Goal: Task Accomplishment & Management: Use online tool/utility

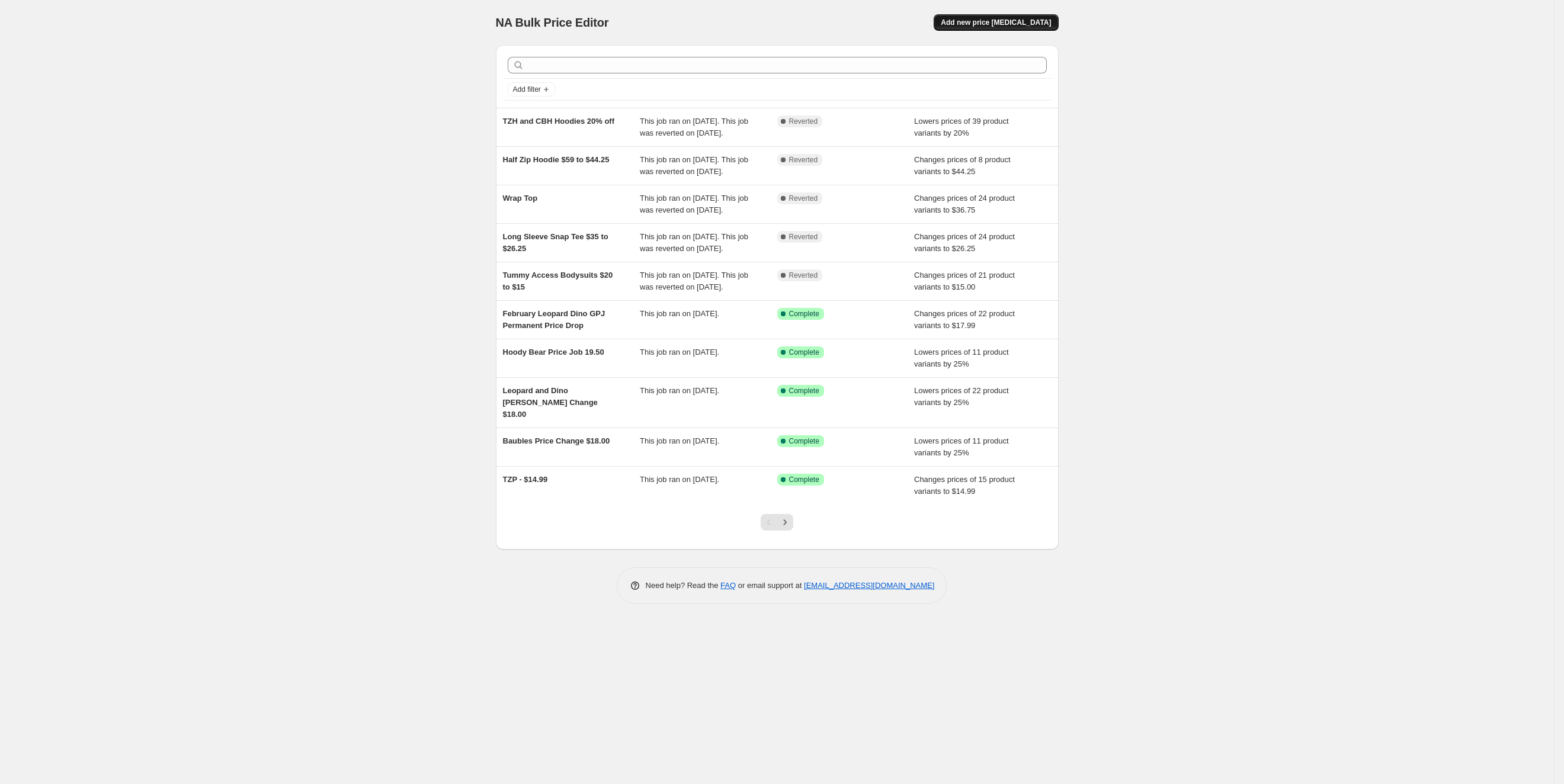
click at [1022, 21] on span "Add new price [MEDICAL_DATA]" at bounding box center [996, 23] width 110 height 10
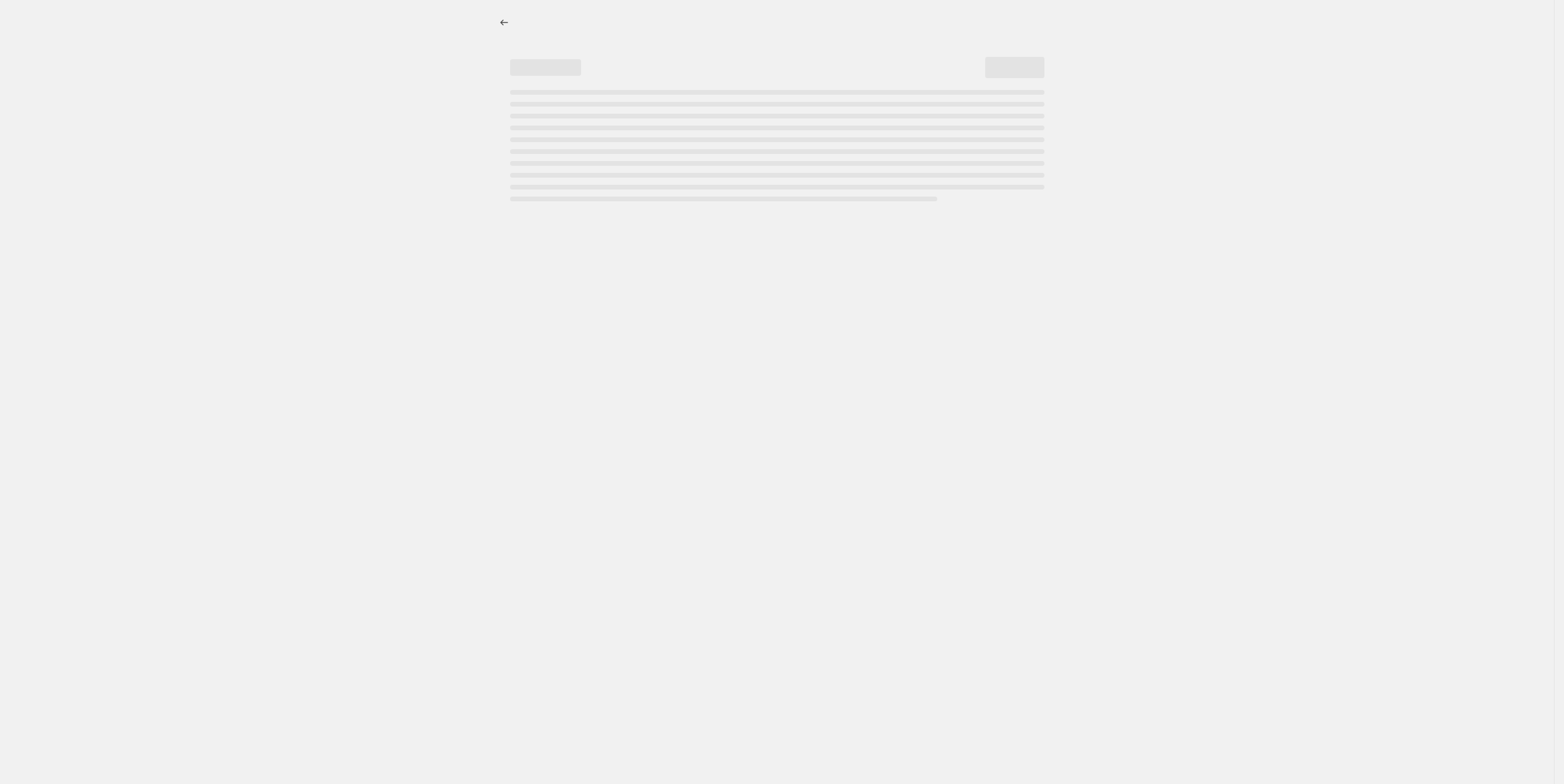
select select "percentage"
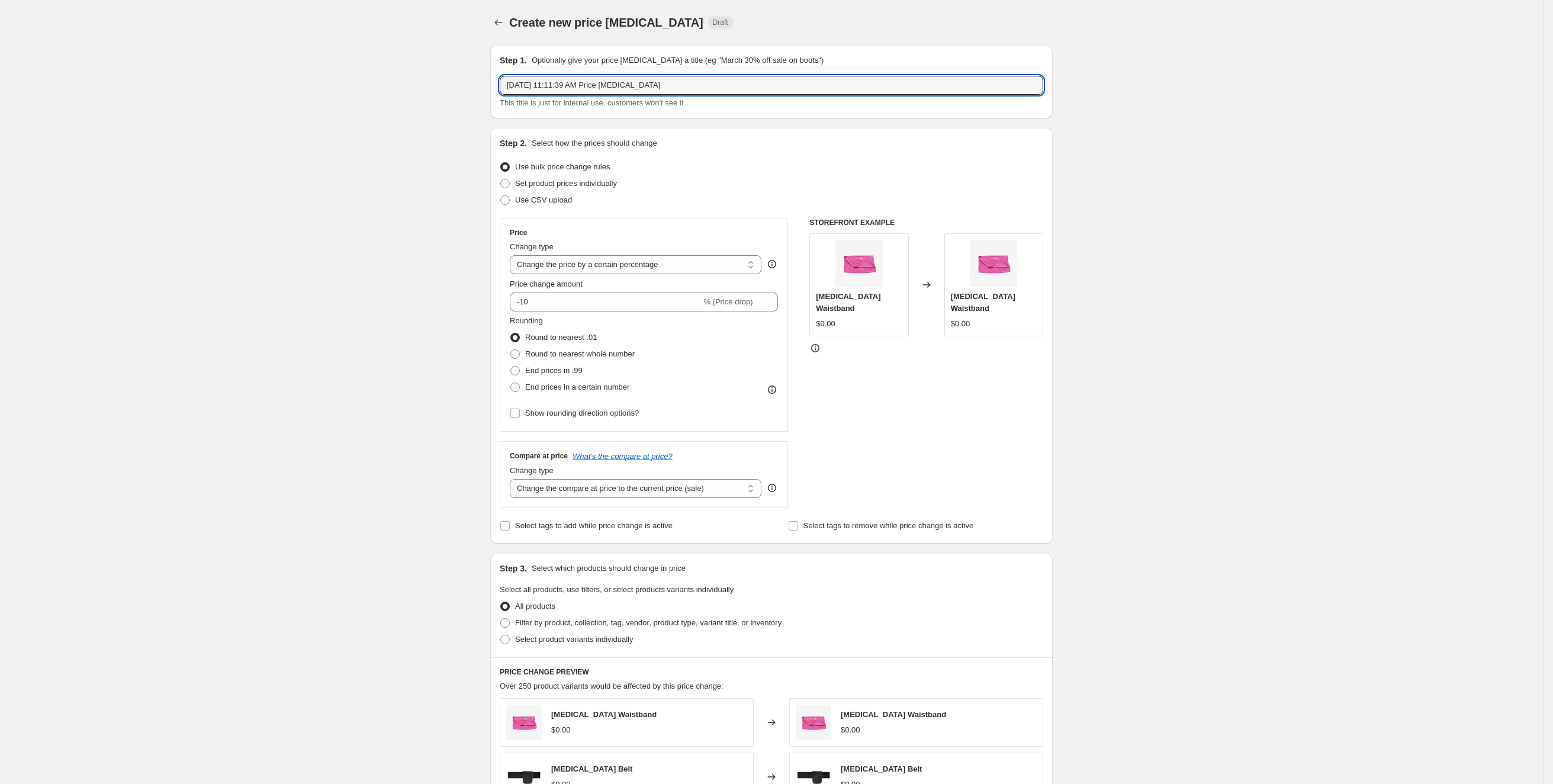
drag, startPoint x: 697, startPoint y: 81, endPoint x: 412, endPoint y: 88, distance: 285.1
click at [412, 88] on div "Create new price [MEDICAL_DATA]. This page is ready Create new price [MEDICAL_D…" at bounding box center [772, 592] width 1543 height 1184
type input "[DEMOGRAPHIC_DATA] 9/15"
click at [674, 265] on select "Change the price to a certain amount Change the price by a certain amount Chang…" at bounding box center [636, 265] width 251 height 19
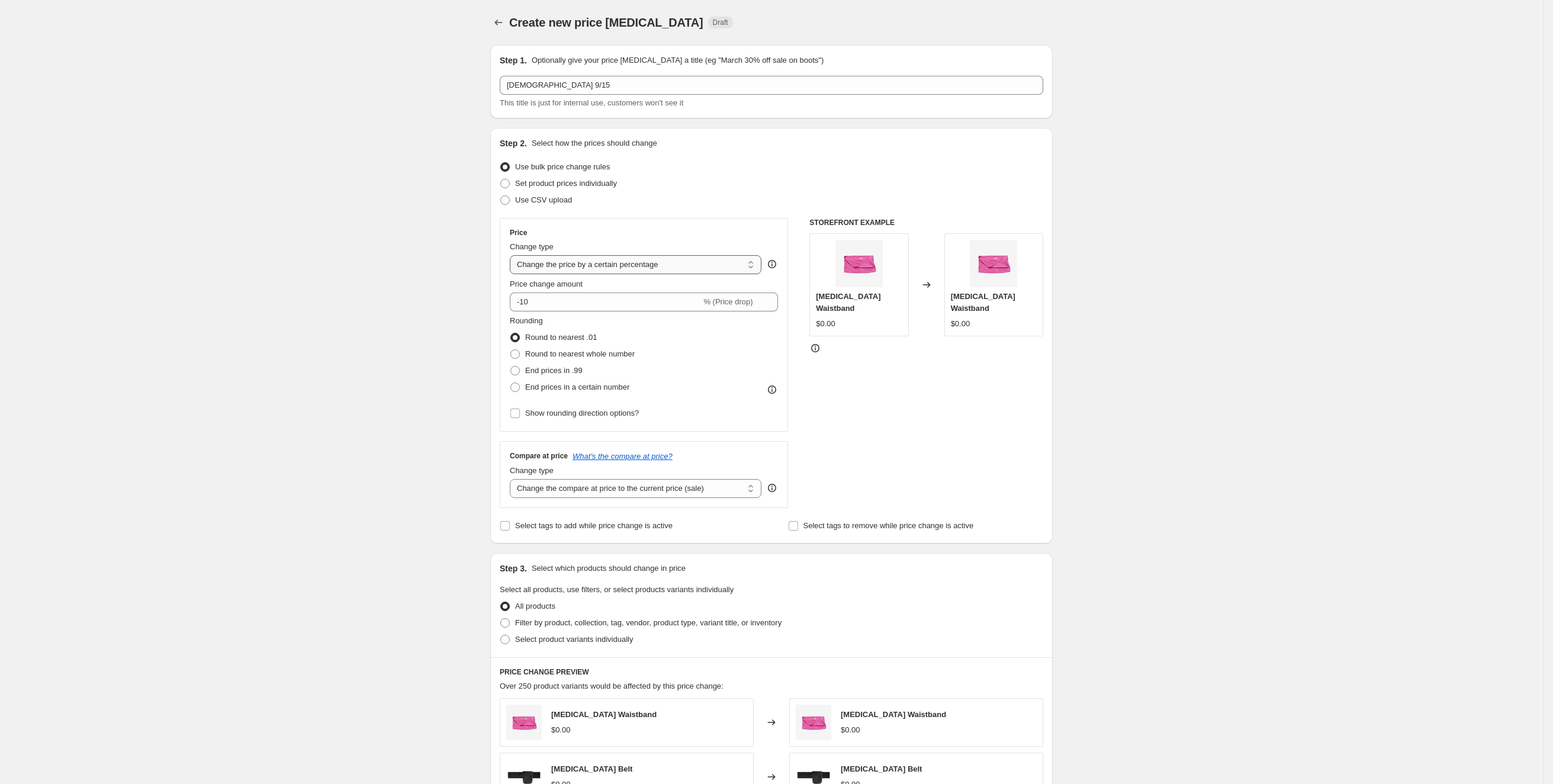
select select "to"
click at [515, 255] on select "Change the price to a certain amount Change the price by a certain amount Chang…" at bounding box center [636, 265] width 251 height 19
type input "80.00"
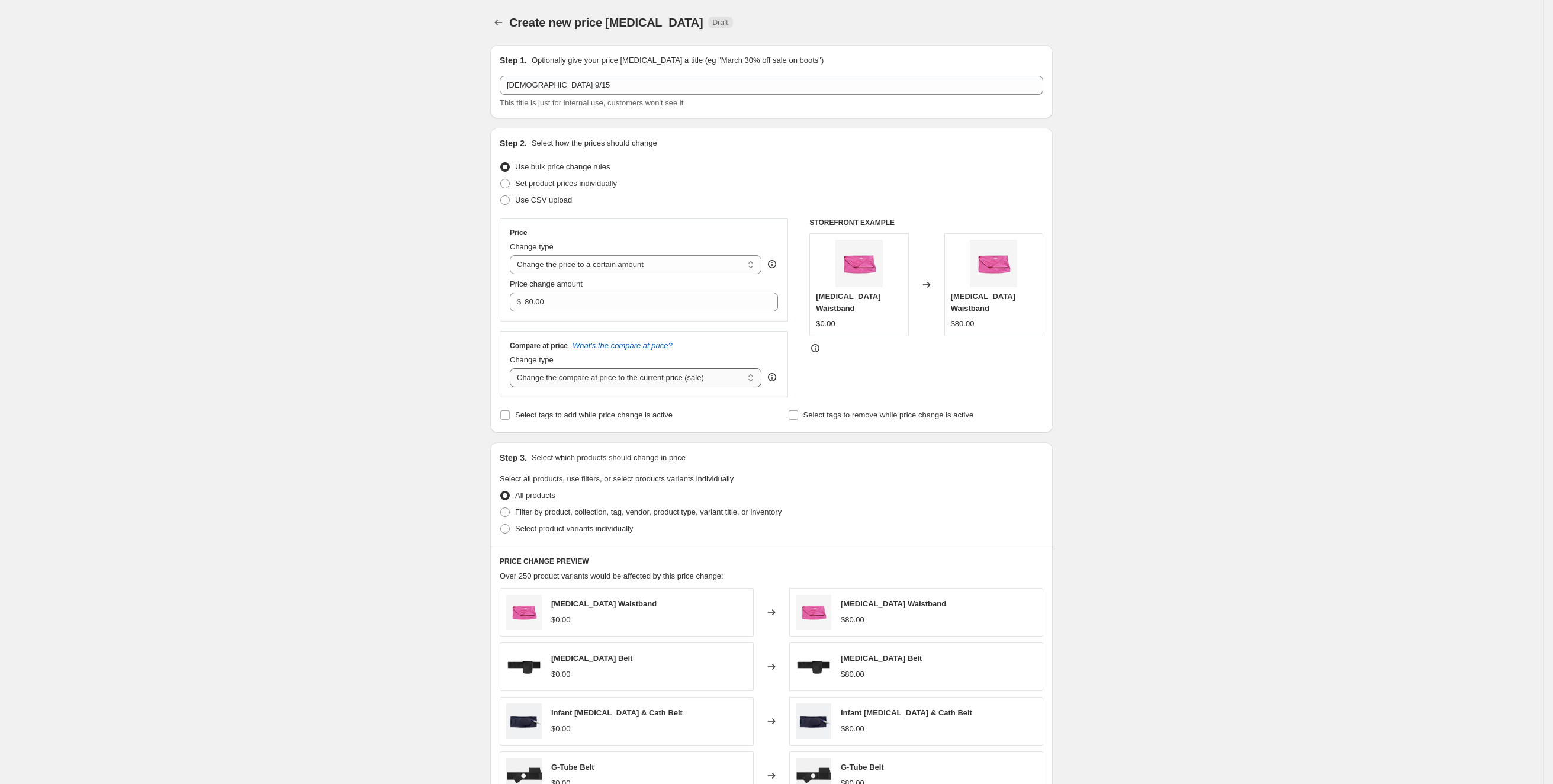
click at [636, 377] on select "Change the compare at price to the current price (sale) Change the compare at p…" at bounding box center [636, 378] width 251 height 19
click at [515, 368] on select "Change the compare at price to the current price (sale) Change the compare at p…" at bounding box center [636, 378] width 251 height 19
click at [624, 292] on input "80.00" at bounding box center [641, 302] width 235 height 19
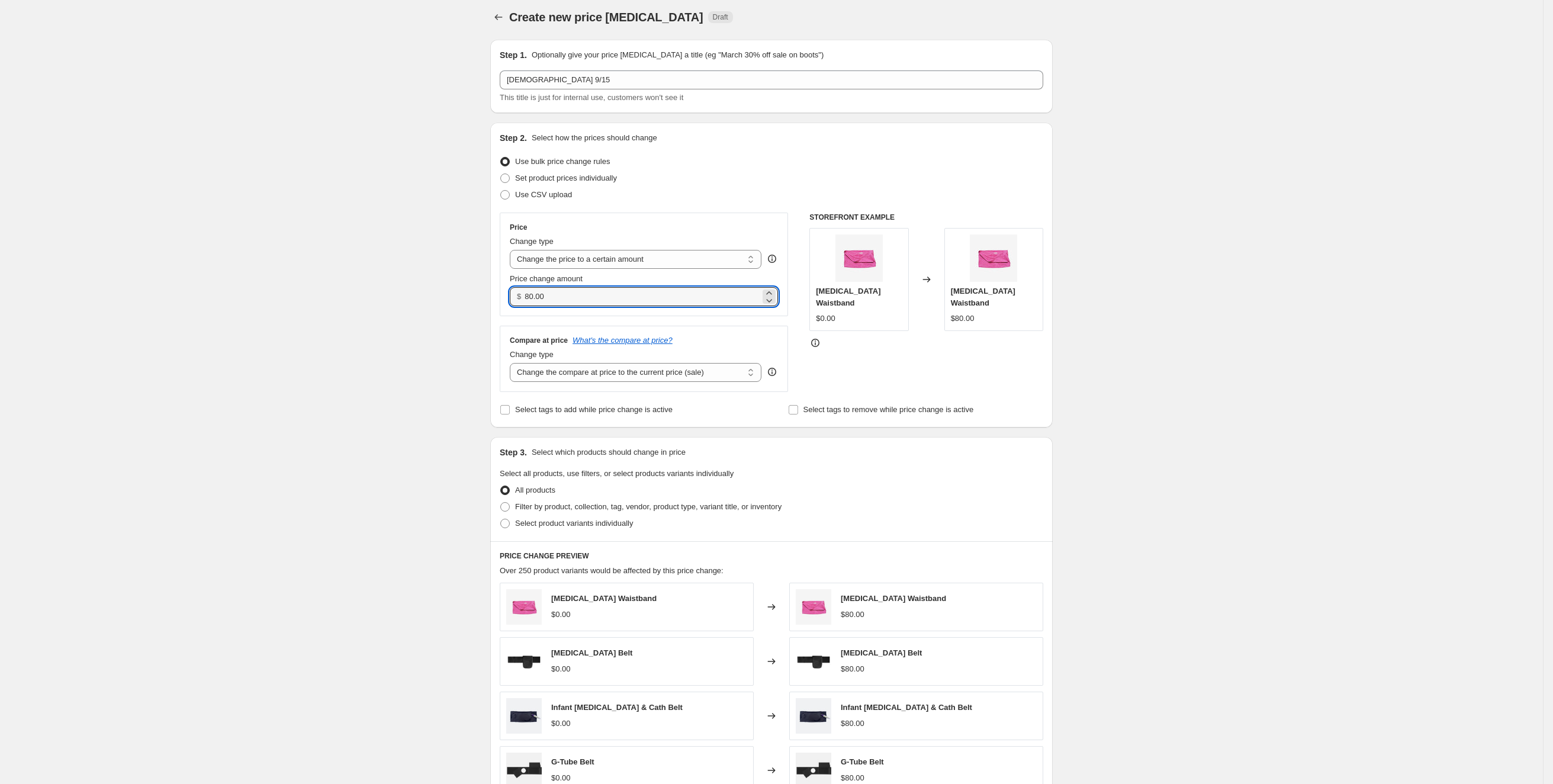
scroll to position [25, 0]
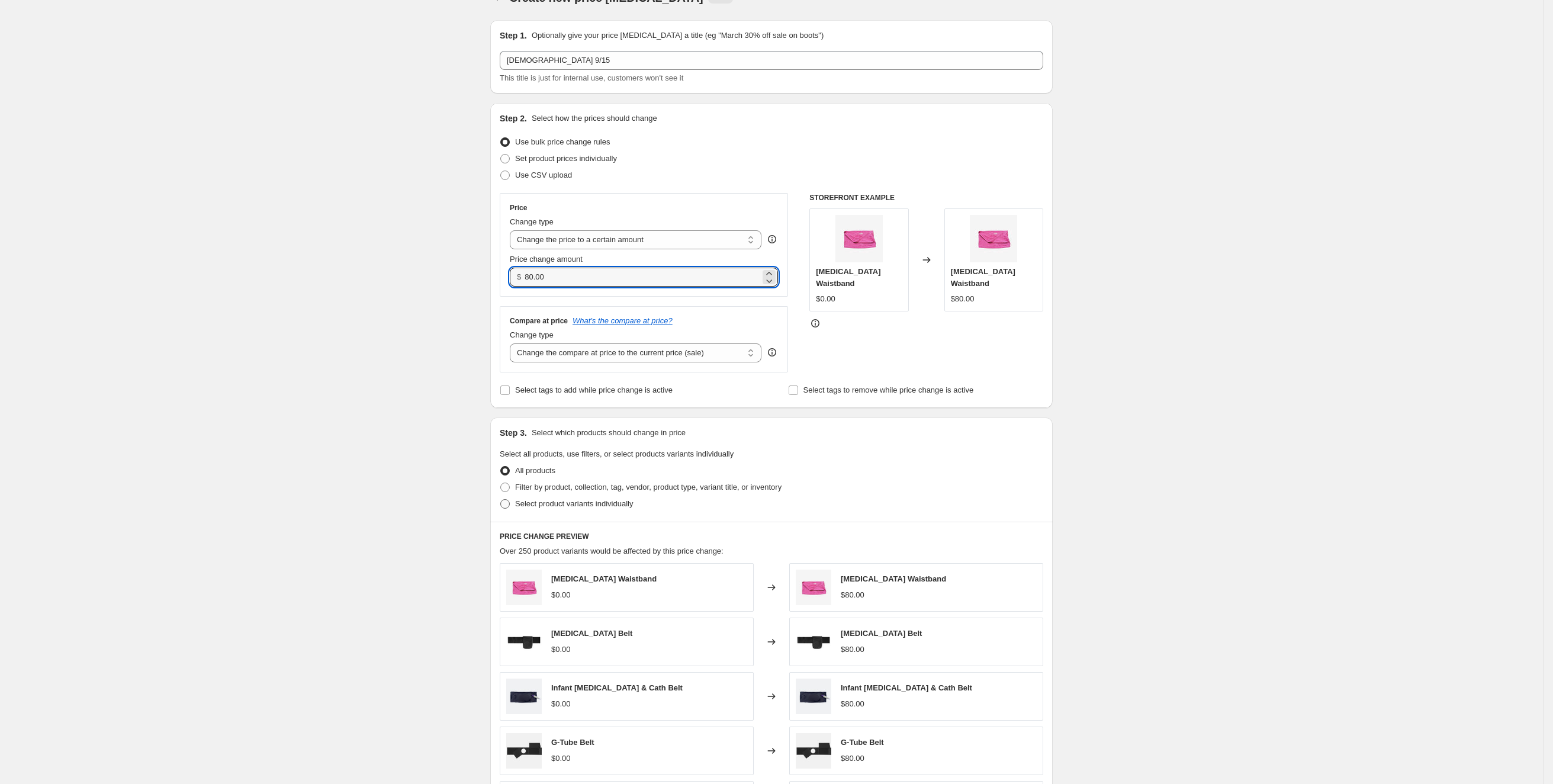
click at [581, 507] on span "Select product variants individually" at bounding box center [574, 503] width 118 height 11
click at [501, 500] on input "Select product variants individually" at bounding box center [501, 500] width 1 height 1
radio input "true"
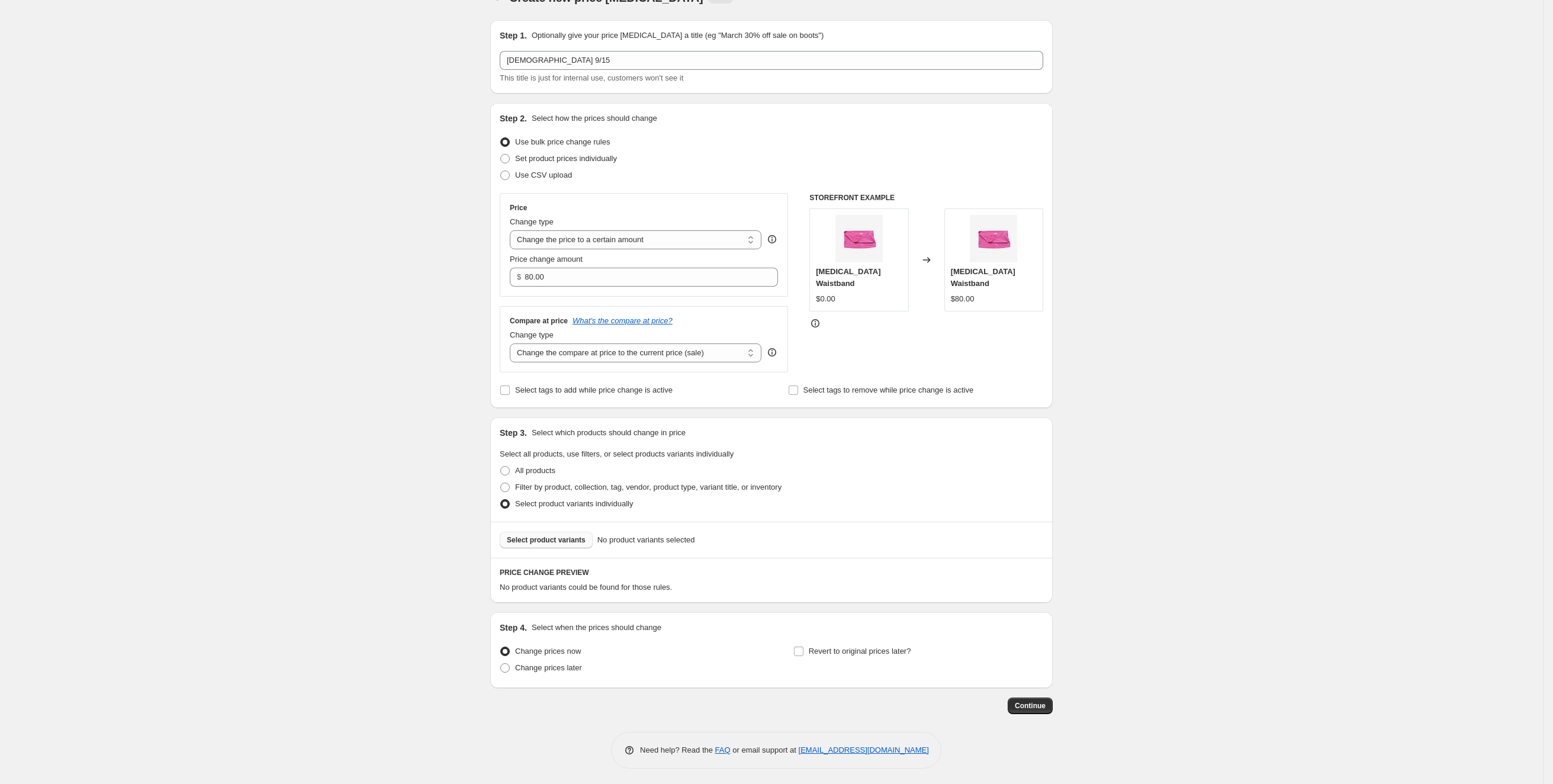
click at [575, 532] on button "Select product variants" at bounding box center [546, 539] width 93 height 16
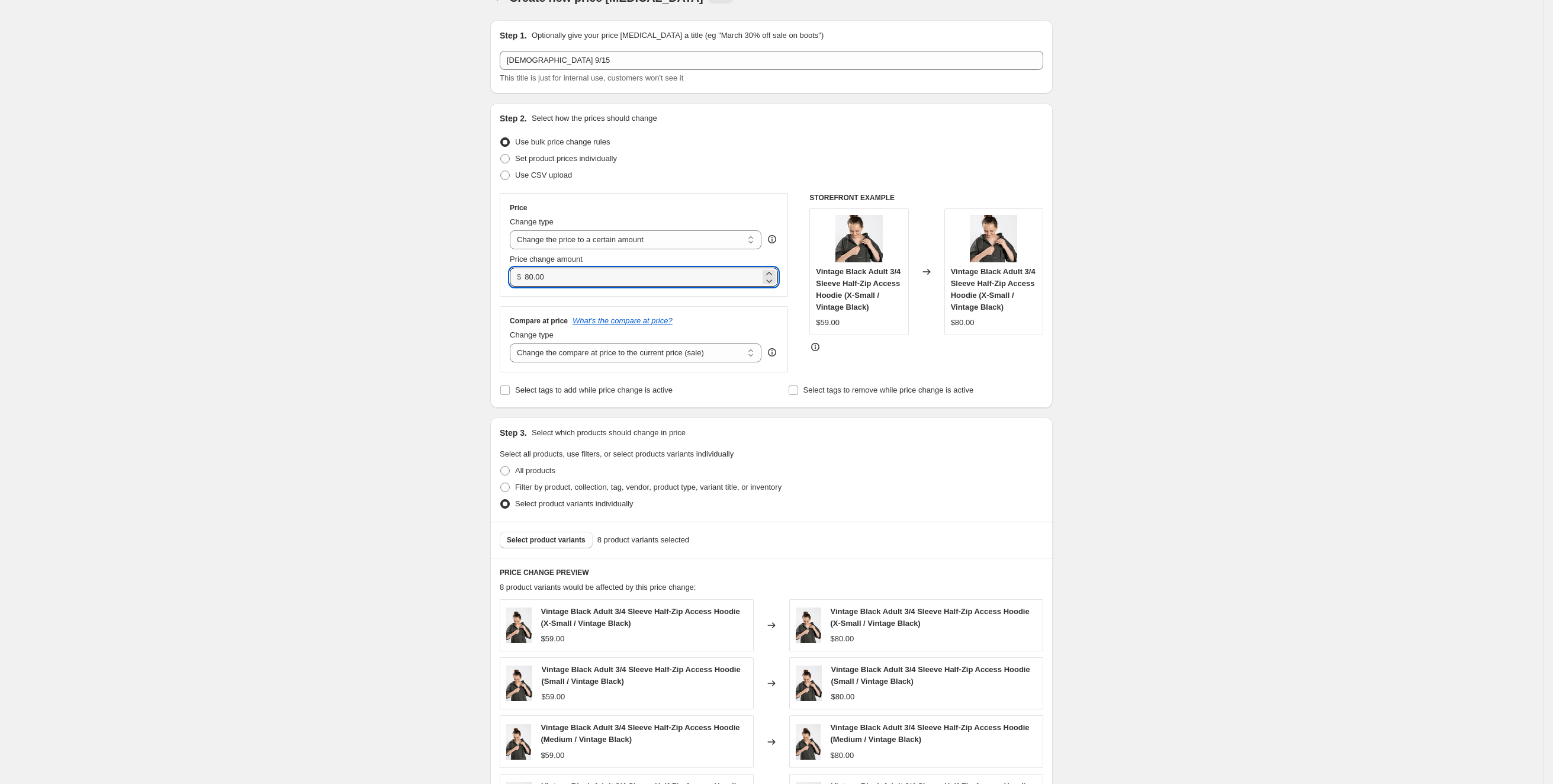
drag, startPoint x: 623, startPoint y: 272, endPoint x: 515, endPoint y: 269, distance: 108.0
click at [515, 269] on div "$ 80.00" at bounding box center [644, 277] width 268 height 19
type input "47.99"
click at [1212, 349] on div "Create new price [MEDICAL_DATA]. This page is ready Create new price [MEDICAL_D…" at bounding box center [772, 539] width 1543 height 1128
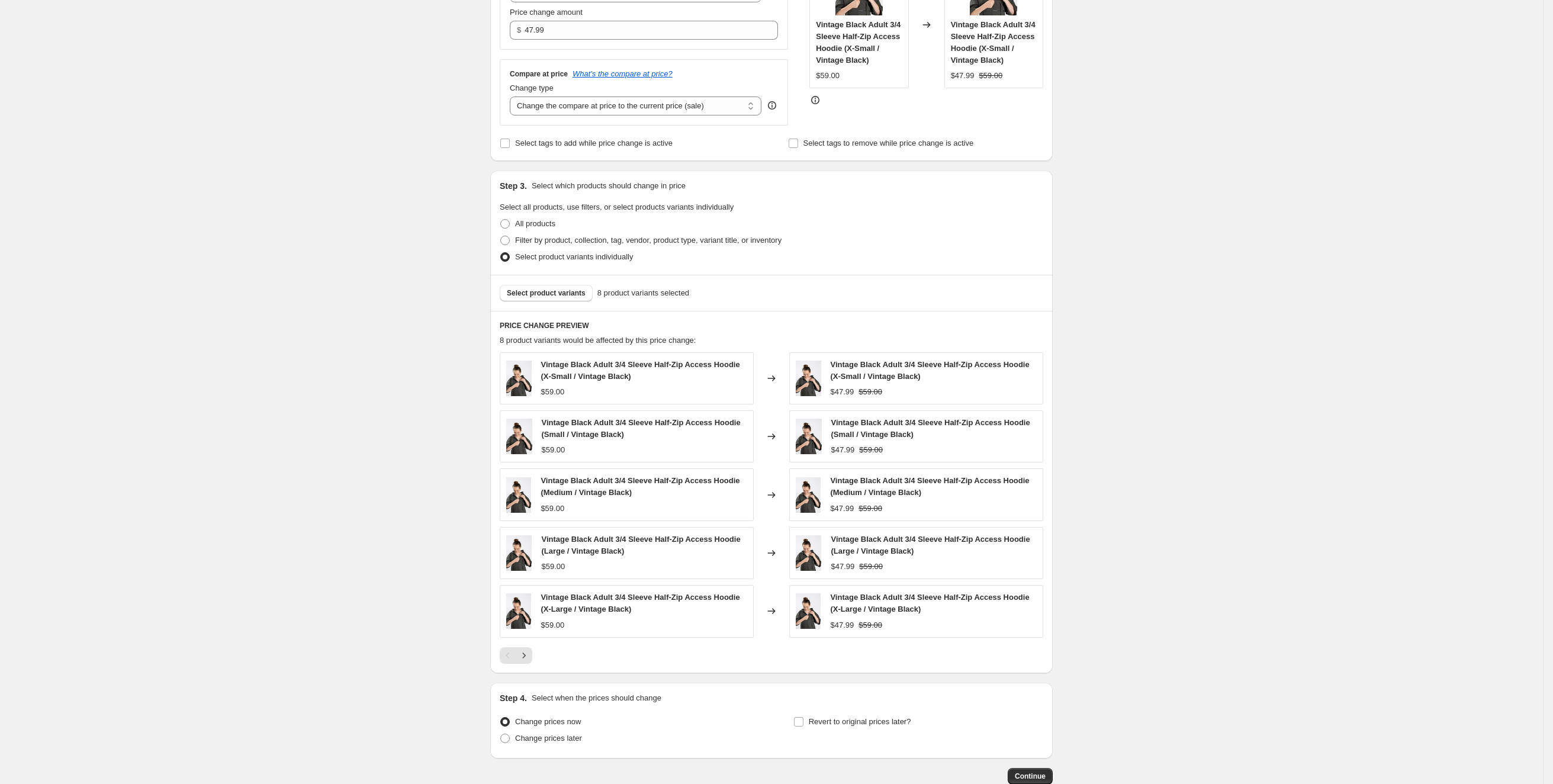
scroll to position [341, 0]
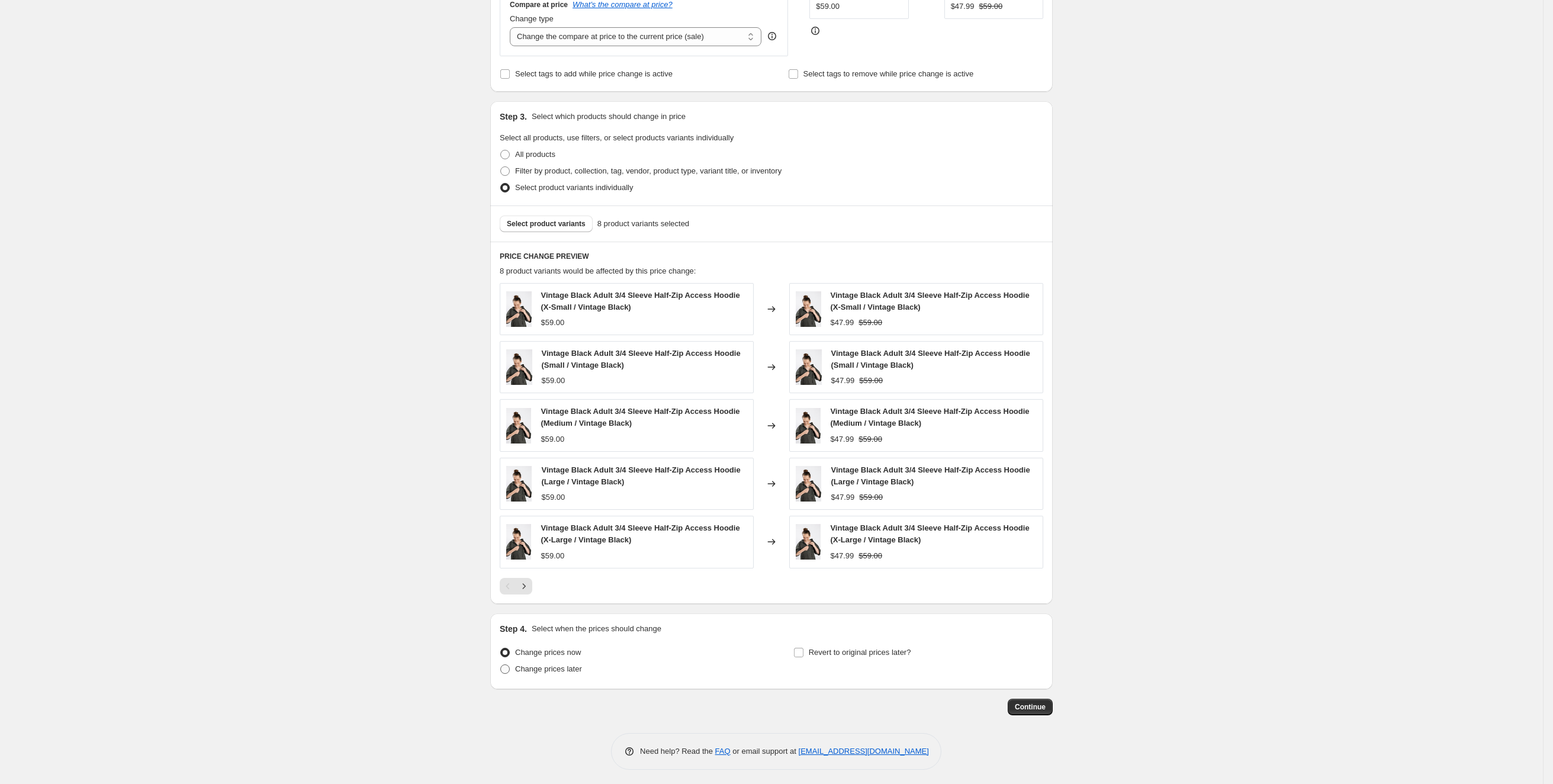
click at [567, 667] on span "Change prices later" at bounding box center [548, 668] width 67 height 9
click at [501, 665] on input "Change prices later" at bounding box center [501, 664] width 1 height 1
radio input "true"
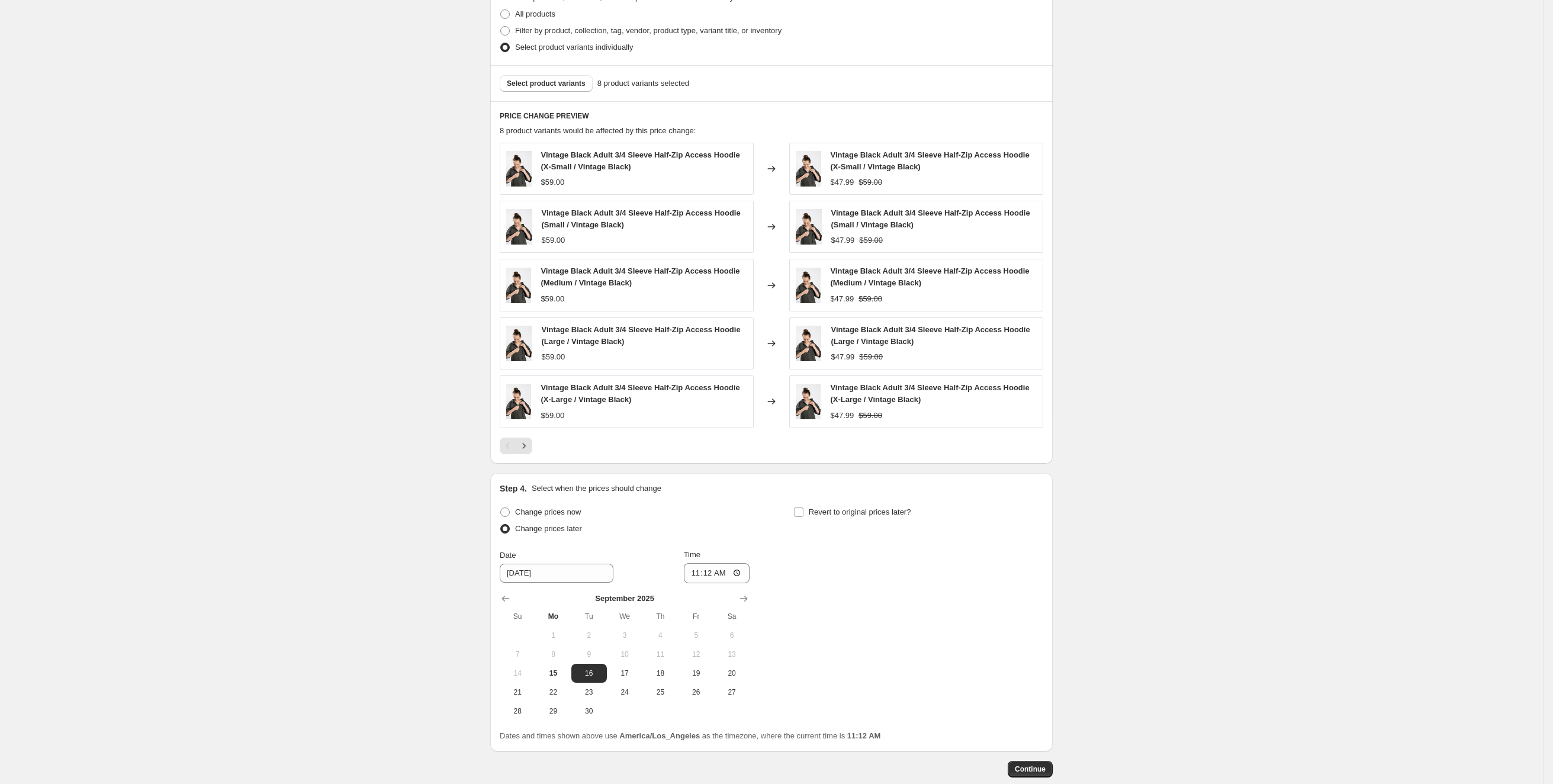
scroll to position [482, 0]
click at [538, 564] on input "9/16/2025" at bounding box center [556, 572] width 113 height 19
click at [560, 667] on span "15" at bounding box center [553, 672] width 26 height 10
type input "[DATE]"
click at [718, 571] on input "11:12" at bounding box center [718, 572] width 67 height 20
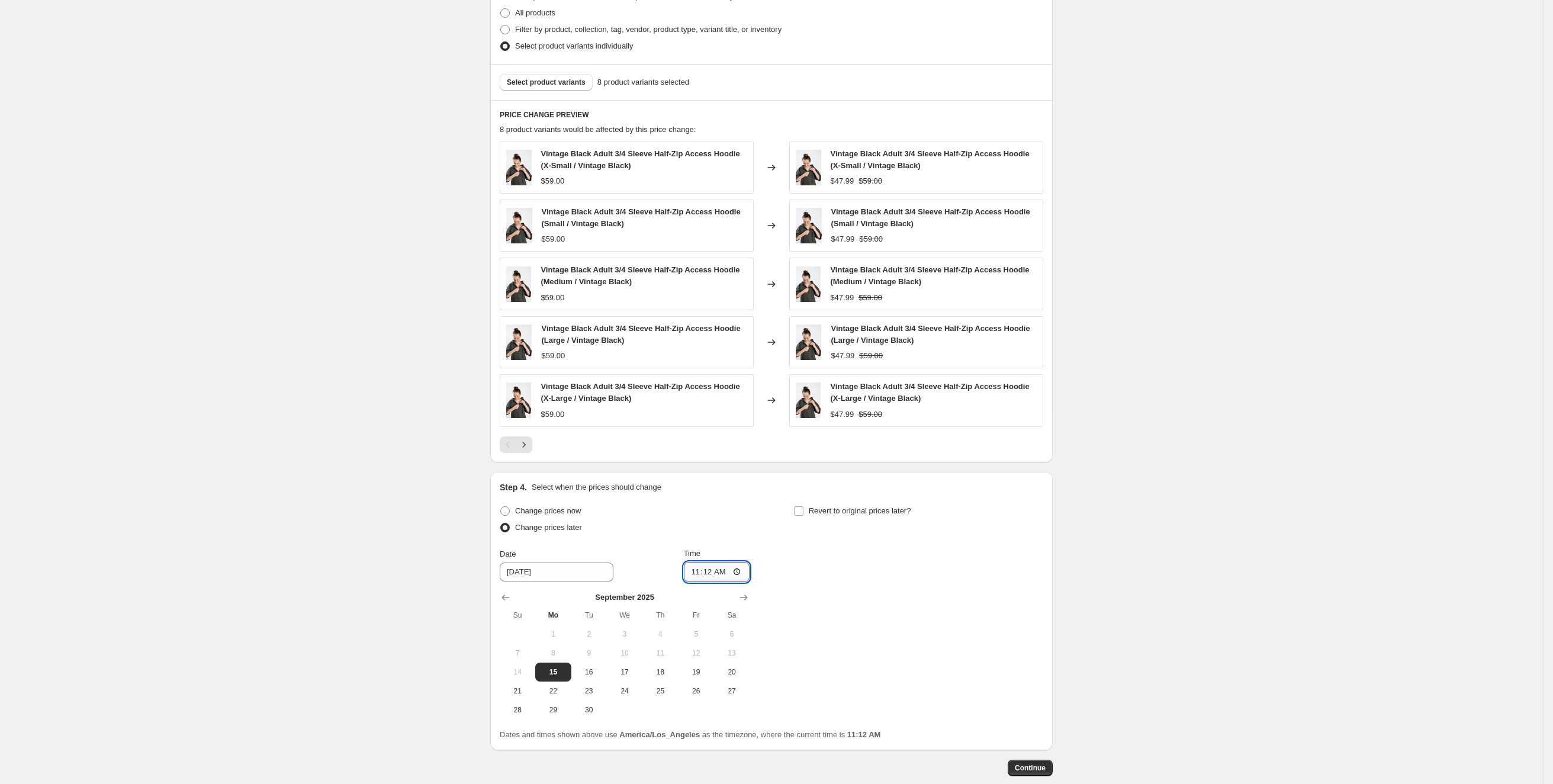
click at [700, 572] on input "11:12" at bounding box center [718, 572] width 67 height 20
click at [745, 573] on input "11:12" at bounding box center [718, 572] width 67 height 20
type input "14:12"
click at [1035, 679] on div "Change prices now Change prices later Date 9/15/2025 Time 14:12 September 2025 …" at bounding box center [771, 611] width 543 height 217
click at [1047, 759] on button "Continue" at bounding box center [1030, 767] width 45 height 16
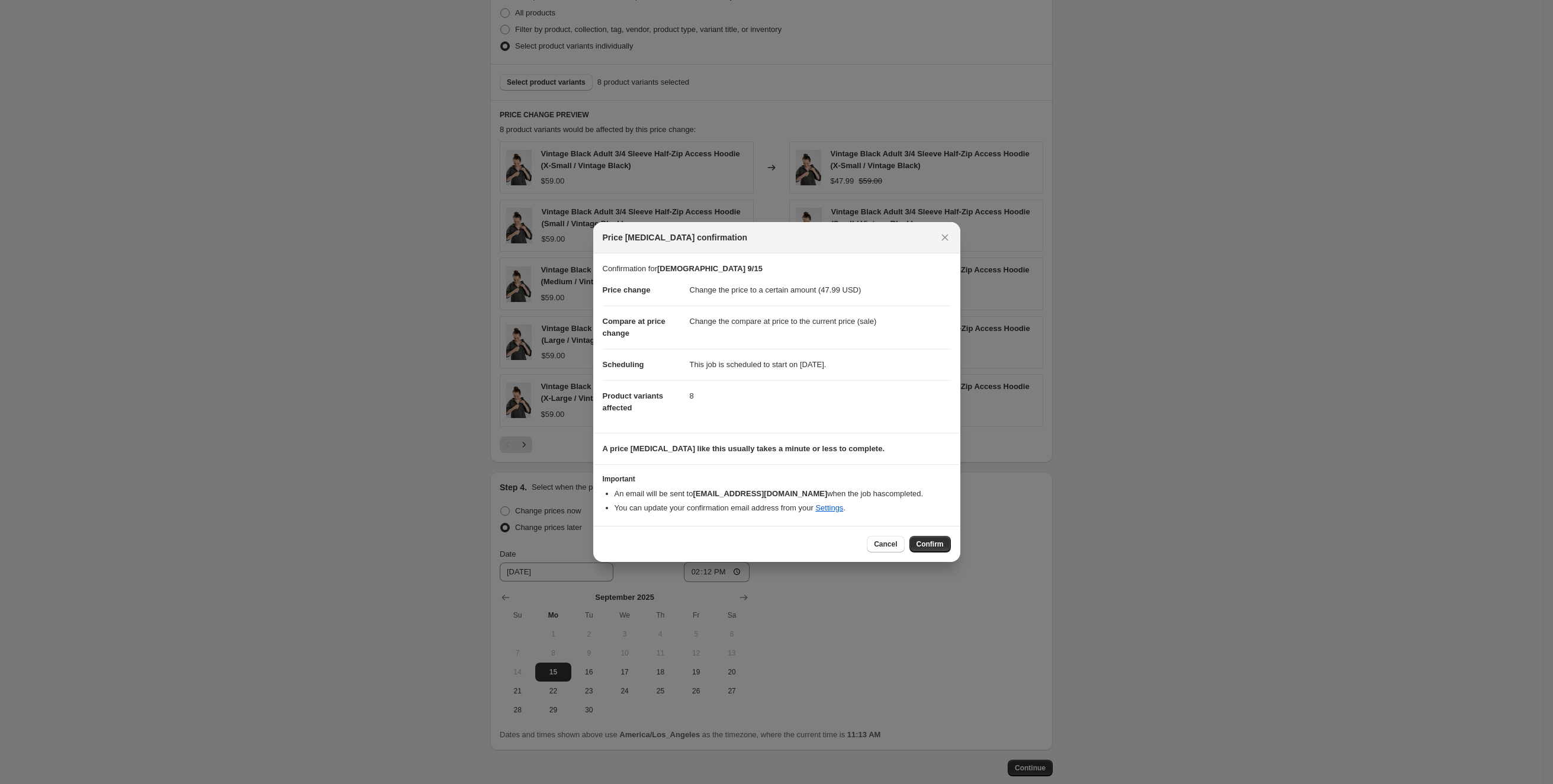
click at [926, 546] on span "Confirm" at bounding box center [930, 544] width 28 height 10
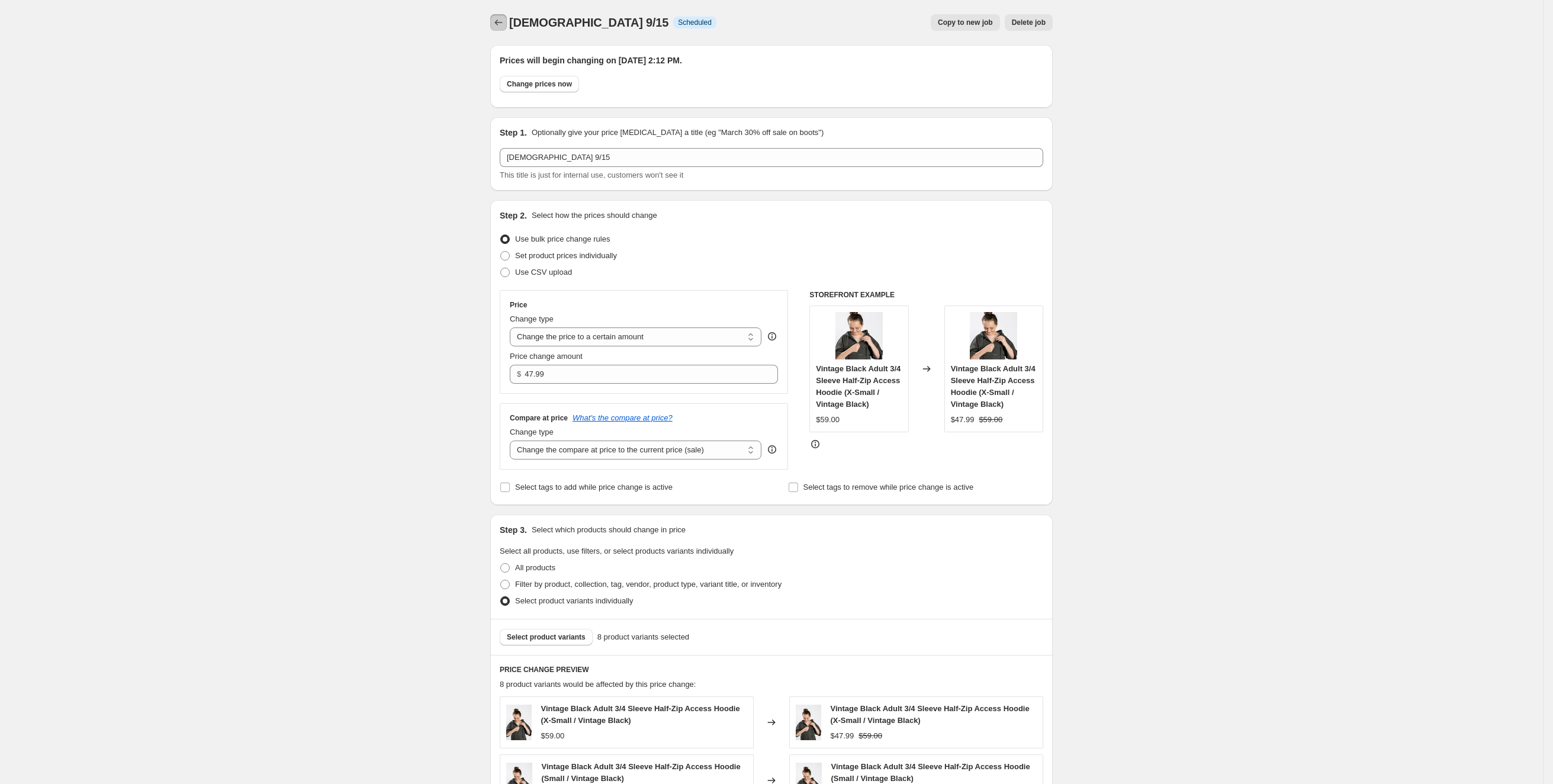
click at [502, 20] on icon "Price change jobs" at bounding box center [499, 22] width 11 height 11
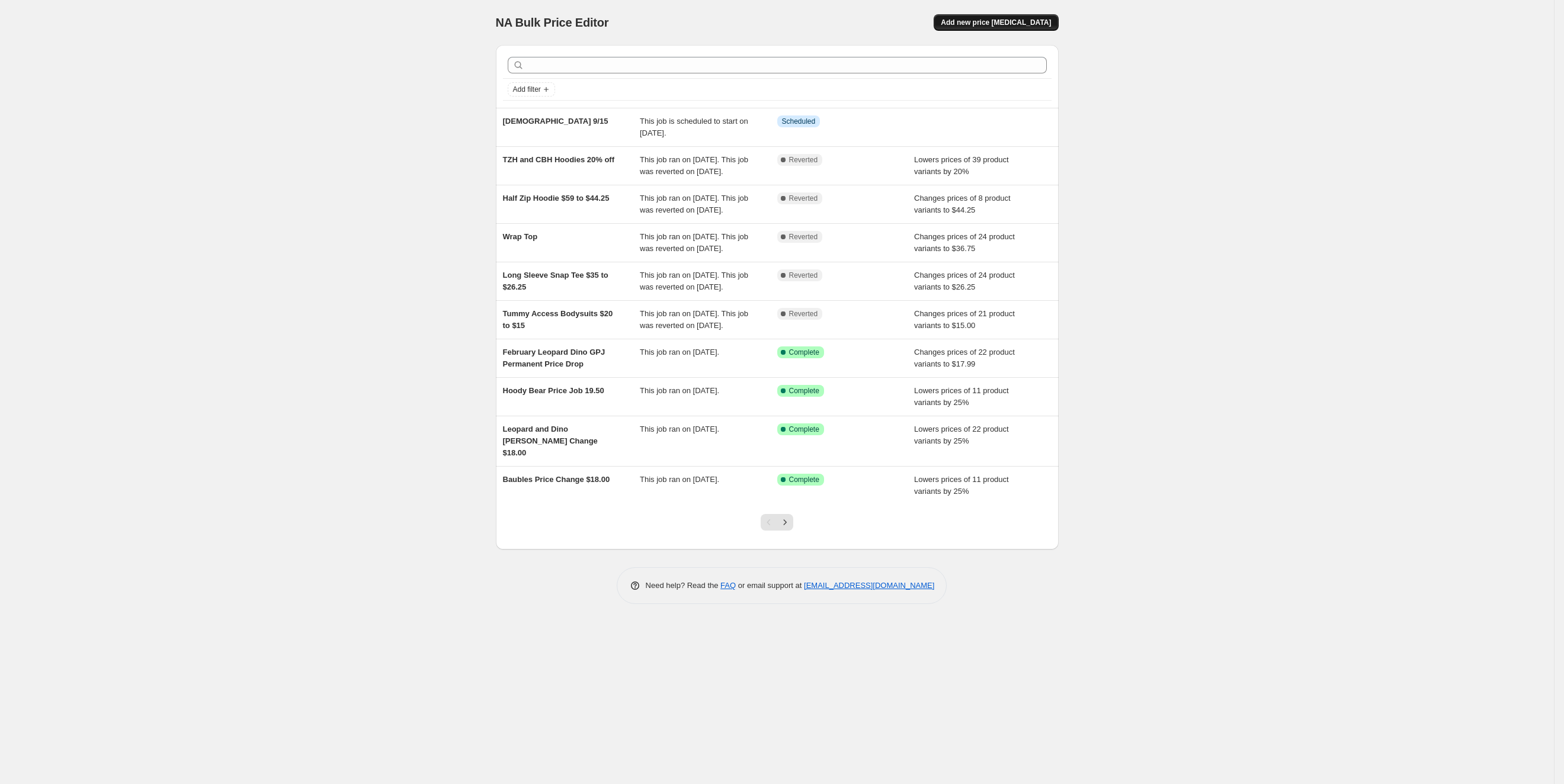
click at [1011, 18] on button "Add new price change job" at bounding box center [996, 22] width 125 height 16
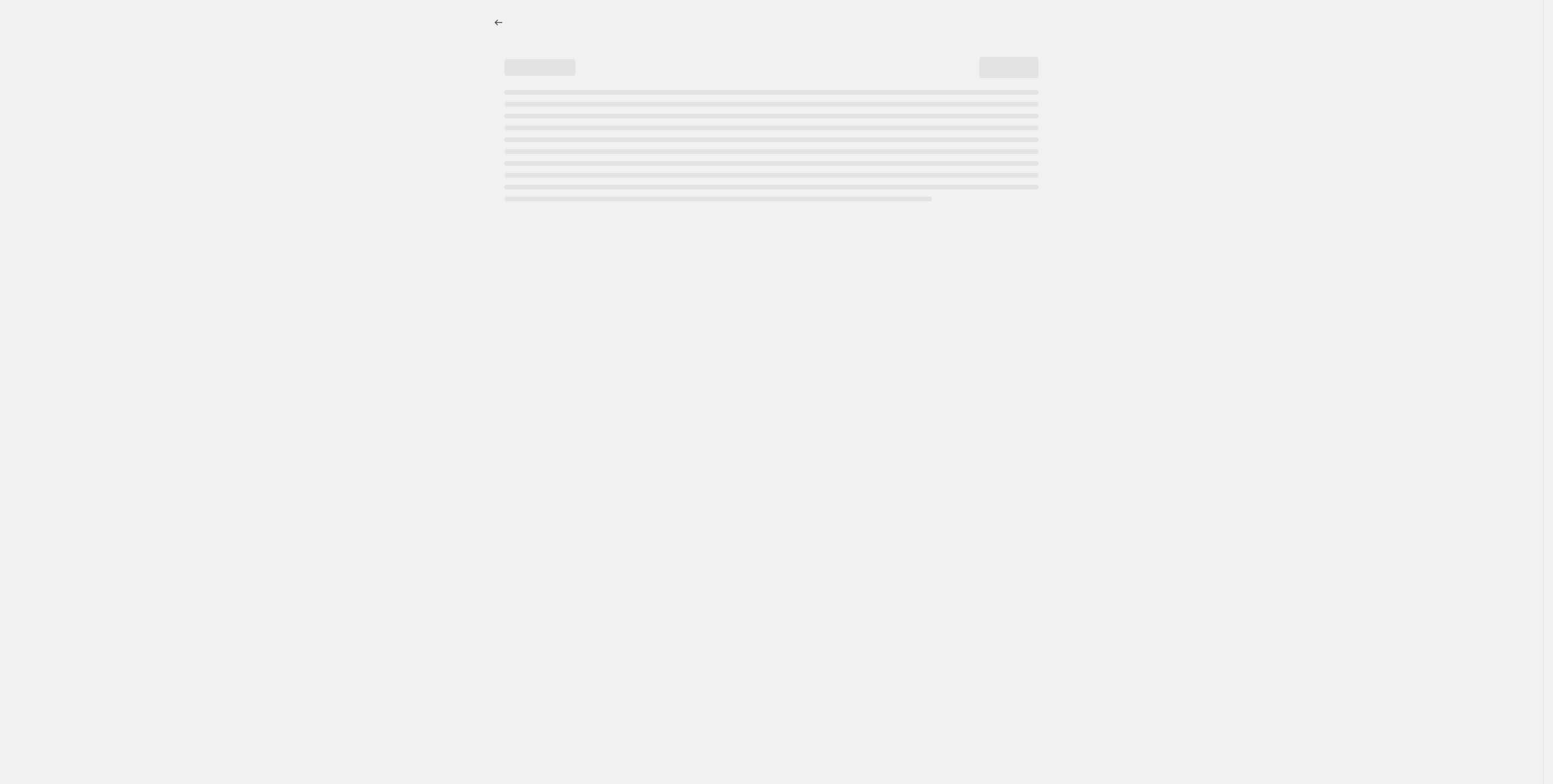
select select "percentage"
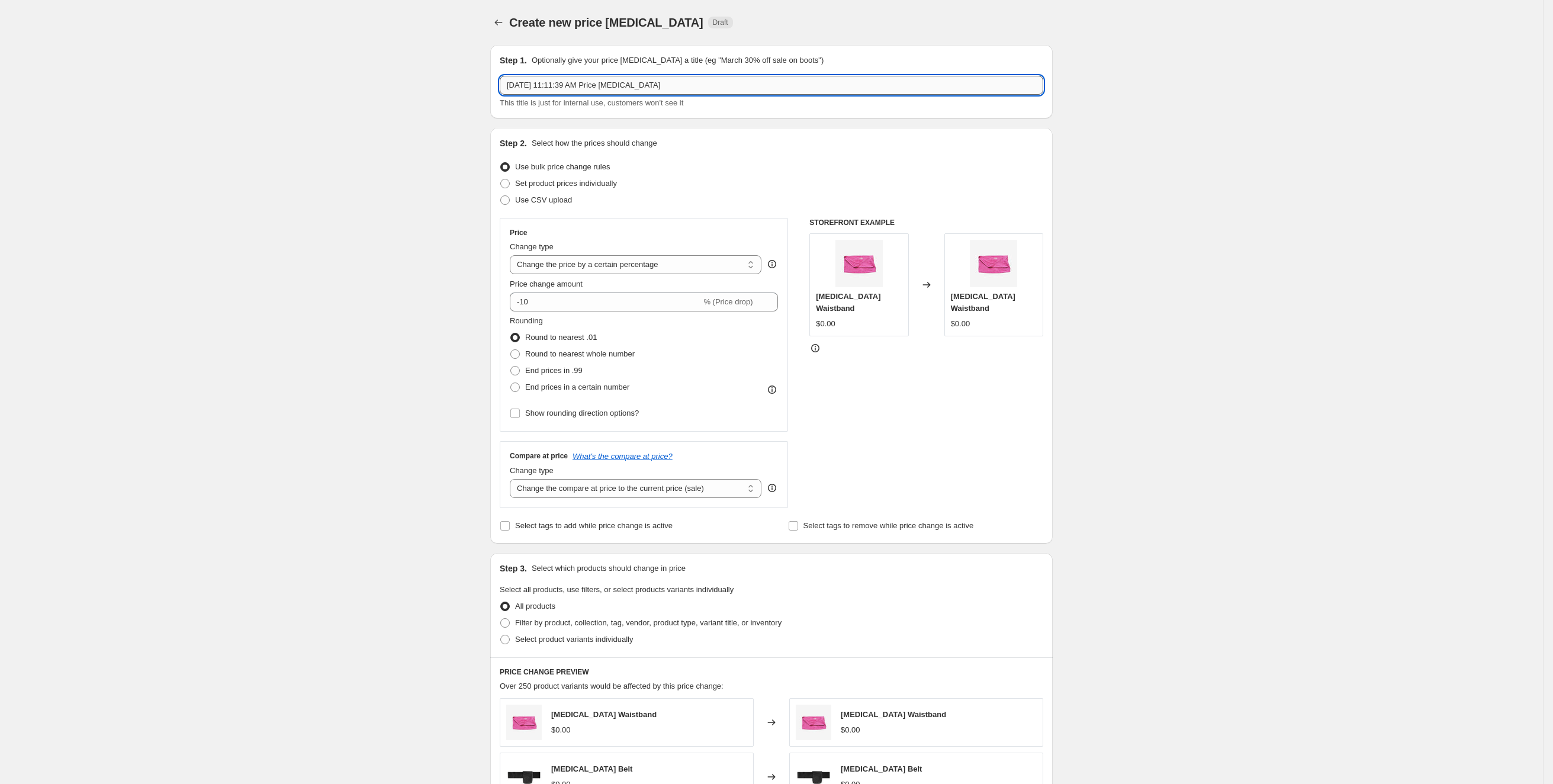
click at [605, 86] on input "Sep 15, 2025, 11:11:39 AM Price change job" at bounding box center [771, 86] width 543 height 19
type input "IP3 9/15"
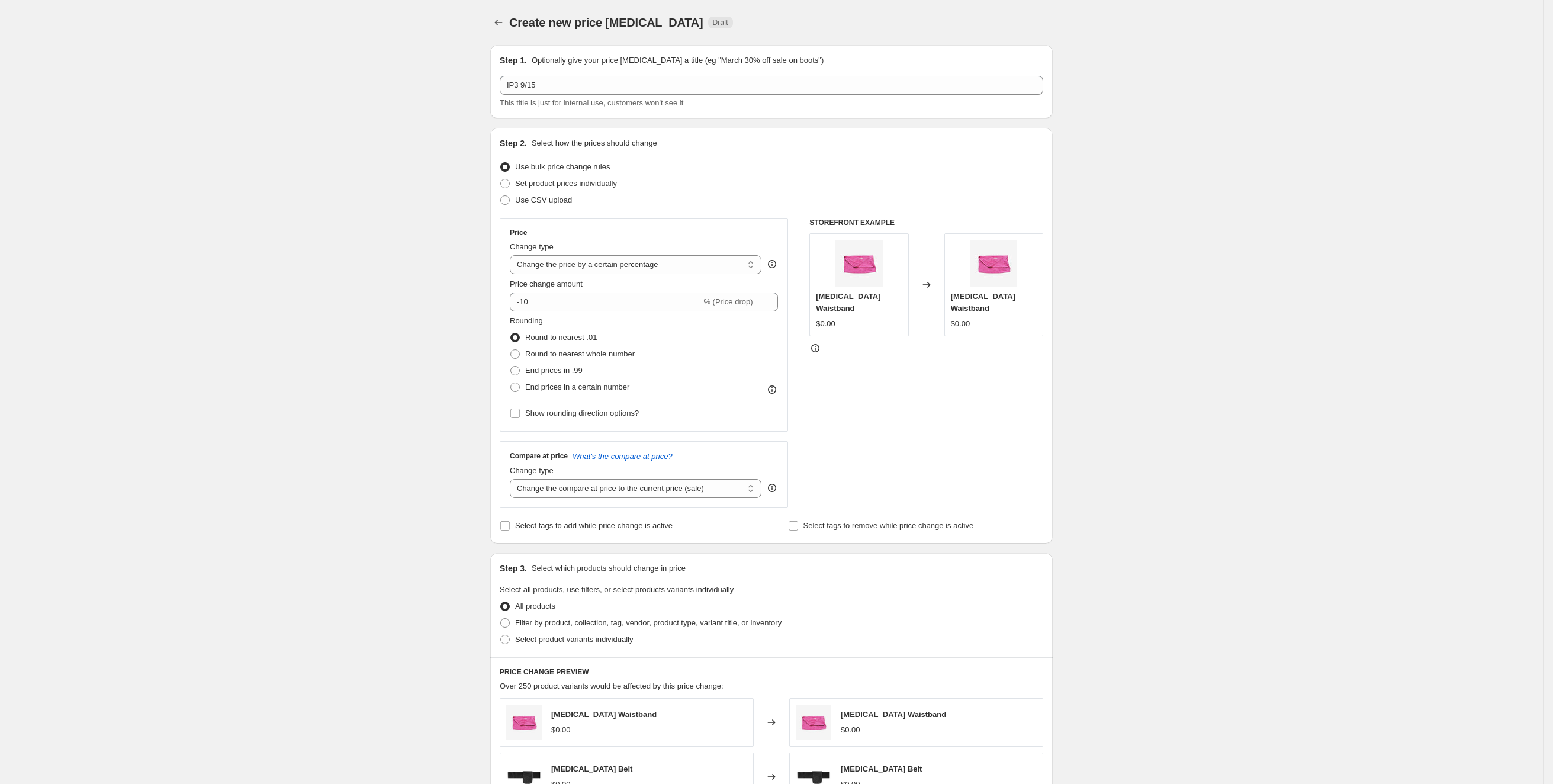
click at [481, 183] on div "Create new price change job. This page is ready Create new price change job Dra…" at bounding box center [772, 592] width 1543 height 1184
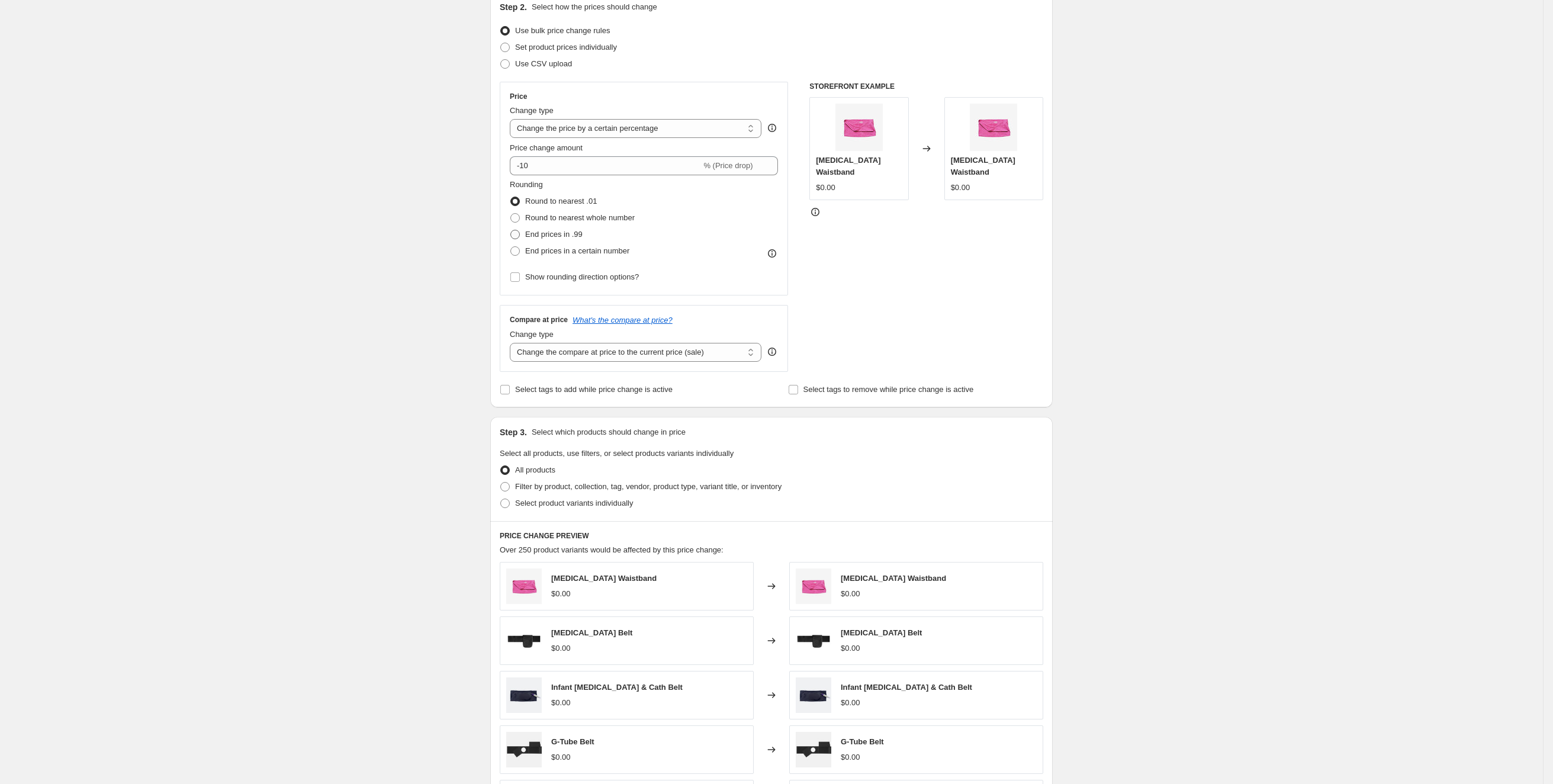
scroll to position [170, 0]
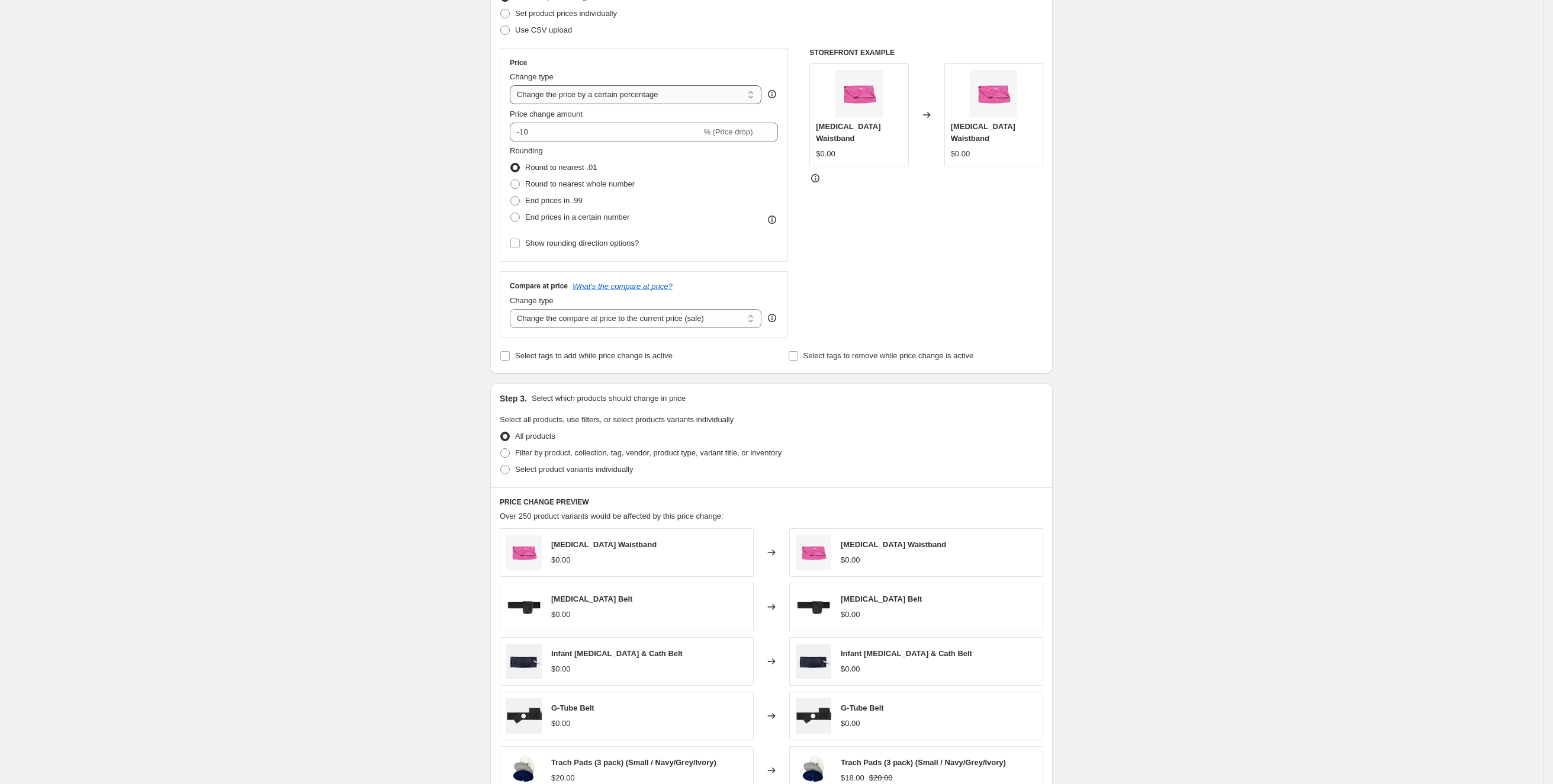
click at [696, 101] on select "Change the price to a certain amount Change the price by a certain amount Chang…" at bounding box center [636, 95] width 251 height 19
select select "to"
click at [515, 86] on select "Change the price to a certain amount Change the price by a certain amount Chang…" at bounding box center [636, 95] width 251 height 19
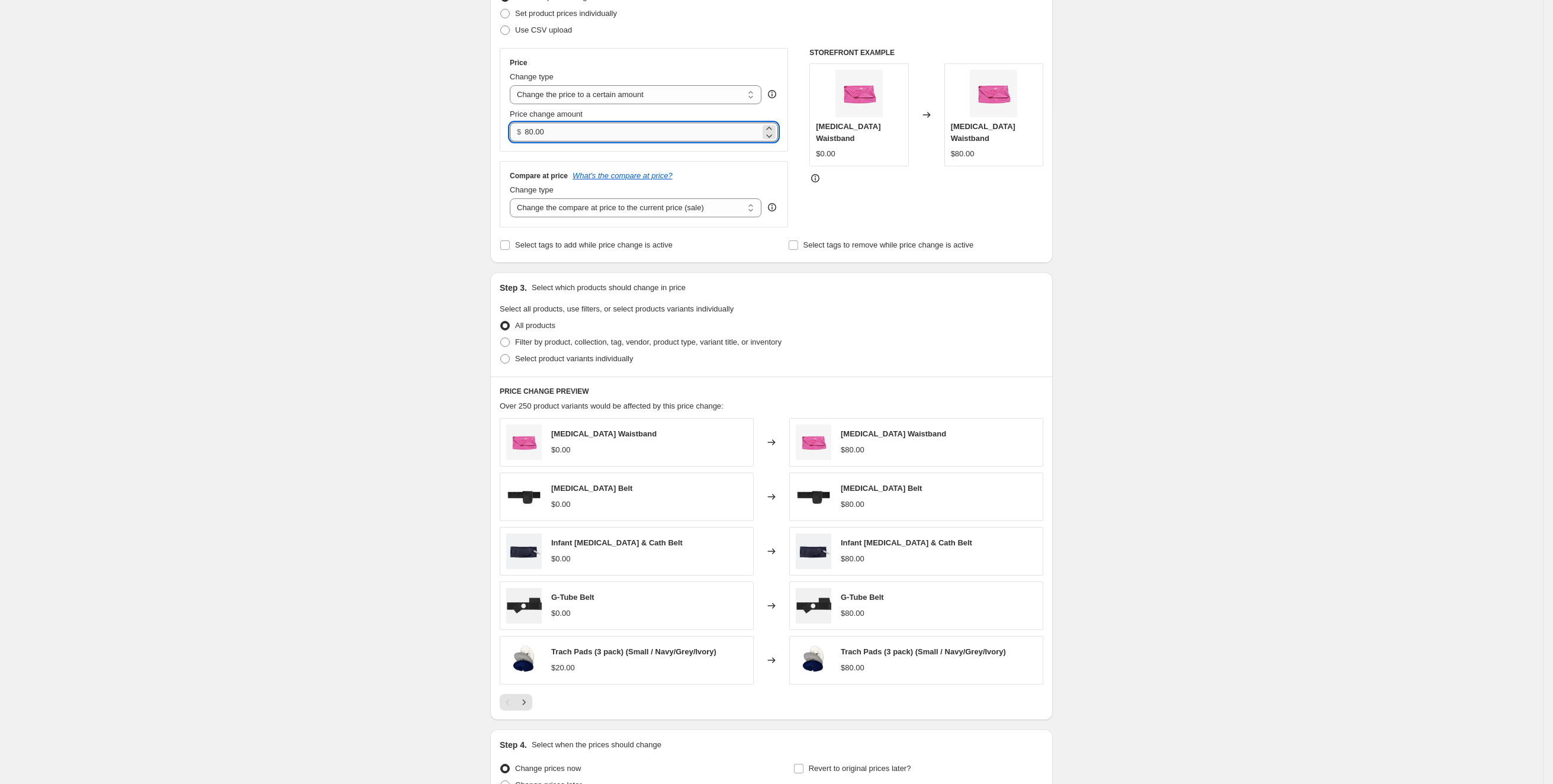
click at [607, 127] on input "80.00" at bounding box center [641, 132] width 235 height 19
type input "28.99"
click at [686, 209] on select "Change the compare at price to the current price (sale) Change the compare at p…" at bounding box center [636, 207] width 251 height 19
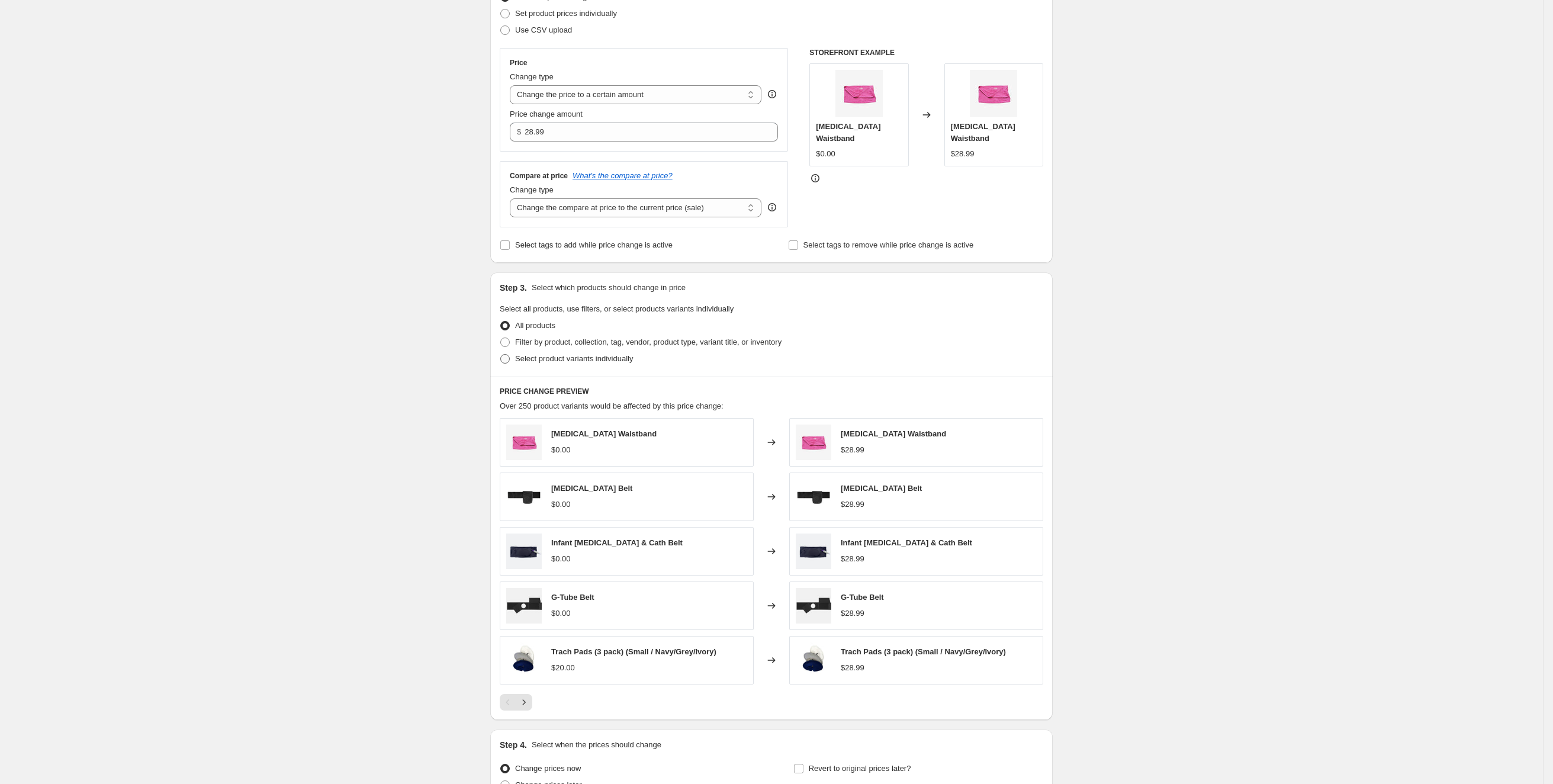
click at [626, 355] on span "Select product variants individually" at bounding box center [574, 358] width 118 height 9
click at [501, 355] on input "Select product variants individually" at bounding box center [501, 354] width 1 height 1
radio input "true"
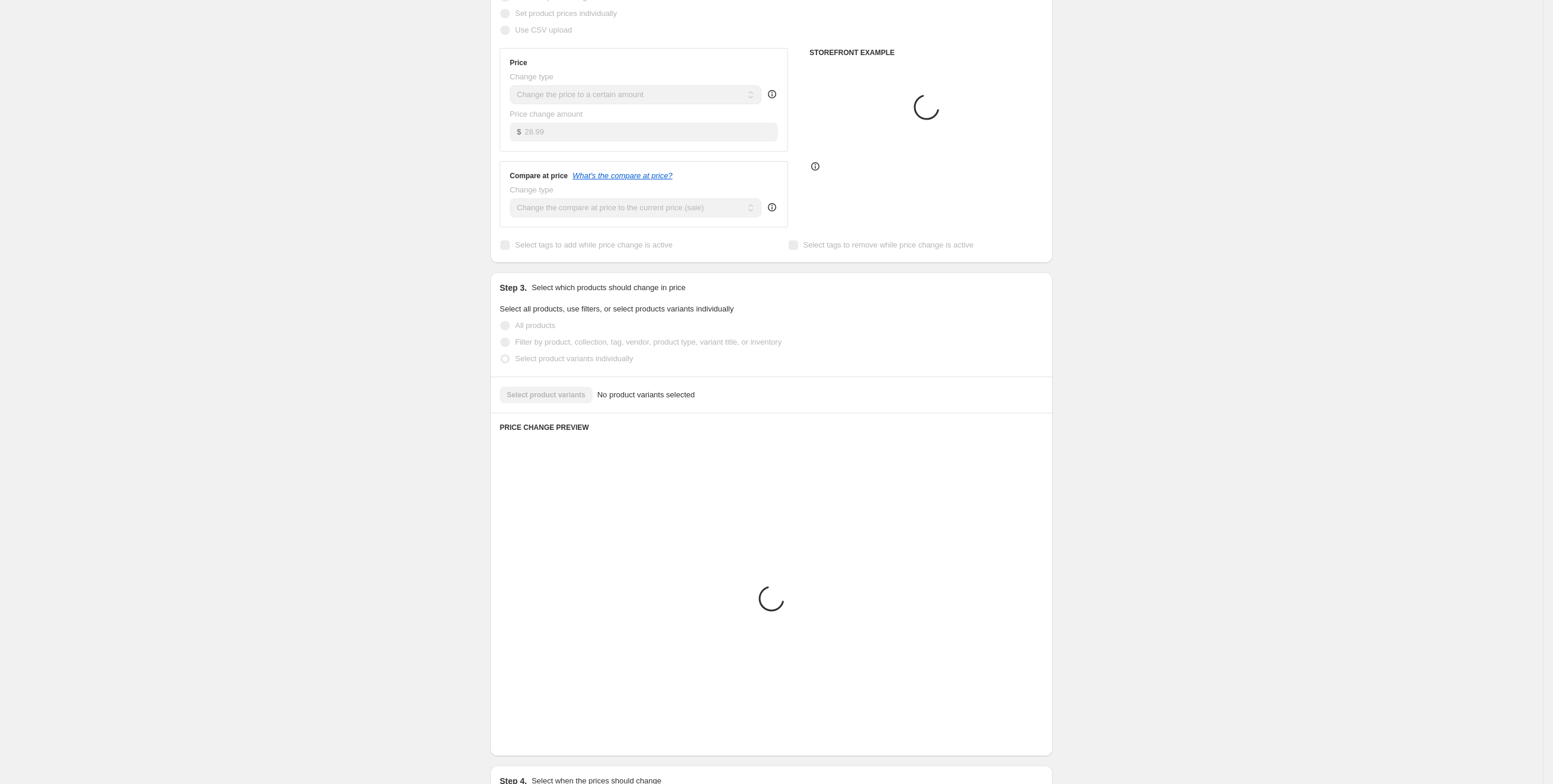
scroll to position [25, 0]
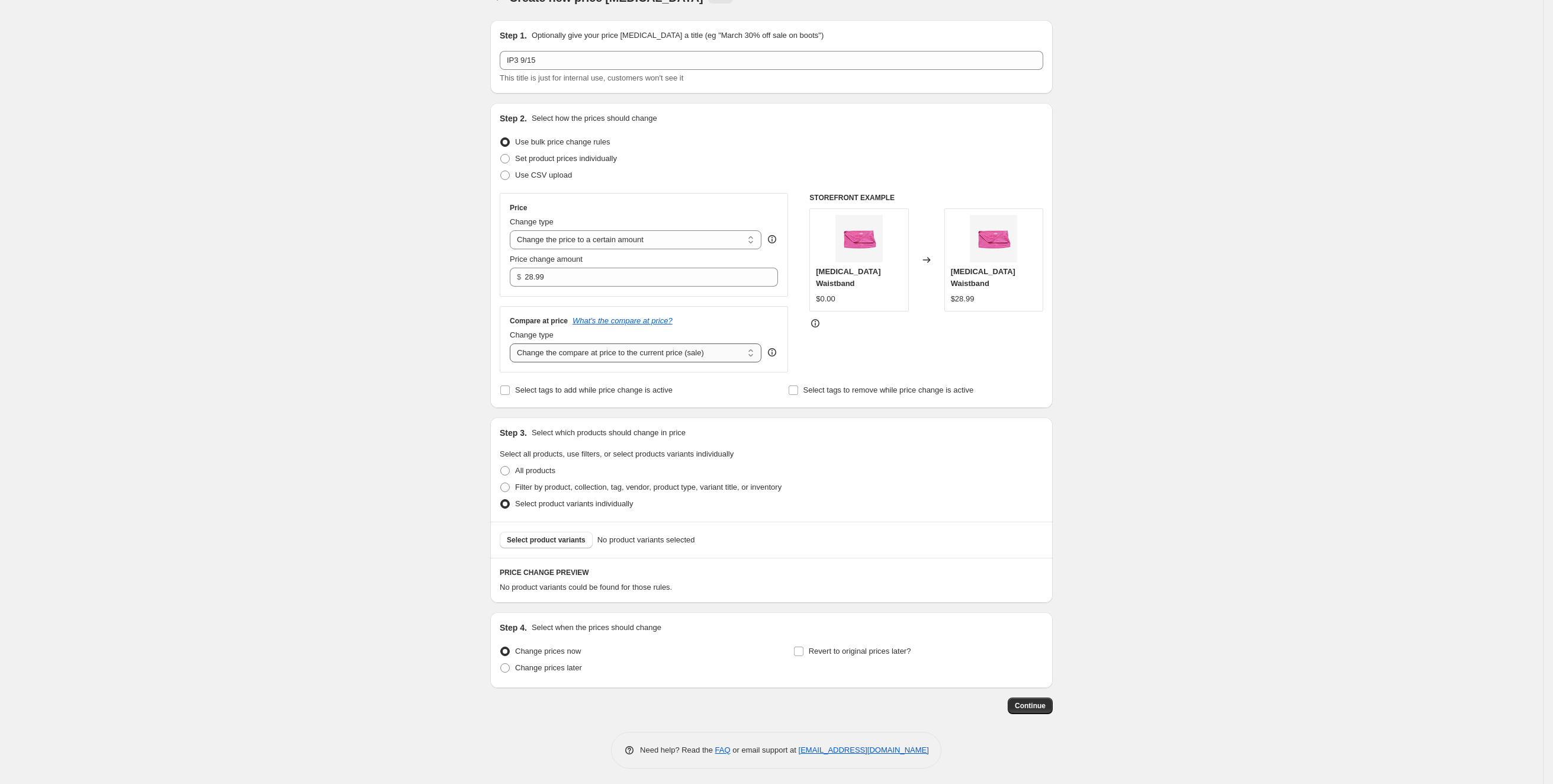
click at [589, 355] on select "Change the compare at price to the current price (sale) Change the compare at p…" at bounding box center [636, 353] width 251 height 19
click at [515, 343] on select "Change the compare at price to the current price (sale) Change the compare at p…" at bounding box center [636, 353] width 251 height 19
click at [560, 537] on span "Select product variants" at bounding box center [546, 540] width 79 height 10
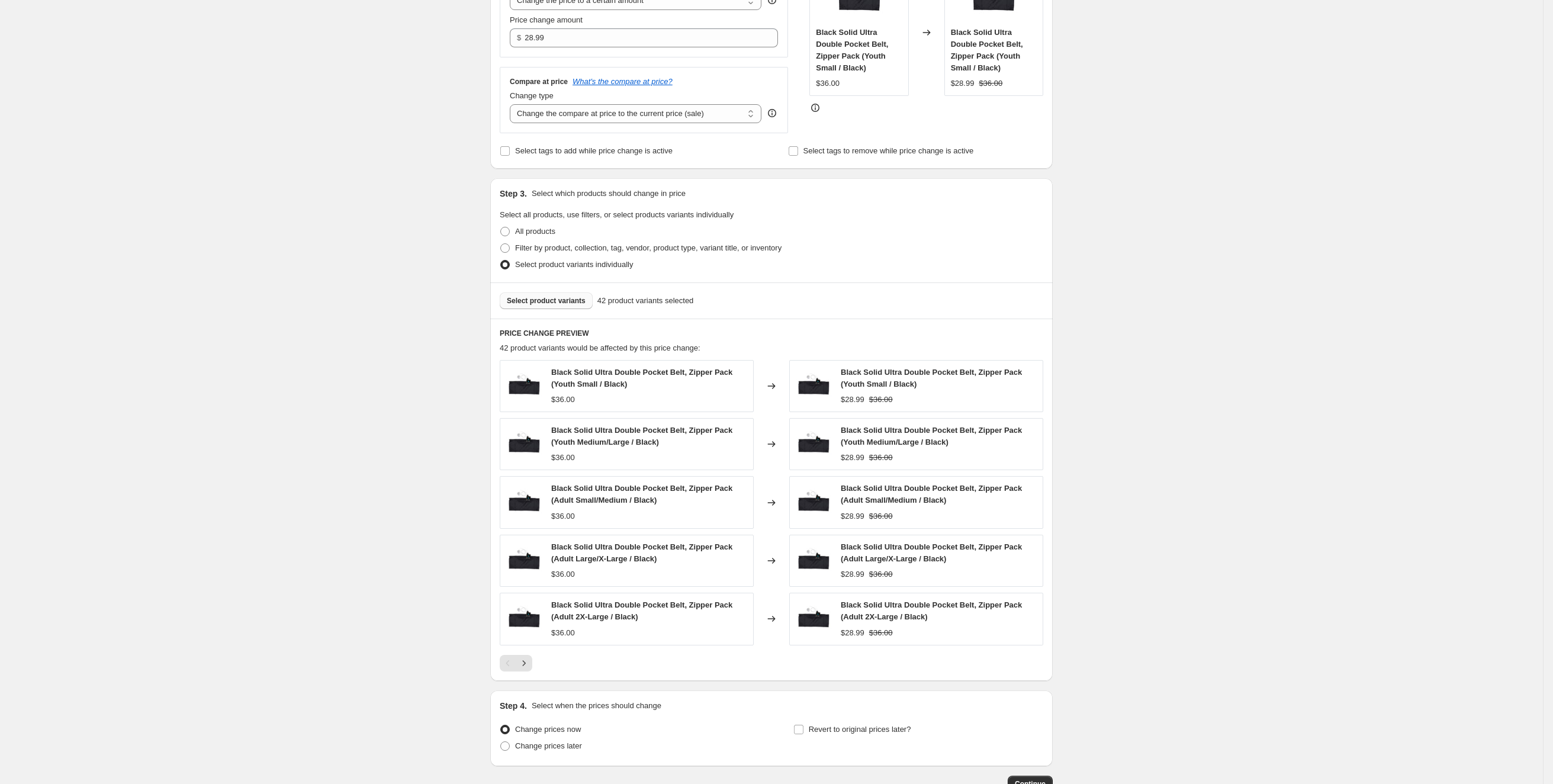
scroll to position [341, 0]
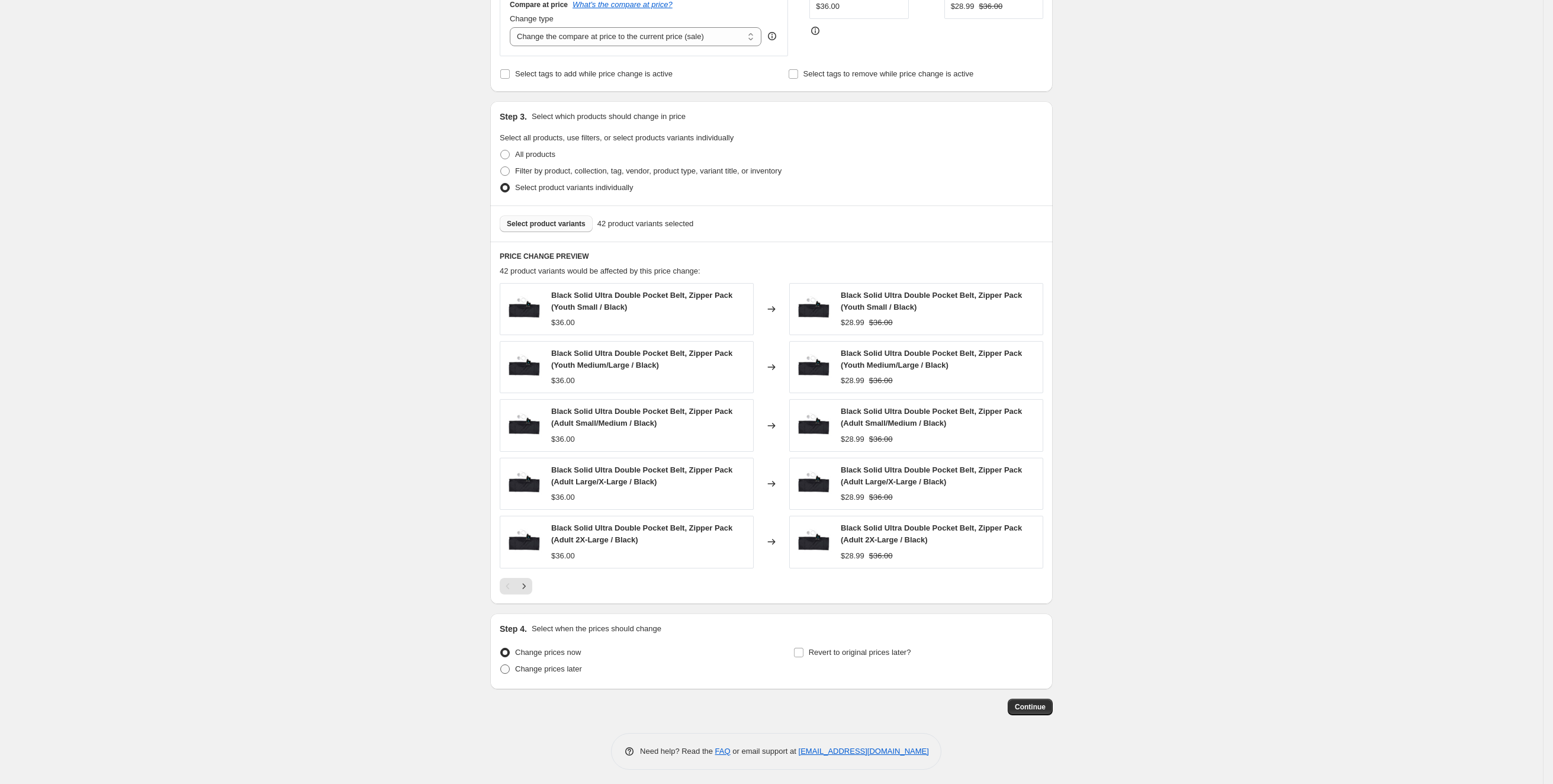
click at [578, 665] on span "Change prices later" at bounding box center [548, 668] width 67 height 9
click at [501, 665] on input "Change prices later" at bounding box center [501, 664] width 1 height 1
radio input "true"
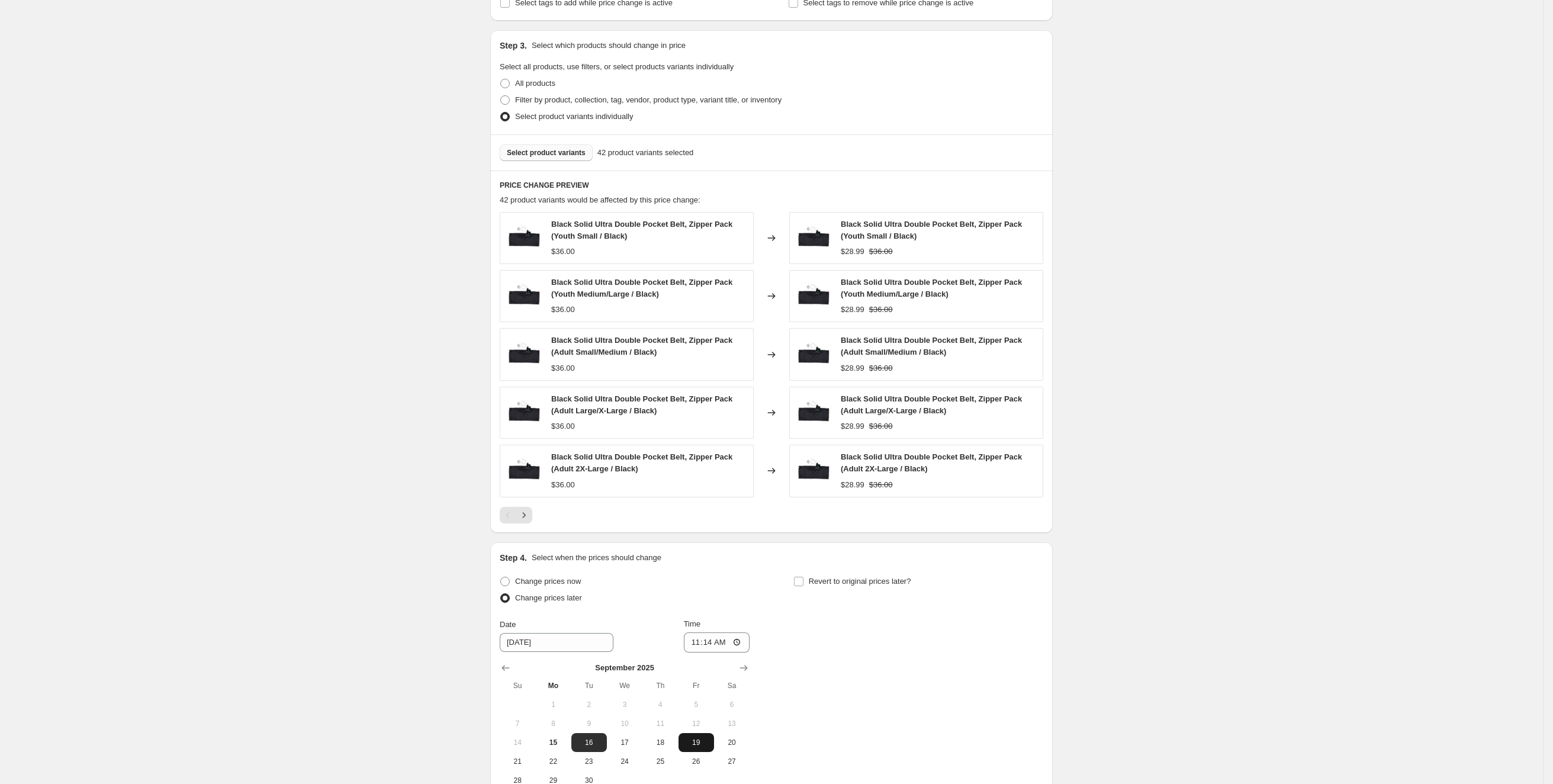
scroll to position [484, 0]
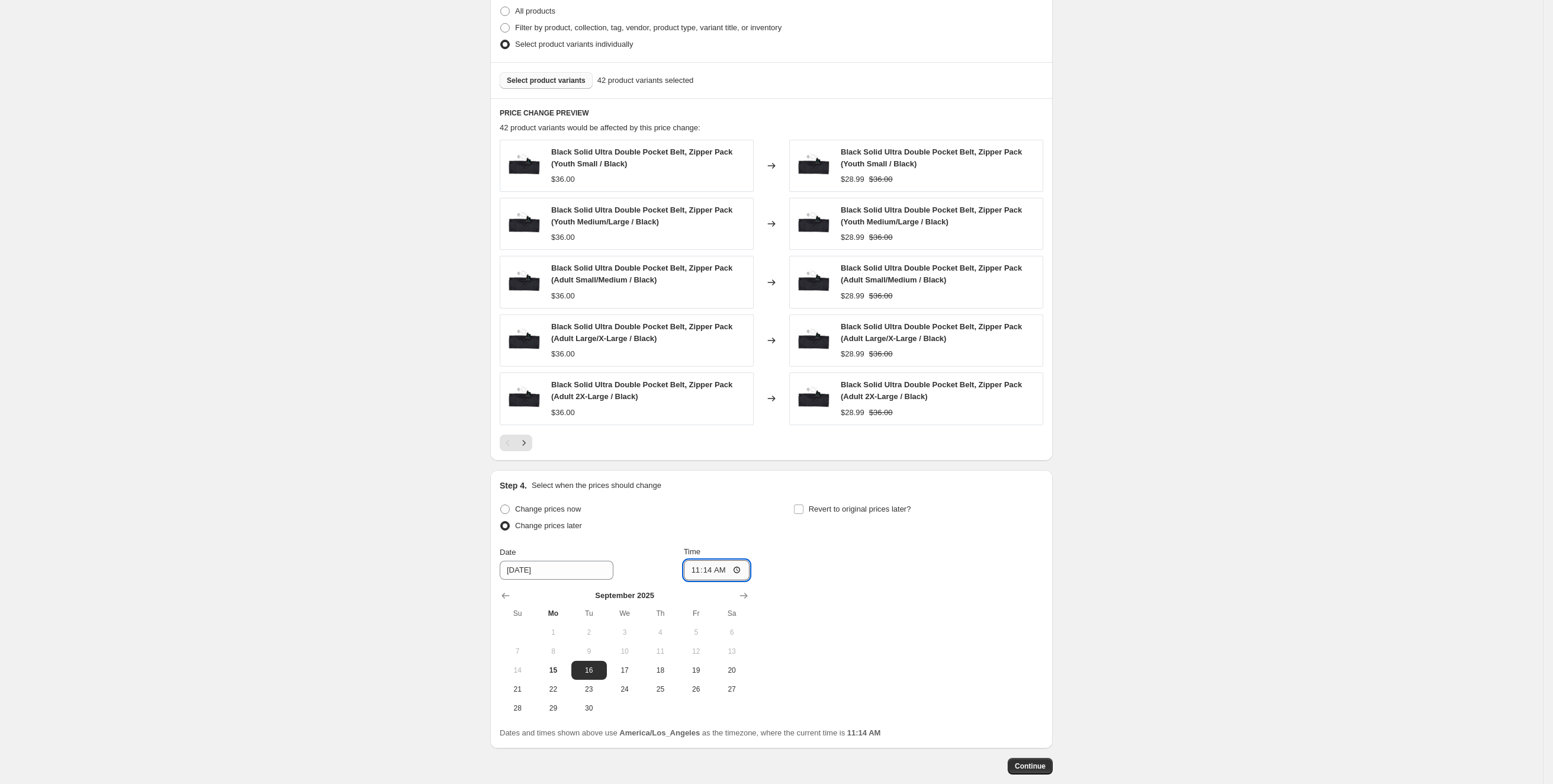
click at [705, 563] on input "11:14" at bounding box center [718, 570] width 67 height 20
click at [736, 567] on input "11:14" at bounding box center [718, 570] width 67 height 20
type input "14:14"
click at [1044, 761] on span "Continue" at bounding box center [1031, 766] width 30 height 10
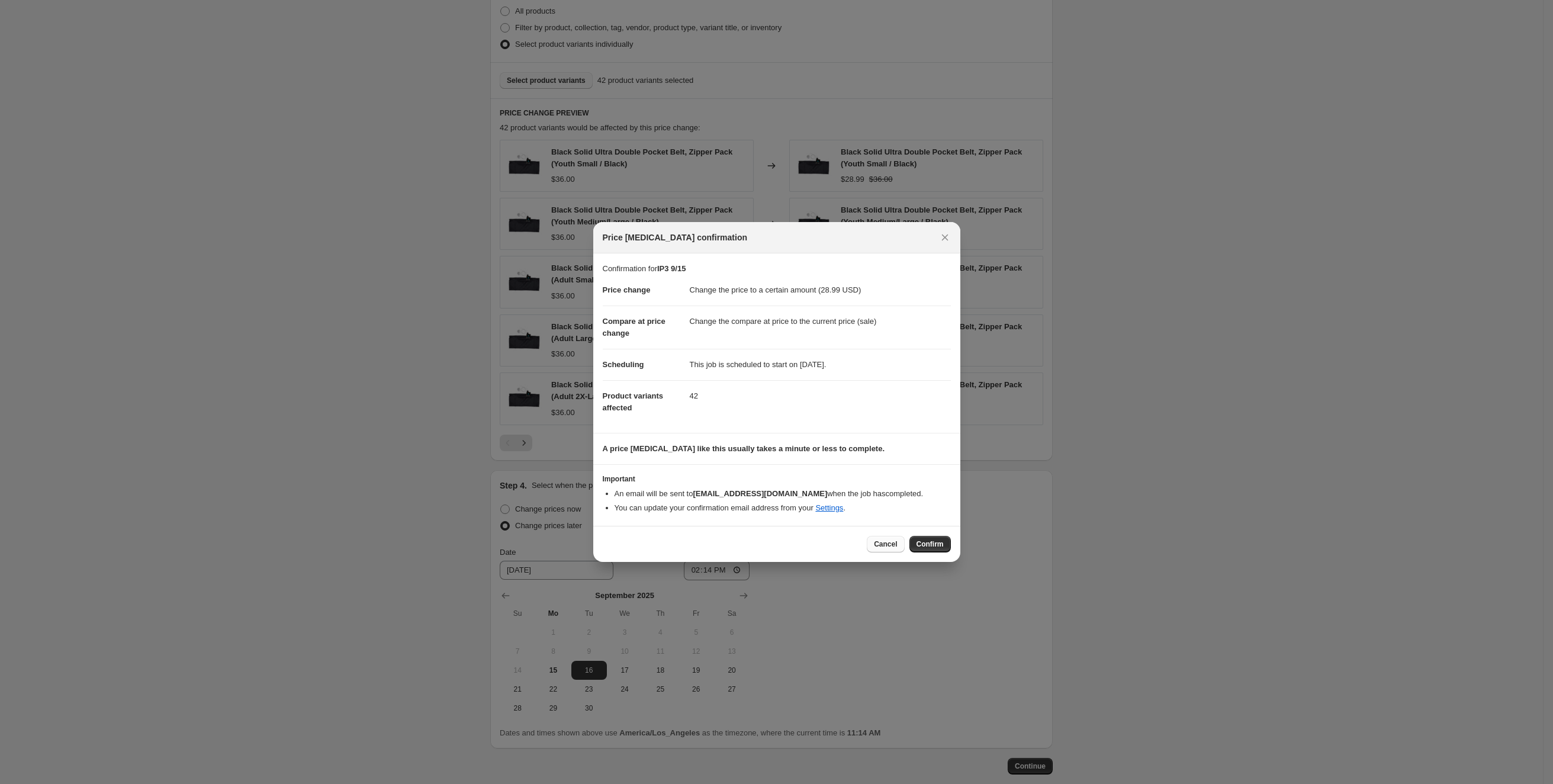
click at [883, 534] on div "Cancel Confirm" at bounding box center [777, 544] width 367 height 36
click at [883, 544] on span "Cancel" at bounding box center [885, 544] width 23 height 10
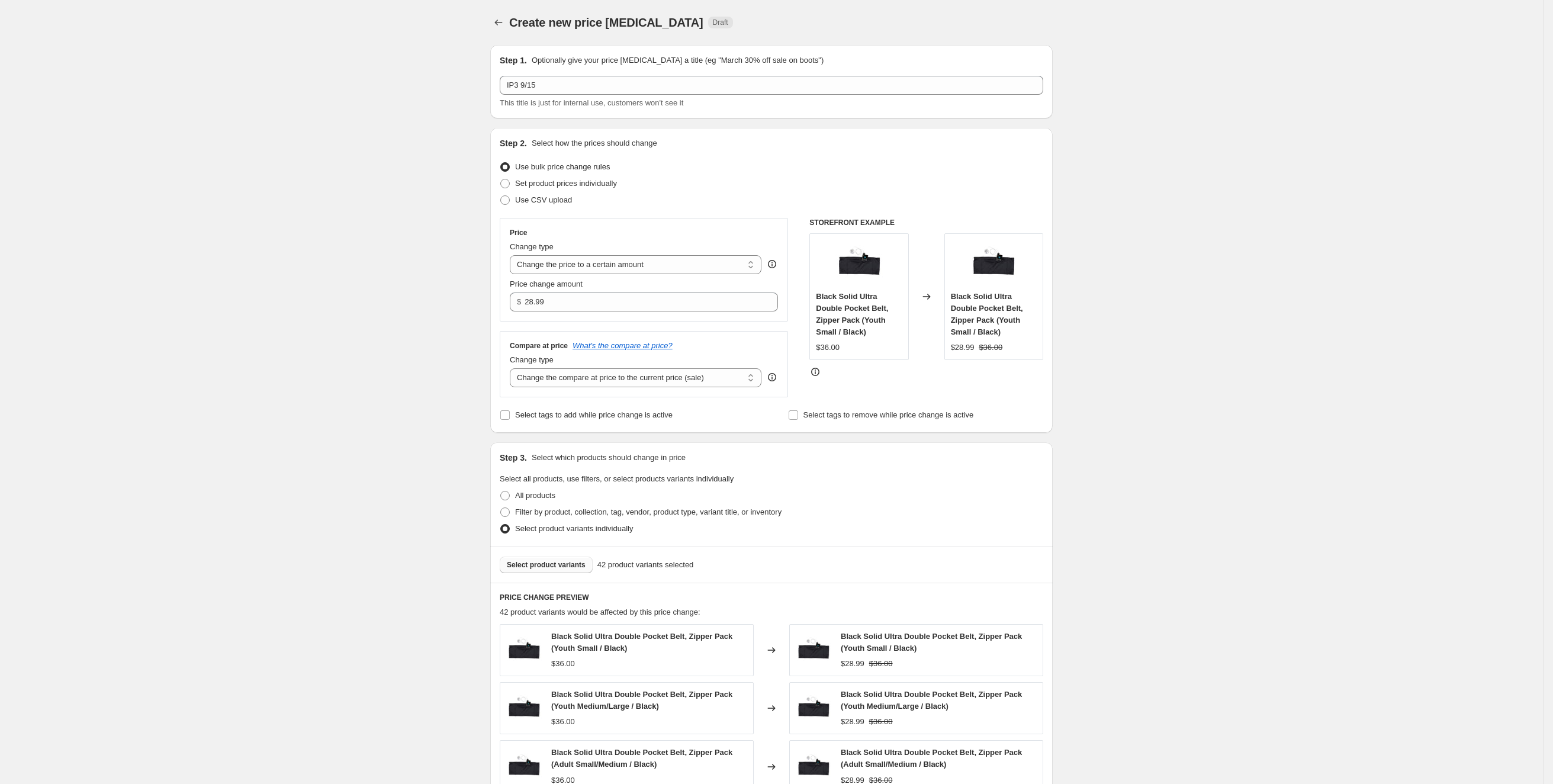
scroll to position [484, 0]
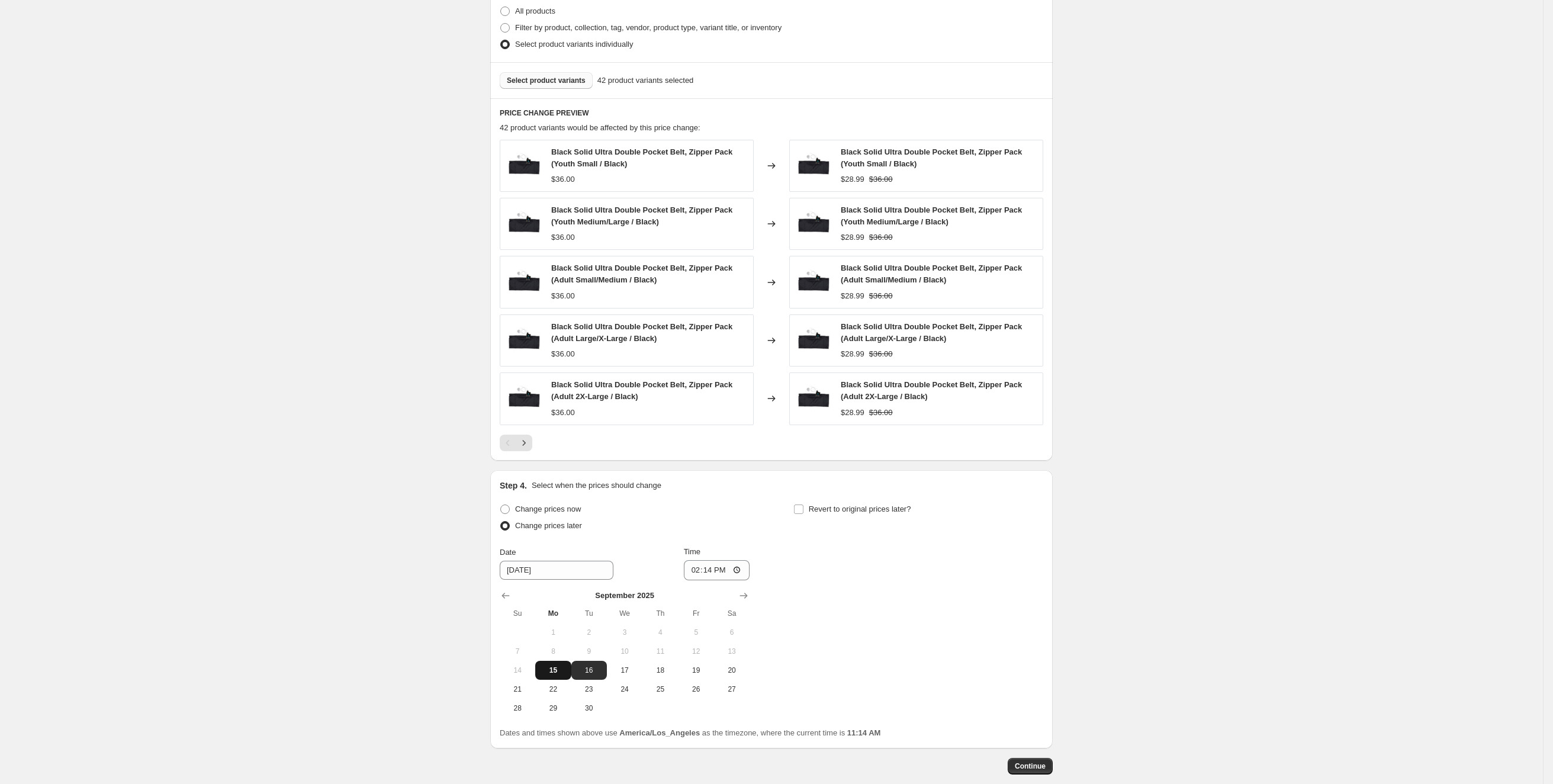
drag, startPoint x: 563, startPoint y: 667, endPoint x: 573, endPoint y: 666, distance: 10.0
click at [563, 667] on span "15" at bounding box center [553, 670] width 26 height 10
type input "[DATE]"
click at [1039, 767] on span "Continue" at bounding box center [1031, 766] width 30 height 10
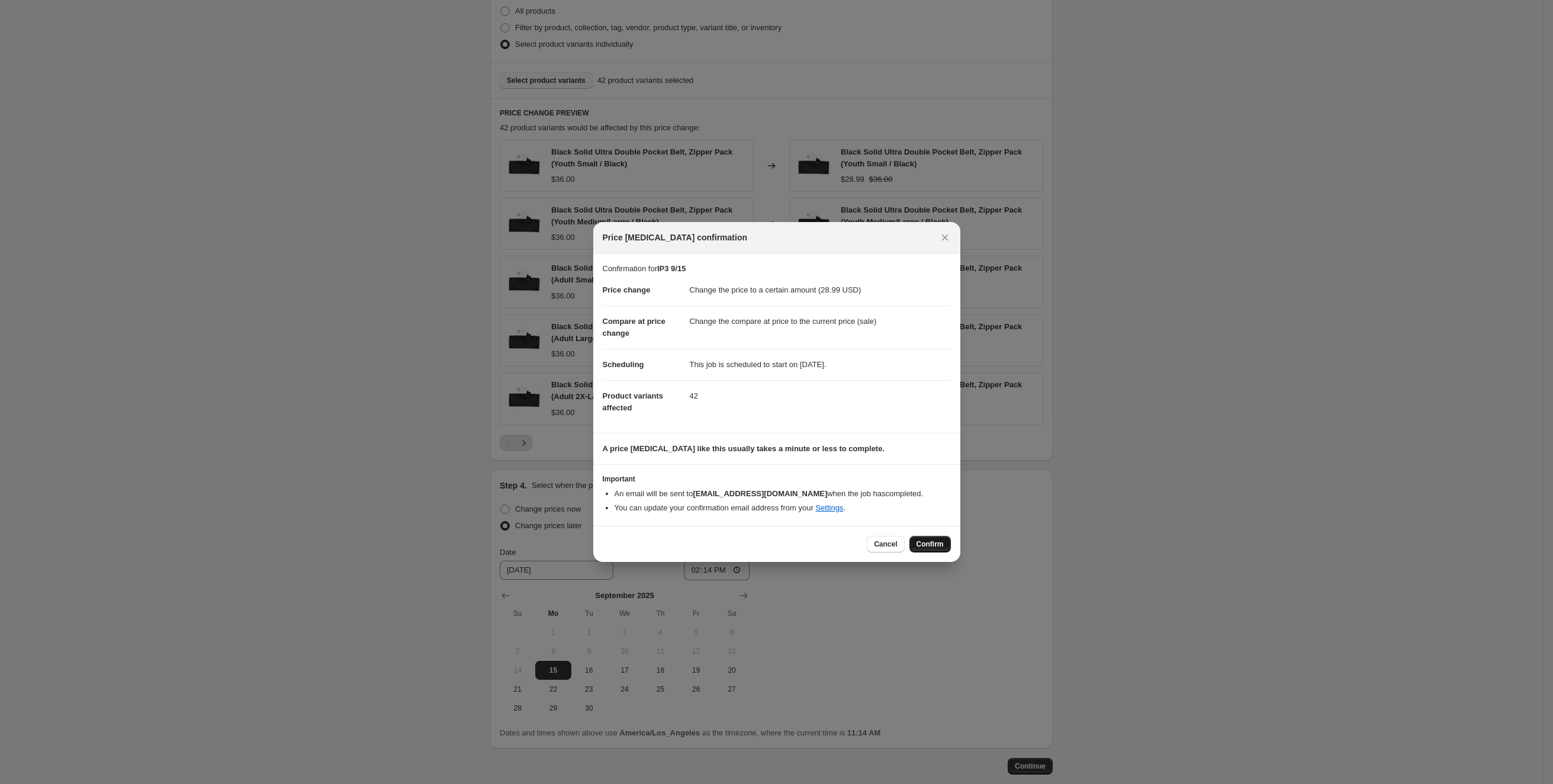
click at [940, 539] on button "Confirm" at bounding box center [931, 543] width 42 height 16
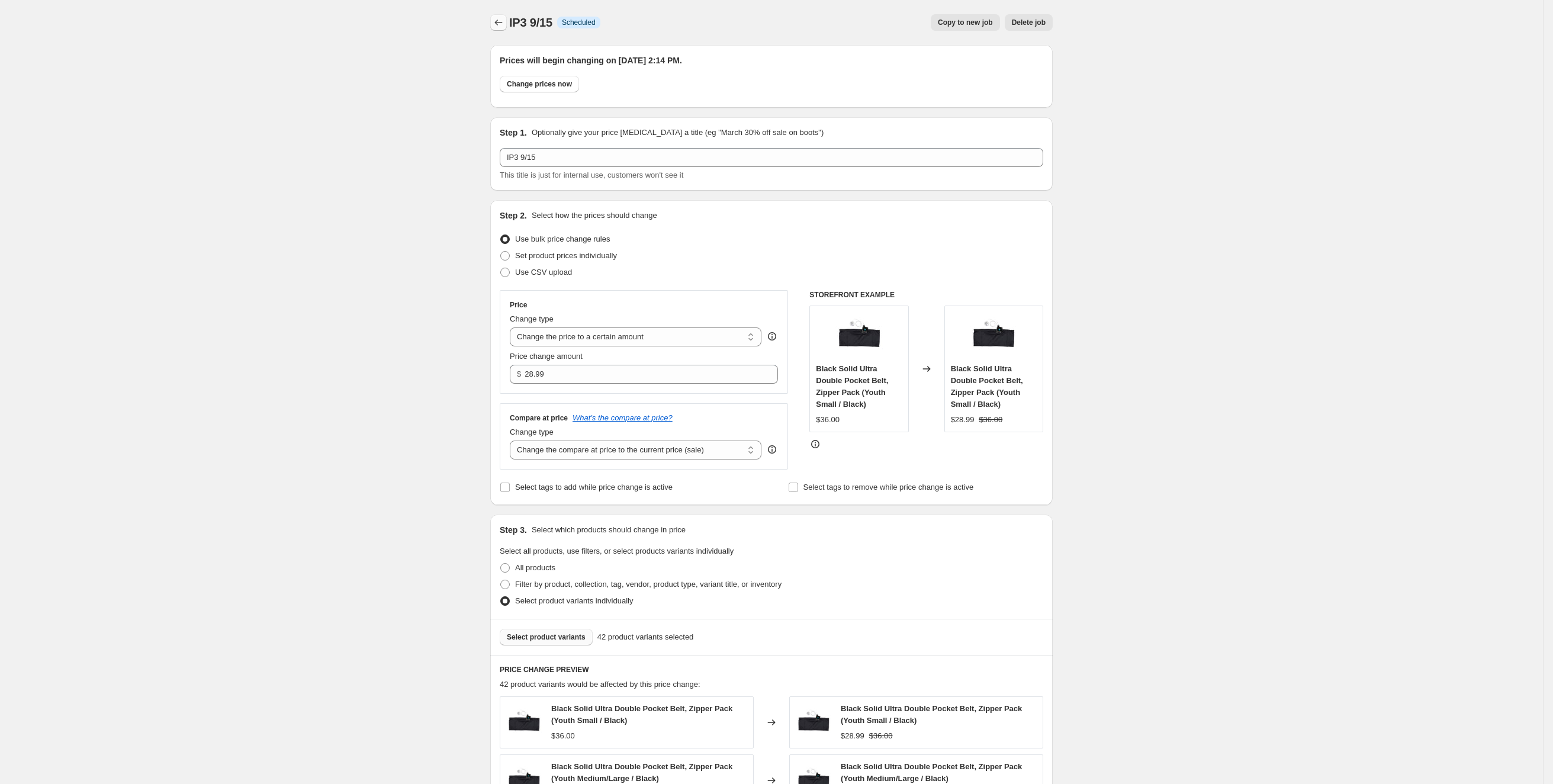
click at [507, 29] on button "Price change jobs" at bounding box center [498, 22] width 16 height 16
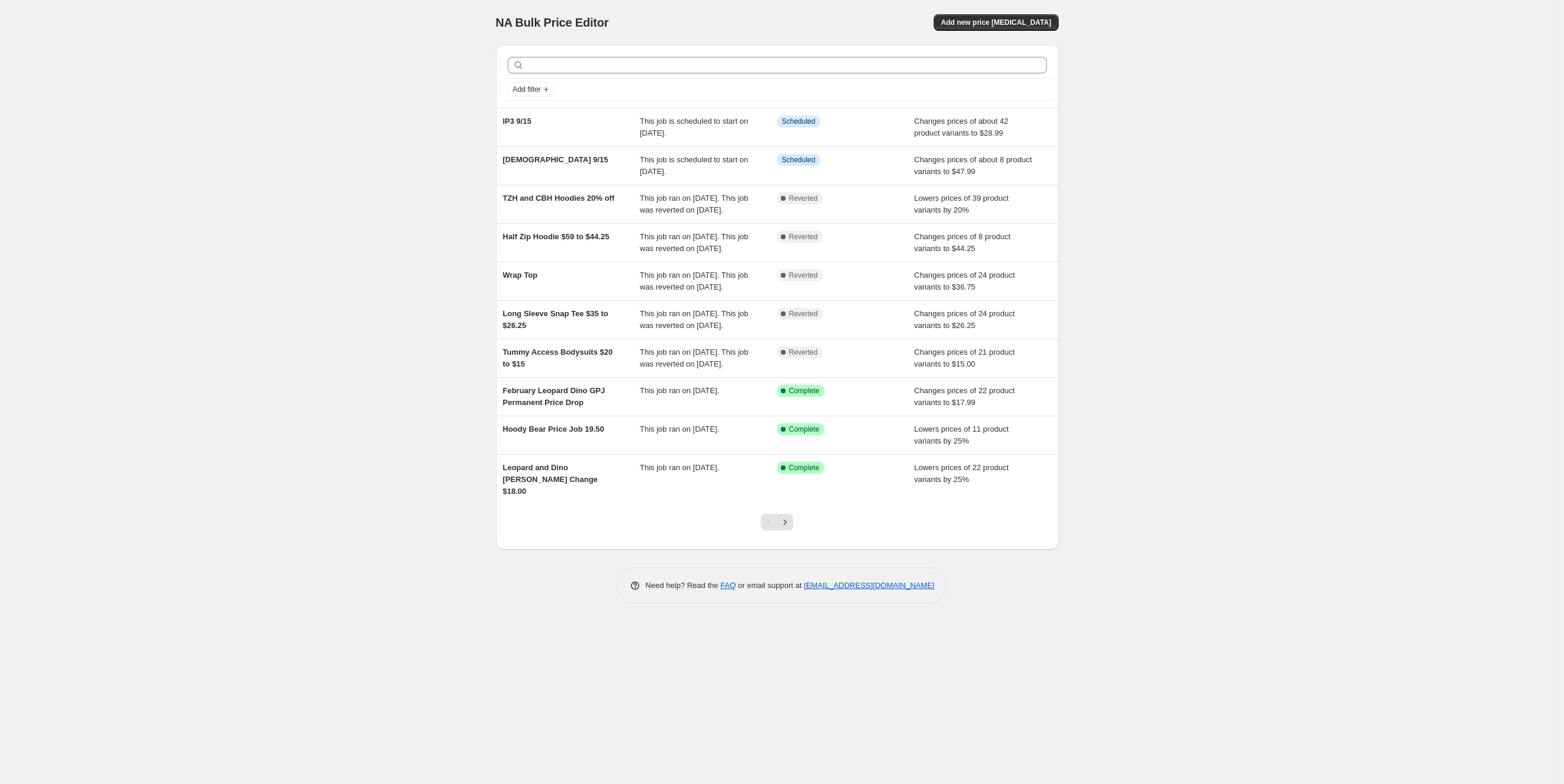
click at [985, 10] on div "NA Bulk Price Editor. This page is ready NA Bulk Price Editor Add new price cha…" at bounding box center [777, 22] width 563 height 45
click at [993, 19] on span "Add new price change job" at bounding box center [996, 23] width 110 height 10
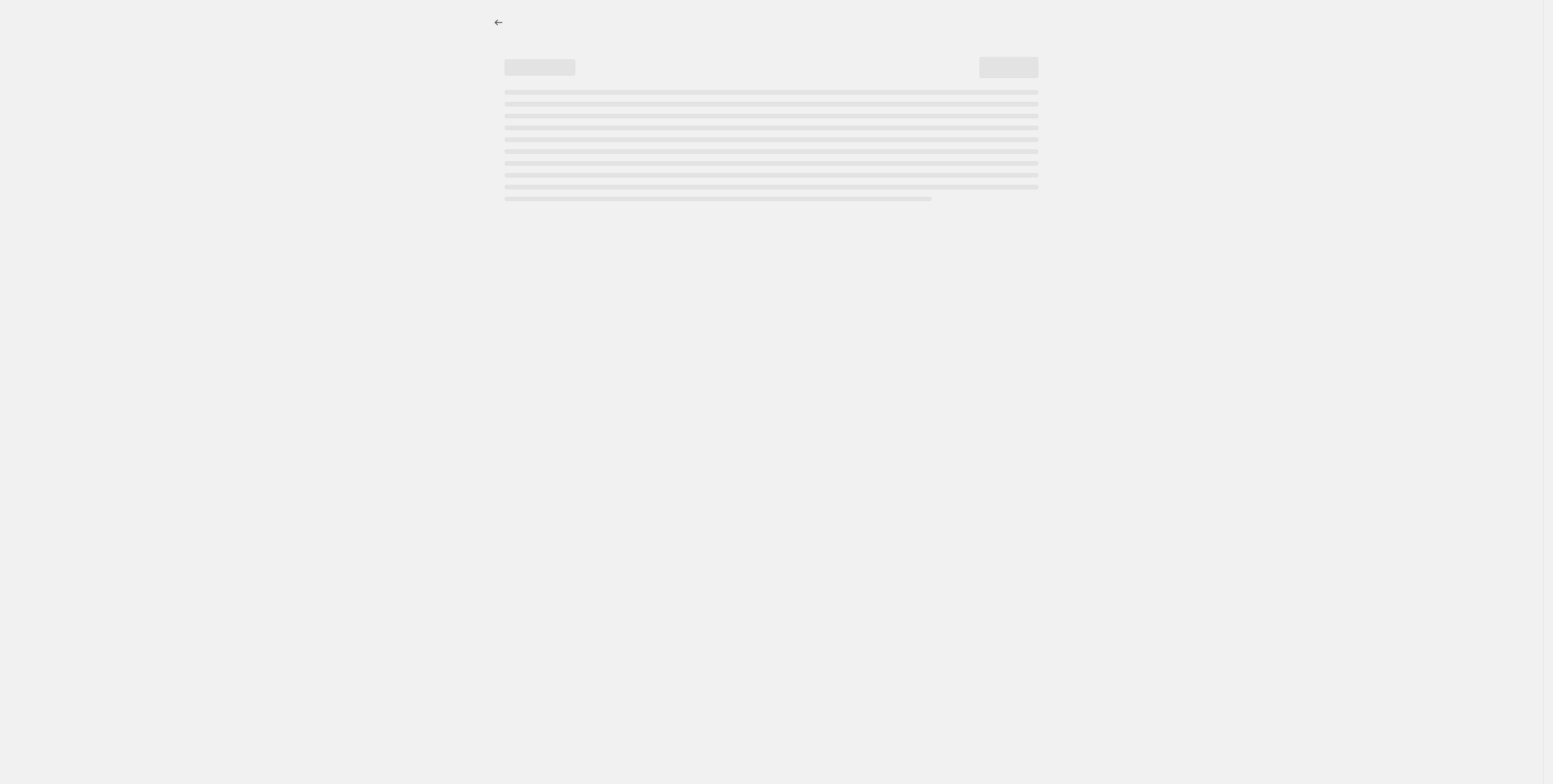
select select "percentage"
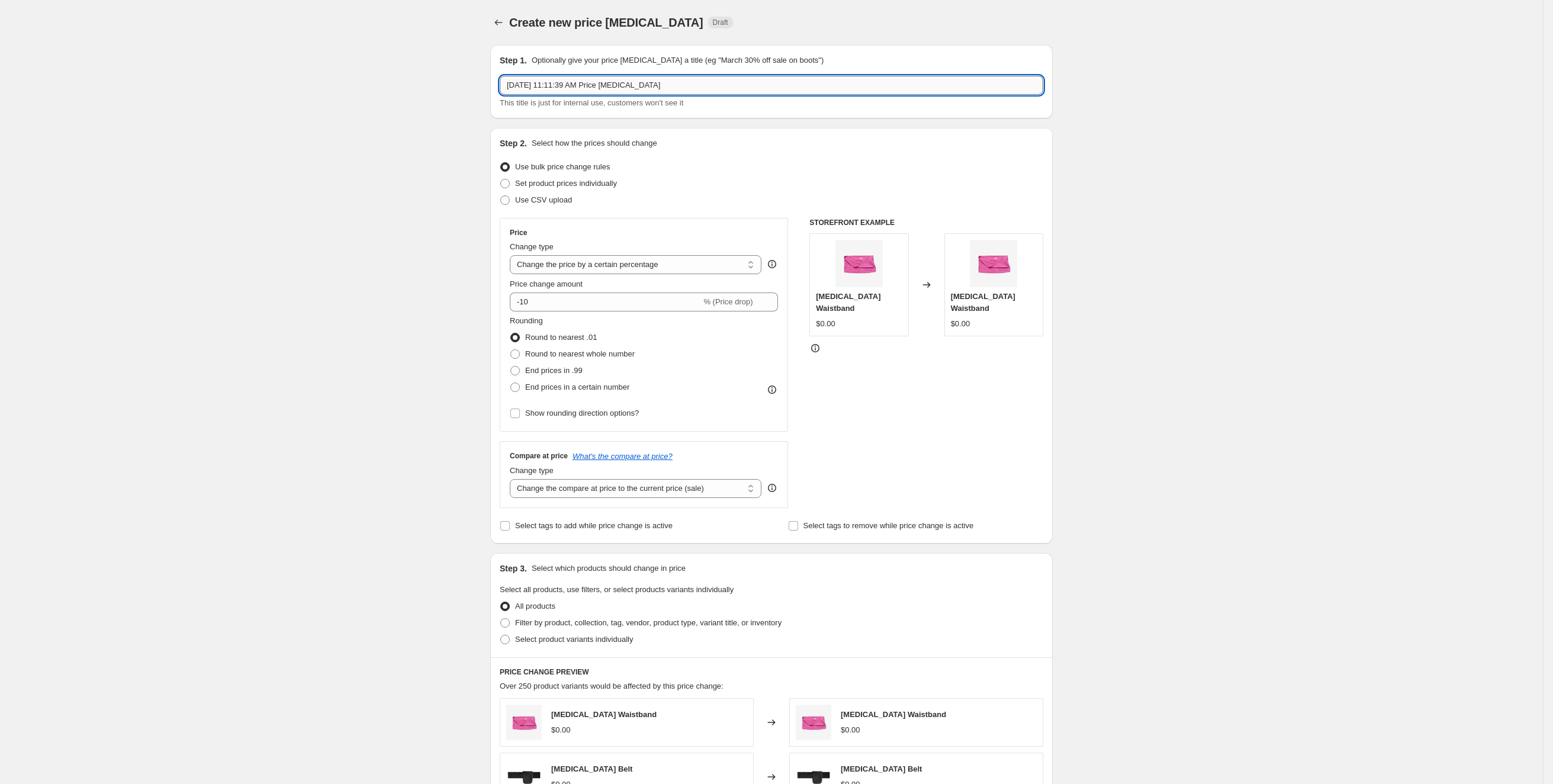
click at [667, 88] on input "Sep 15, 2025, 11:11:39 AM Price change job" at bounding box center [771, 86] width 543 height 19
type input "LUA 9/15"
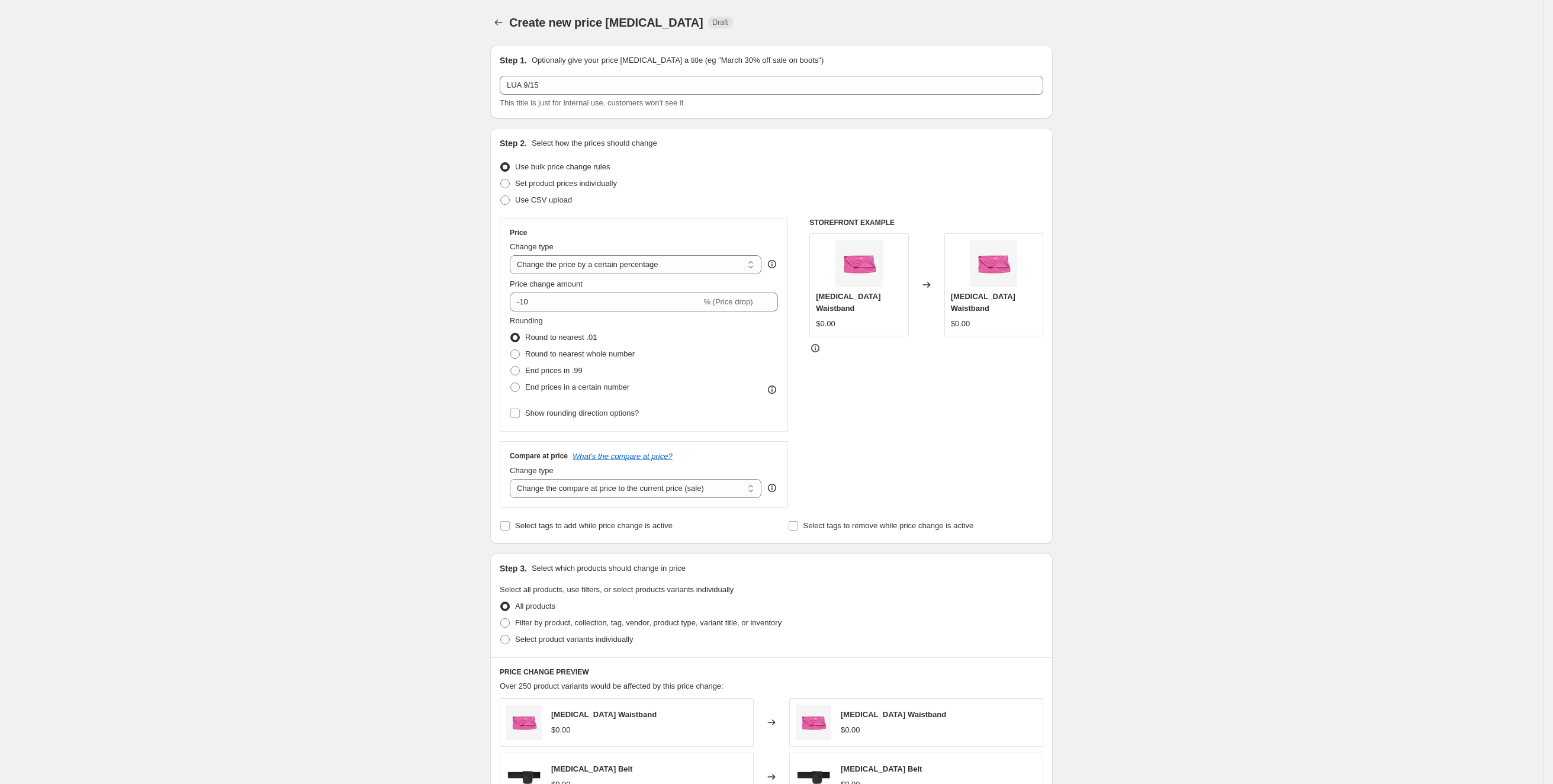
click at [398, 243] on div "Create new price change job. This page is ready Create new price change job Dra…" at bounding box center [772, 592] width 1543 height 1184
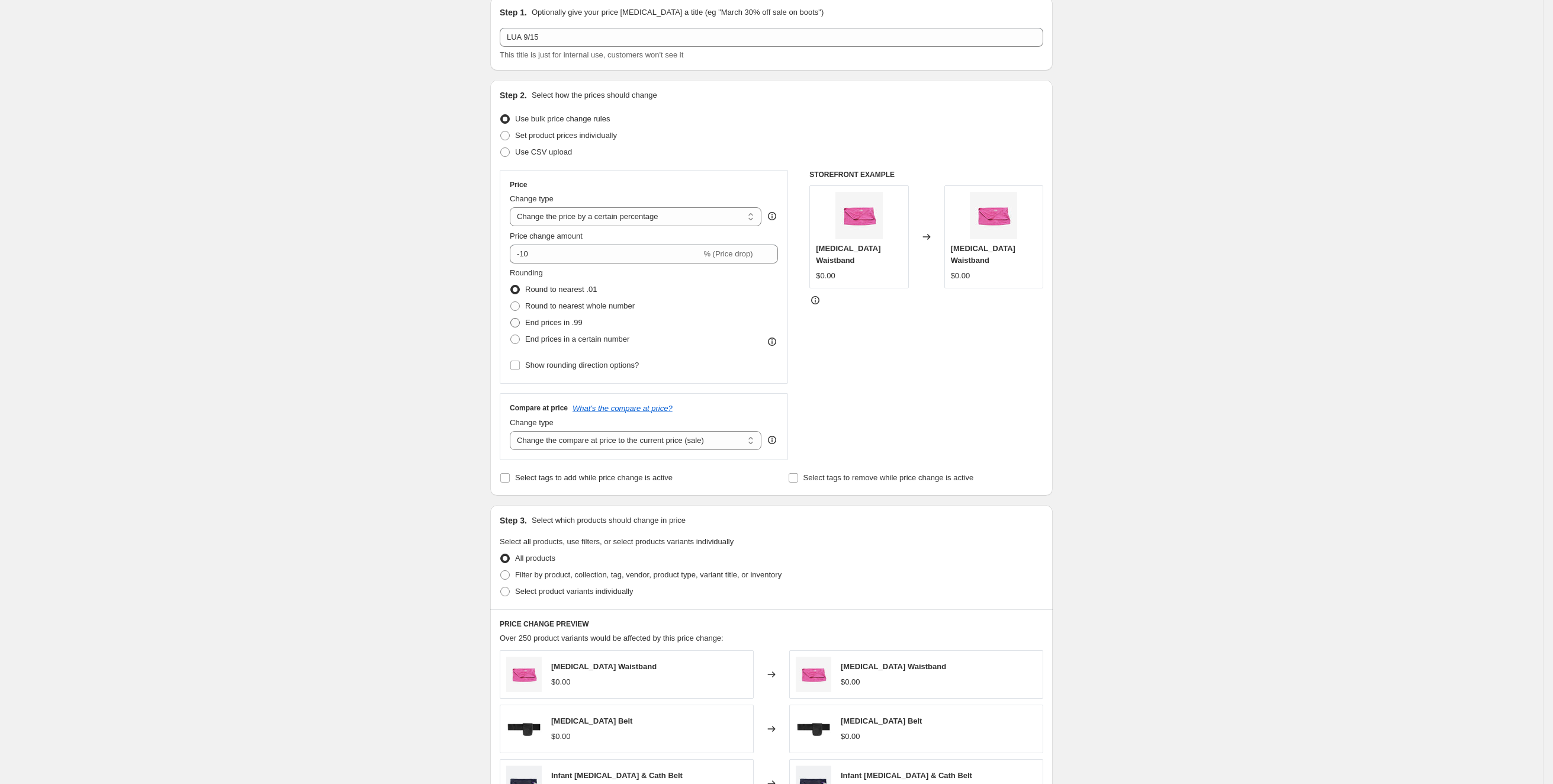
scroll to position [147, 0]
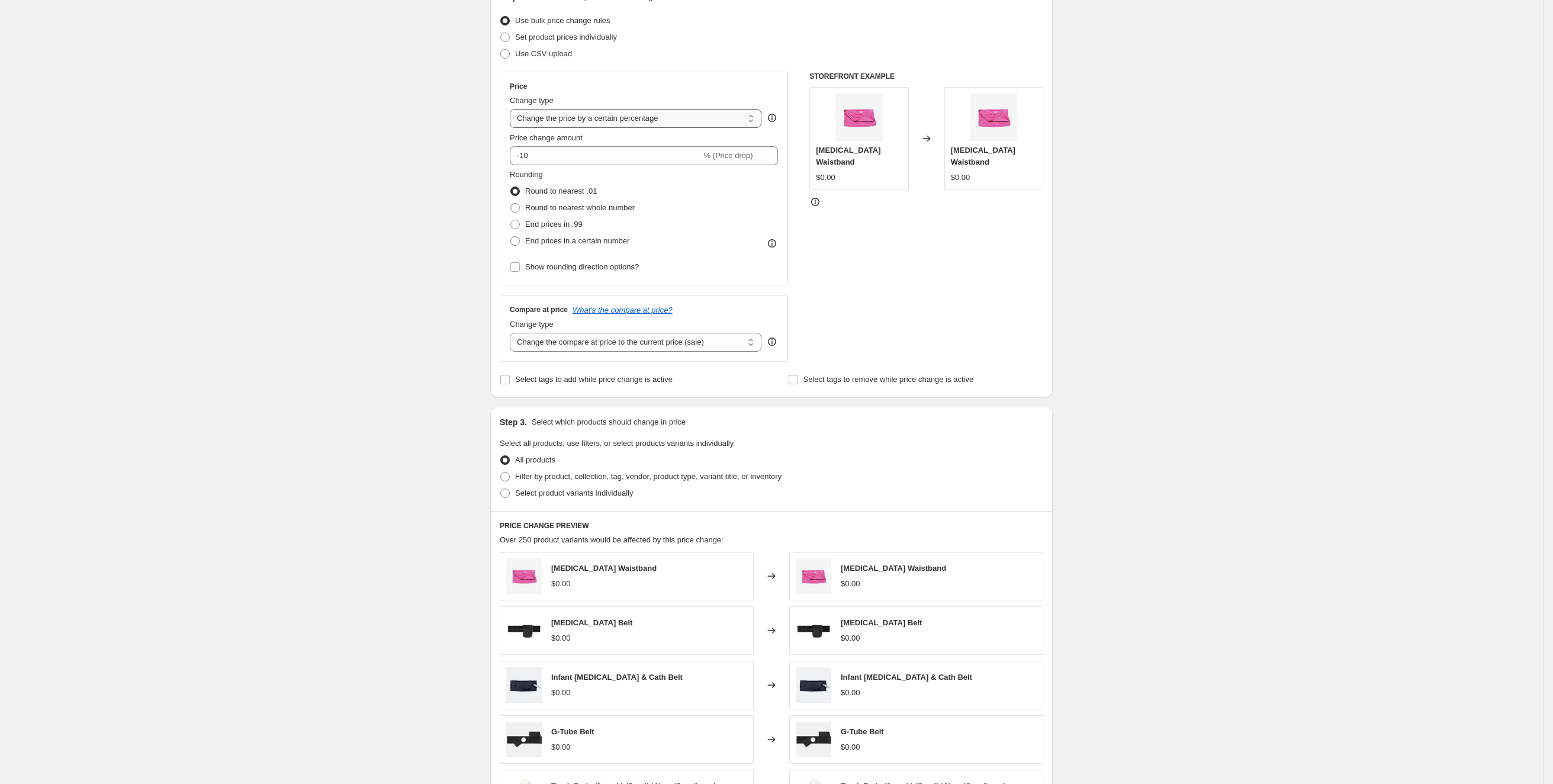
click at [706, 123] on select "Change the price to a certain amount Change the price by a certain amount Chang…" at bounding box center [636, 118] width 251 height 19
select select "to"
click at [515, 108] on select "Change the price to a certain amount Change the price by a certain amount Chang…" at bounding box center [636, 118] width 251 height 19
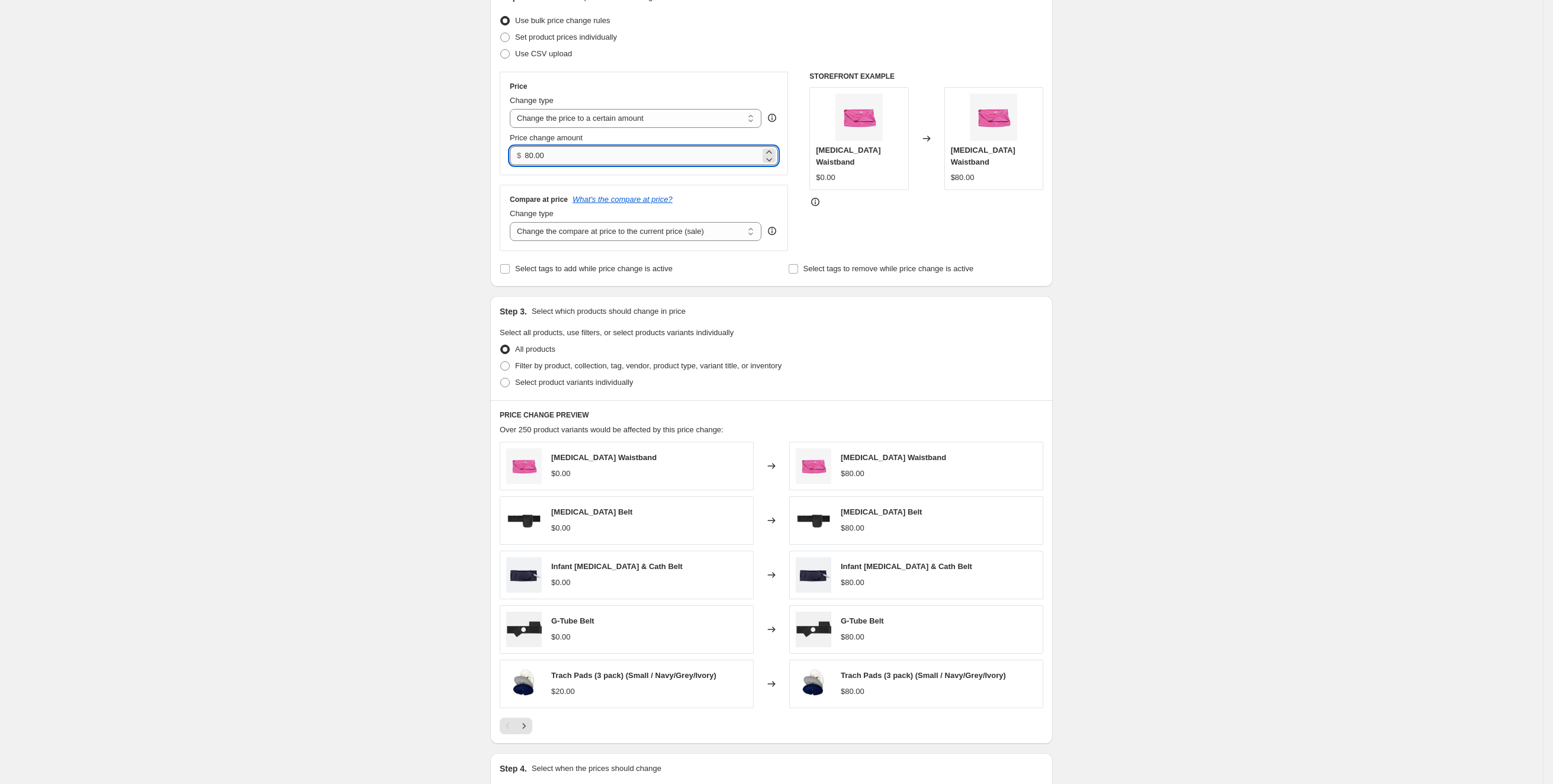
click at [595, 159] on input "80.00" at bounding box center [641, 156] width 235 height 19
click at [594, 159] on input "80.00" at bounding box center [641, 156] width 235 height 19
drag, startPoint x: 601, startPoint y: 155, endPoint x: 482, endPoint y: 144, distance: 119.5
click at [482, 144] on div "Create new price change job. This page is ready Create new price change job Dra…" at bounding box center [771, 390] width 591 height 1073
type input "27.99"
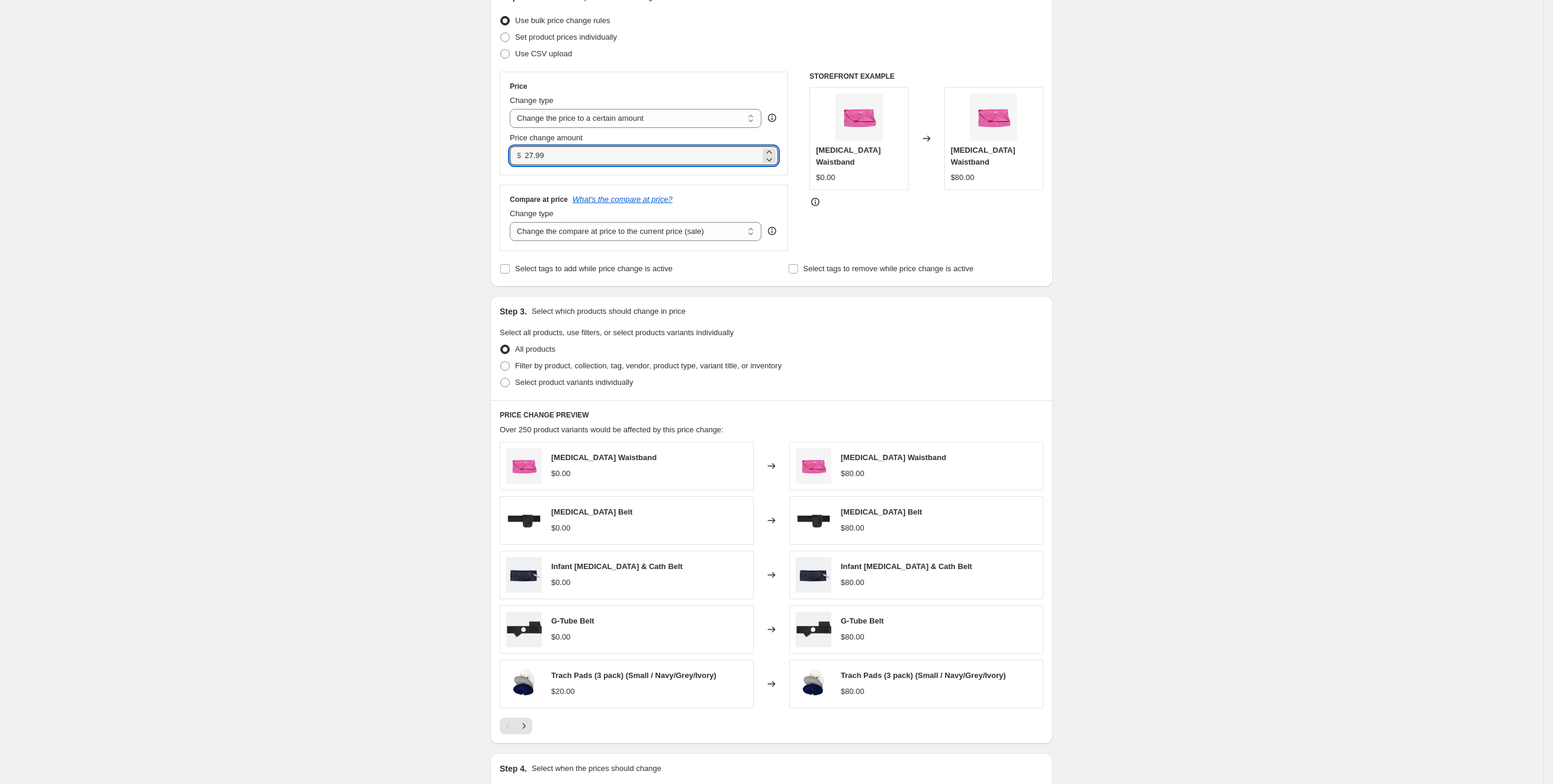
click at [411, 167] on div "Create new price change job. This page is ready Create new price change job Dra…" at bounding box center [772, 390] width 1543 height 1073
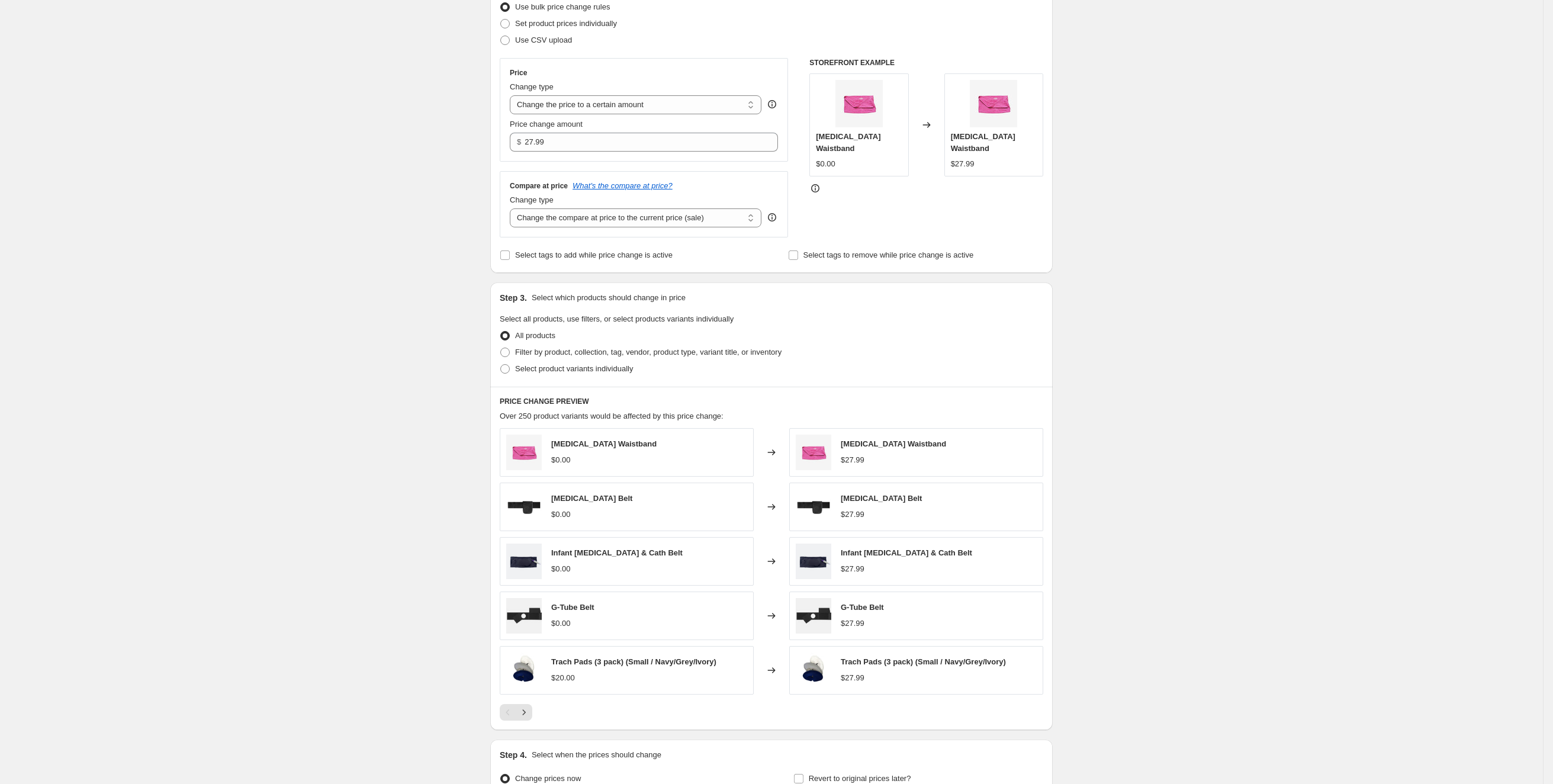
scroll to position [178, 0]
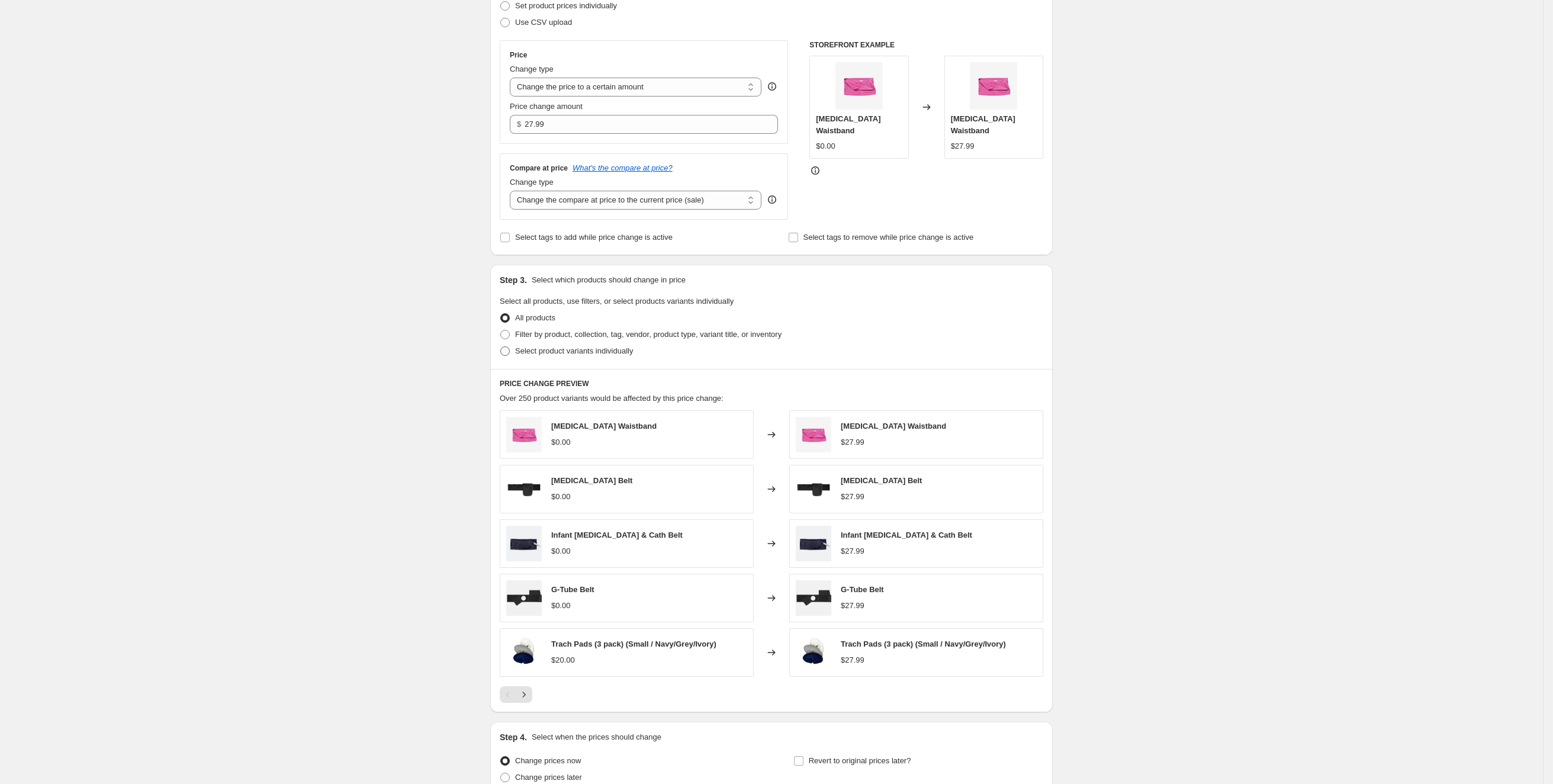
click at [592, 349] on span "Select product variants individually" at bounding box center [574, 350] width 118 height 9
click at [501, 347] on input "Select product variants individually" at bounding box center [501, 346] width 1 height 1
radio input "true"
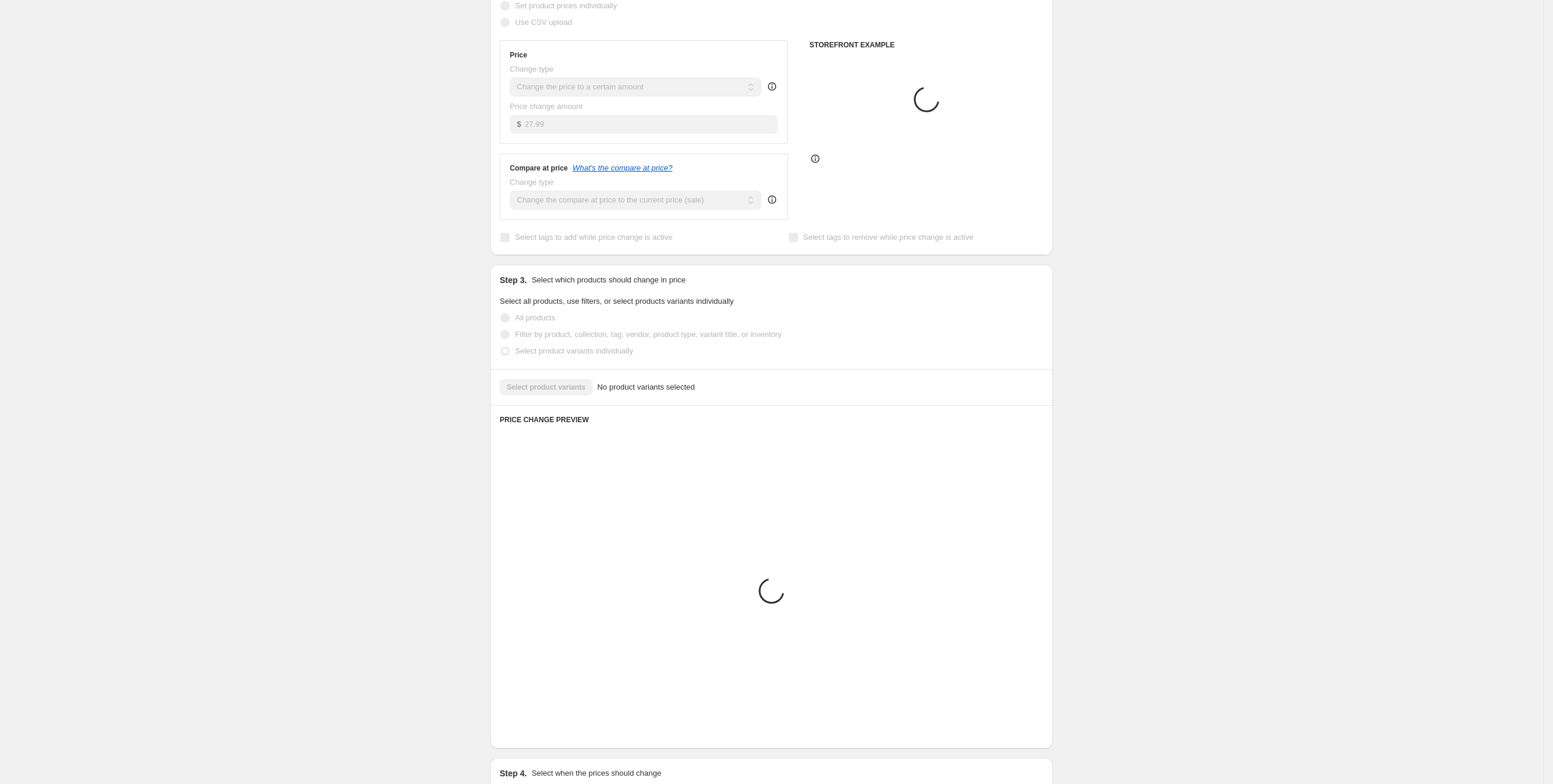
scroll to position [25, 0]
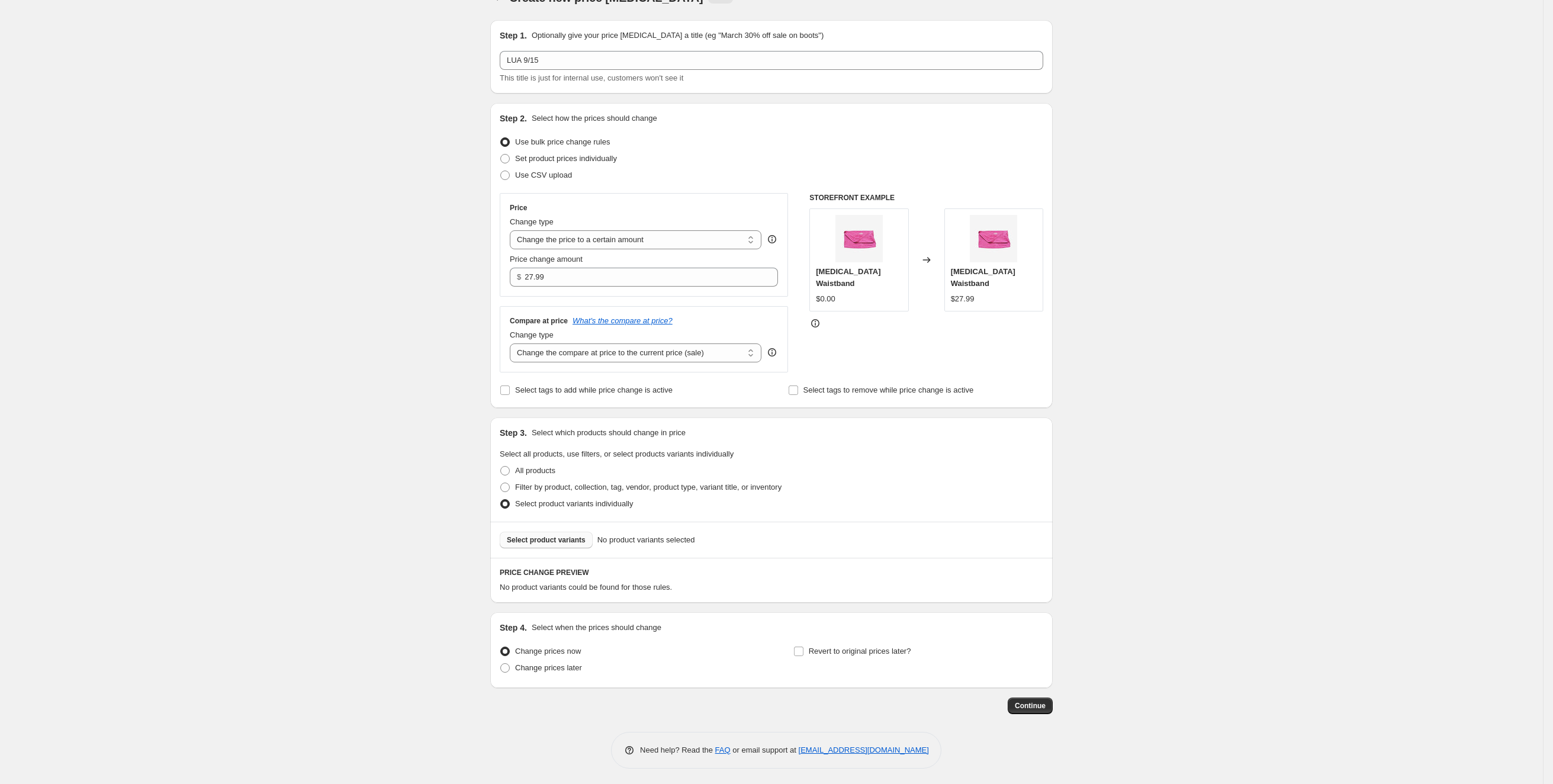
click at [554, 539] on span "Select product variants" at bounding box center [546, 540] width 79 height 10
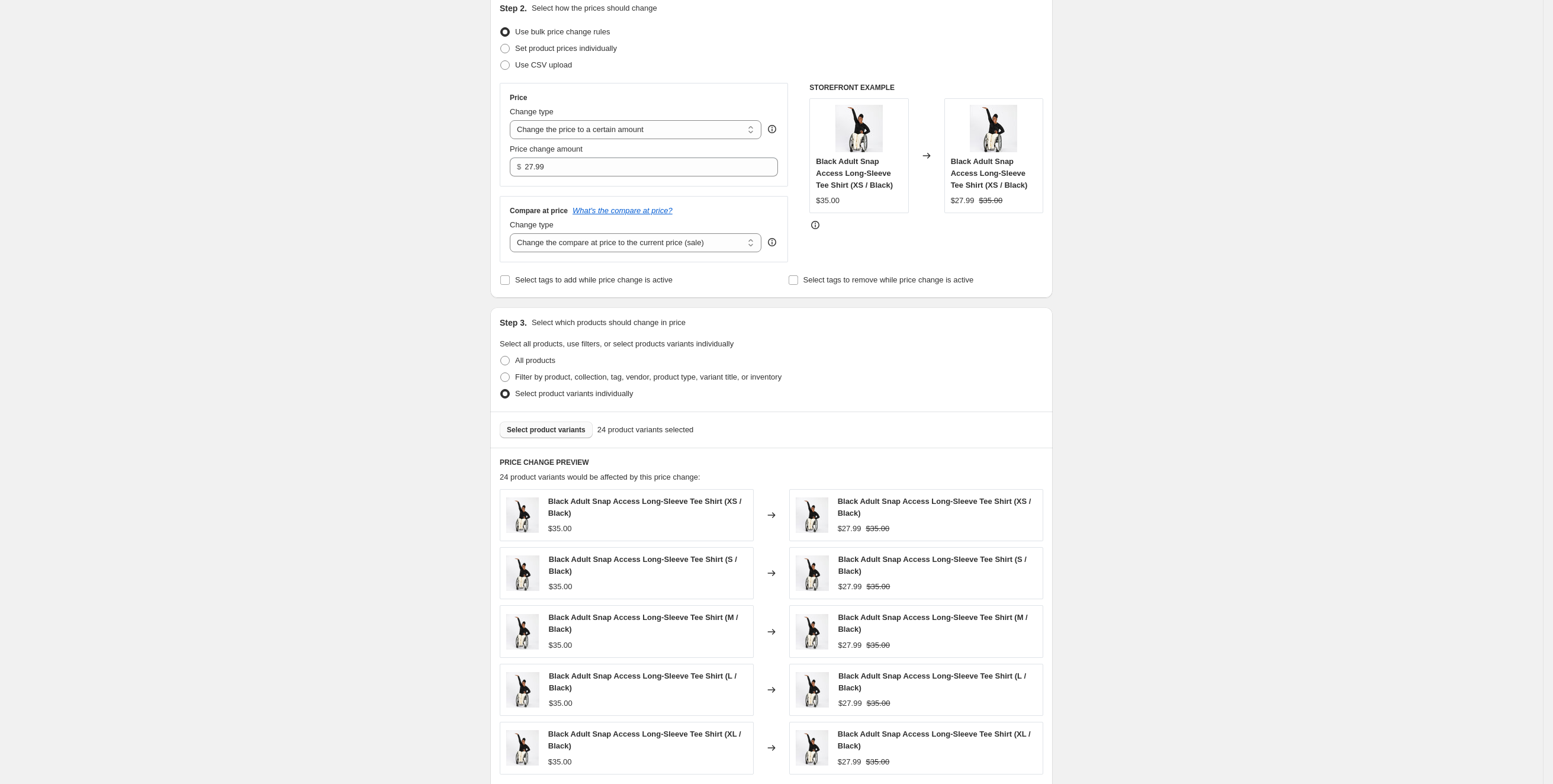
scroll to position [341, 0]
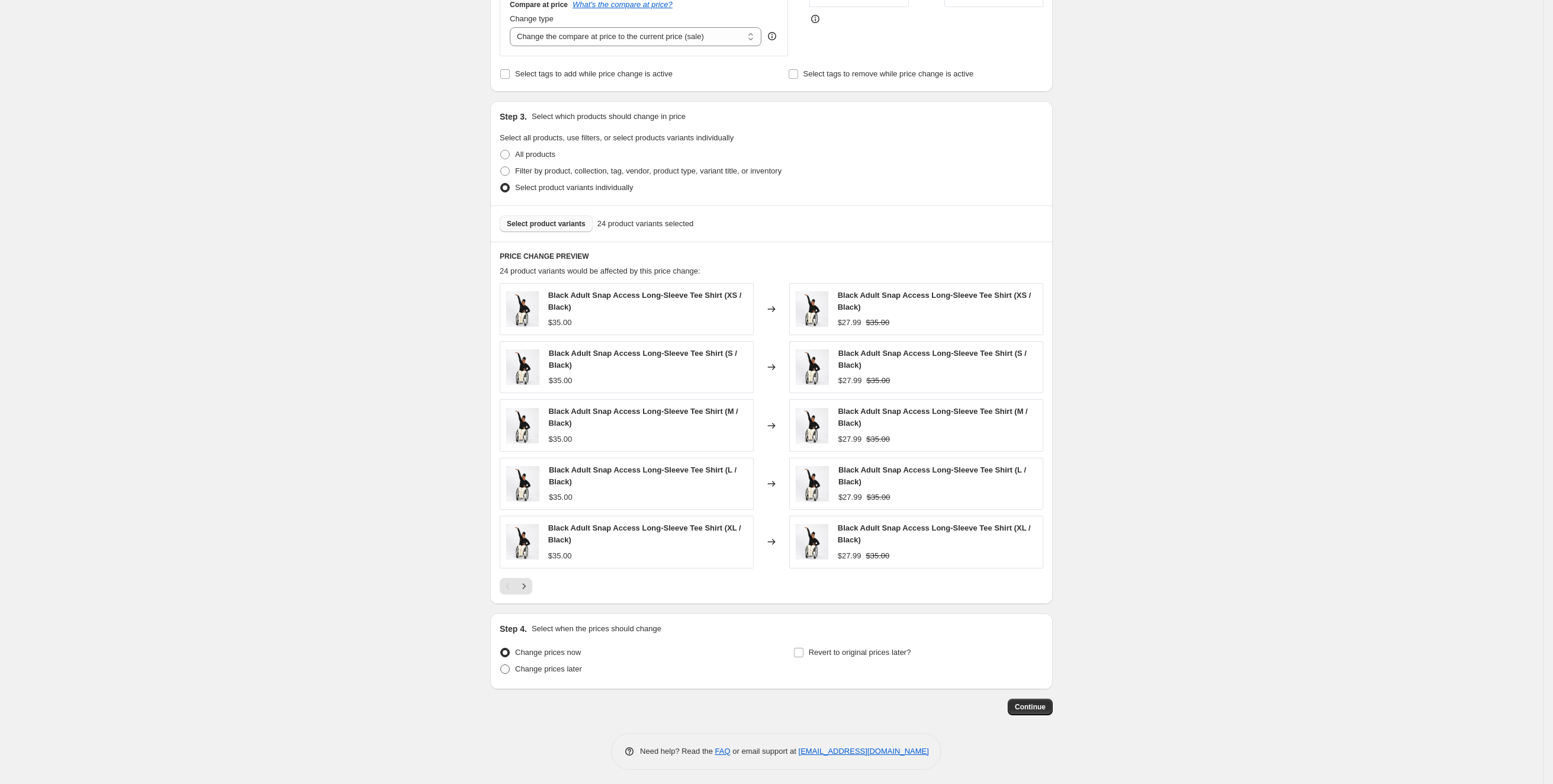
click at [570, 665] on span "Change prices later" at bounding box center [548, 668] width 67 height 9
click at [501, 665] on input "Change prices later" at bounding box center [501, 664] width 1 height 1
radio input "true"
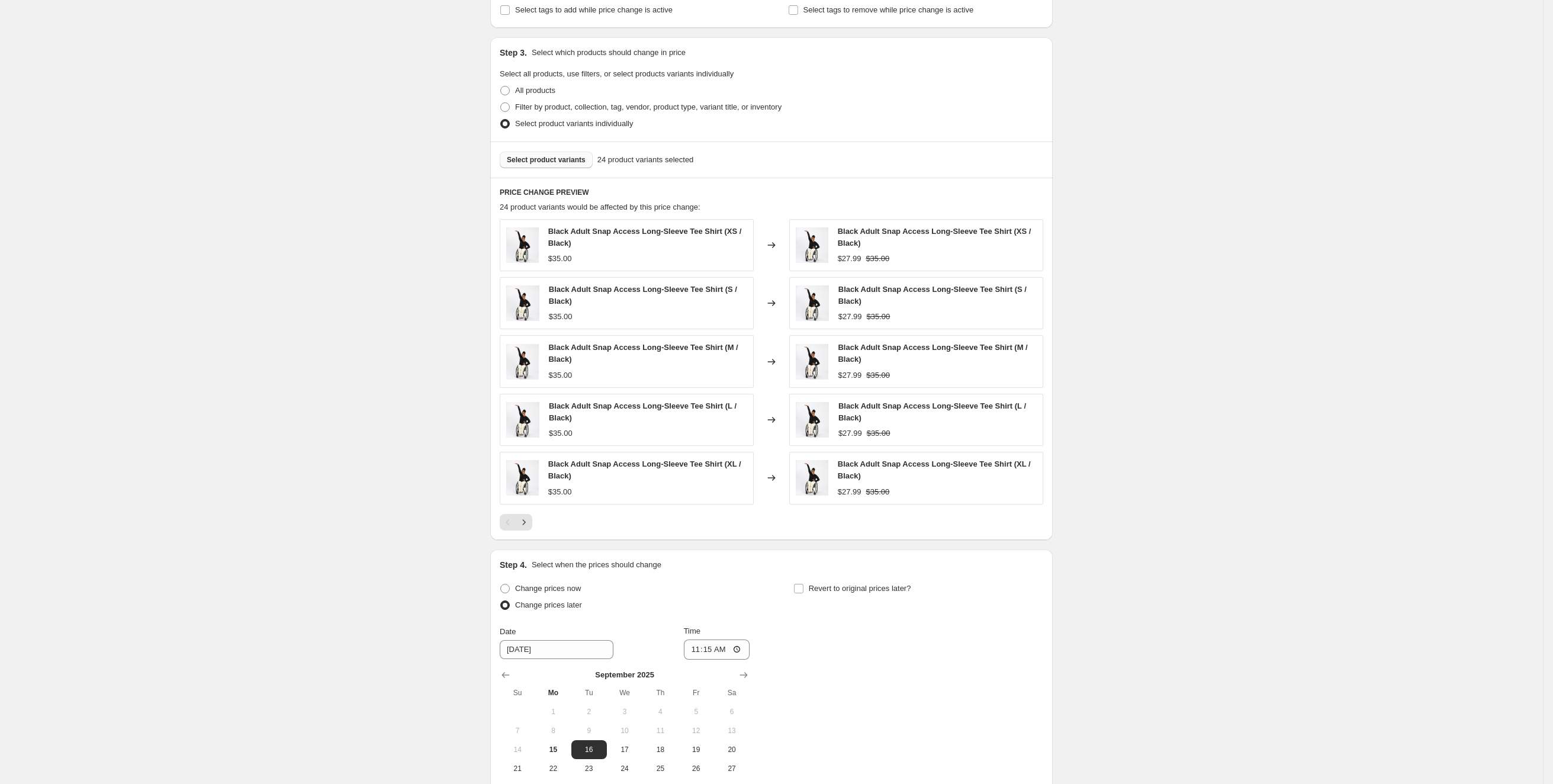
scroll to position [505, 0]
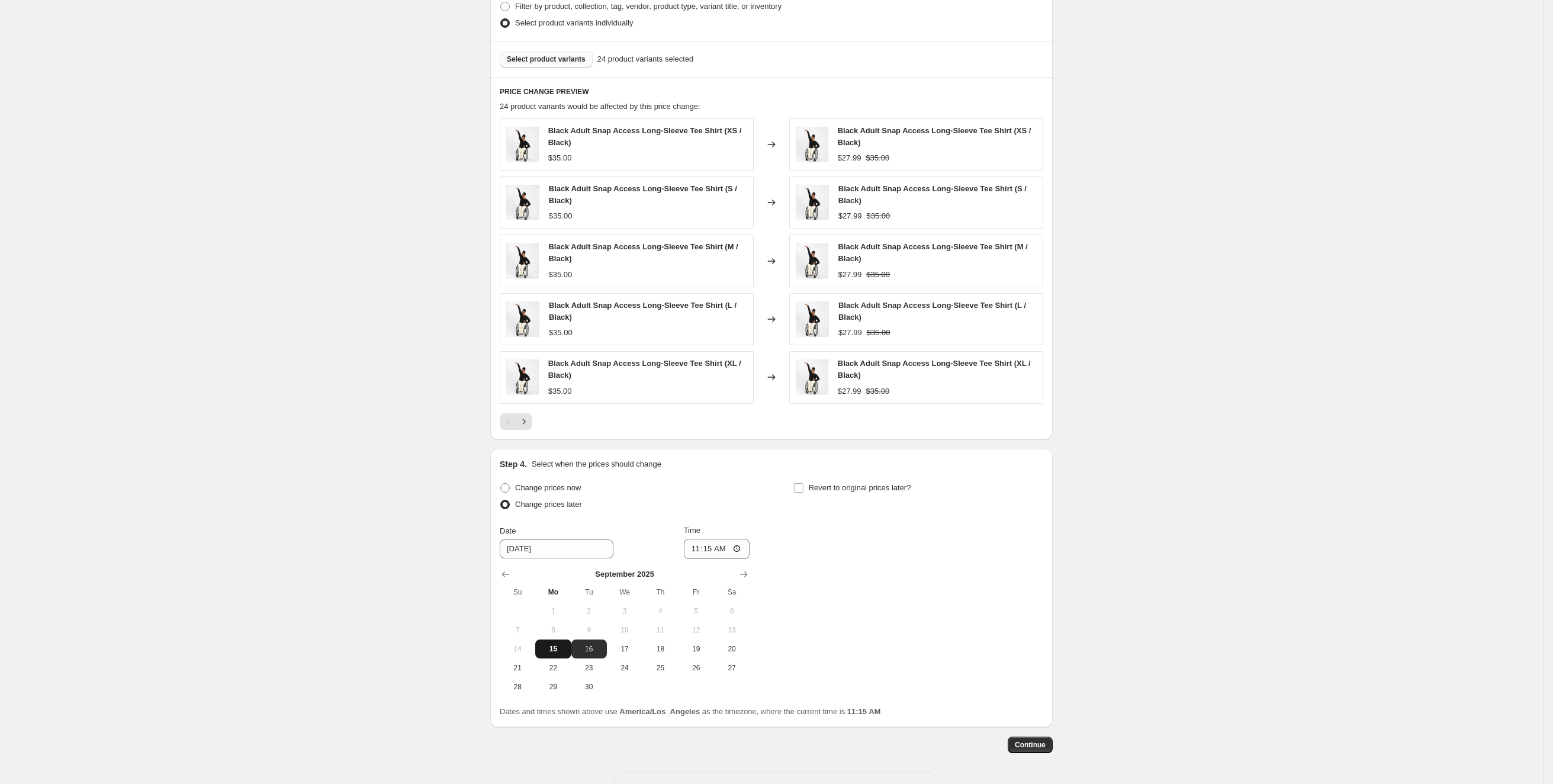
click at [563, 645] on span "15" at bounding box center [553, 649] width 26 height 10
type input "[DATE]"
click at [732, 546] on input "11:15" at bounding box center [718, 548] width 67 height 20
click at [745, 543] on input "11:15" at bounding box center [718, 548] width 67 height 20
type input "14:15"
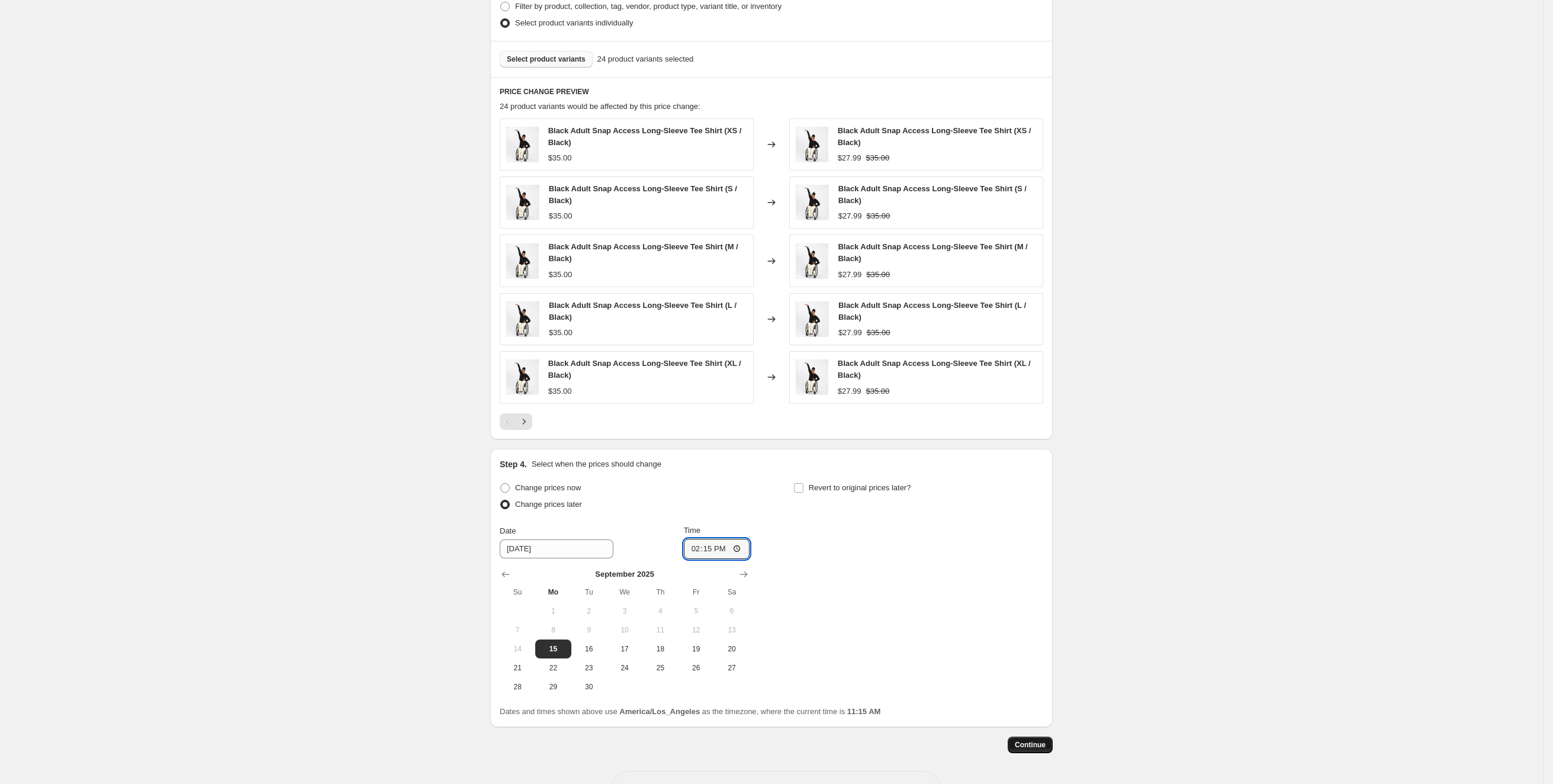
click at [1023, 736] on button "Continue" at bounding box center [1030, 744] width 45 height 16
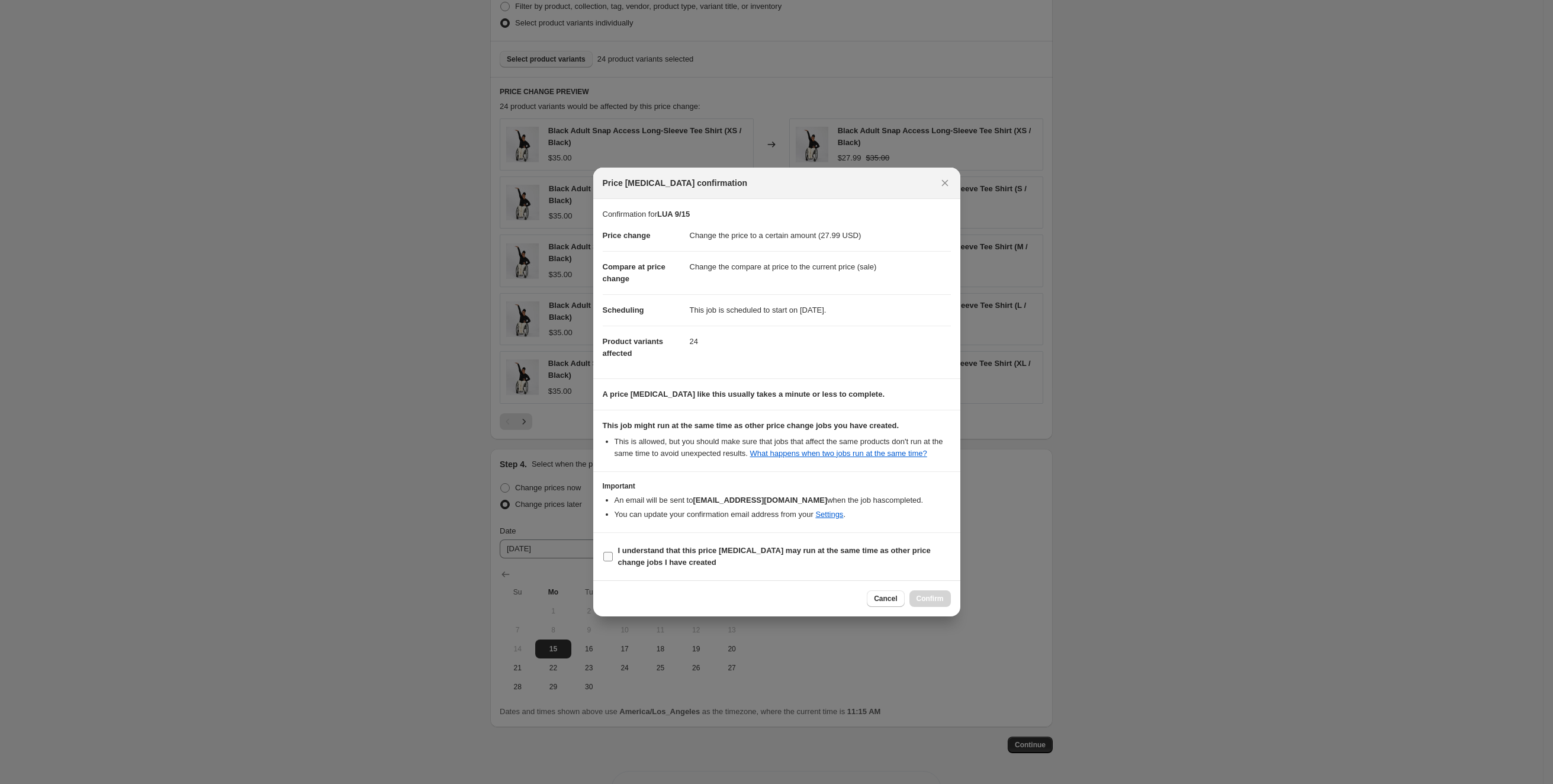
click at [810, 561] on span "I understand that this price change job may run at the same time as other price…" at bounding box center [785, 556] width 333 height 24
click at [613, 561] on input "I understand that this price change job may run at the same time as other price…" at bounding box center [608, 557] width 10 height 10
checkbox input "true"
click at [937, 601] on span "Confirm" at bounding box center [930, 598] width 28 height 10
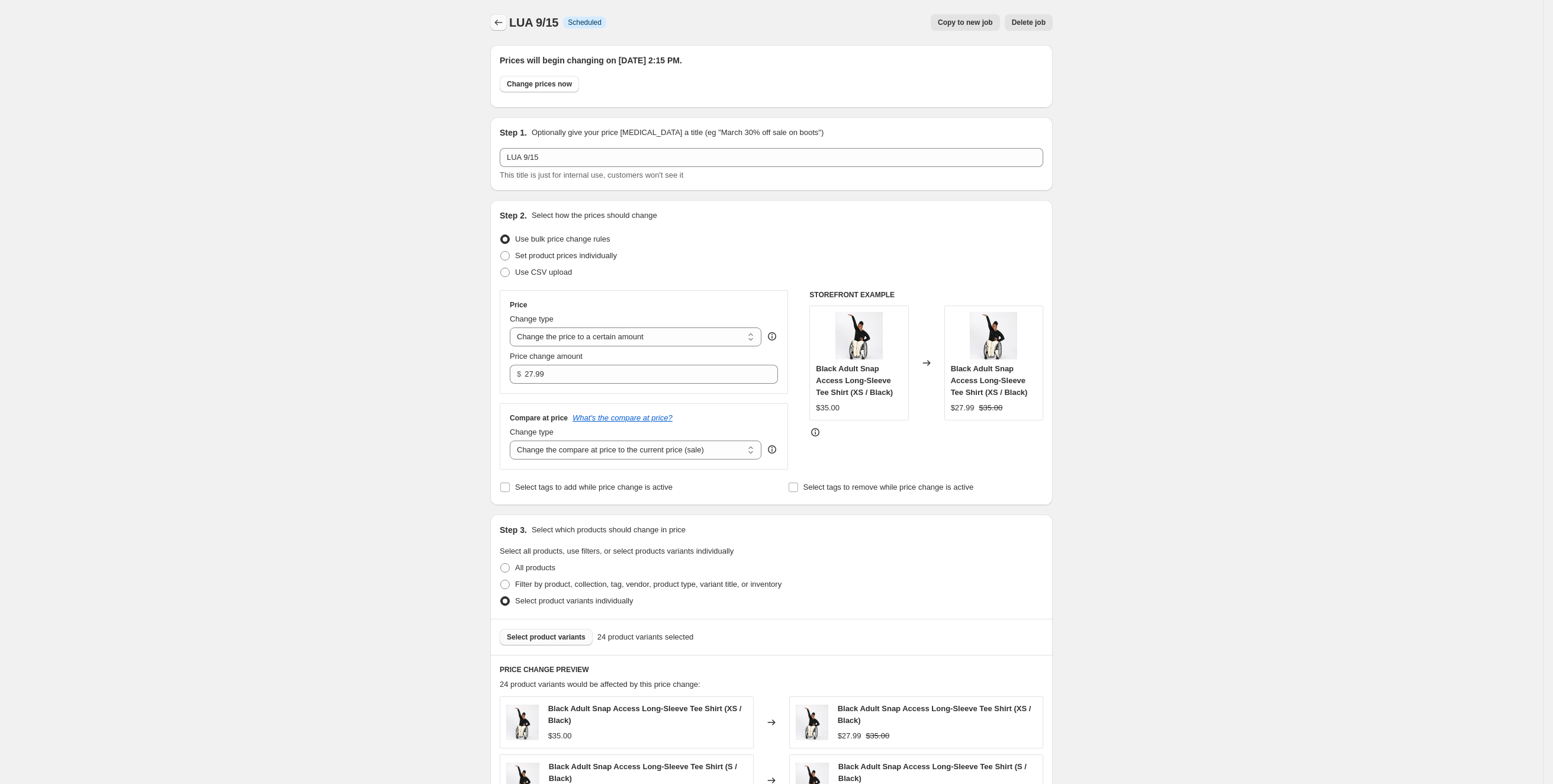
click at [504, 16] on icon "Price change jobs" at bounding box center [499, 22] width 11 height 11
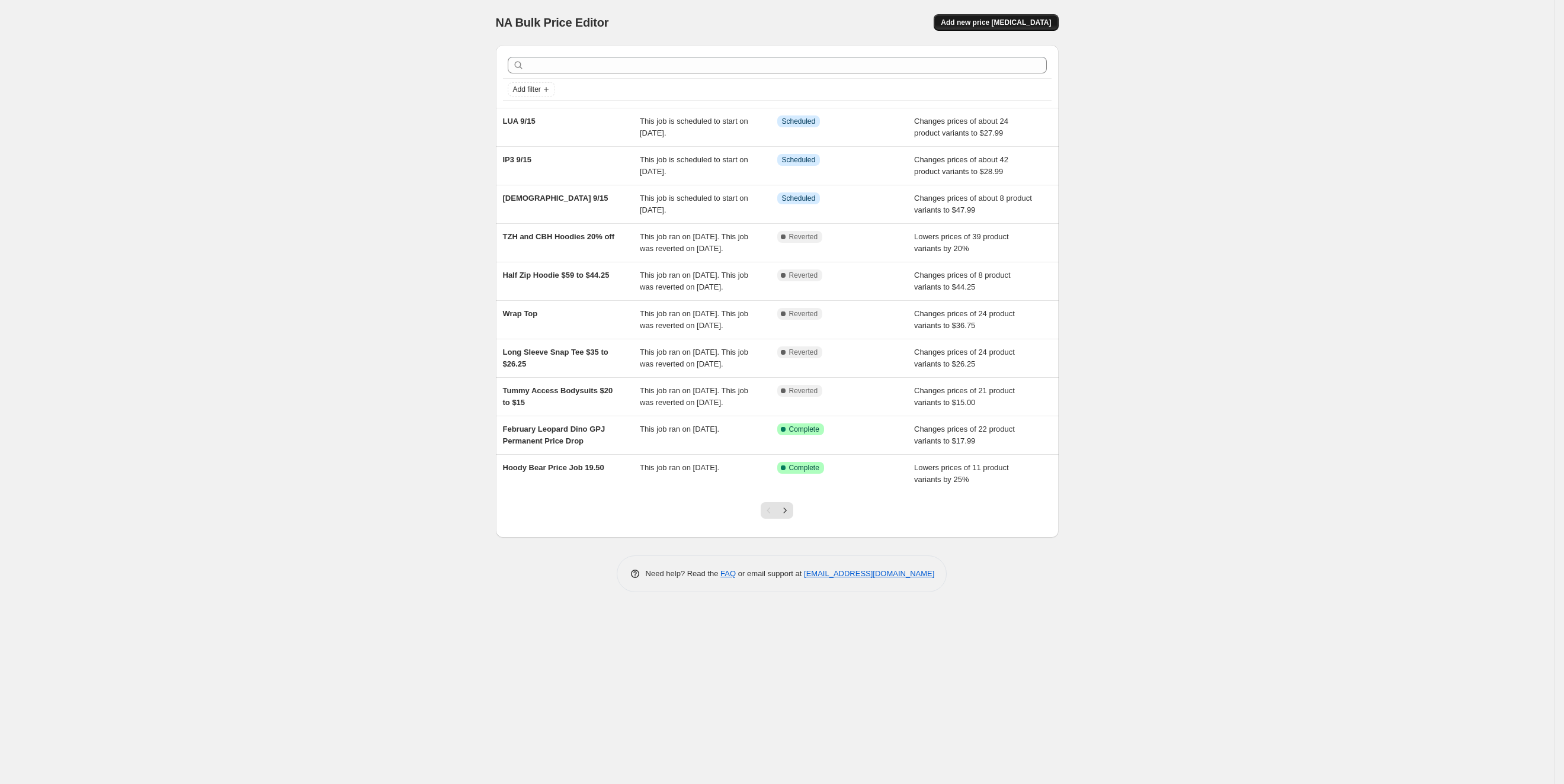
click at [997, 16] on button "Add new price change job" at bounding box center [996, 22] width 125 height 16
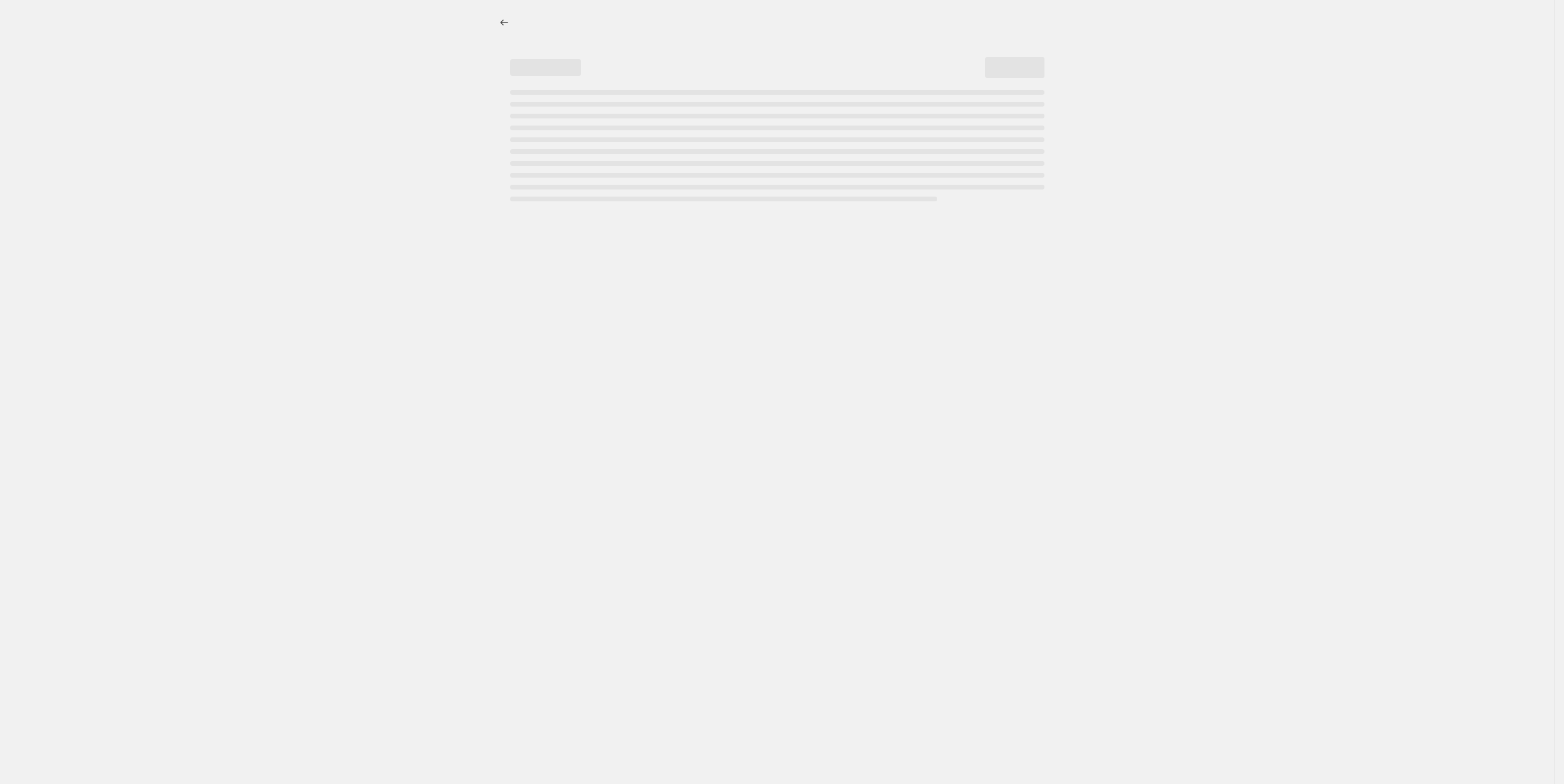
select select "percentage"
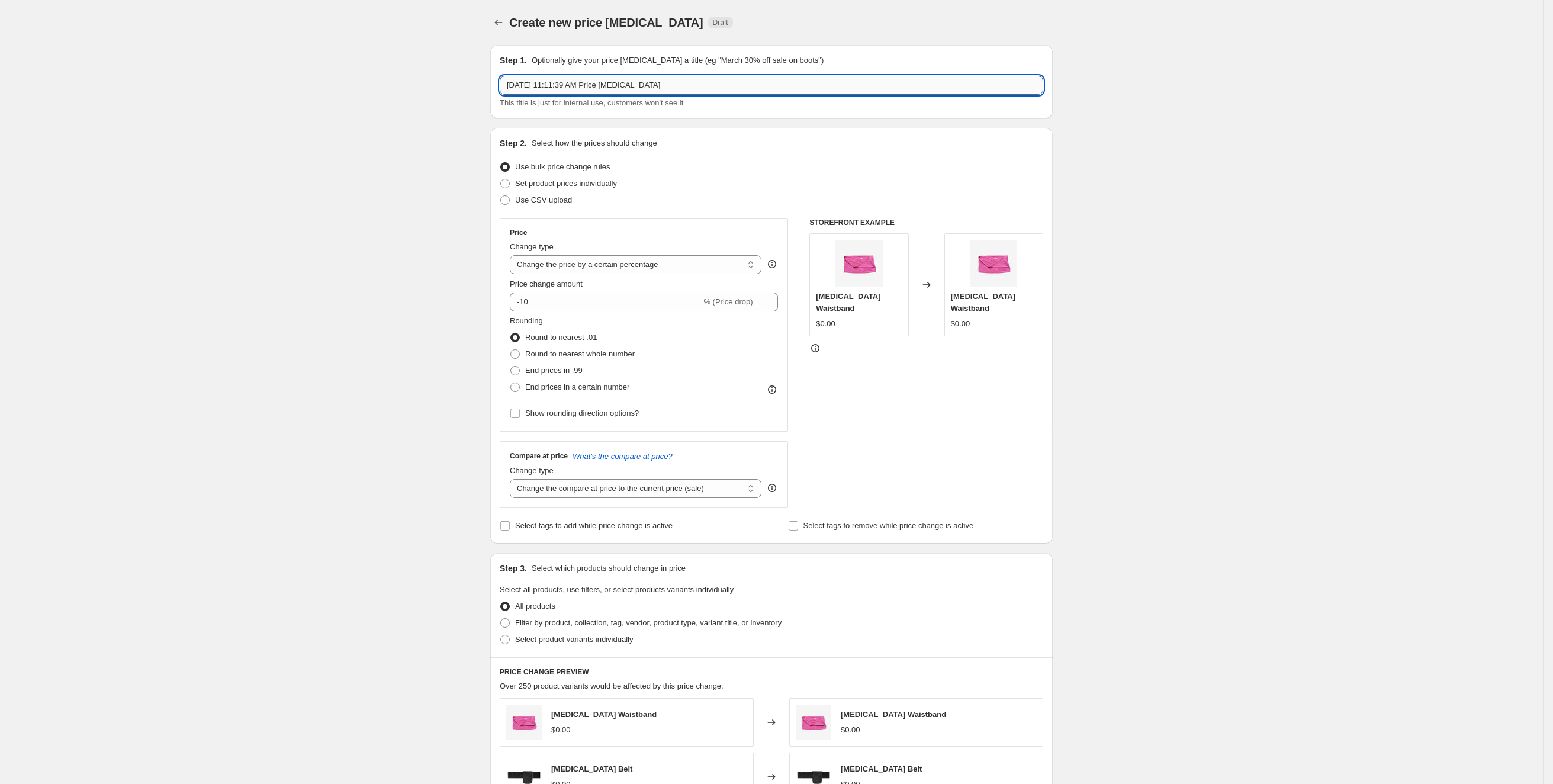
click at [698, 77] on input "Sep 15, 2025, 11:11:39 AM Price change job" at bounding box center [771, 86] width 543 height 19
type input "RBF 9/15"
click at [451, 192] on div "Create new price change job. This page is ready Create new price change job Dra…" at bounding box center [772, 592] width 1543 height 1184
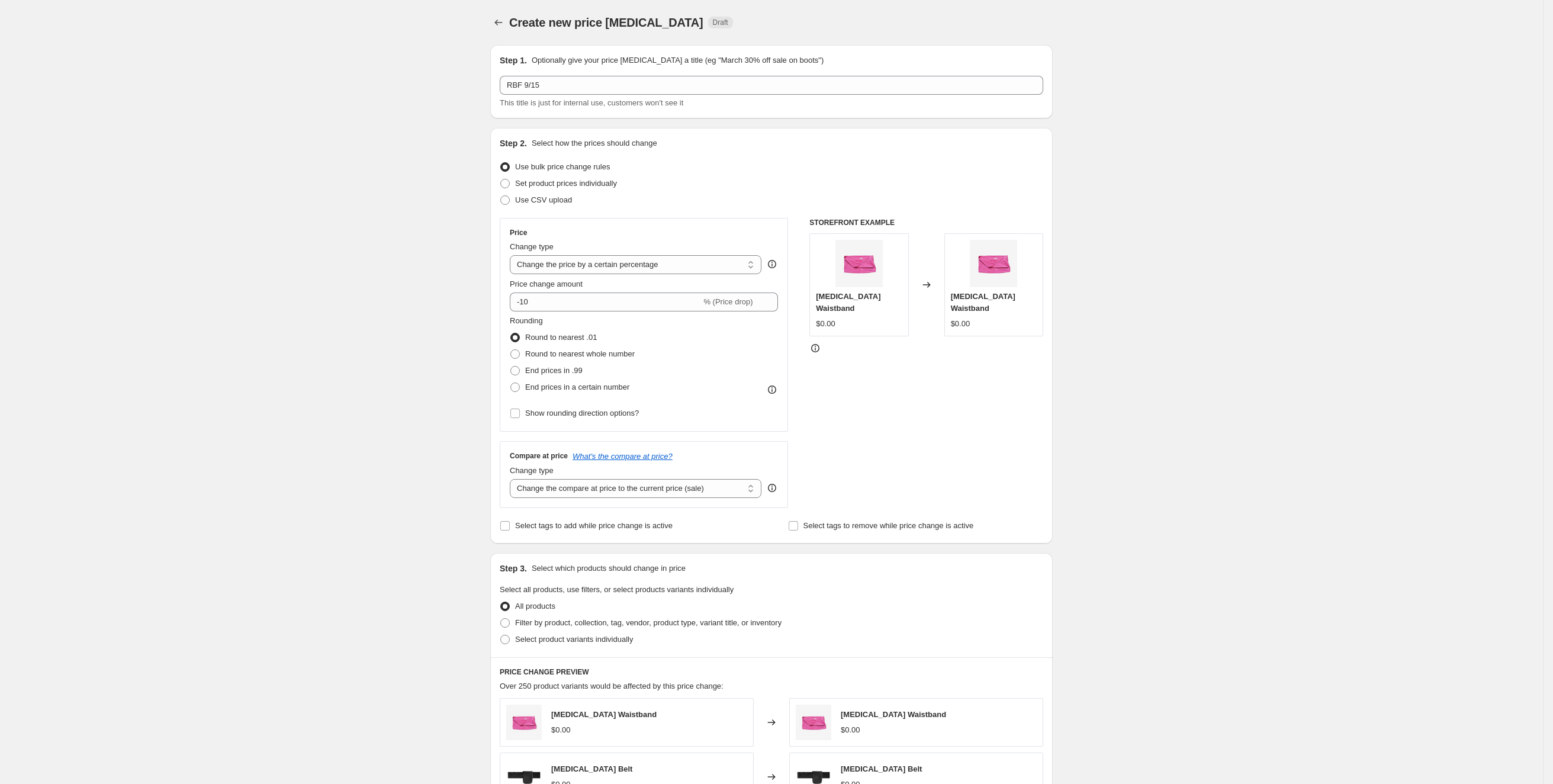
scroll to position [42, 0]
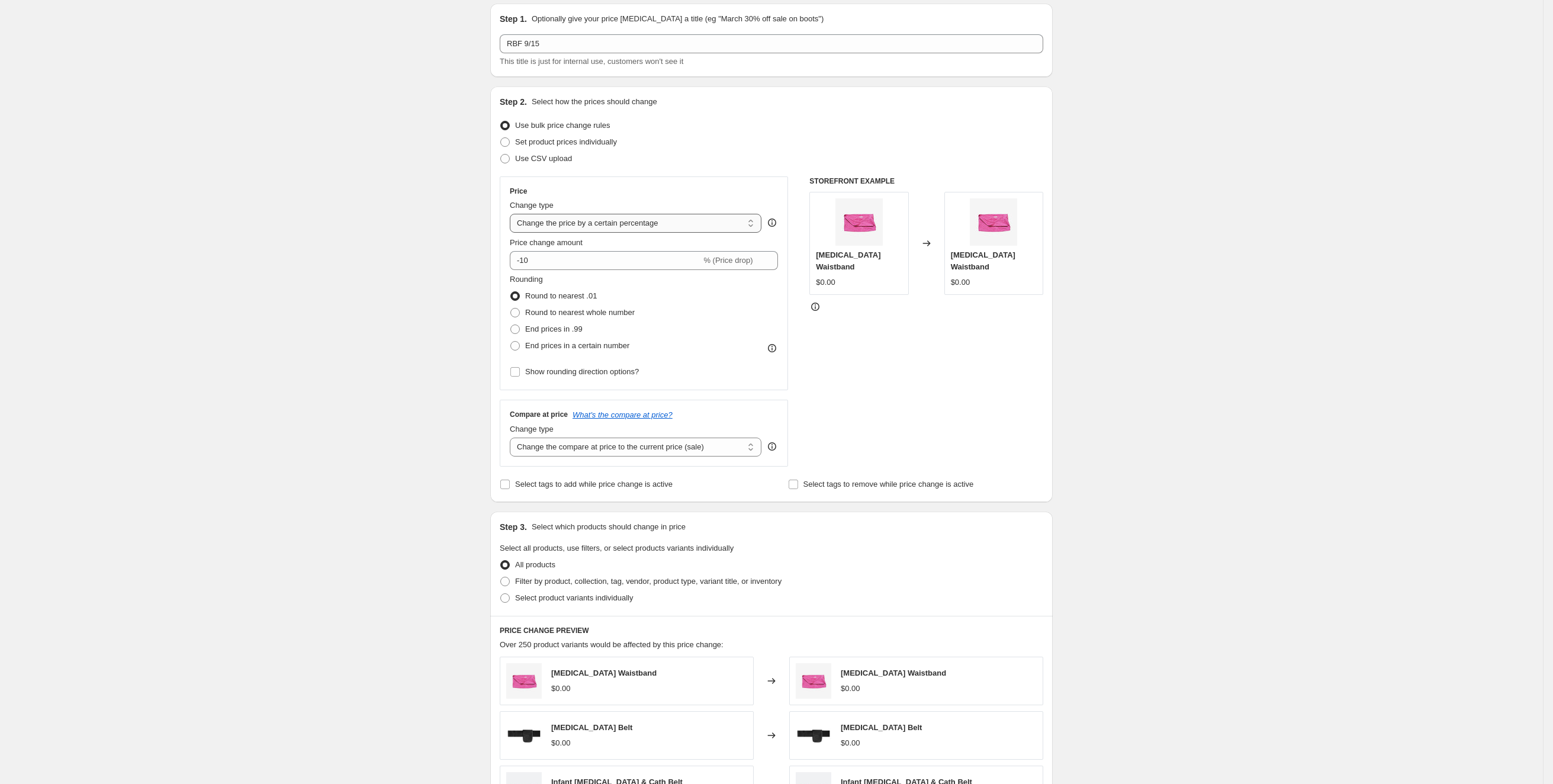
click at [636, 220] on select "Change the price to a certain amount Change the price by a certain amount Chang…" at bounding box center [636, 224] width 251 height 19
select select "to"
click at [515, 214] on select "Change the price to a certain amount Change the price by a certain amount Chang…" at bounding box center [636, 224] width 251 height 19
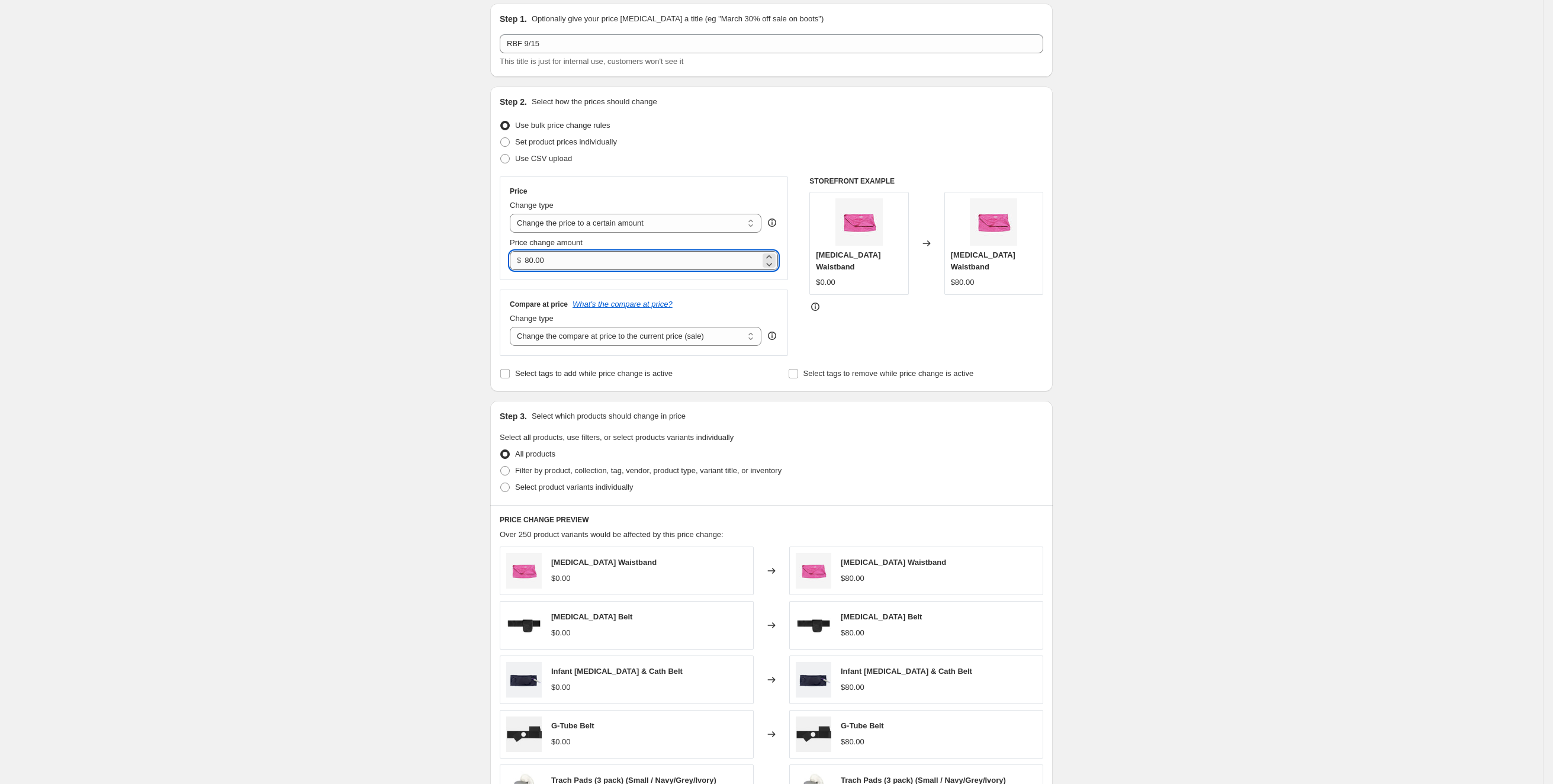
click at [574, 262] on input "80.00" at bounding box center [641, 261] width 235 height 19
click at [571, 269] on input "80.002399" at bounding box center [641, 261] width 235 height 19
click at [571, 268] on input "80.002399" at bounding box center [641, 261] width 235 height 19
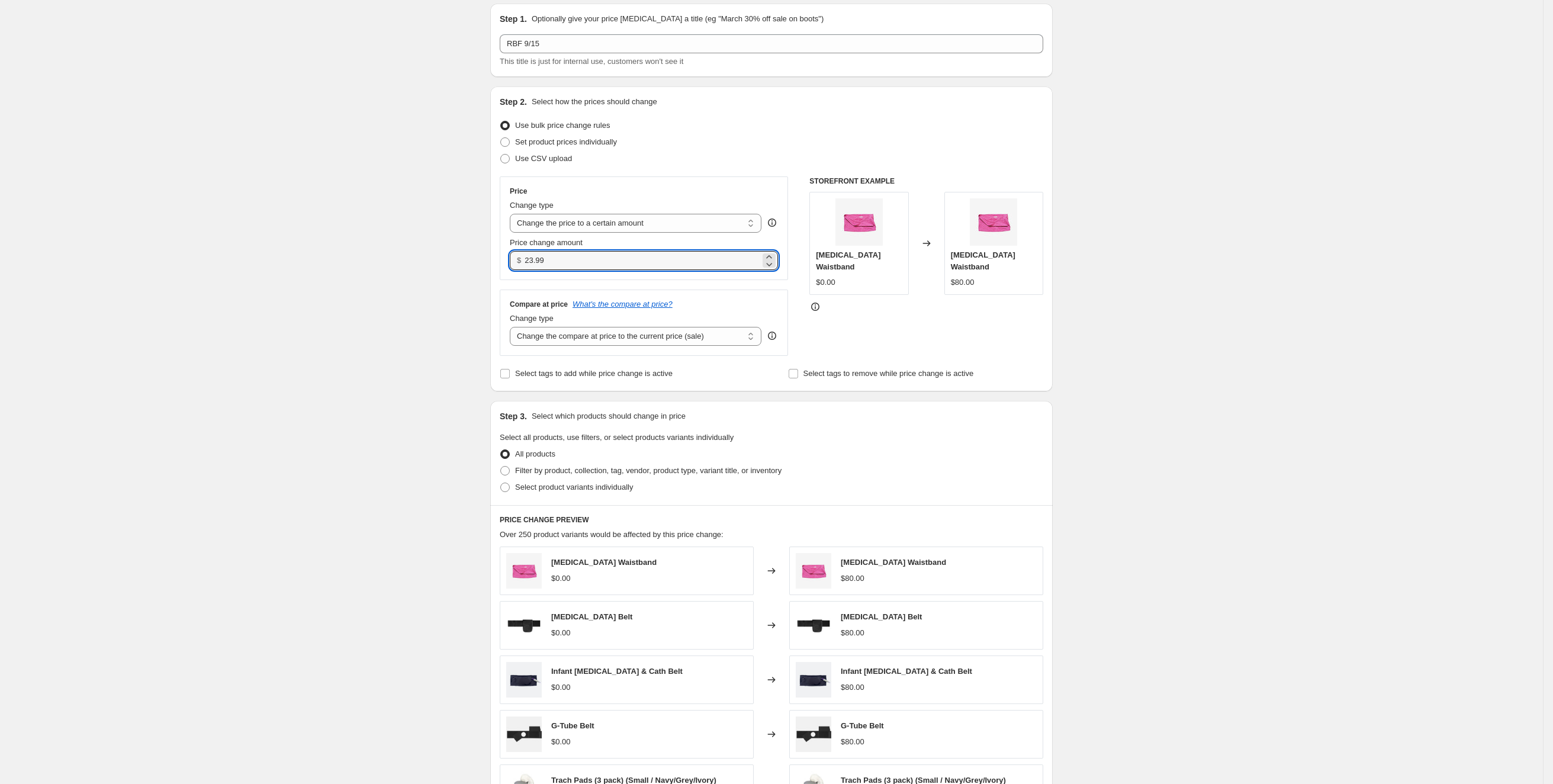
type input "23.99"
click at [328, 391] on div "Create new price change job. This page is ready Create new price change job Dra…" at bounding box center [772, 495] width 1543 height 1073
click at [609, 491] on span "Select product variants individually" at bounding box center [574, 487] width 118 height 11
click at [501, 483] on input "Select product variants individually" at bounding box center [501, 482] width 1 height 1
radio input "true"
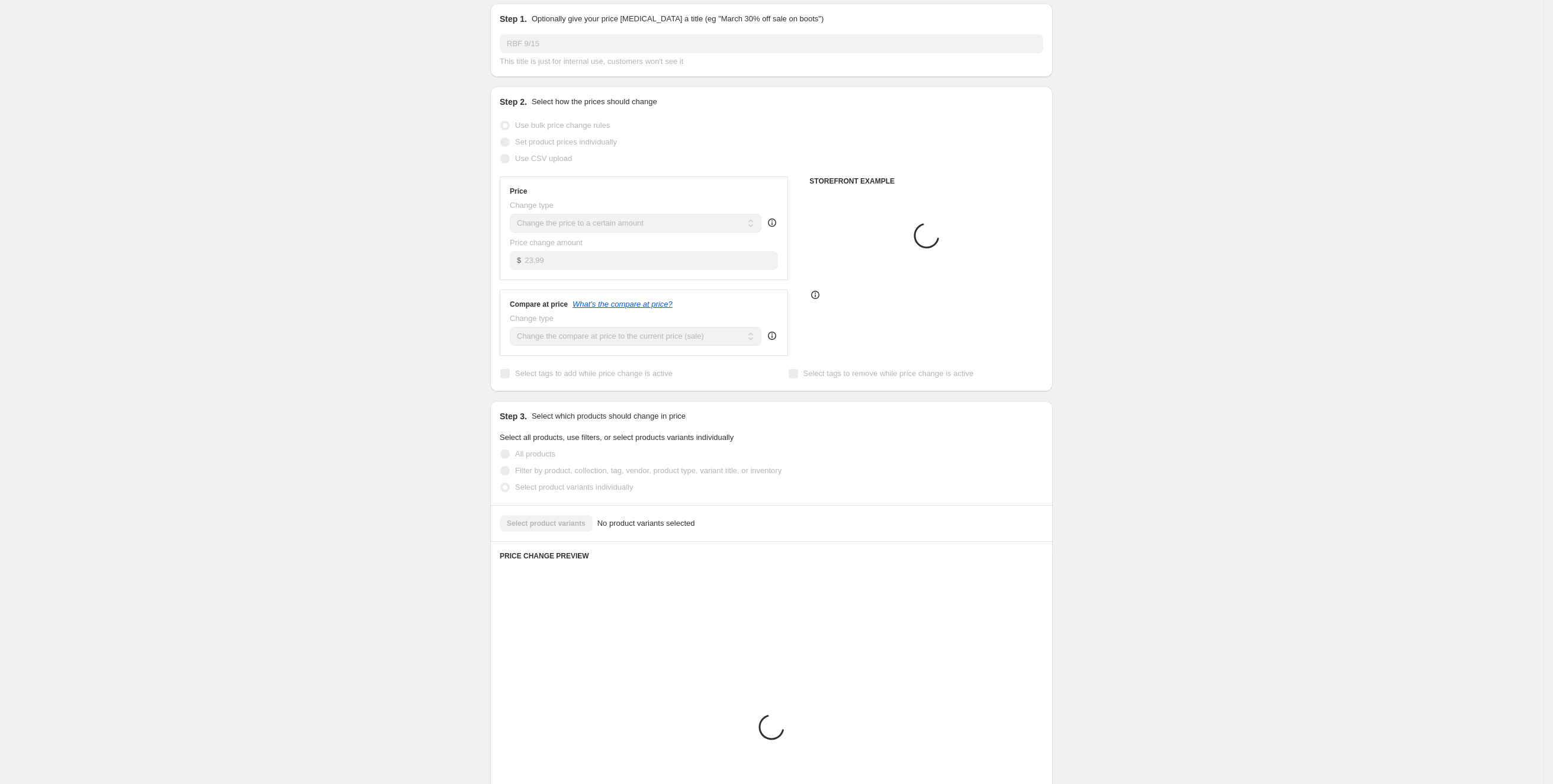
scroll to position [25, 0]
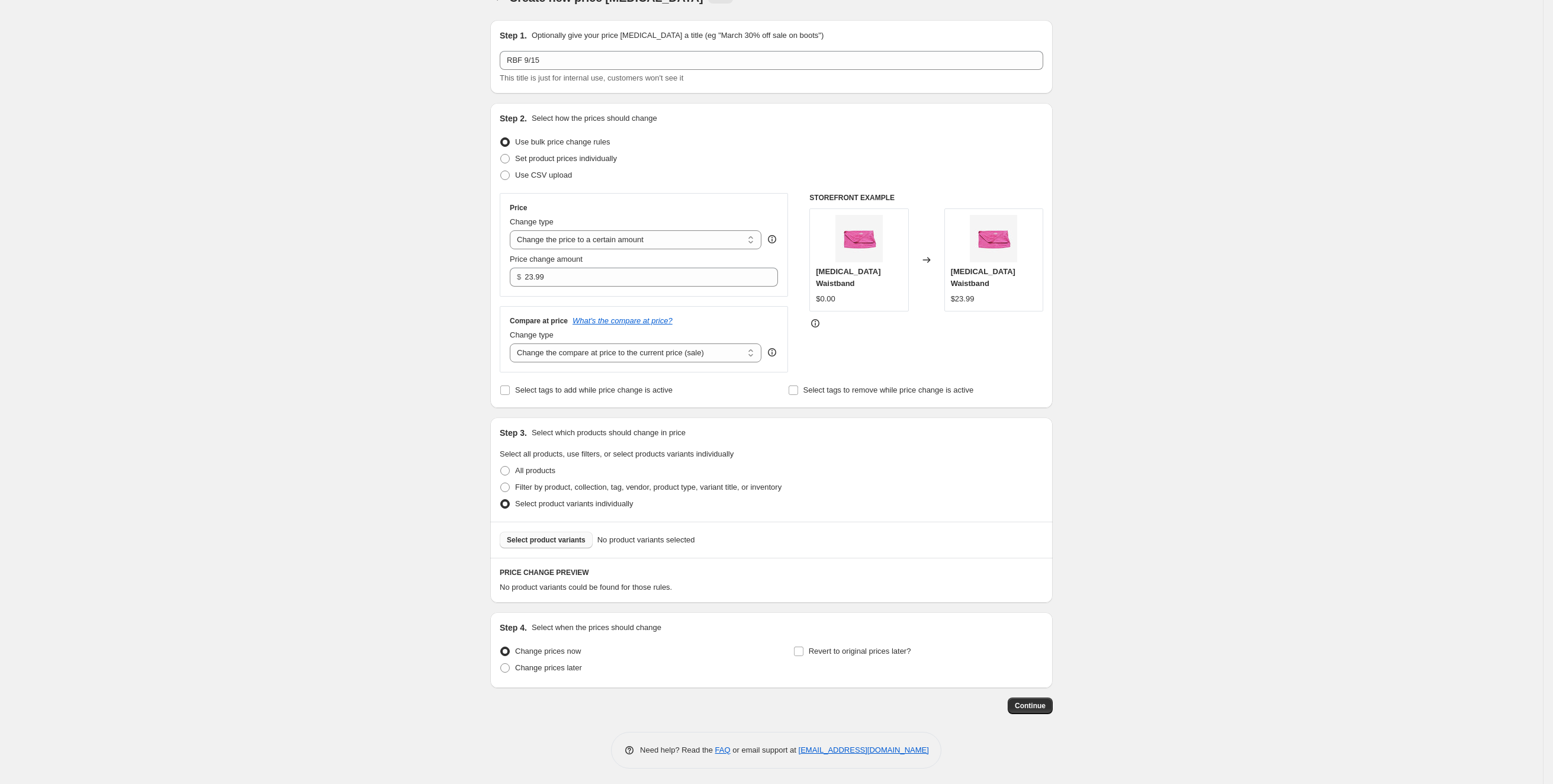
click at [559, 536] on span "Select product variants" at bounding box center [546, 540] width 79 height 10
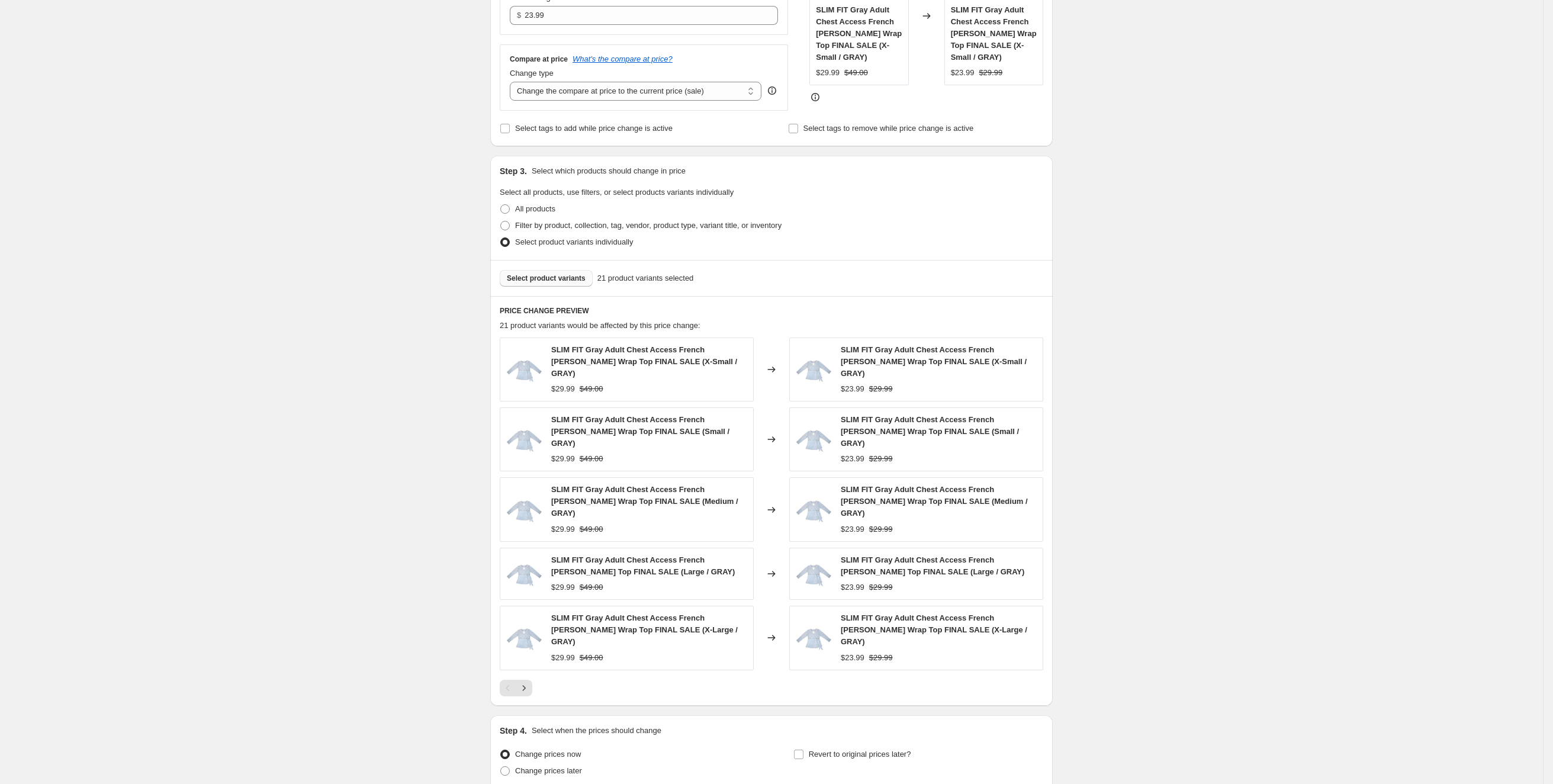
scroll to position [341, 0]
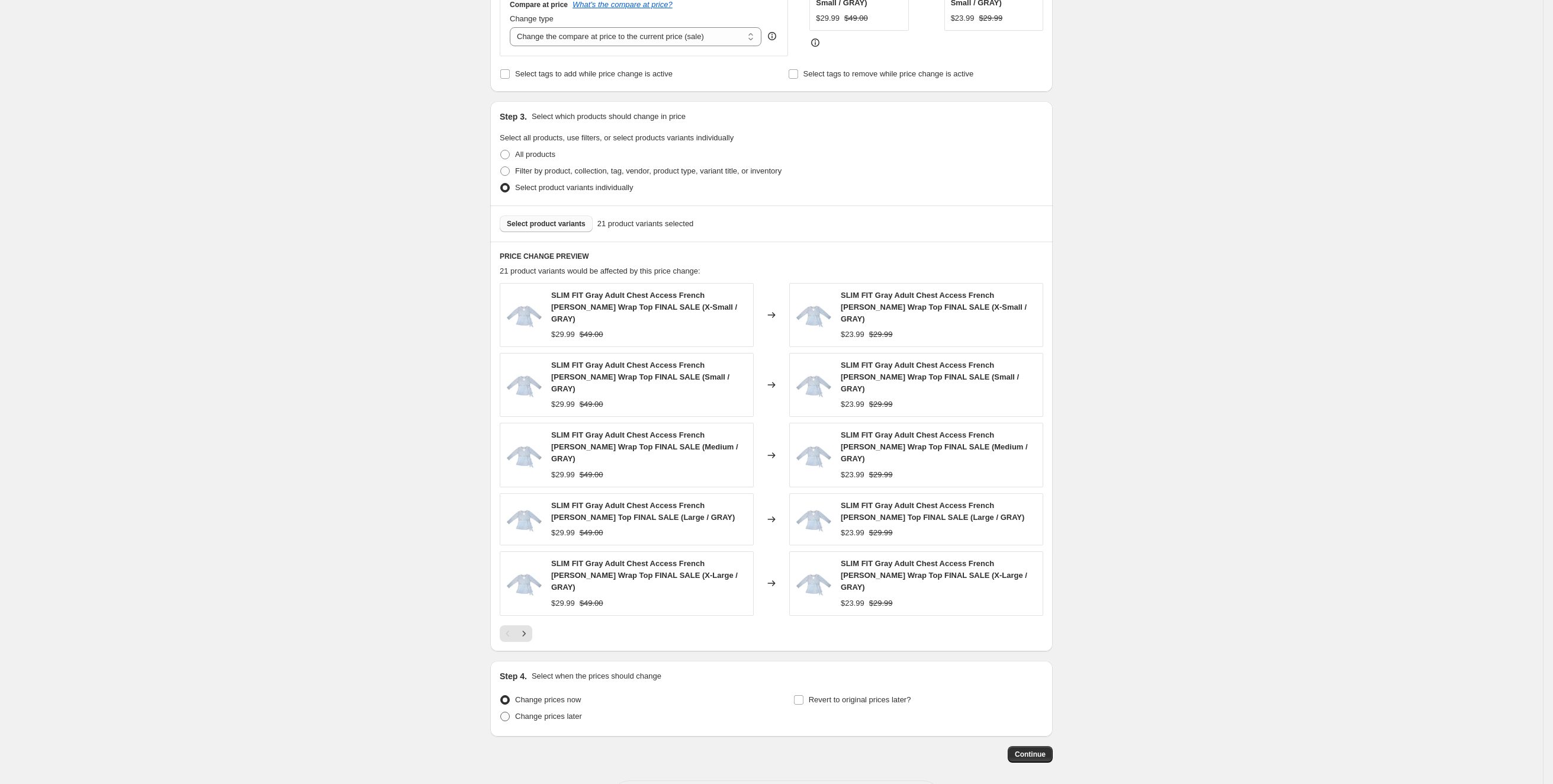
click at [576, 708] on label "Change prices later" at bounding box center [541, 715] width 82 height 16
click at [501, 712] on input "Change prices later" at bounding box center [501, 712] width 1 height 1
radio input "true"
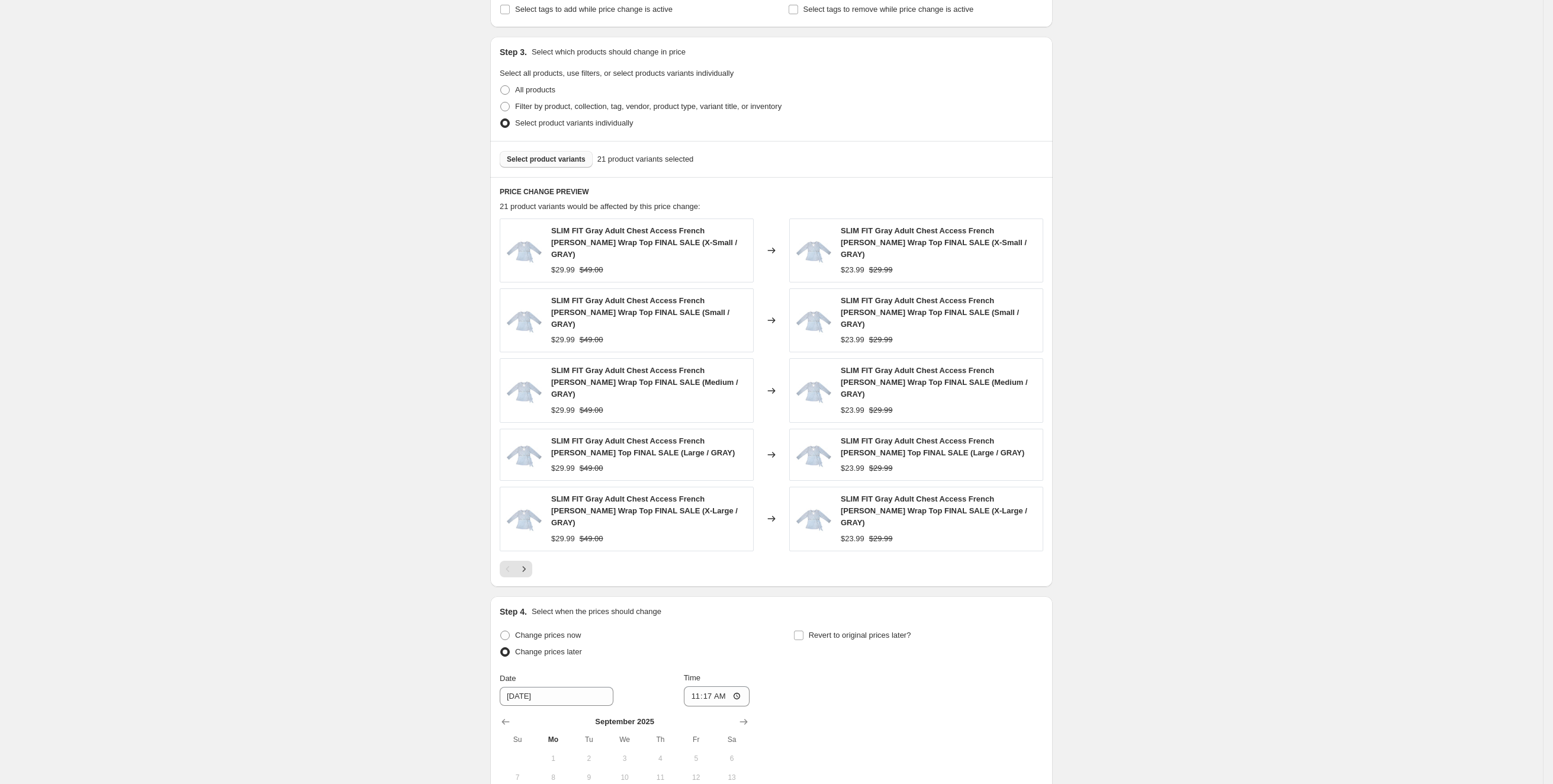
scroll to position [422, 0]
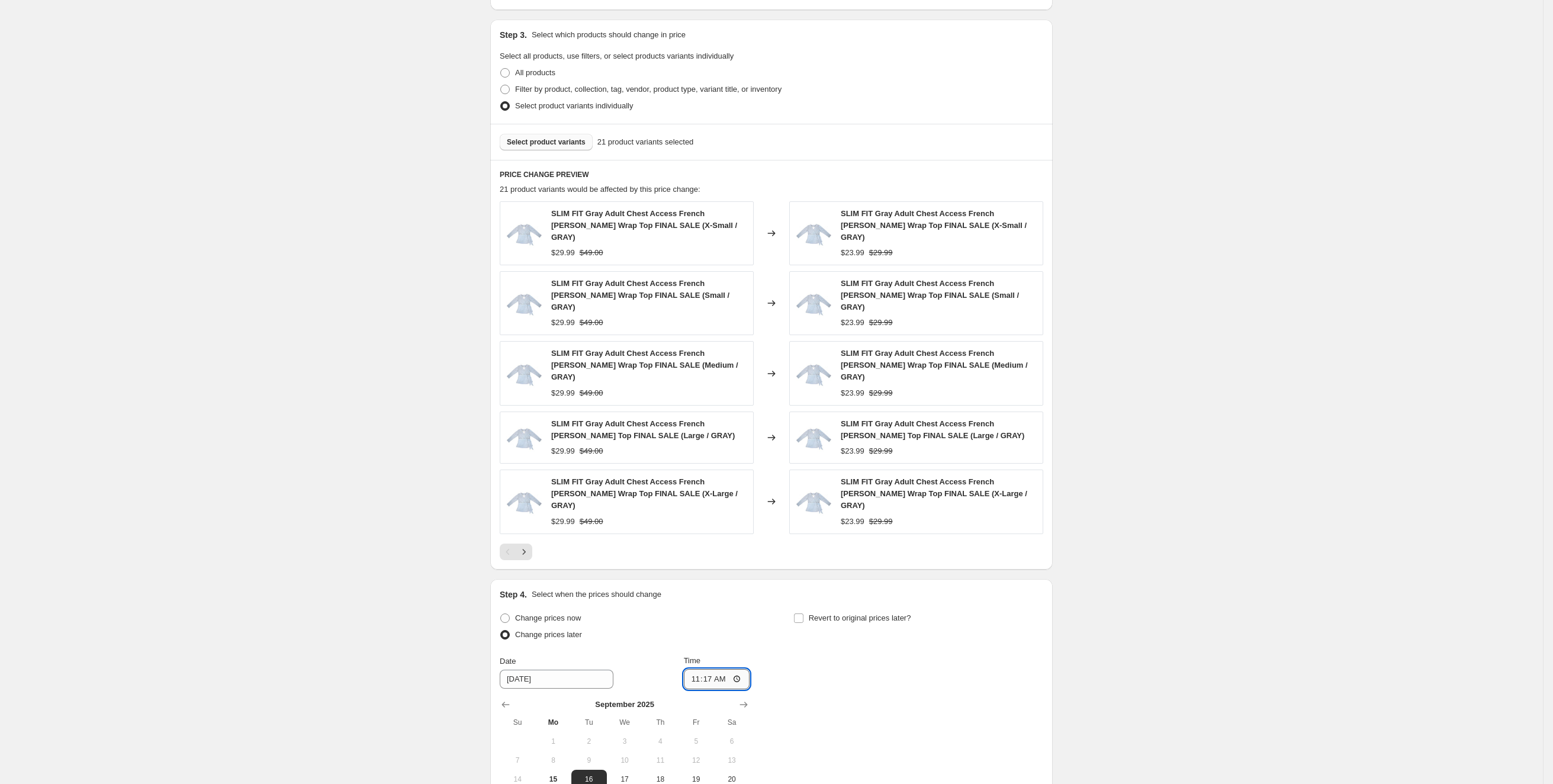
click at [718, 669] on input "11:17" at bounding box center [718, 678] width 67 height 20
click at [699, 669] on input "11:17" at bounding box center [718, 678] width 67 height 20
click at [739, 669] on input "11:17" at bounding box center [718, 678] width 67 height 20
type input "14:17"
click at [1285, 213] on div "Create new price change job. This page is ready Create new price change job Dra…" at bounding box center [772, 266] width 1543 height 1379
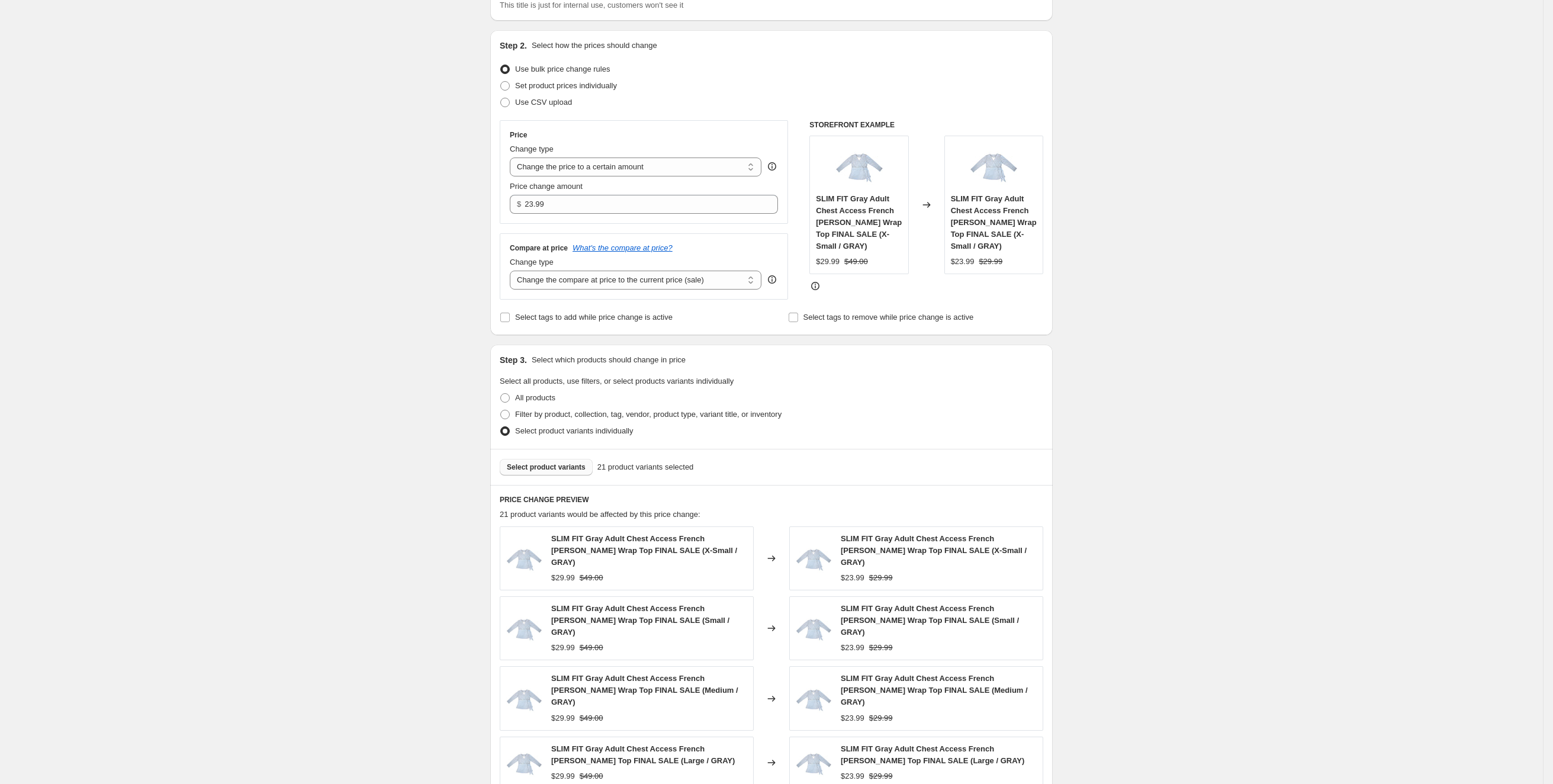
scroll to position [543, 0]
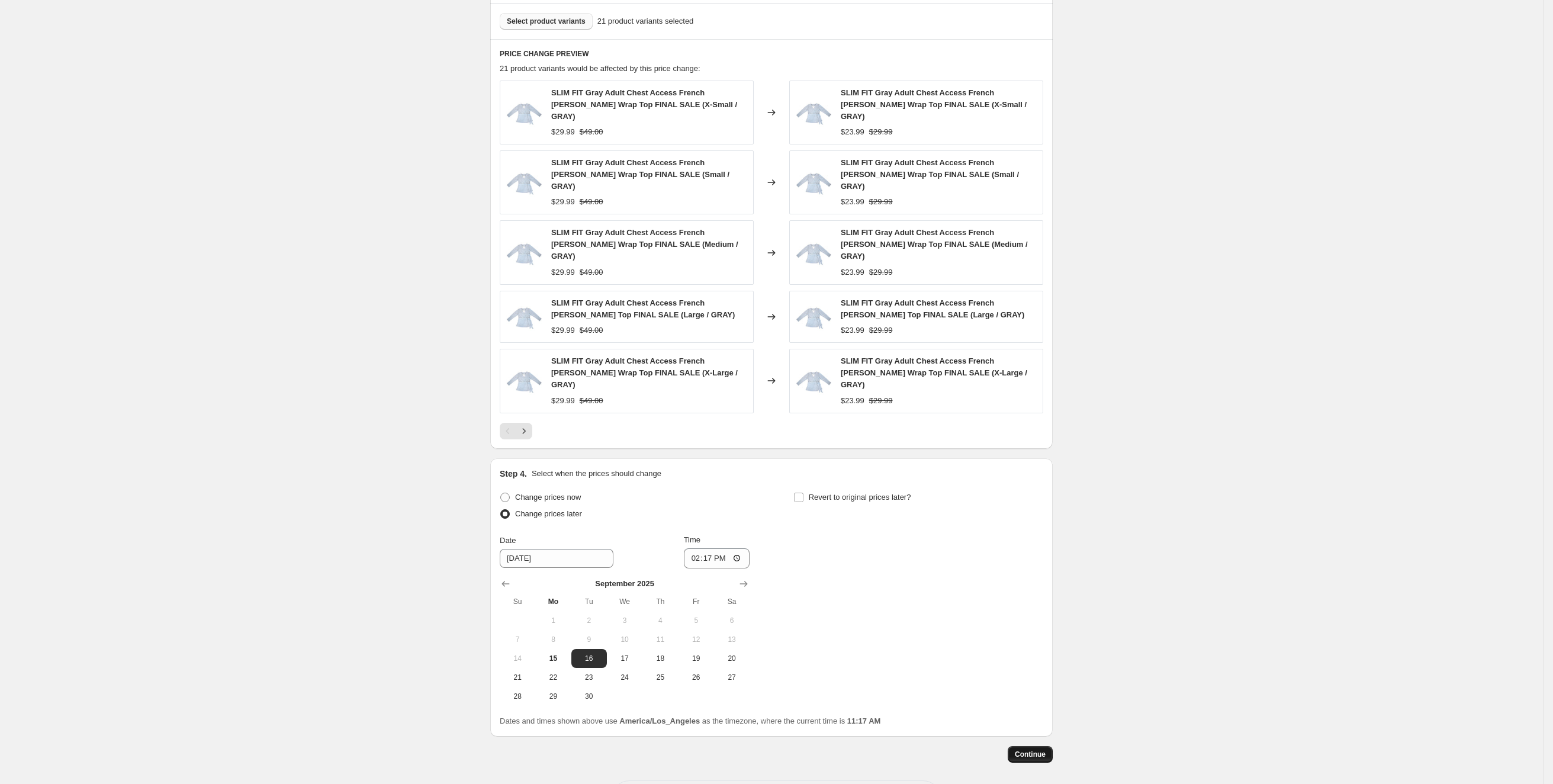
click at [1038, 750] on span "Continue" at bounding box center [1031, 755] width 30 height 10
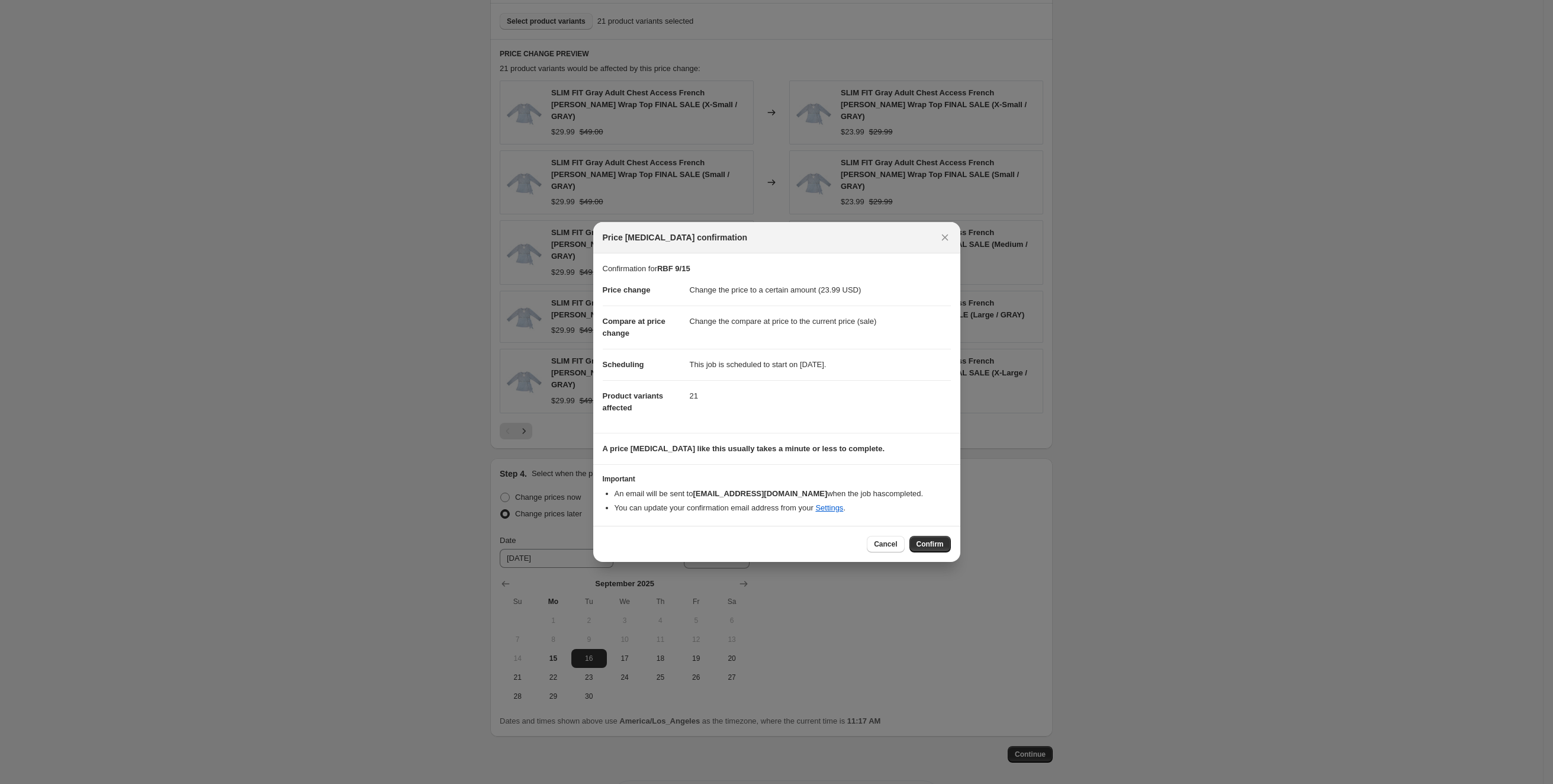
click at [942, 526] on div "Cancel Confirm" at bounding box center [777, 544] width 367 height 36
click at [926, 543] on span "Confirm" at bounding box center [930, 544] width 28 height 10
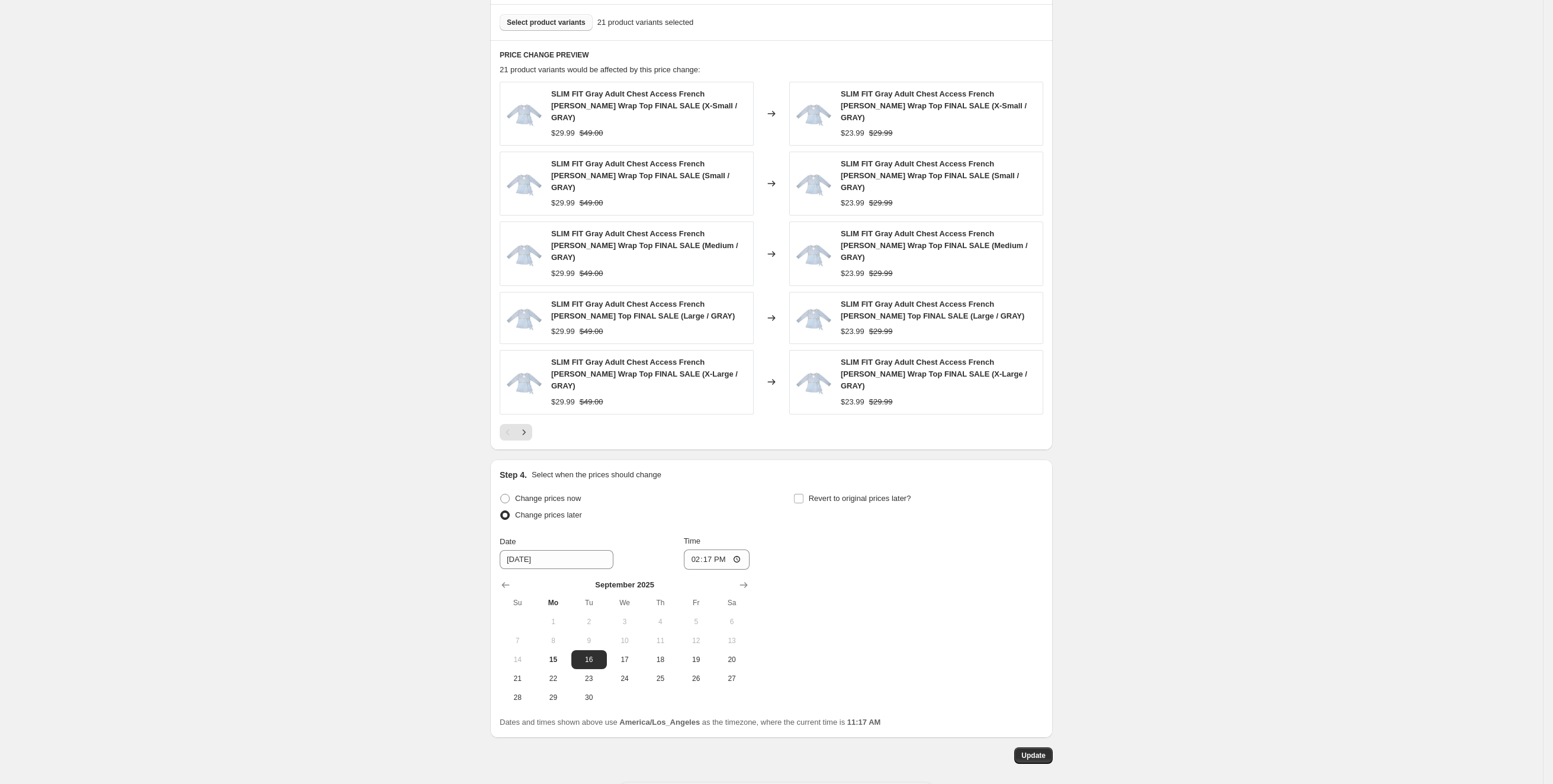
scroll to position [616, 0]
click at [1041, 750] on span "Update" at bounding box center [1033, 755] width 25 height 10
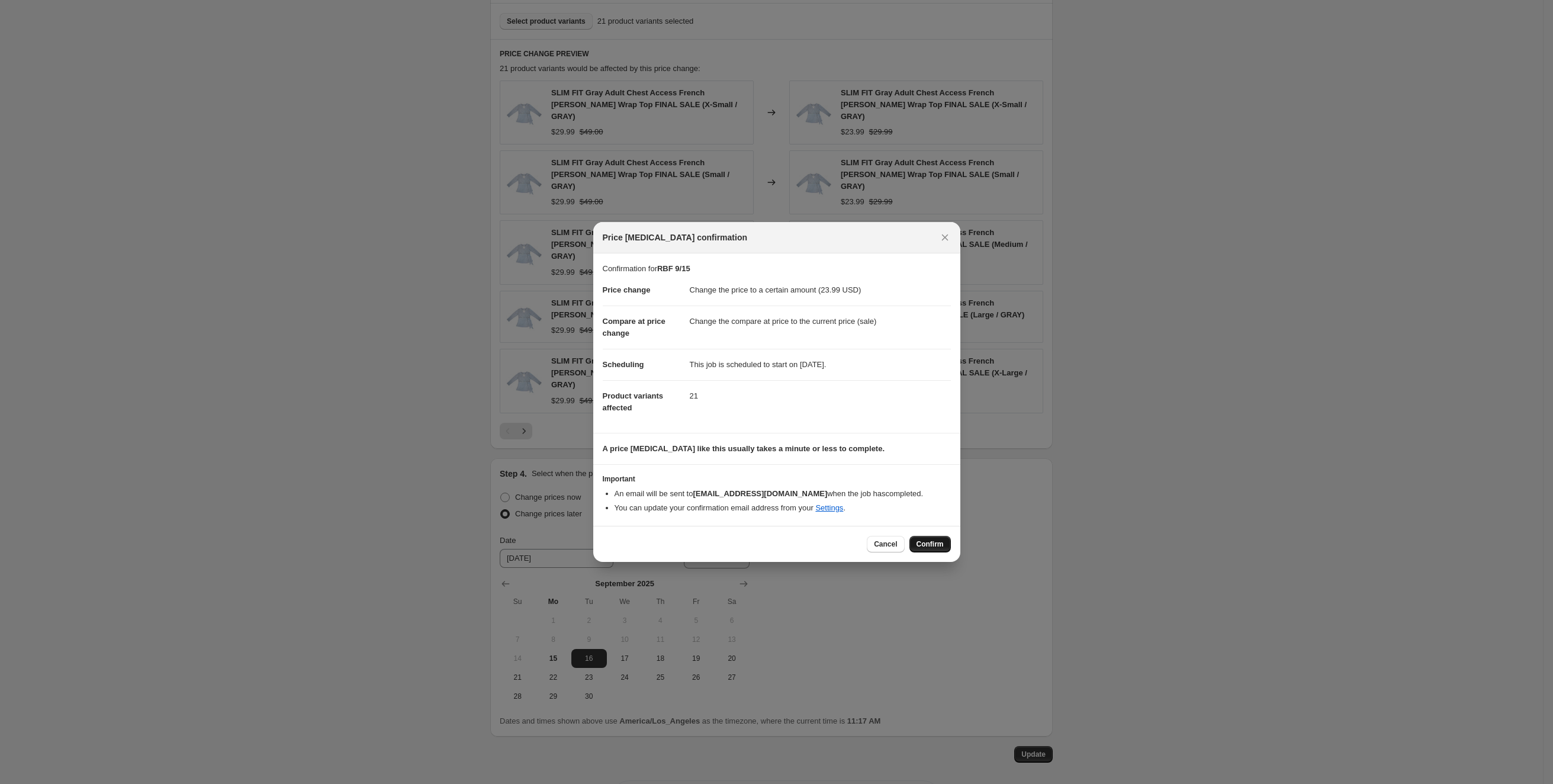
click at [932, 544] on span "Confirm" at bounding box center [930, 544] width 28 height 10
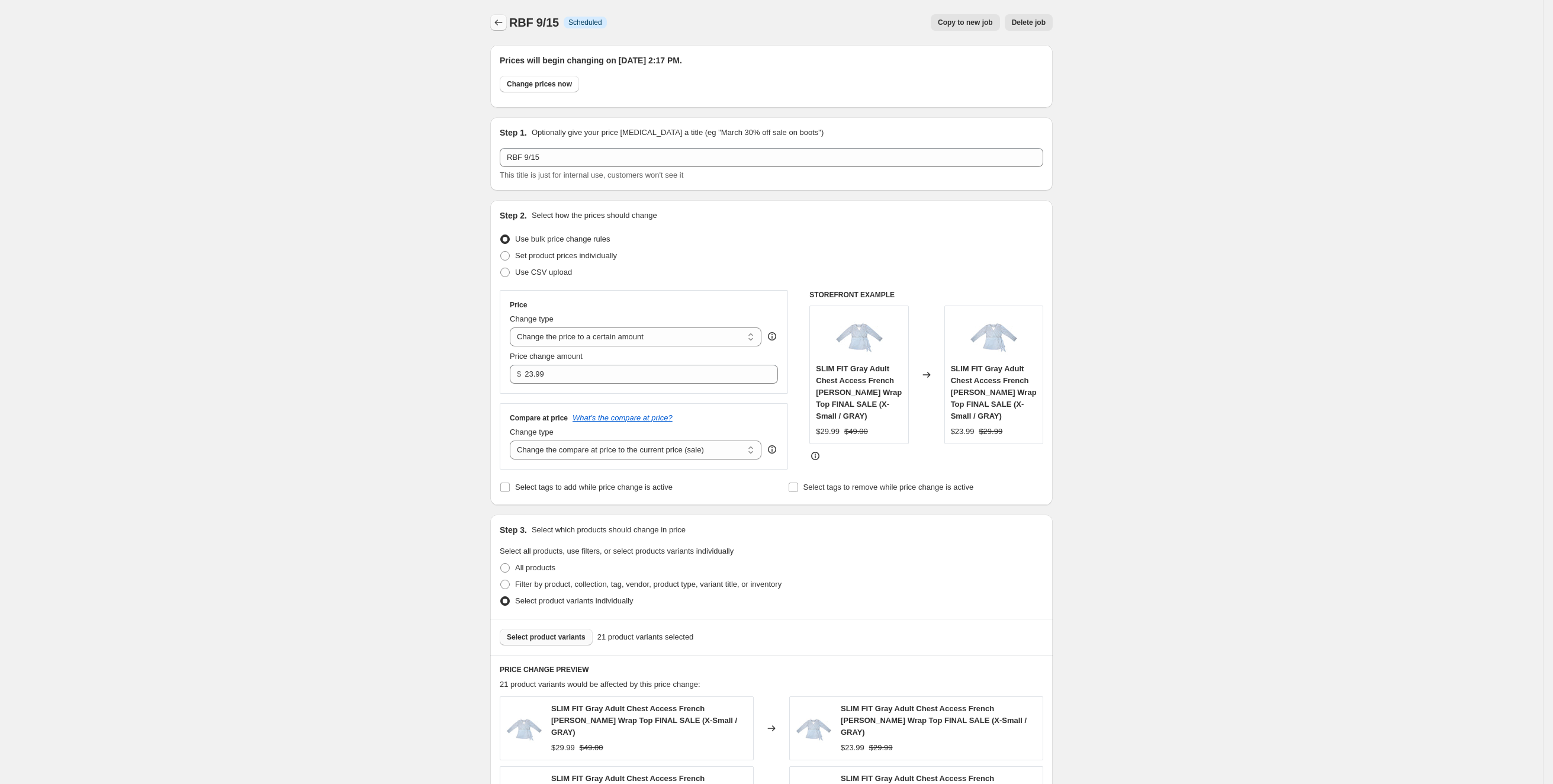
click at [504, 17] on icon "Price change jobs" at bounding box center [499, 22] width 11 height 11
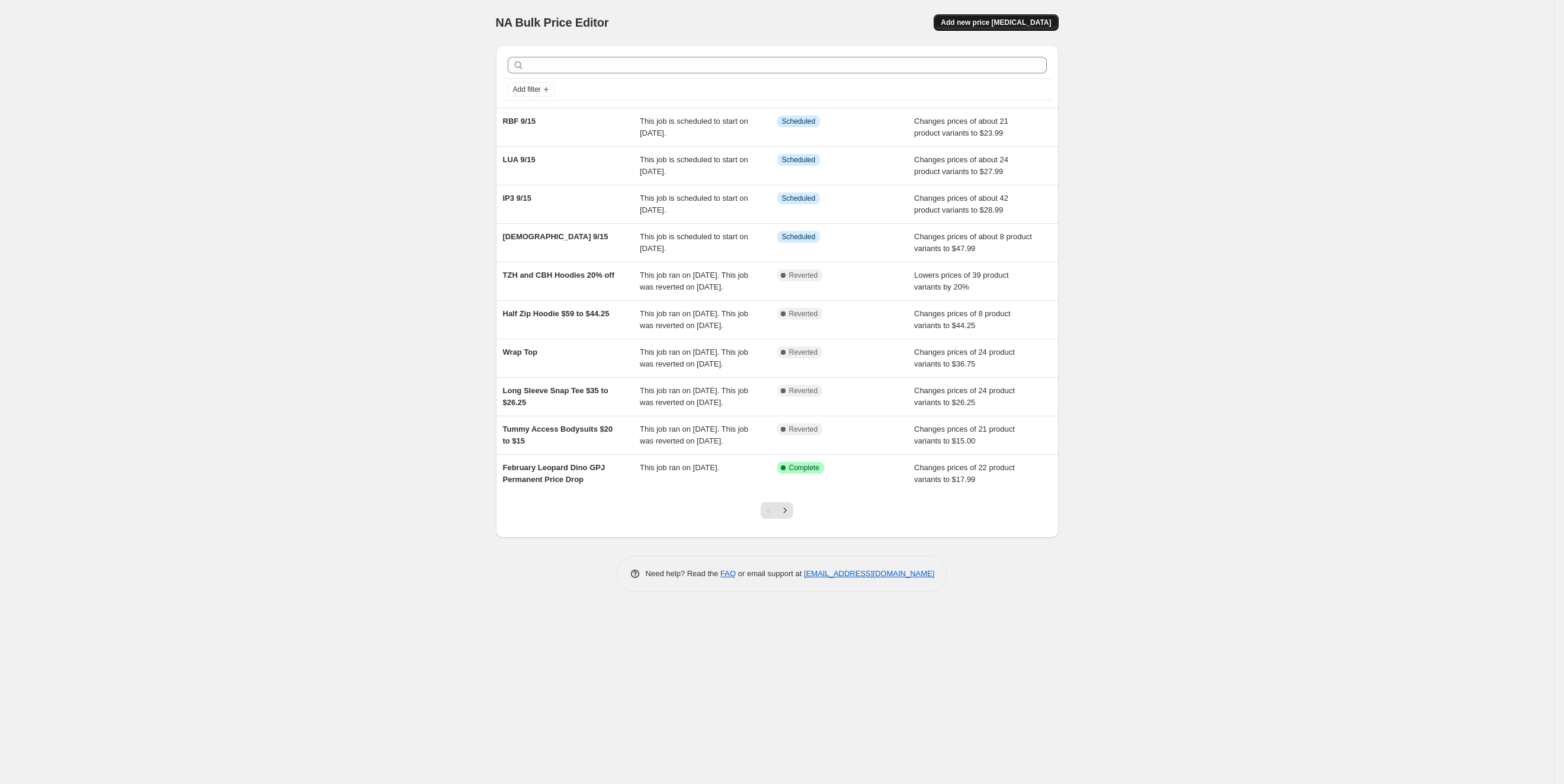
click at [1021, 22] on span "Add new price change job" at bounding box center [996, 23] width 110 height 10
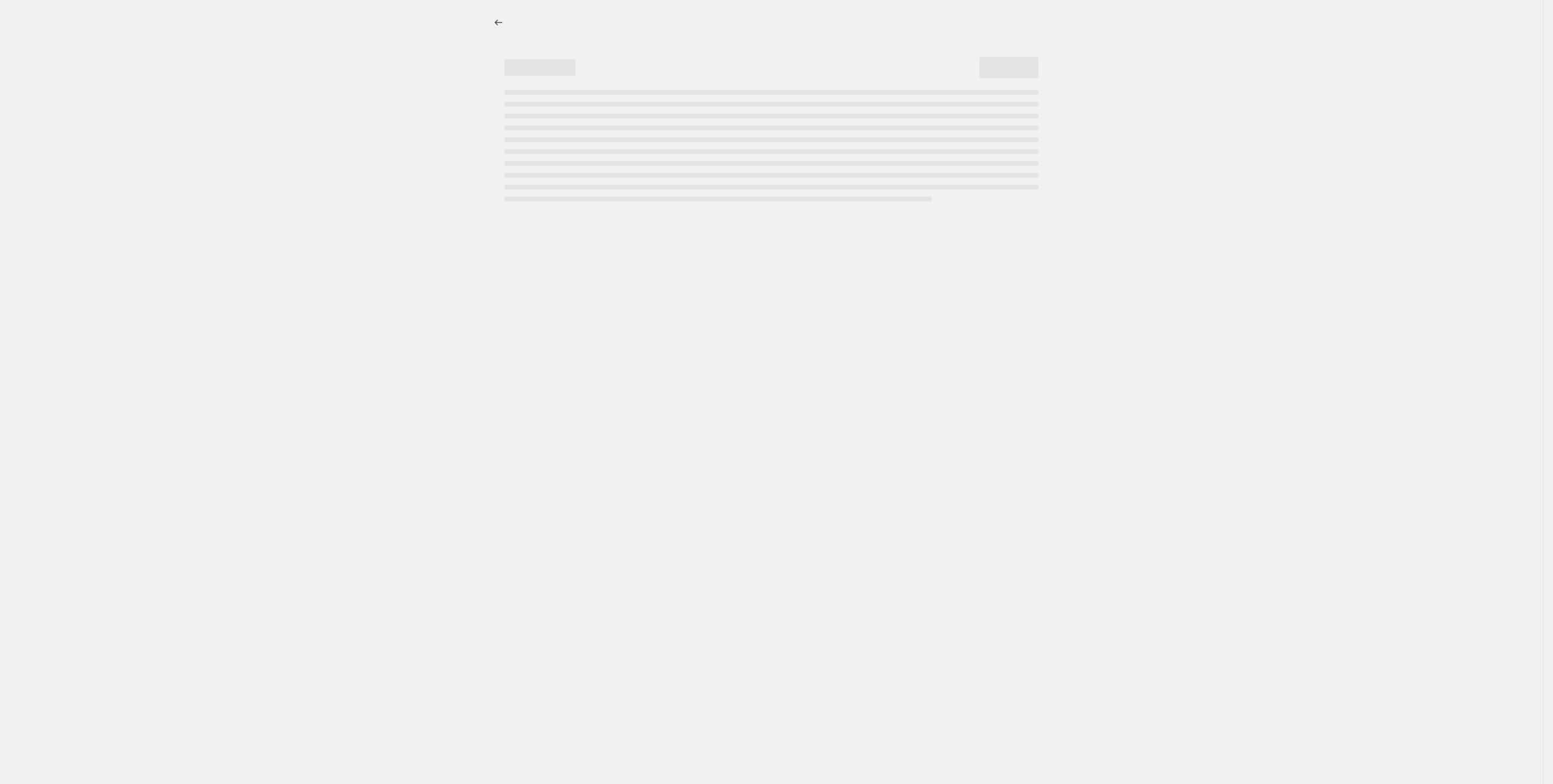
select select "percentage"
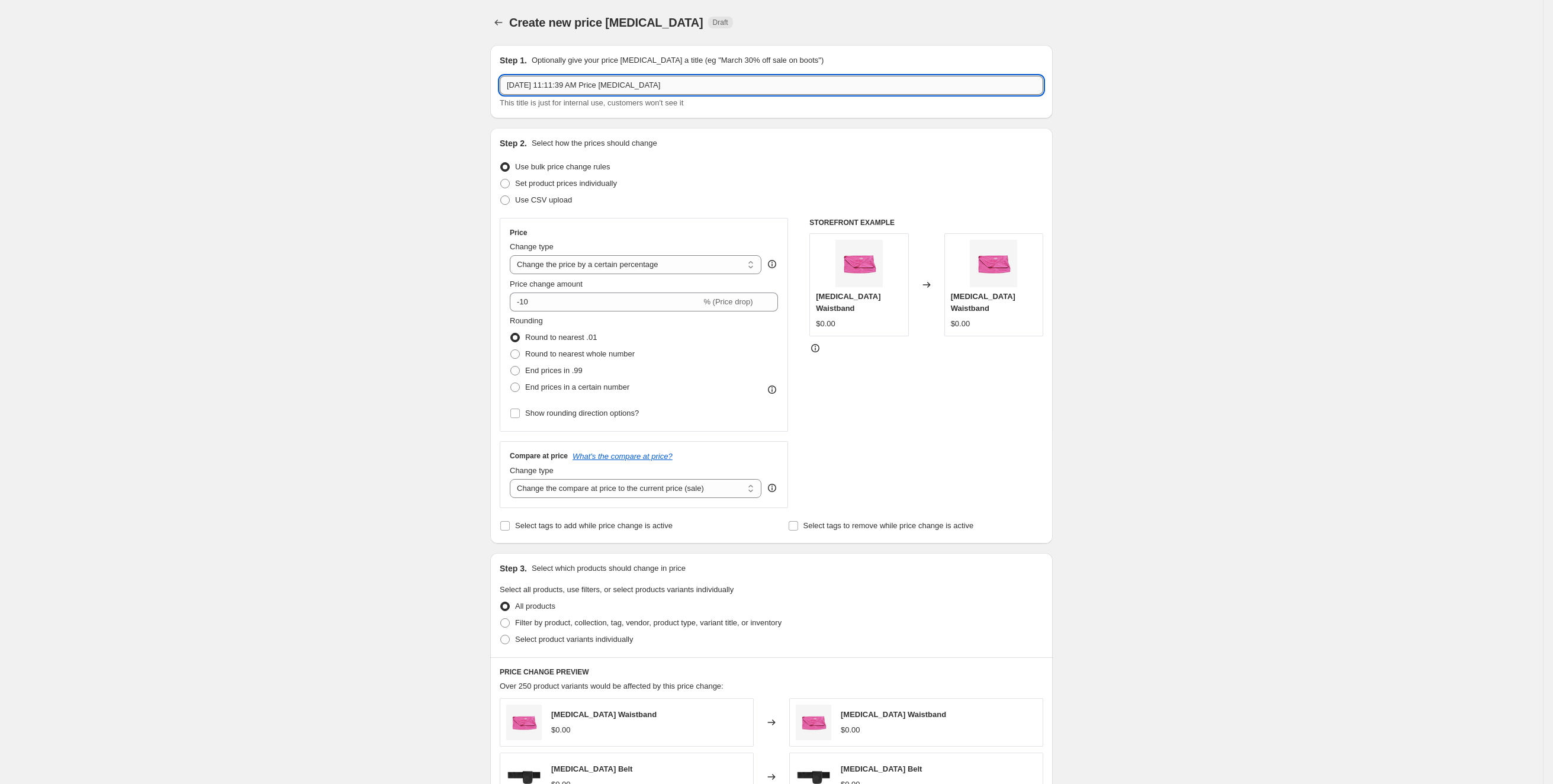
click at [628, 84] on input "Sep 15, 2025, 11:11:39 AM Price change job" at bounding box center [771, 86] width 543 height 19
type input "RBF2 9/15"
click at [581, 259] on select "Change the price to a certain amount Change the price by a certain amount Chang…" at bounding box center [636, 265] width 251 height 19
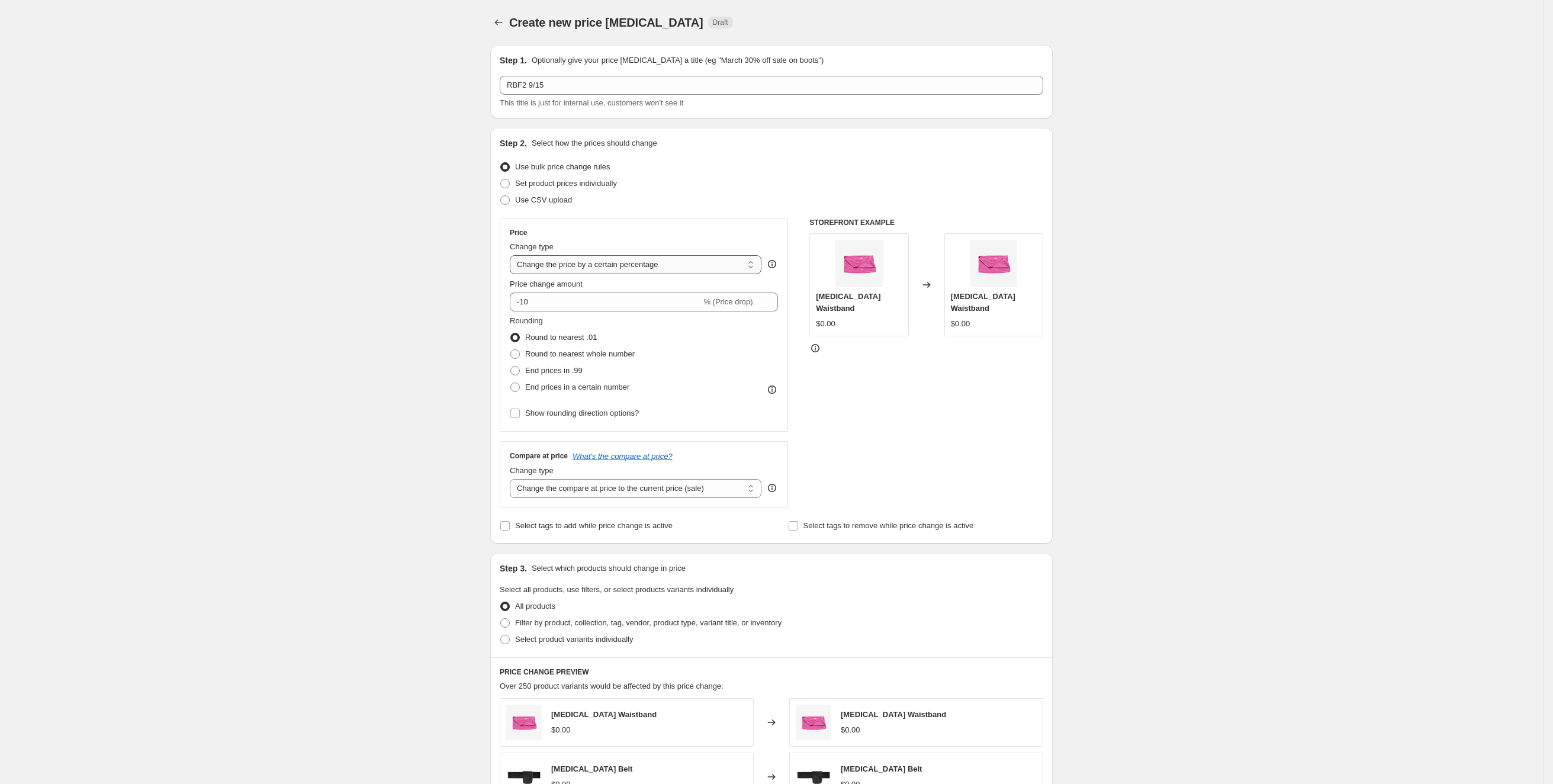
select select "to"
click at [515, 255] on select "Change the price to a certain amount Change the price by a certain amount Chang…" at bounding box center [636, 265] width 251 height 19
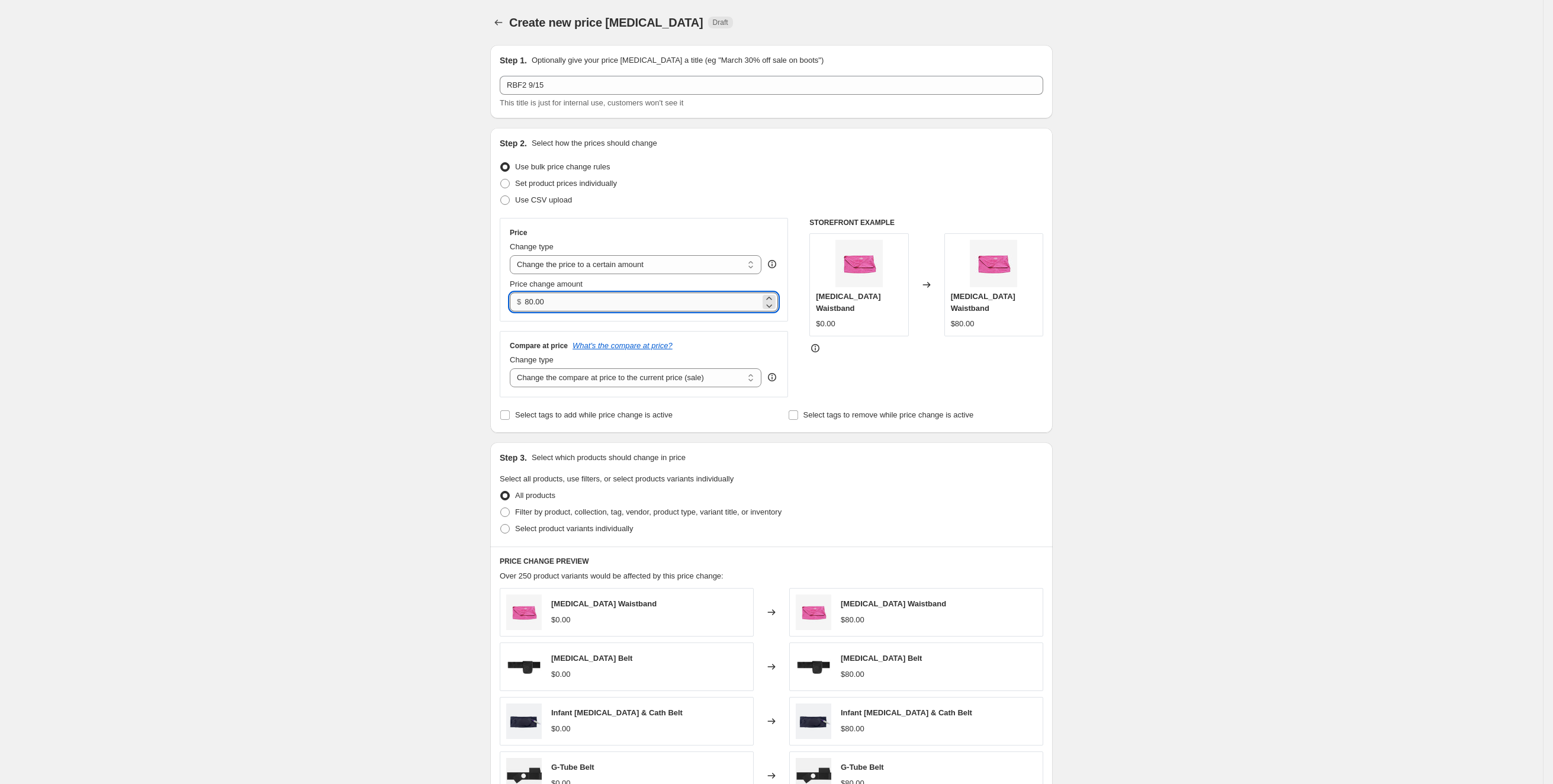
click at [600, 304] on input "80.00" at bounding box center [641, 302] width 235 height 19
type input "39.99"
click at [393, 323] on div "Create new price change job. This page is ready Create new price change job Dra…" at bounding box center [772, 537] width 1543 height 1073
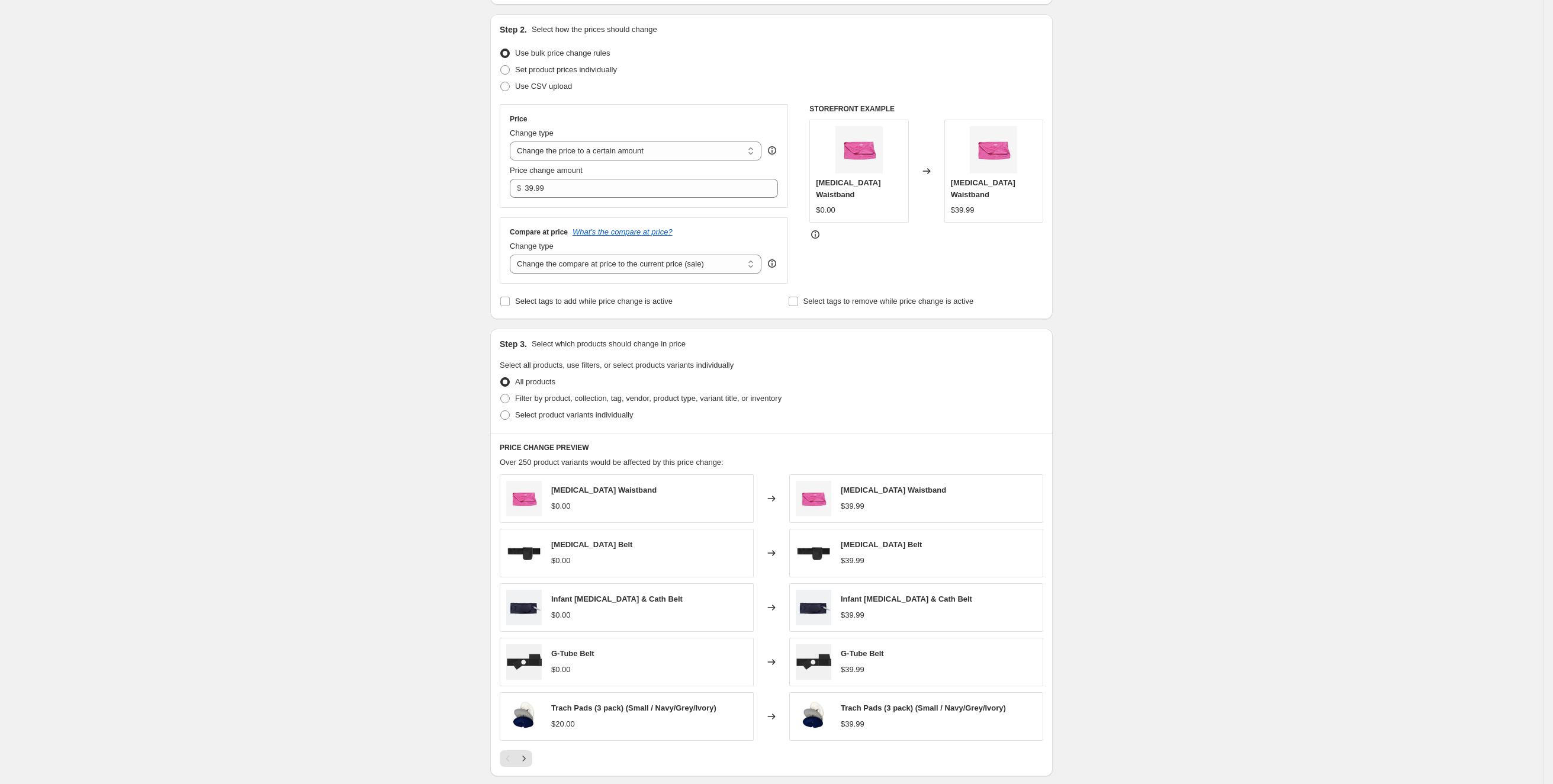
scroll to position [121, 0]
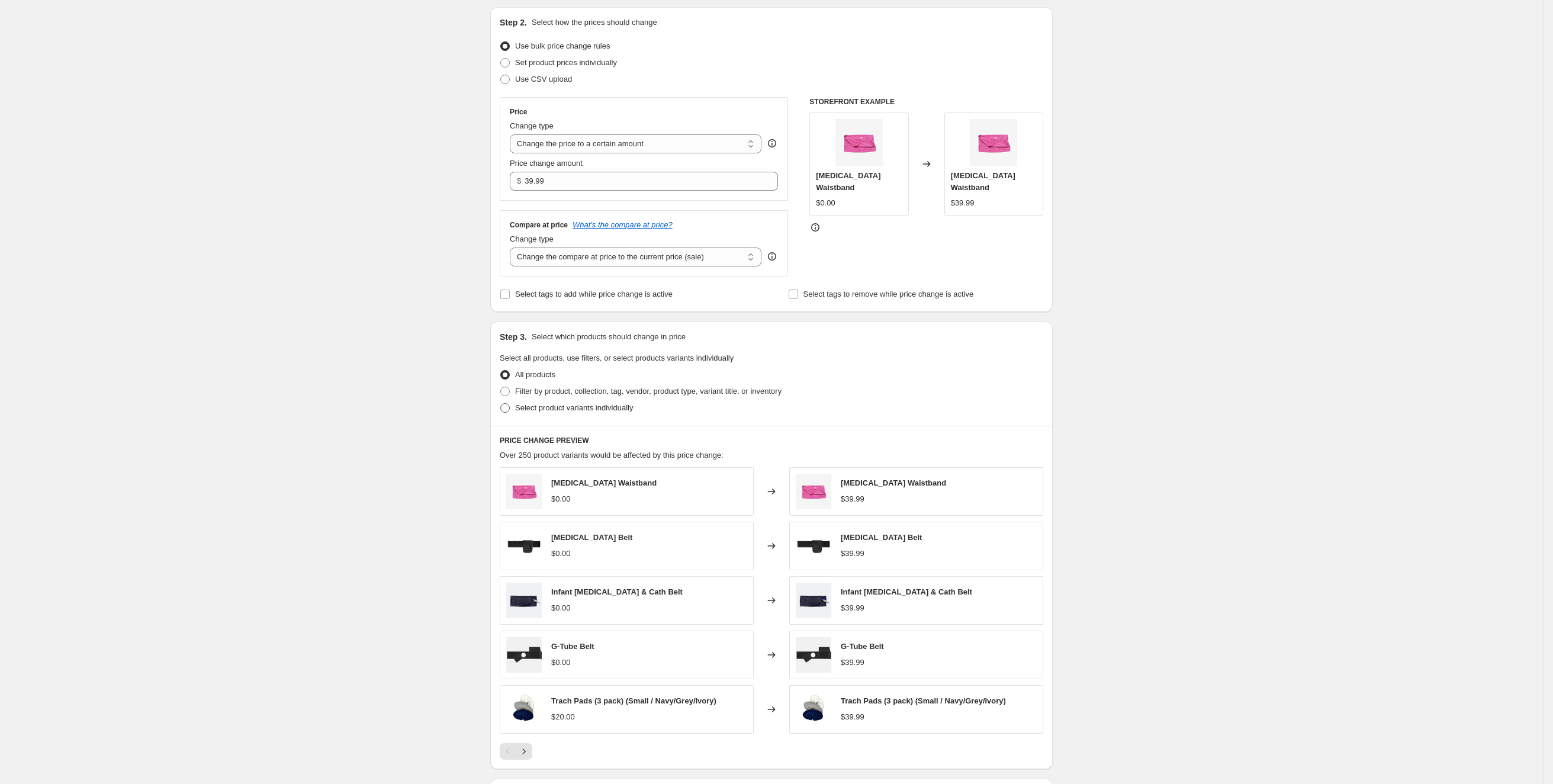
click at [590, 411] on span "Select product variants individually" at bounding box center [574, 408] width 118 height 11
click at [501, 403] on input "Select product variants individually" at bounding box center [501, 403] width 1 height 1
radio input "true"
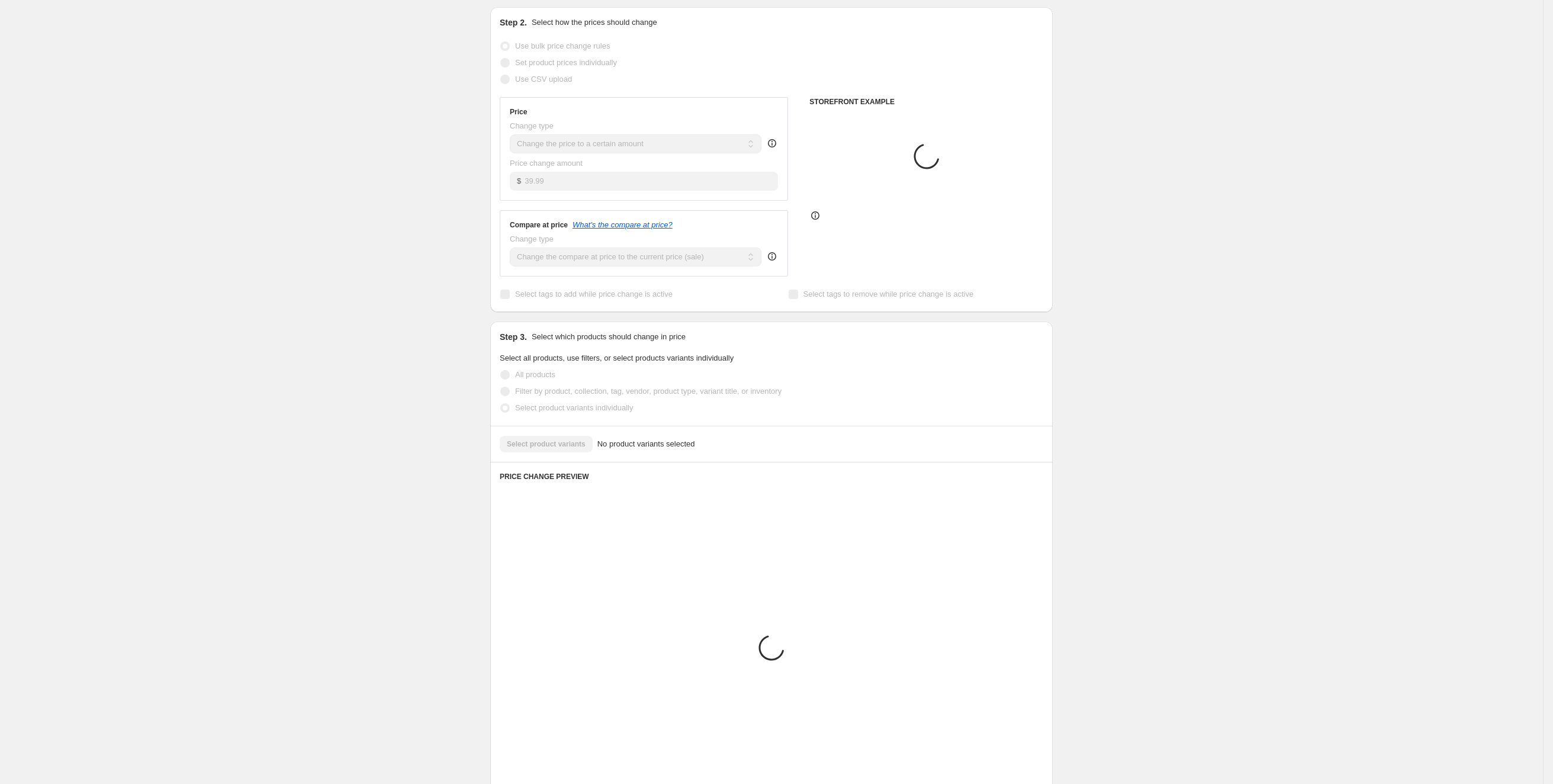
scroll to position [25, 0]
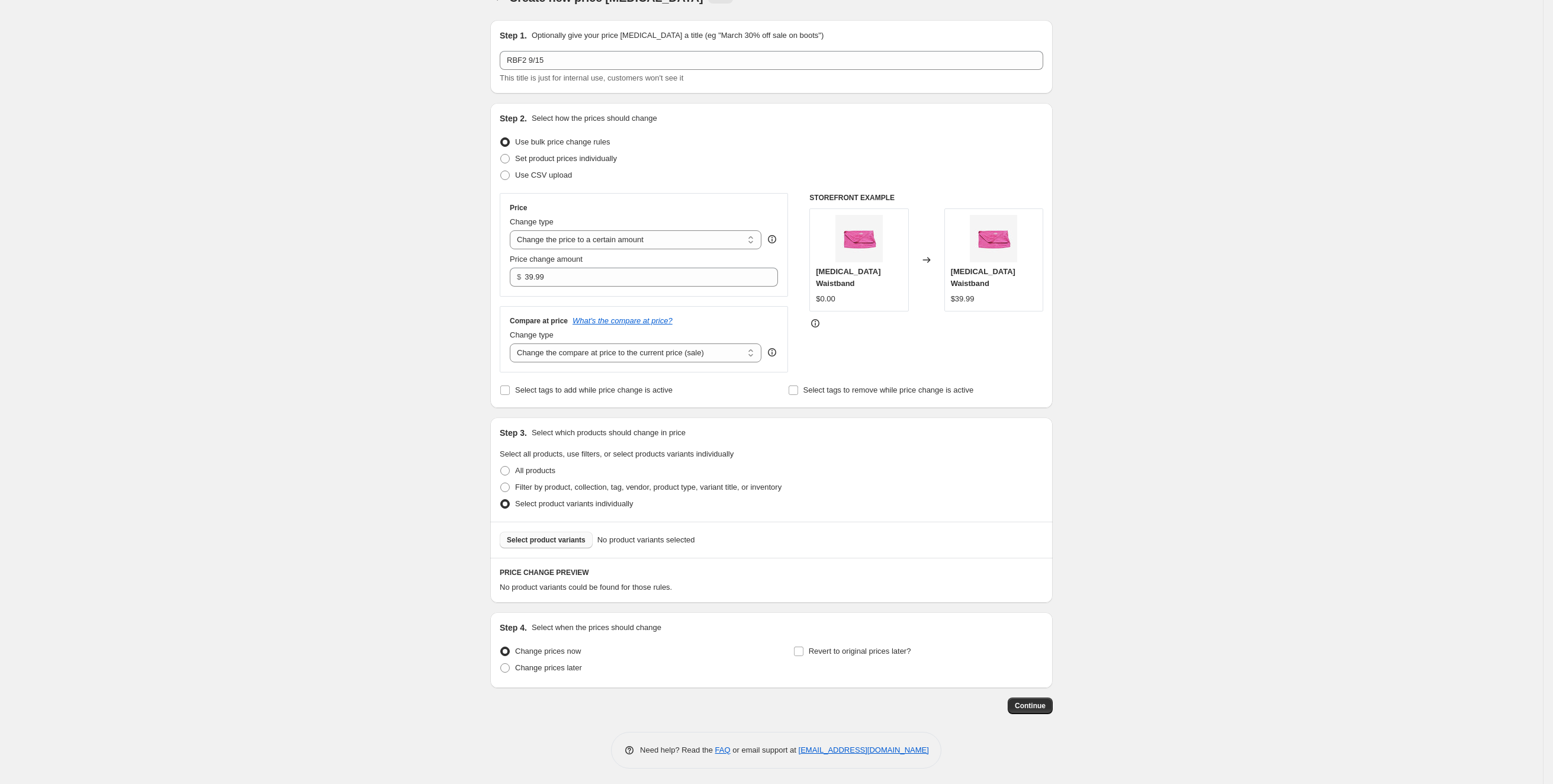
click at [561, 540] on span "Select product variants" at bounding box center [546, 540] width 79 height 10
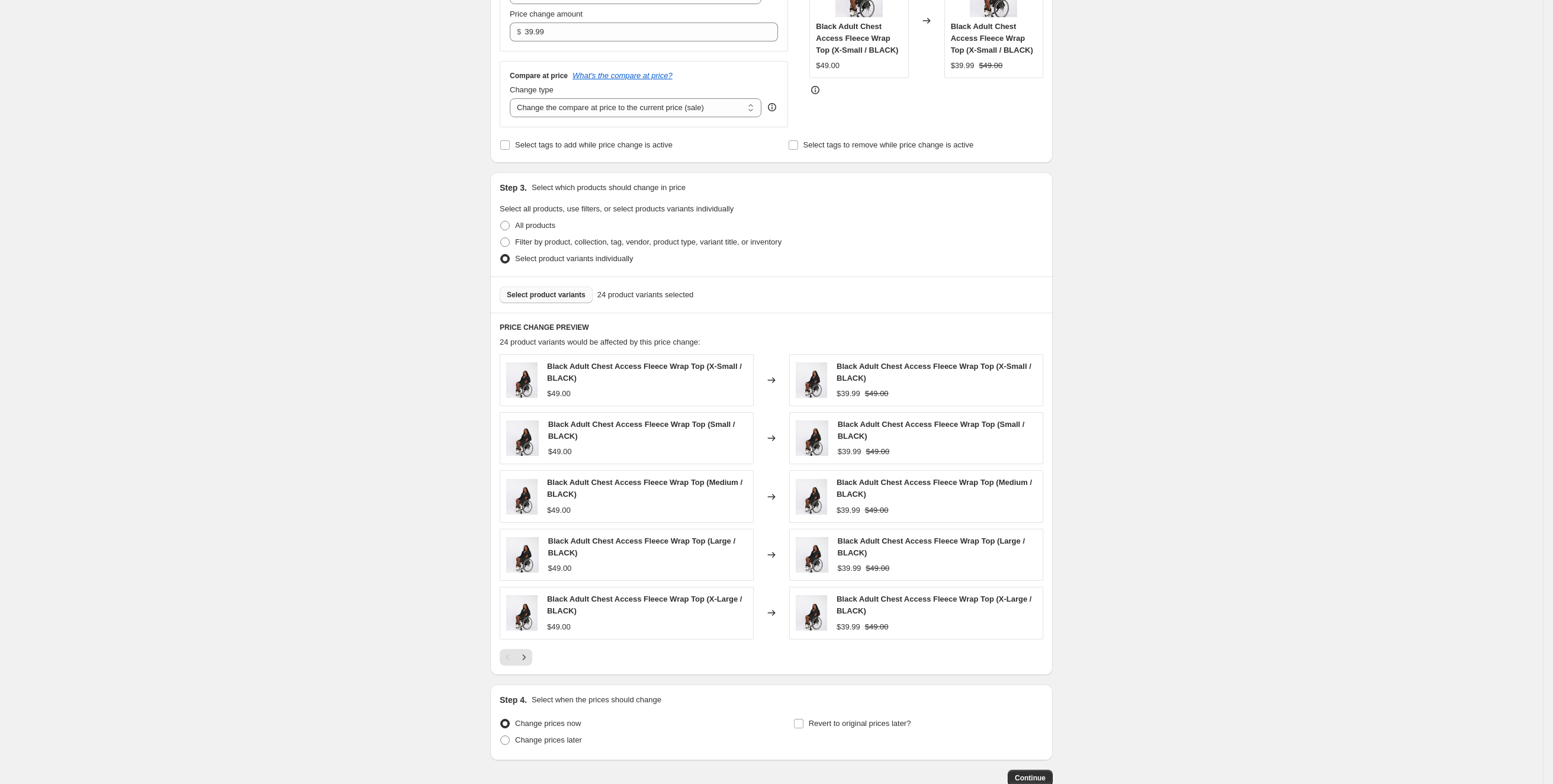
scroll to position [282, 0]
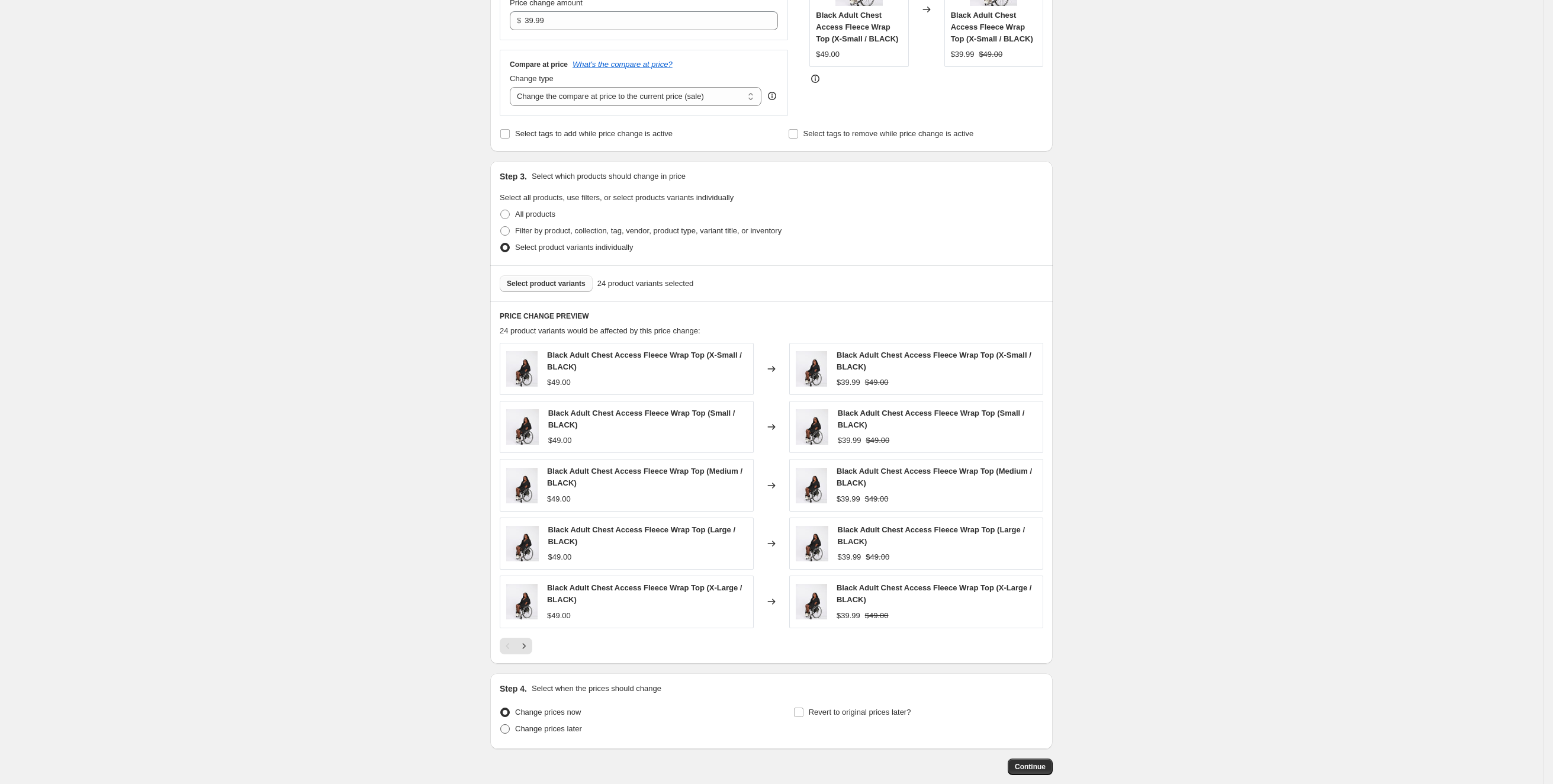
click at [575, 728] on span "Change prices later" at bounding box center [548, 728] width 67 height 9
click at [501, 725] on input "Change prices later" at bounding box center [501, 724] width 1 height 1
radio input "true"
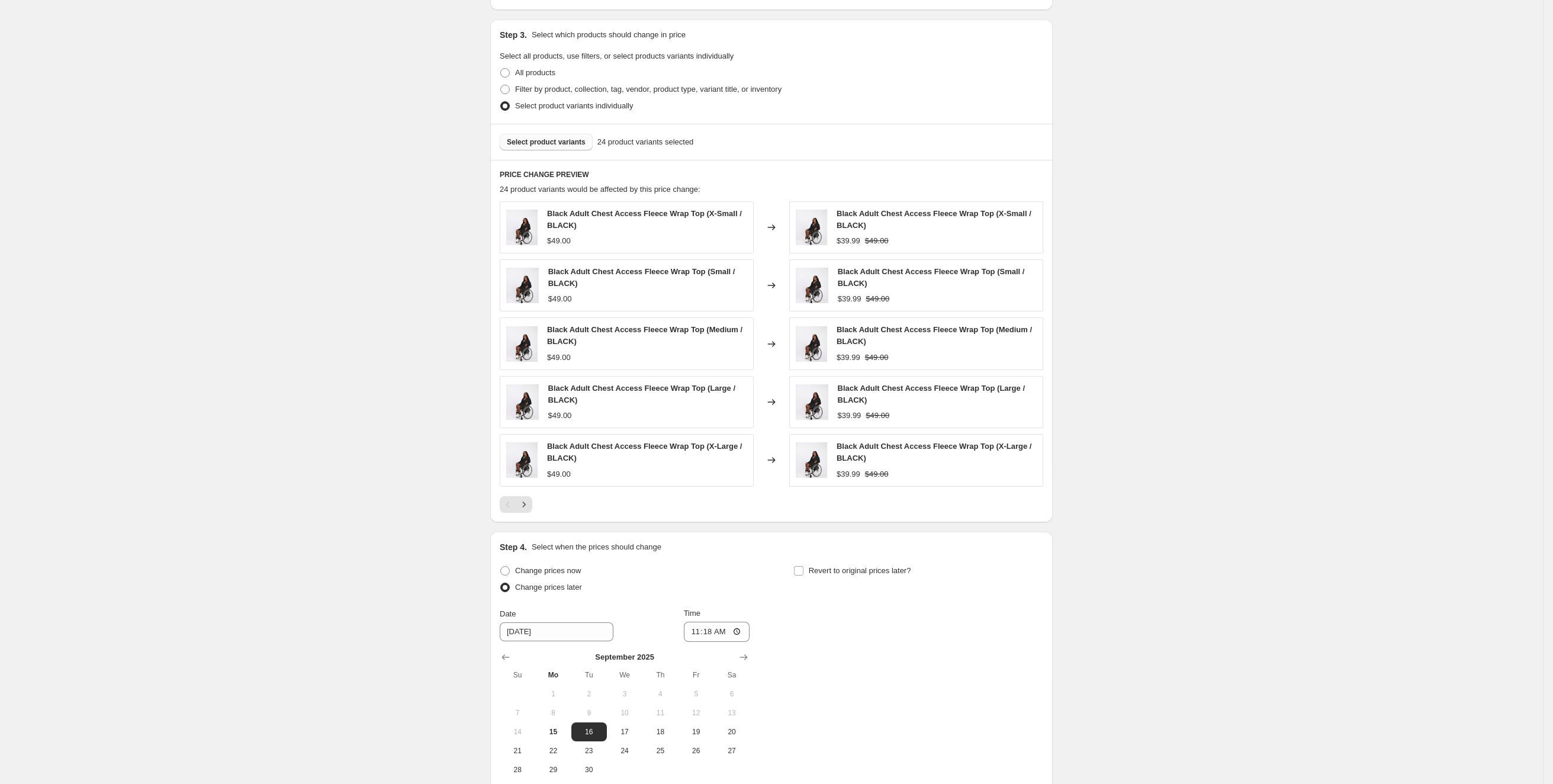
scroll to position [427, 0]
click at [714, 617] on input "11:18" at bounding box center [718, 627] width 67 height 20
click at [714, 620] on input "11:18" at bounding box center [718, 627] width 67 height 20
click at [750, 626] on input "11:18" at bounding box center [718, 627] width 67 height 20
click at [745, 627] on input "11:18" at bounding box center [718, 627] width 67 height 20
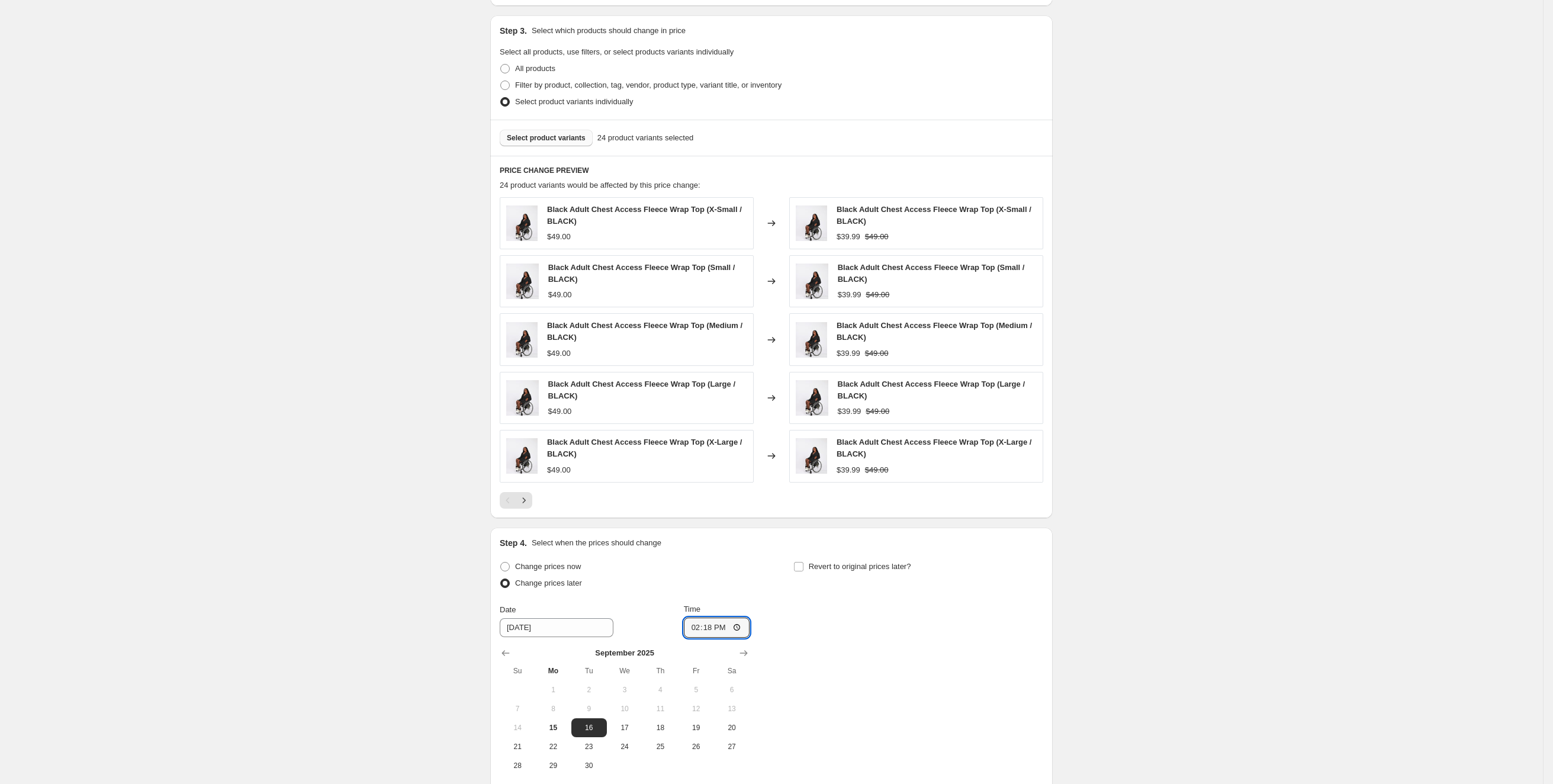
type input "14:18"
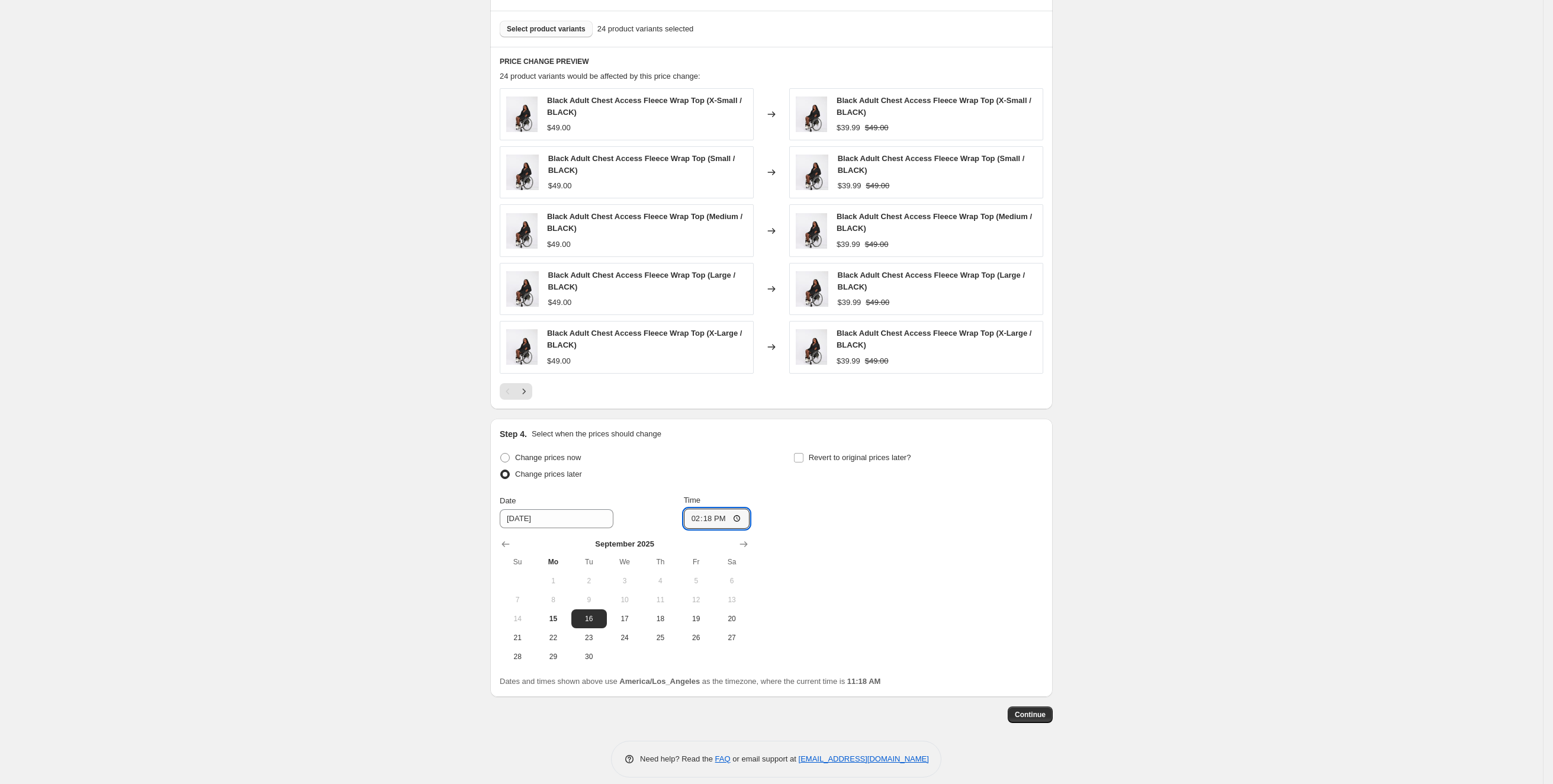
scroll to position [543, 0]
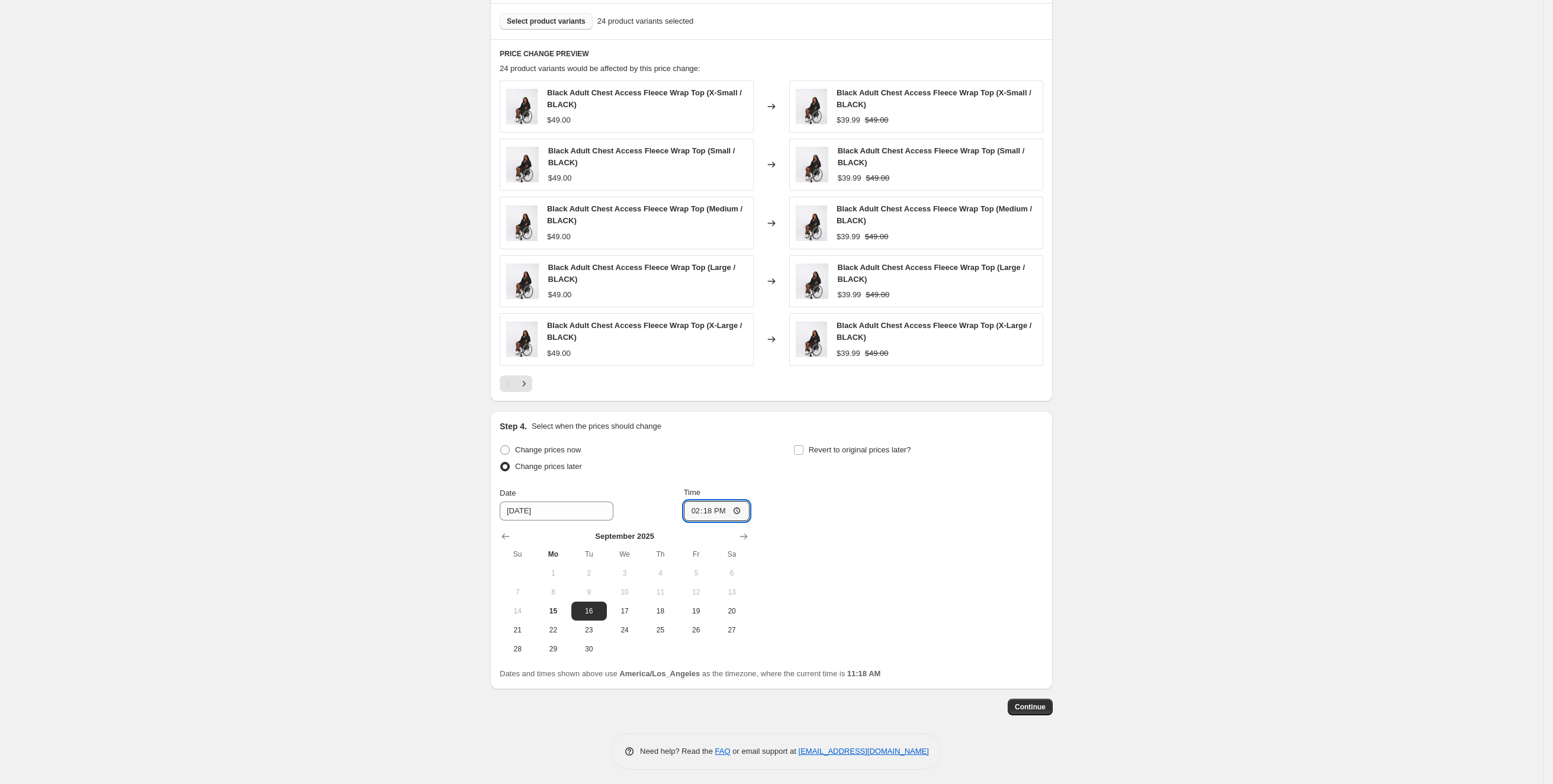
click at [937, 565] on div "Change prices now Change prices later Date 9/16/2025 Time 14:18 September 2025 …" at bounding box center [771, 550] width 543 height 217
click at [559, 614] on button "15" at bounding box center [553, 611] width 35 height 19
type input "[DATE]"
click at [1033, 706] on span "Continue" at bounding box center [1031, 707] width 30 height 10
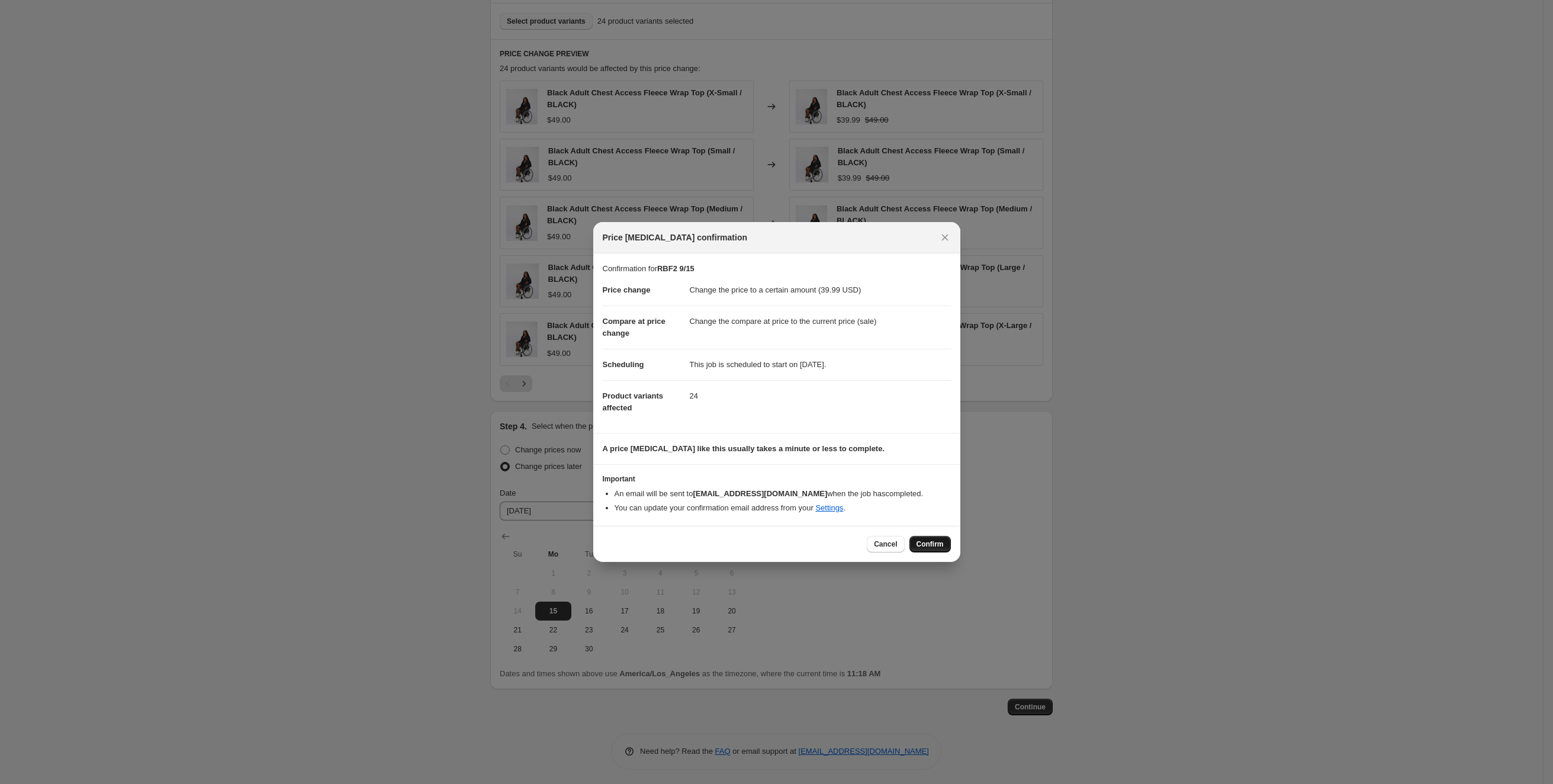
click at [936, 541] on span "Confirm" at bounding box center [930, 544] width 28 height 10
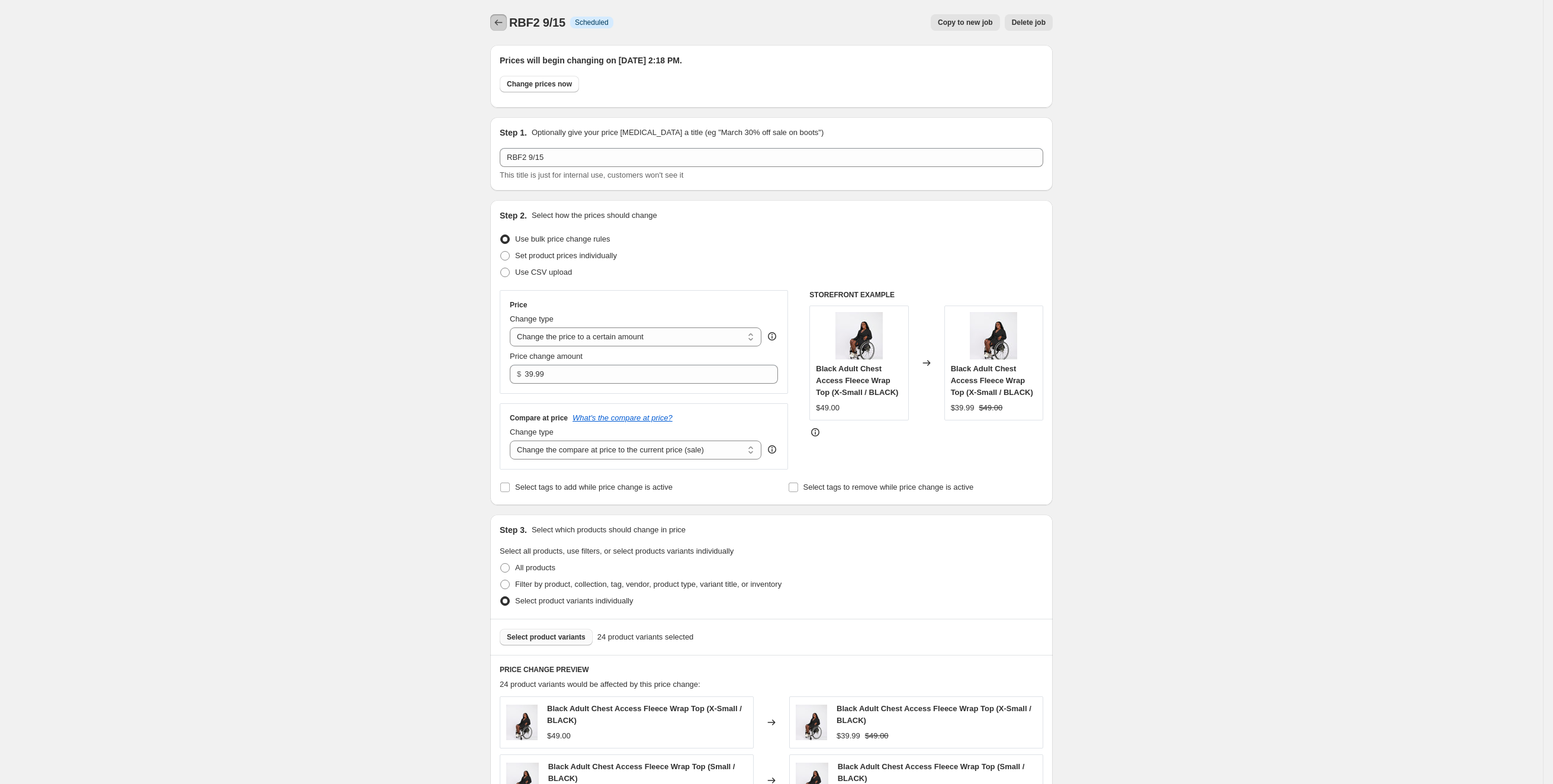
click at [504, 25] on icon "Price change jobs" at bounding box center [499, 22] width 11 height 11
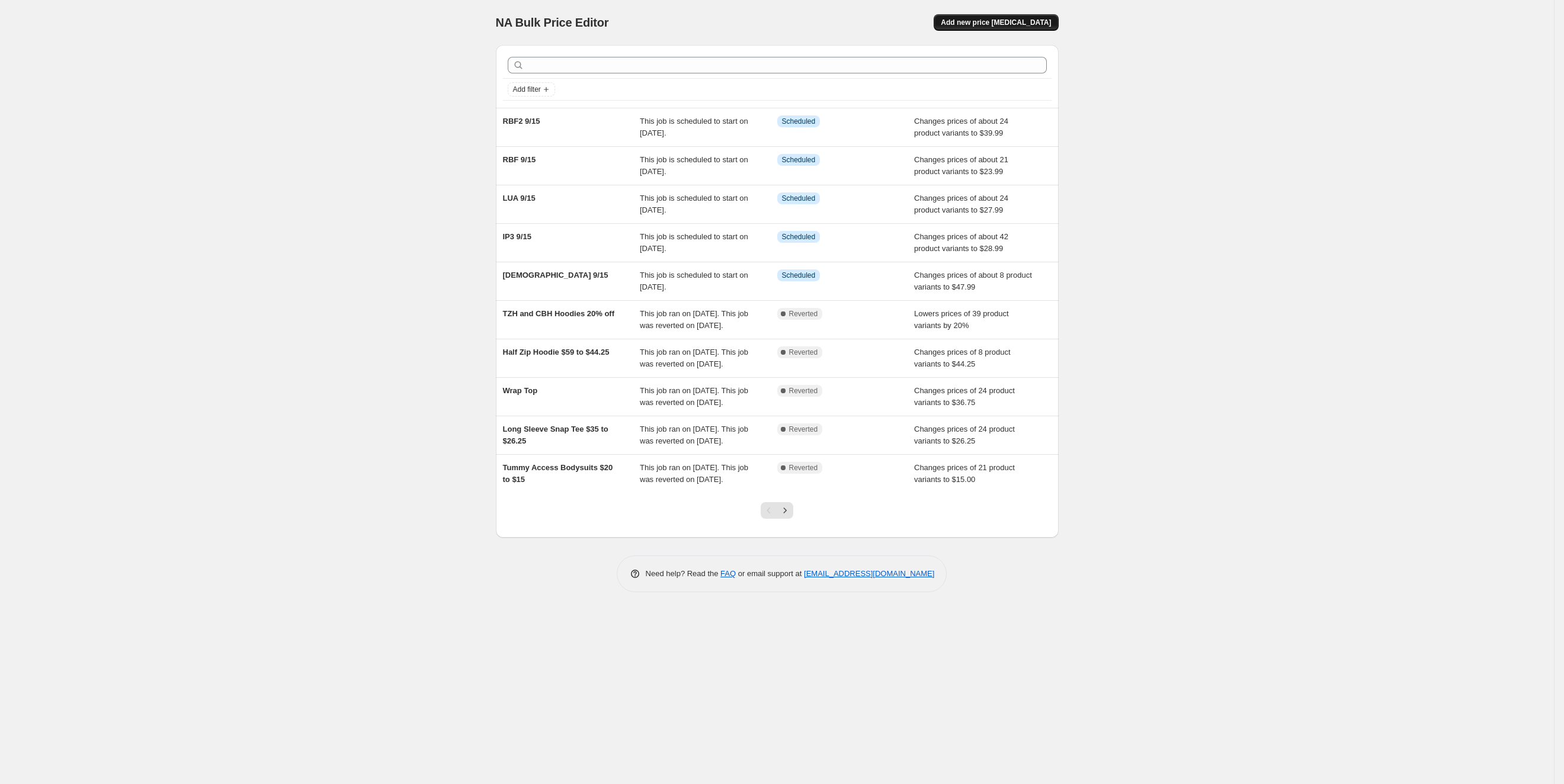
click at [975, 16] on button "Add new price change job" at bounding box center [996, 22] width 125 height 16
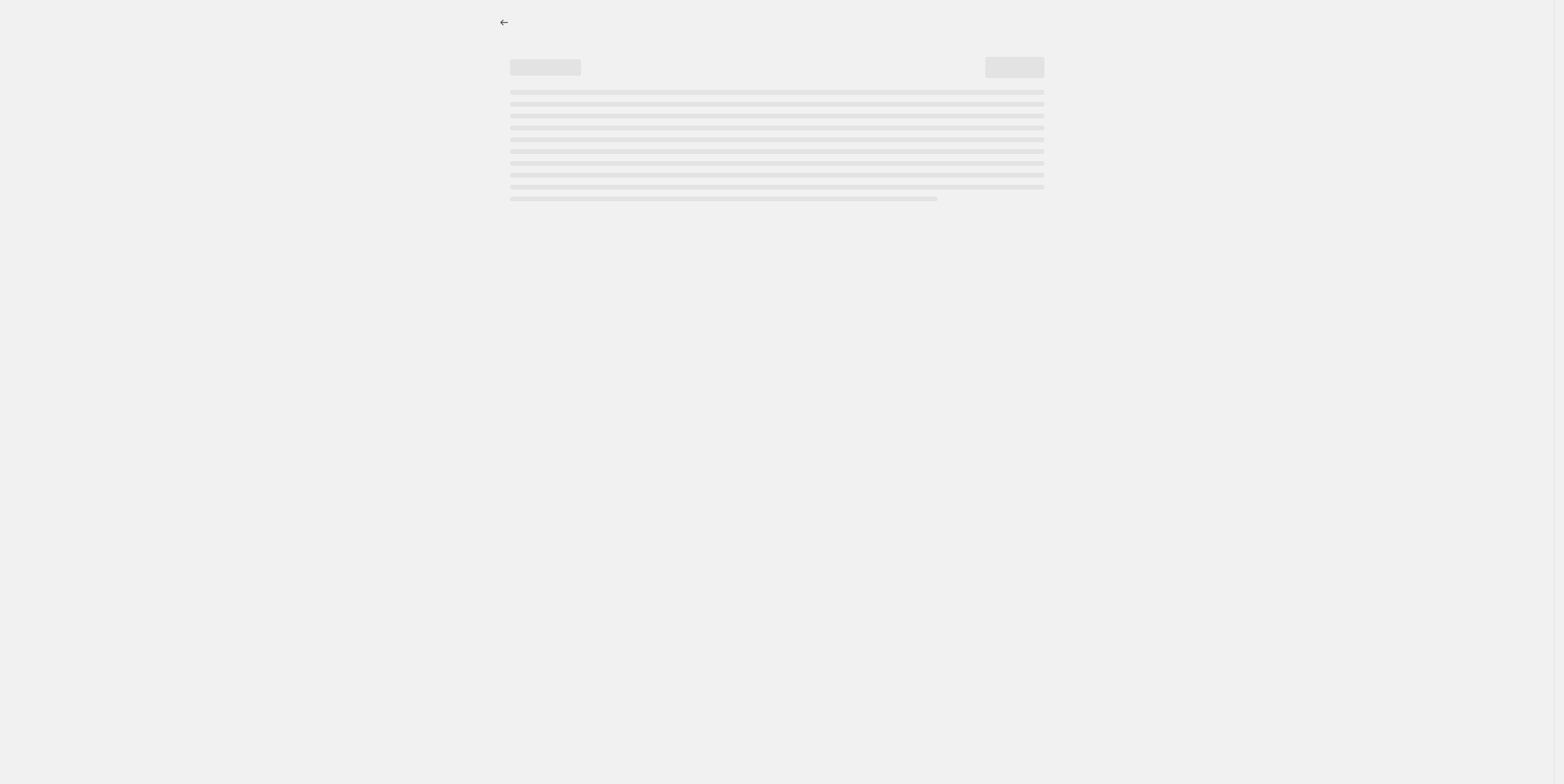
select select "percentage"
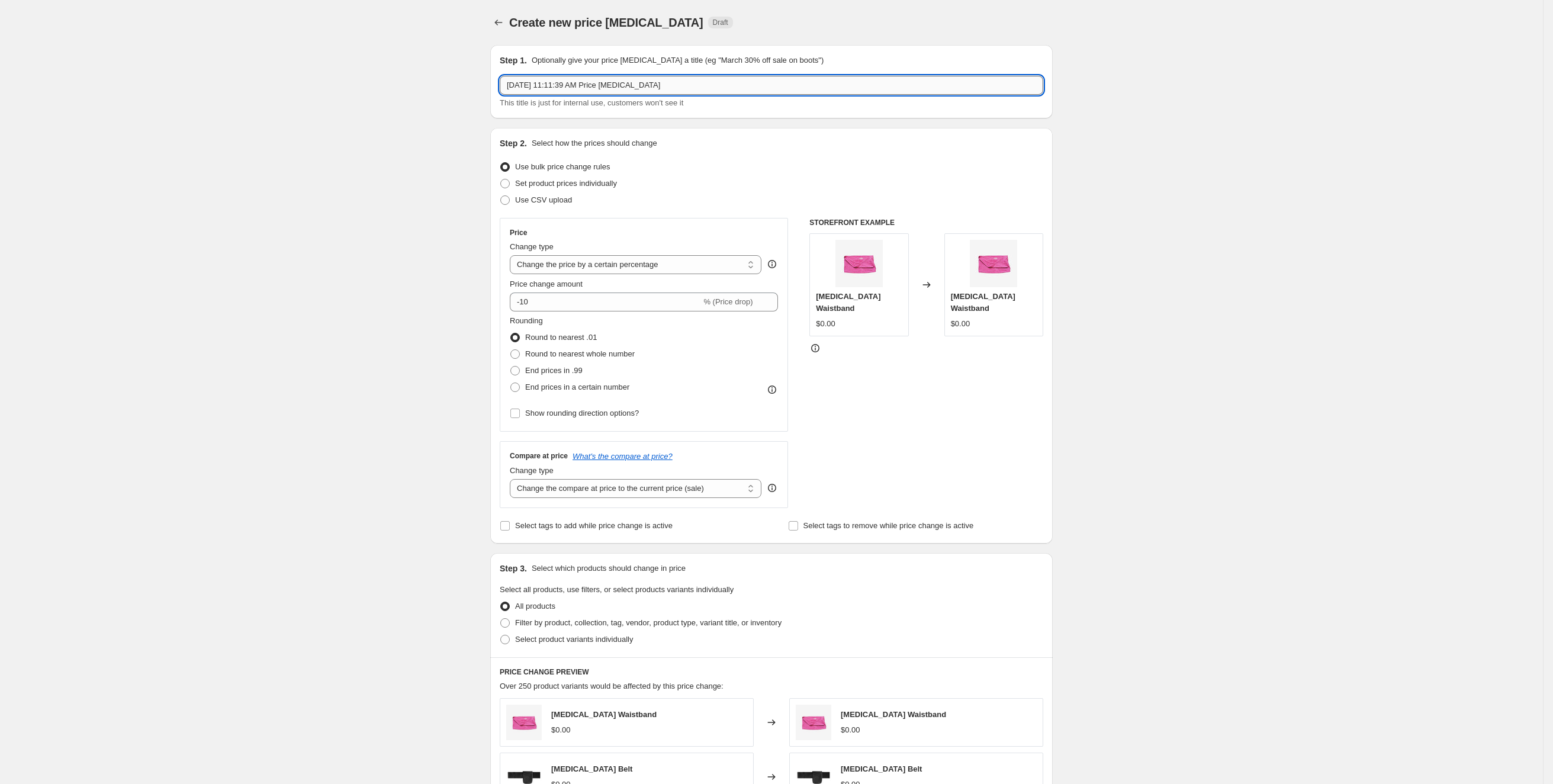
click at [866, 79] on input "Sep 15, 2025, 11:11:39 AM Price change job" at bounding box center [771, 86] width 543 height 19
type input "SCF Heather Gray 9/15"
click at [677, 279] on div "Price change amount" at bounding box center [644, 284] width 268 height 11
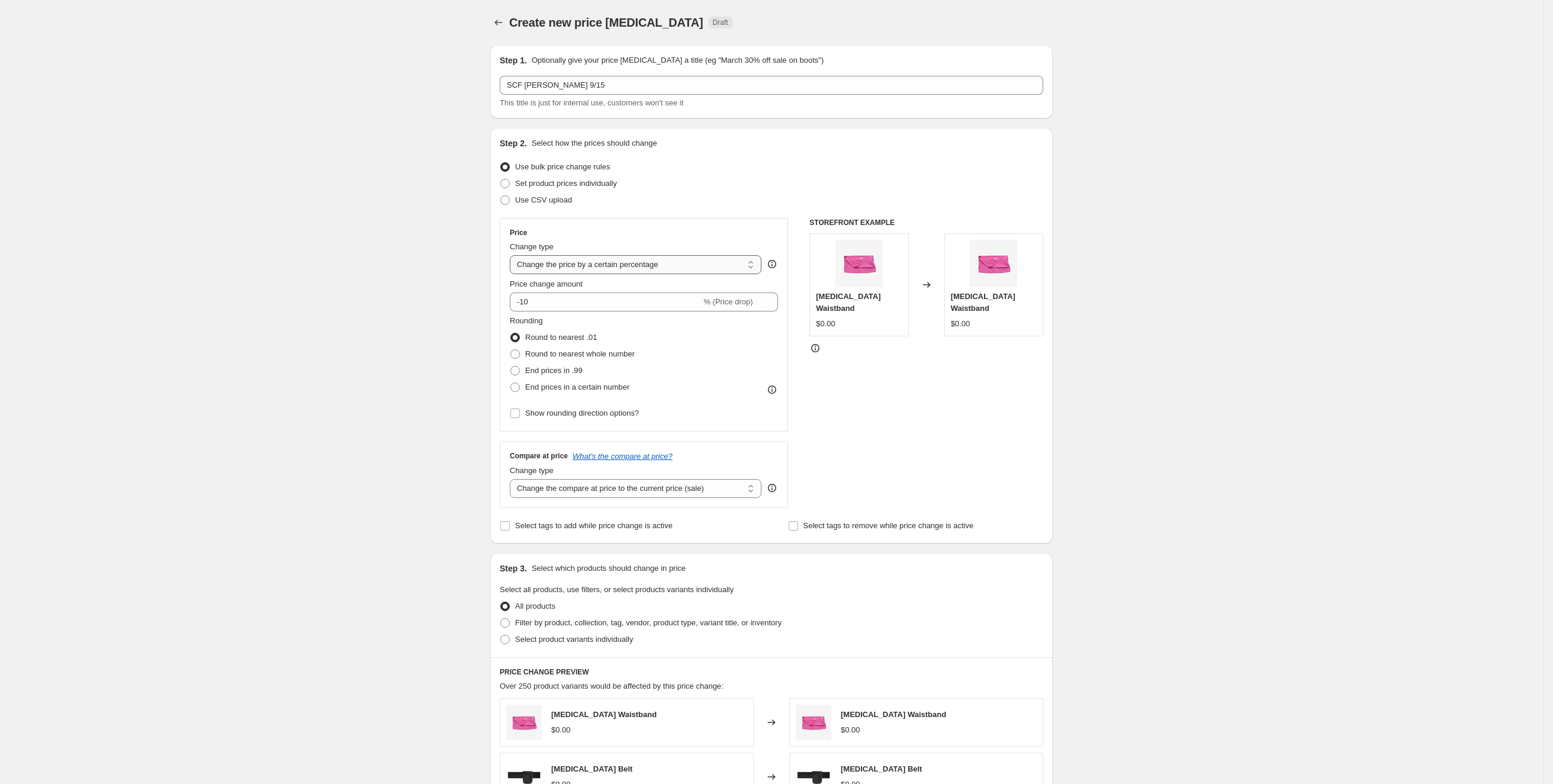
click at [683, 261] on select "Change the price to a certain amount Change the price by a certain amount Chang…" at bounding box center [636, 265] width 251 height 19
select select "to"
click at [515, 255] on select "Change the price to a certain amount Change the price by a certain amount Chang…" at bounding box center [636, 265] width 251 height 19
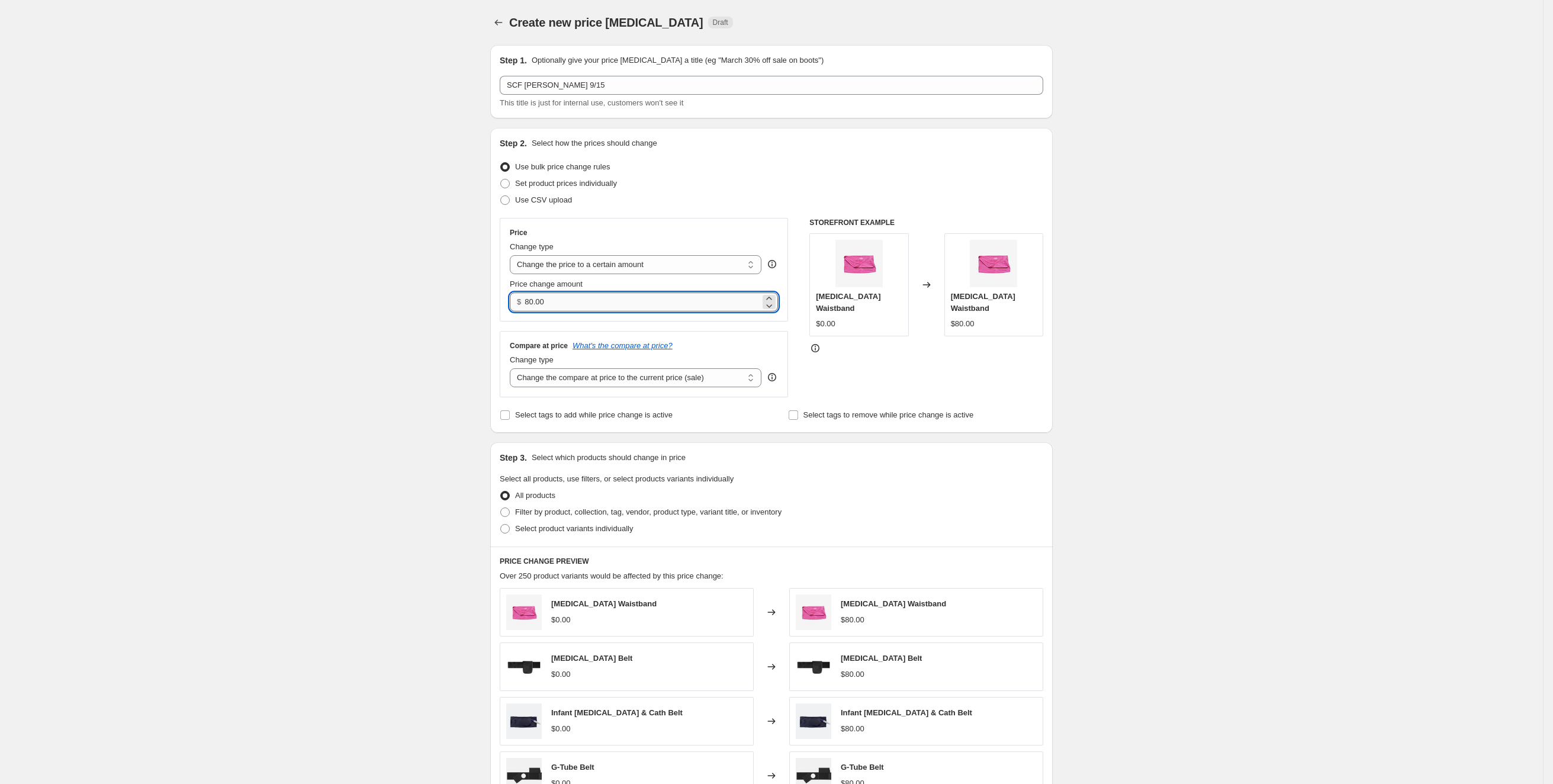
click at [659, 308] on input "80.00" at bounding box center [641, 302] width 235 height 19
type input "8"
type input "34.95"
click at [455, 313] on div "Create new price change job. This page is ready Create new price change job Dra…" at bounding box center [772, 537] width 1543 height 1073
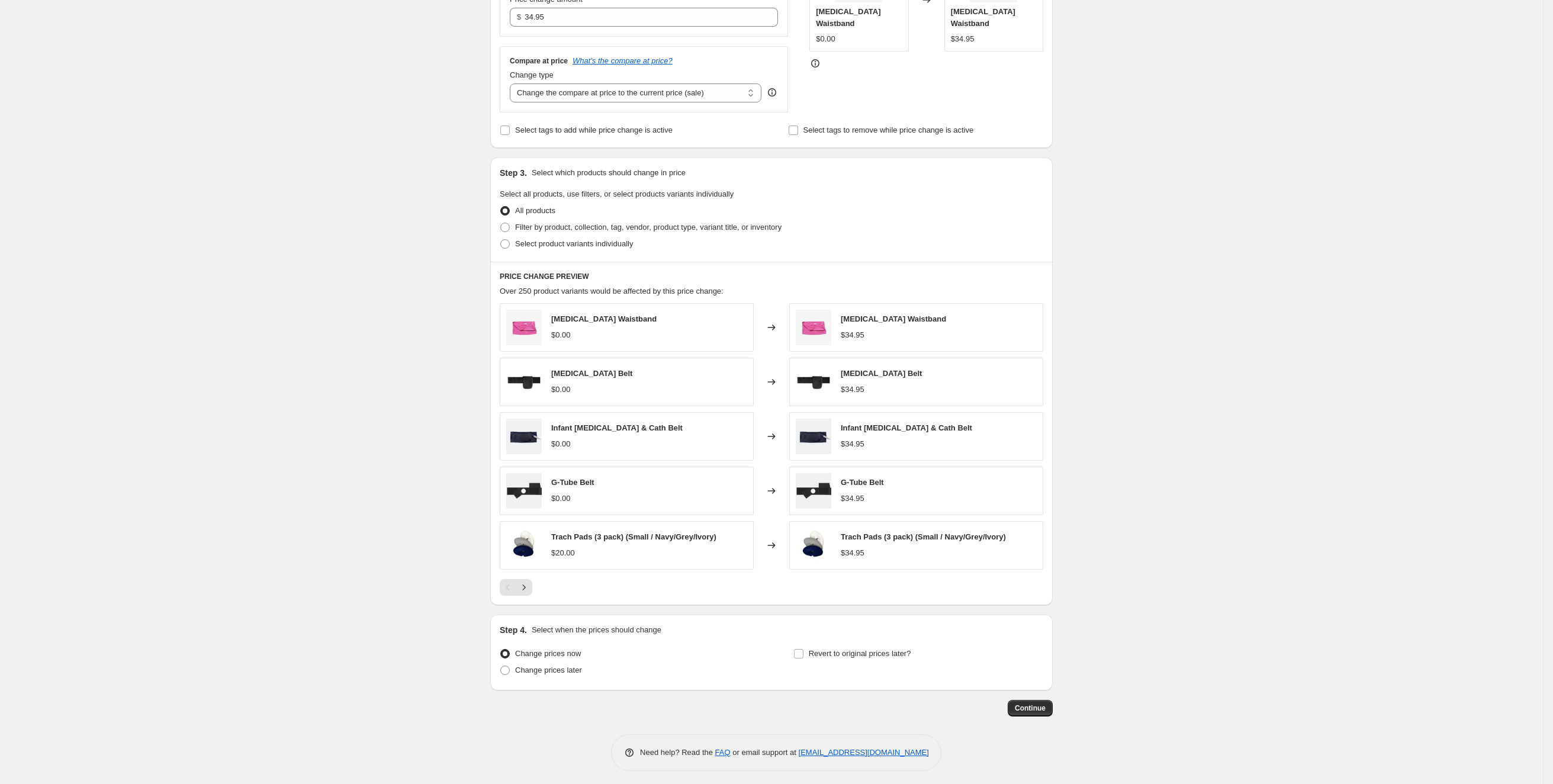
scroll to position [286, 0]
click at [571, 664] on span "Change prices later" at bounding box center [548, 668] width 67 height 9
click at [501, 664] on input "Change prices later" at bounding box center [501, 664] width 1 height 1
radio input "true"
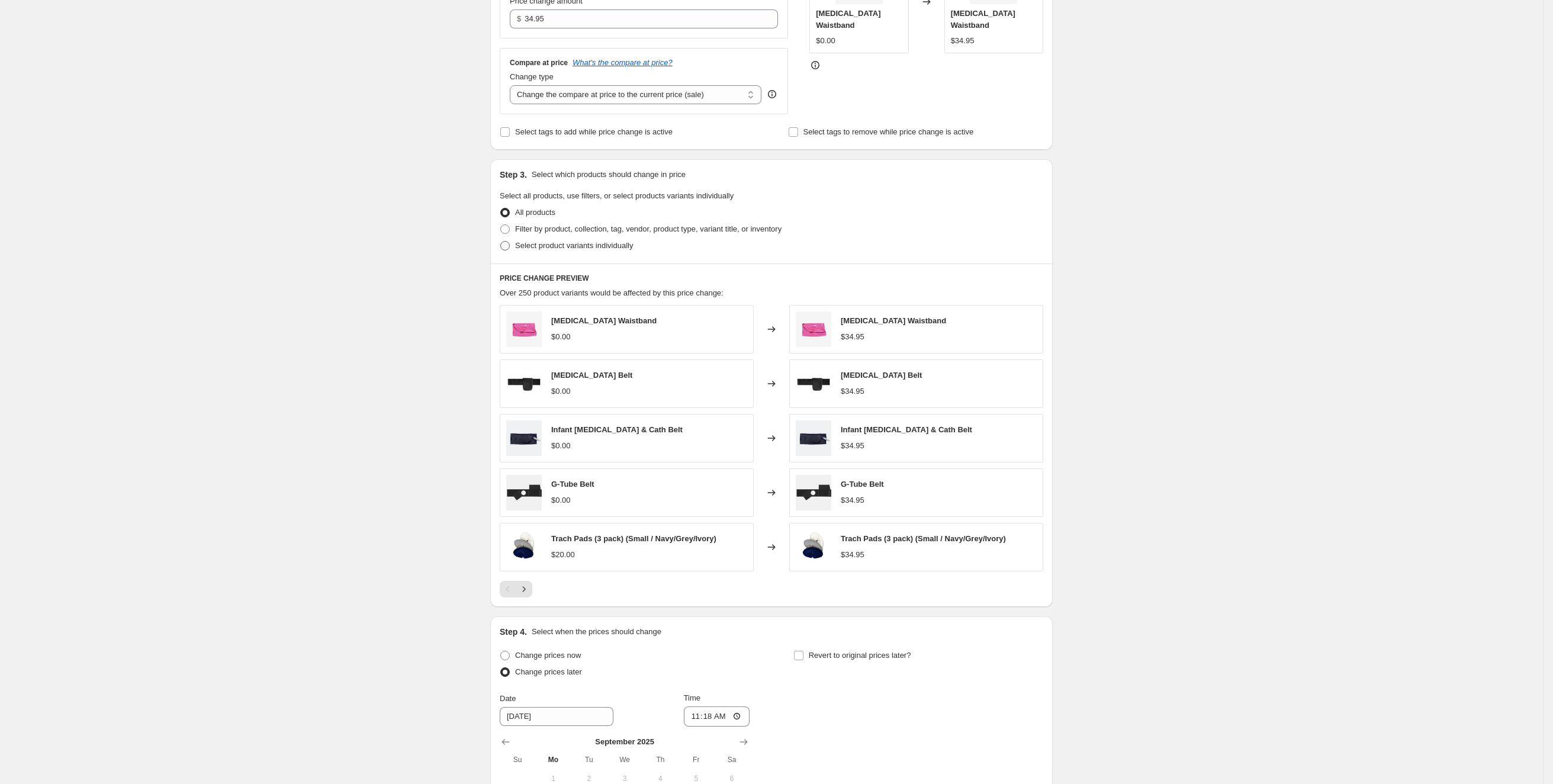
scroll to position [283, 0]
click at [595, 250] on span "Select product variants individually" at bounding box center [574, 246] width 118 height 11
click at [501, 243] on input "Select product variants individually" at bounding box center [501, 242] width 1 height 1
radio input "true"
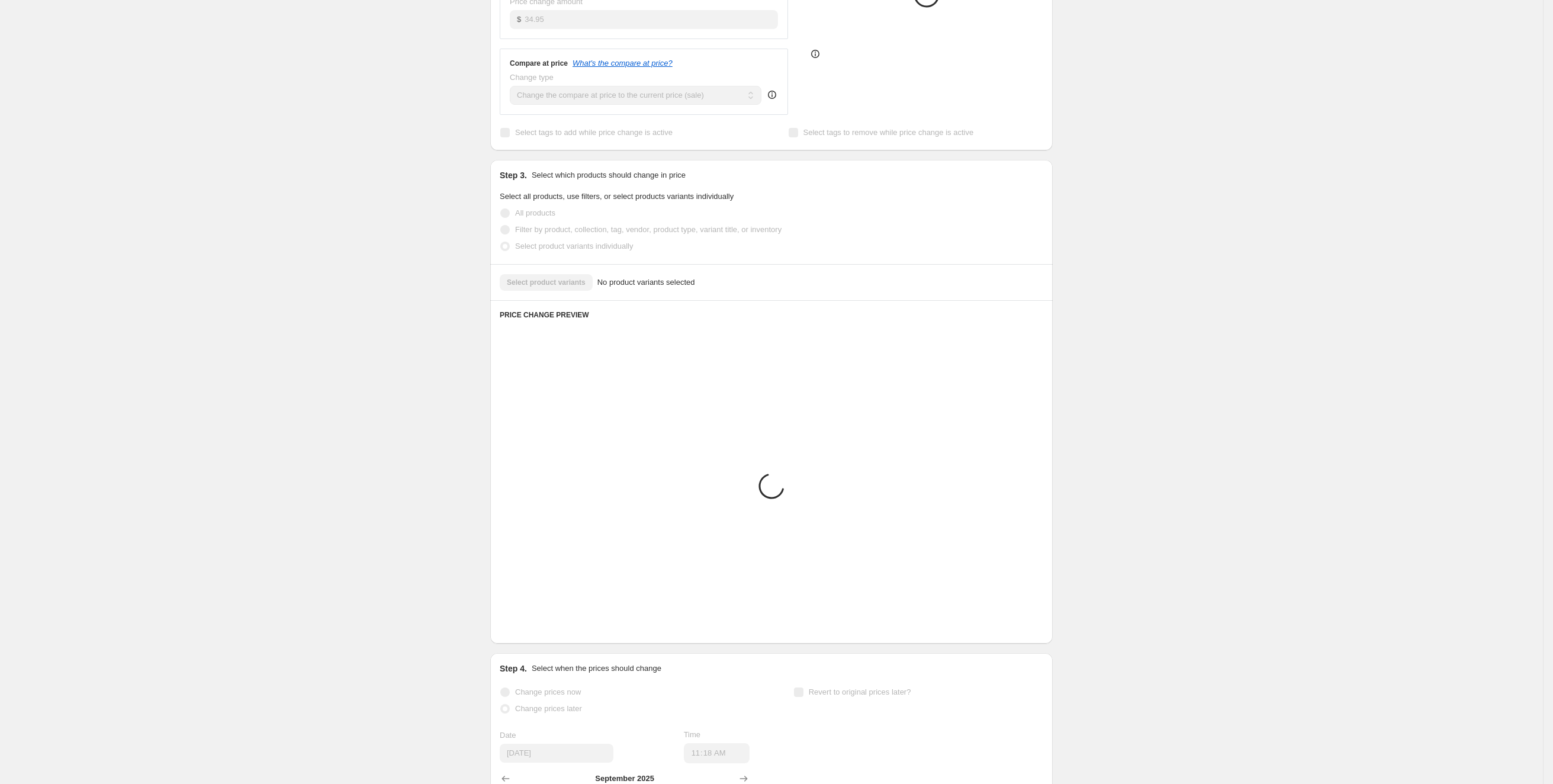
scroll to position [227, 0]
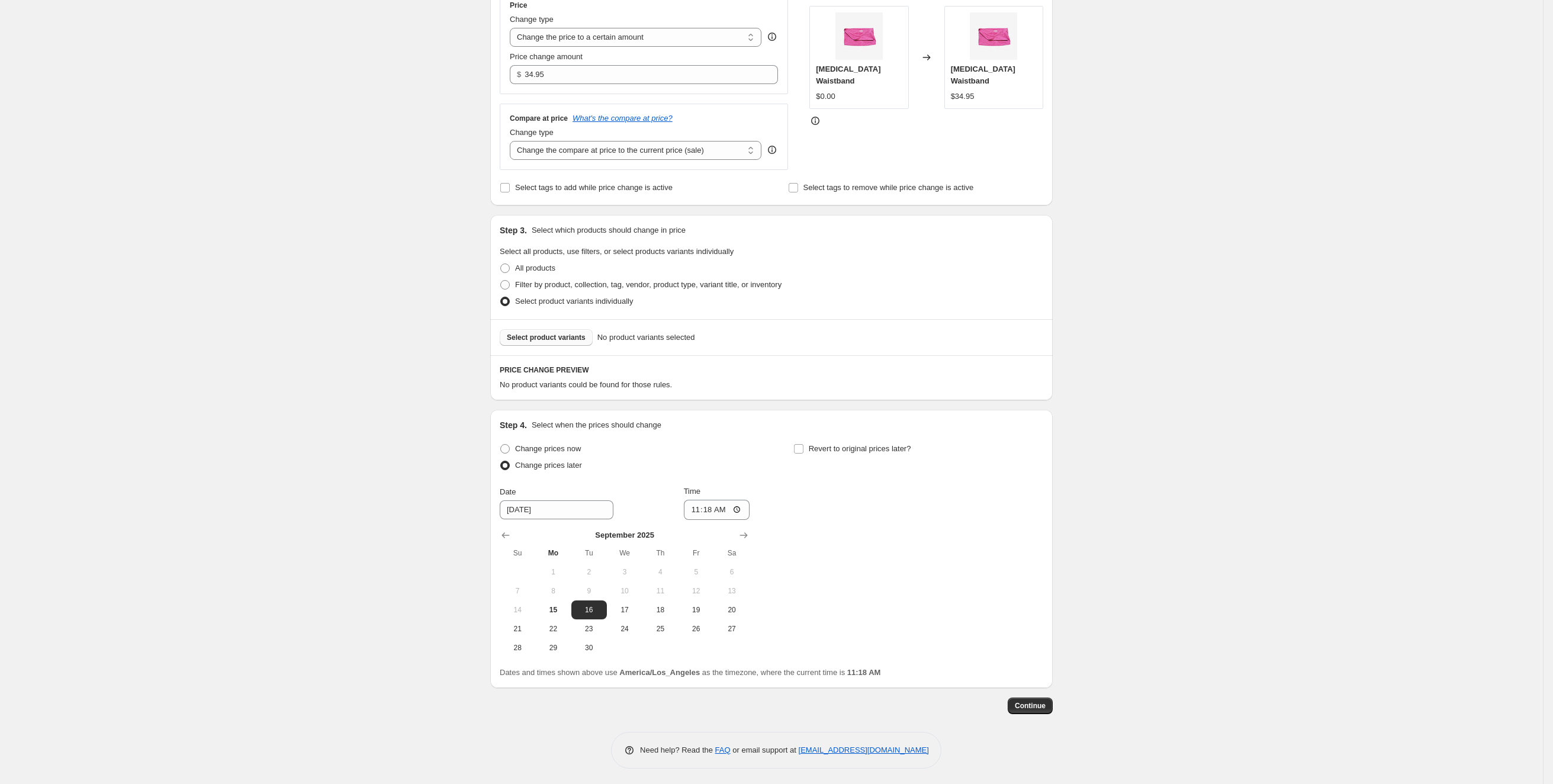
click at [585, 333] on span "Select product variants" at bounding box center [546, 338] width 79 height 10
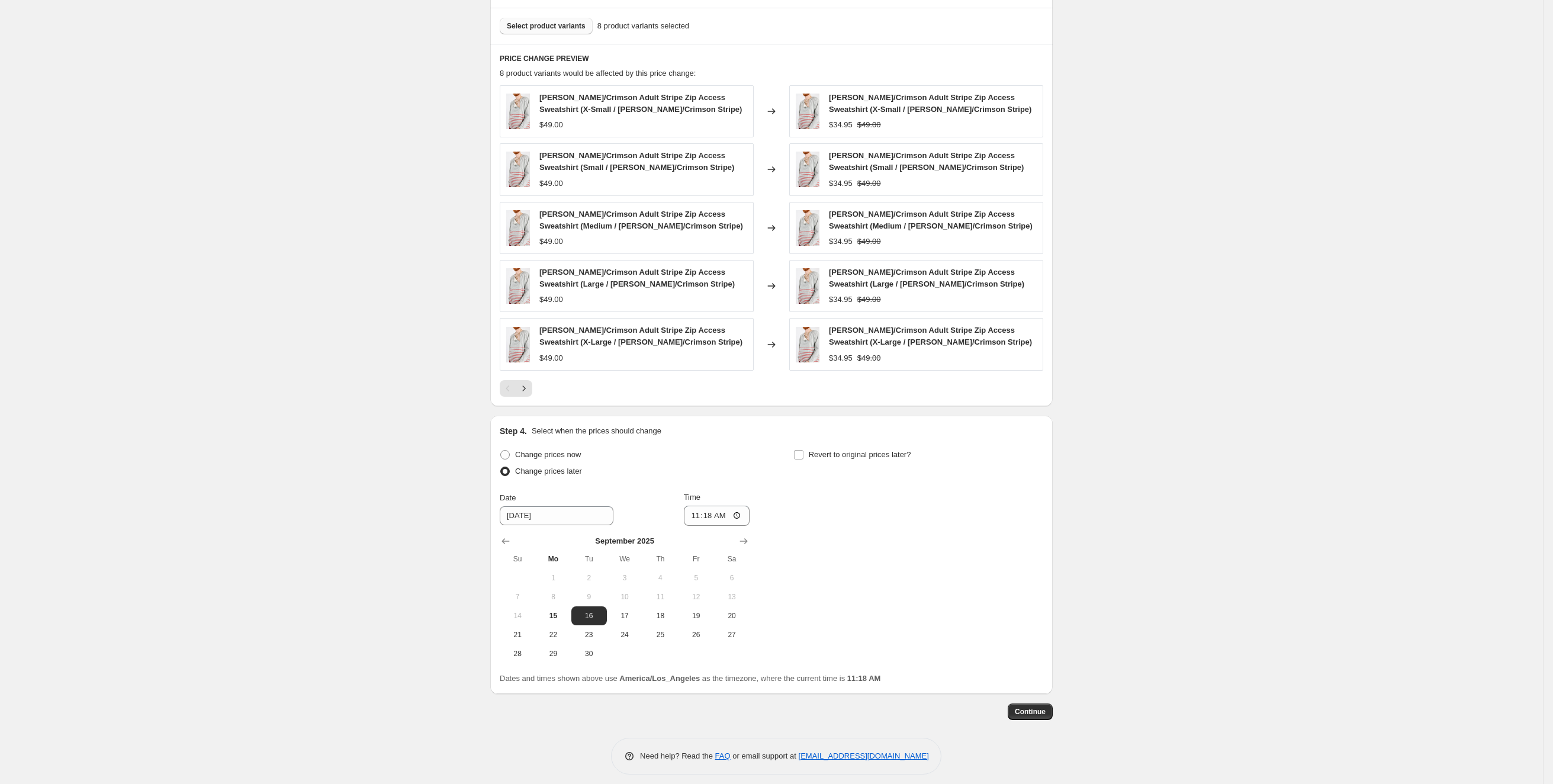
scroll to position [543, 0]
click at [551, 597] on button "8" at bounding box center [553, 597] width 35 height 19
click at [560, 611] on span "15" at bounding box center [553, 616] width 26 height 10
type input "[DATE]"
click at [710, 505] on input "11:18" at bounding box center [718, 515] width 67 height 20
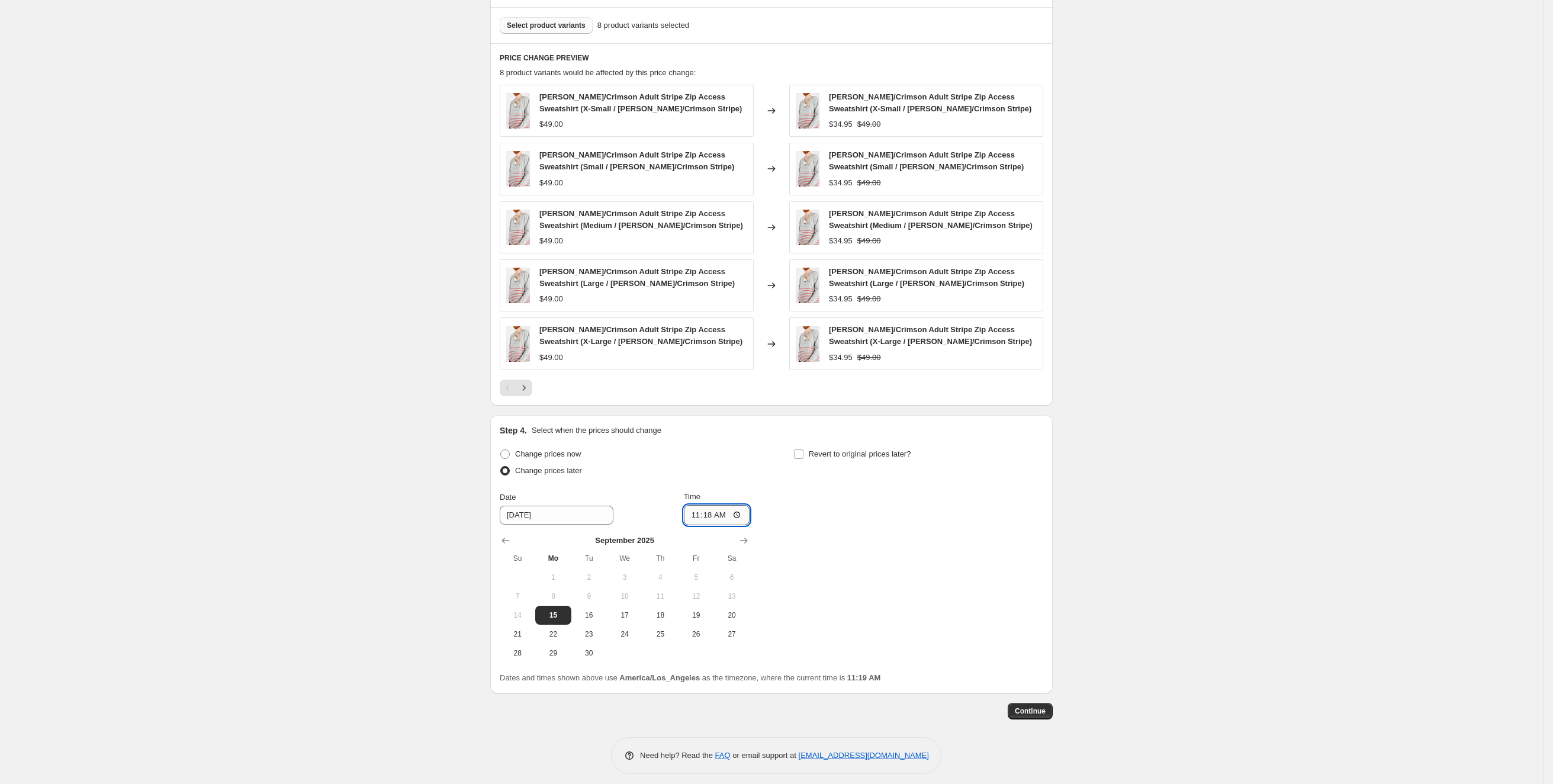
click at [736, 517] on input "11:18" at bounding box center [718, 515] width 67 height 20
click at [737, 510] on input "11:18" at bounding box center [718, 515] width 67 height 20
type input "14:18"
click at [1034, 706] on span "Continue" at bounding box center [1031, 711] width 30 height 10
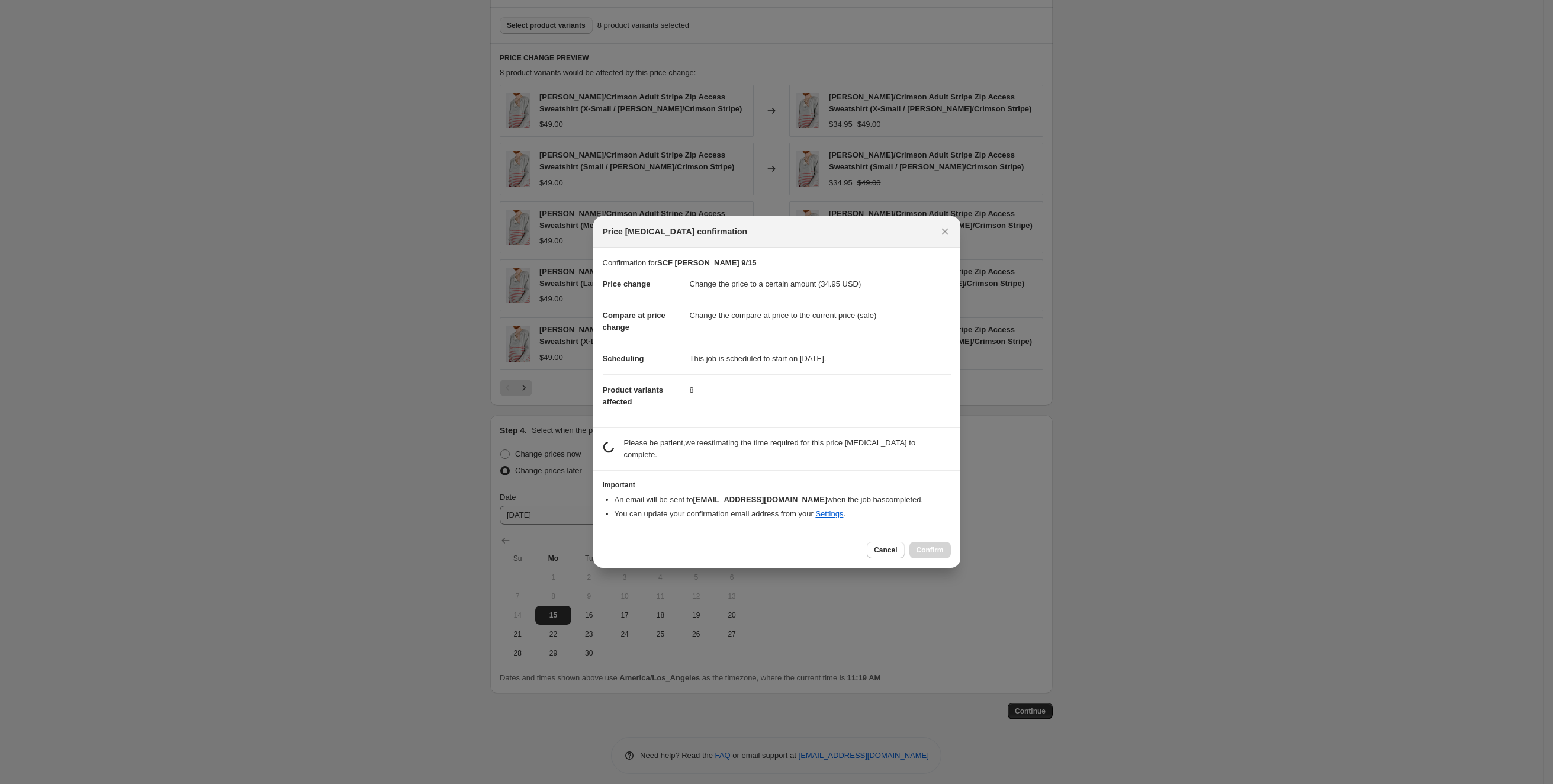
click at [1037, 701] on div at bounding box center [776, 392] width 1553 height 784
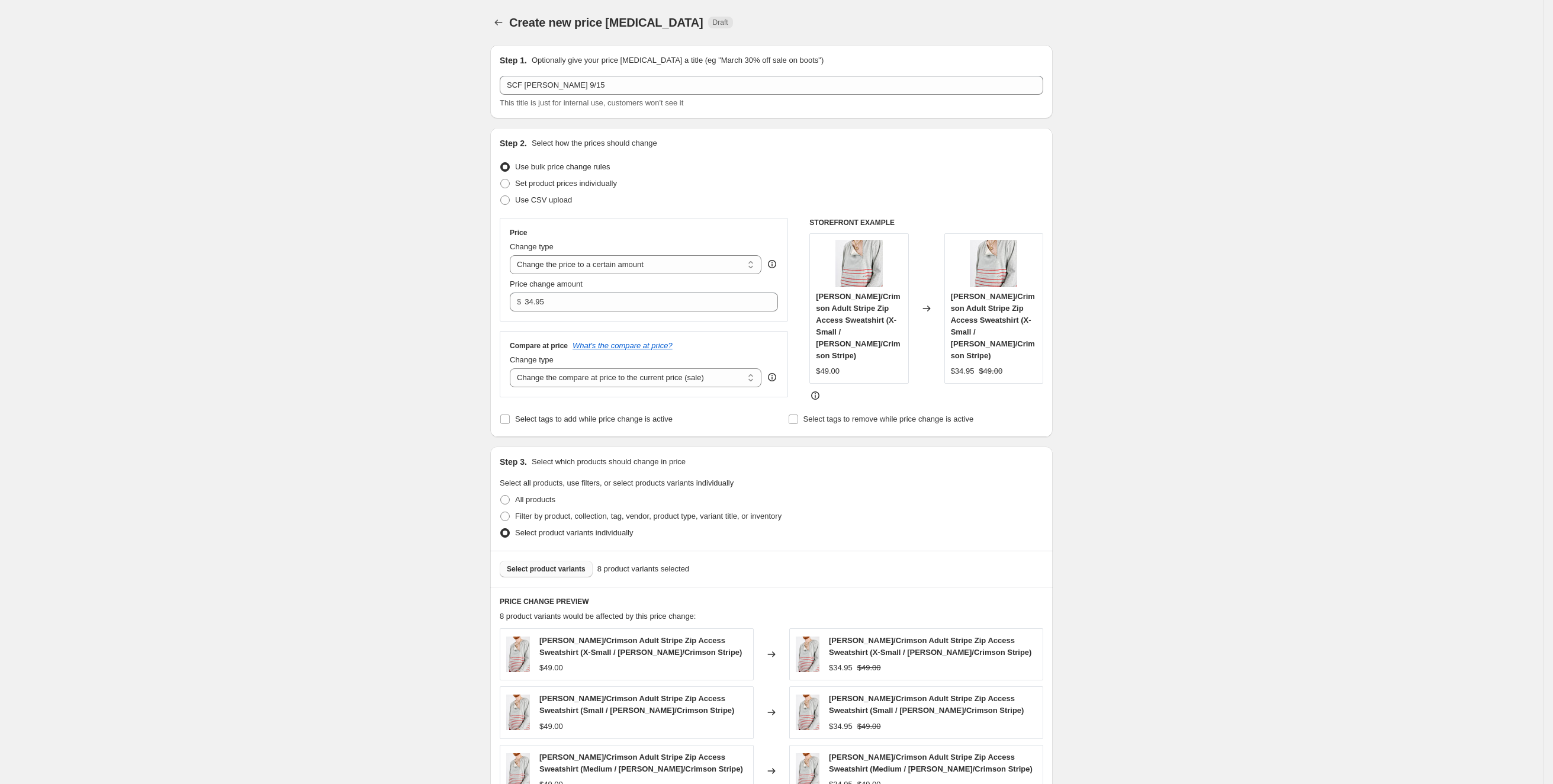
scroll to position [543, 0]
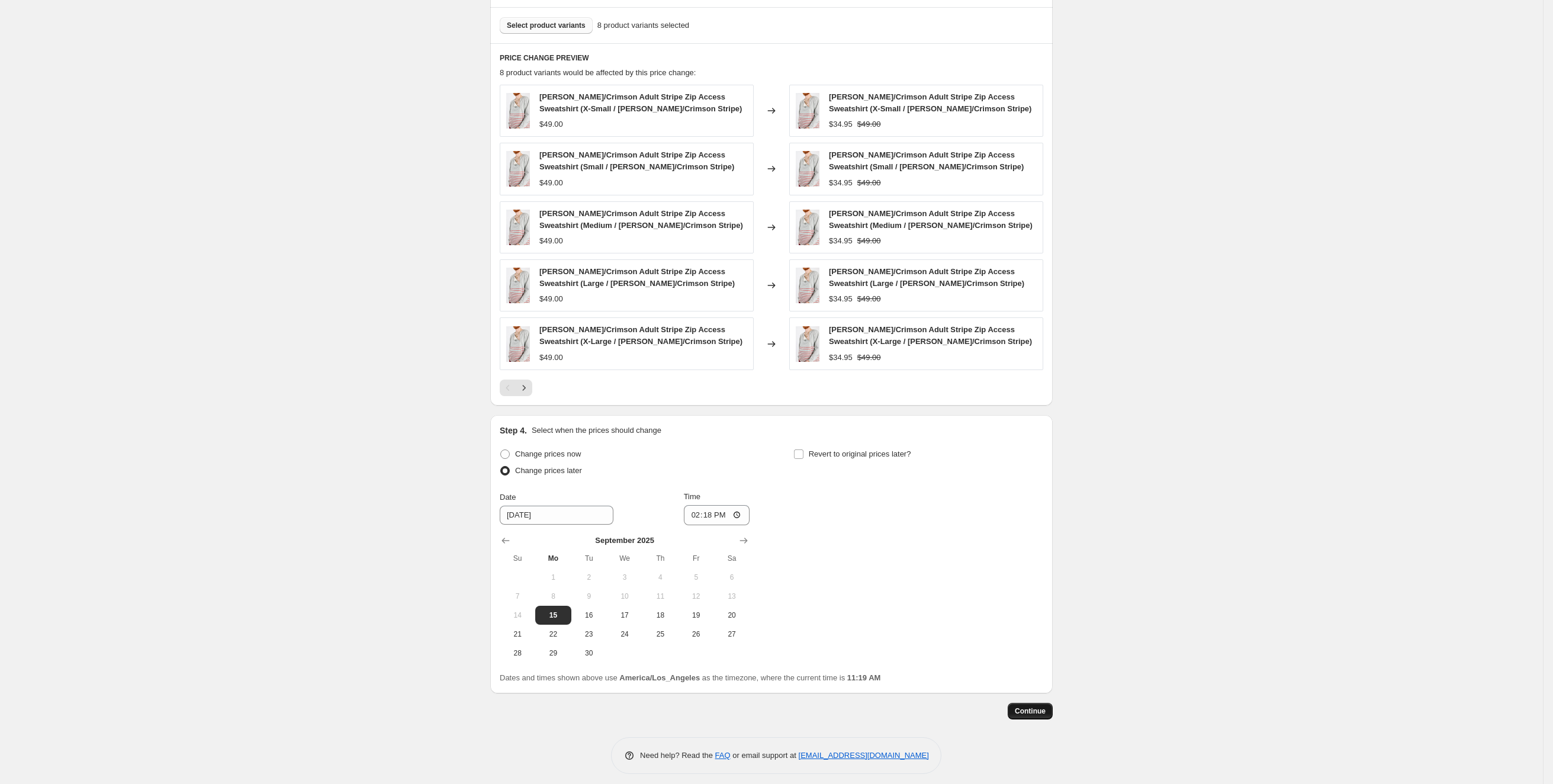
click at [1041, 706] on span "Continue" at bounding box center [1031, 711] width 30 height 10
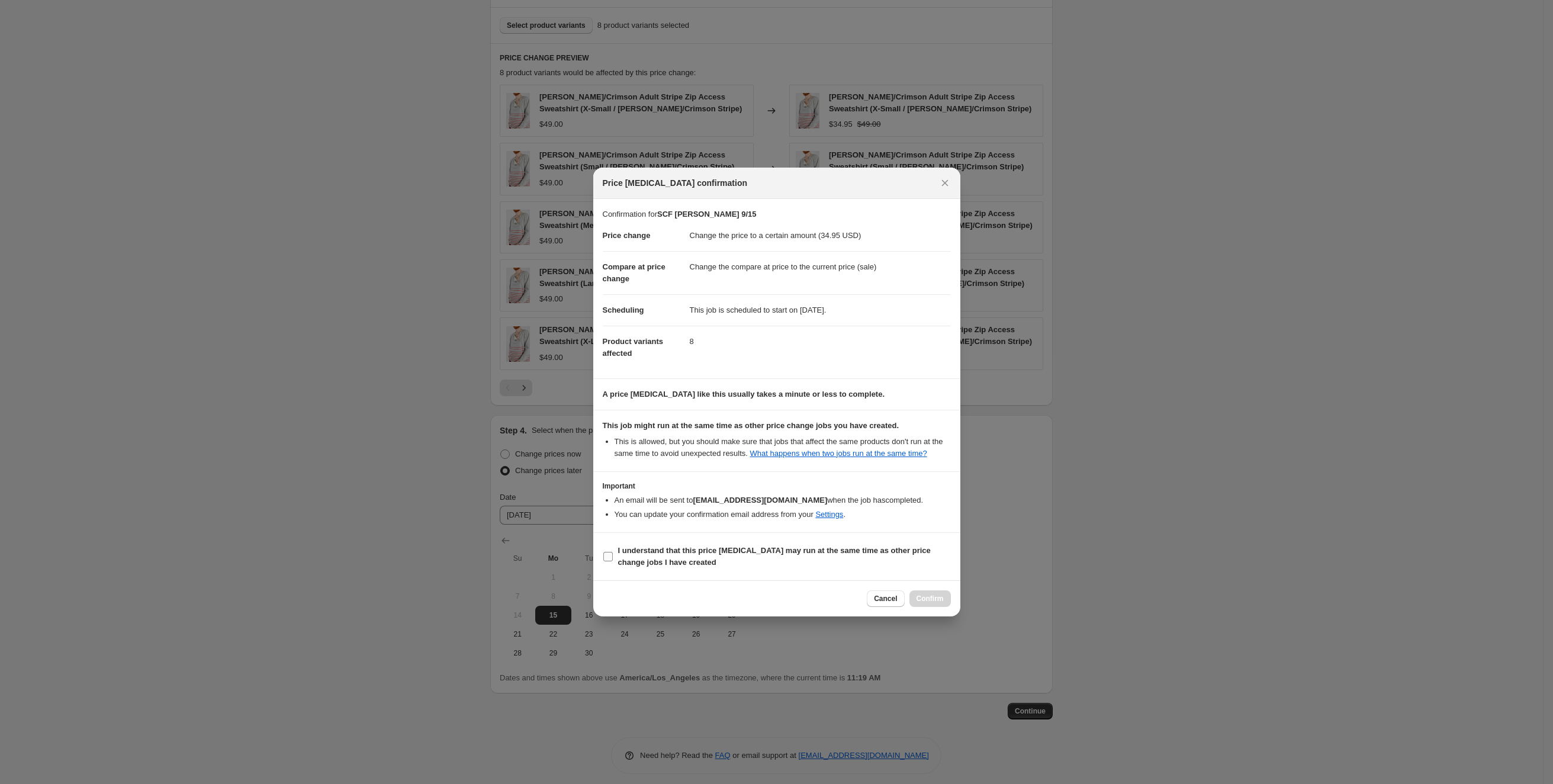
click at [678, 563] on b "I understand that this price change job may run at the same time as other price…" at bounding box center [775, 557] width 313 height 21
click at [613, 561] on input "I understand that this price change job may run at the same time as other price…" at bounding box center [608, 557] width 10 height 10
checkbox input "true"
click at [916, 598] on button "Confirm" at bounding box center [931, 598] width 42 height 16
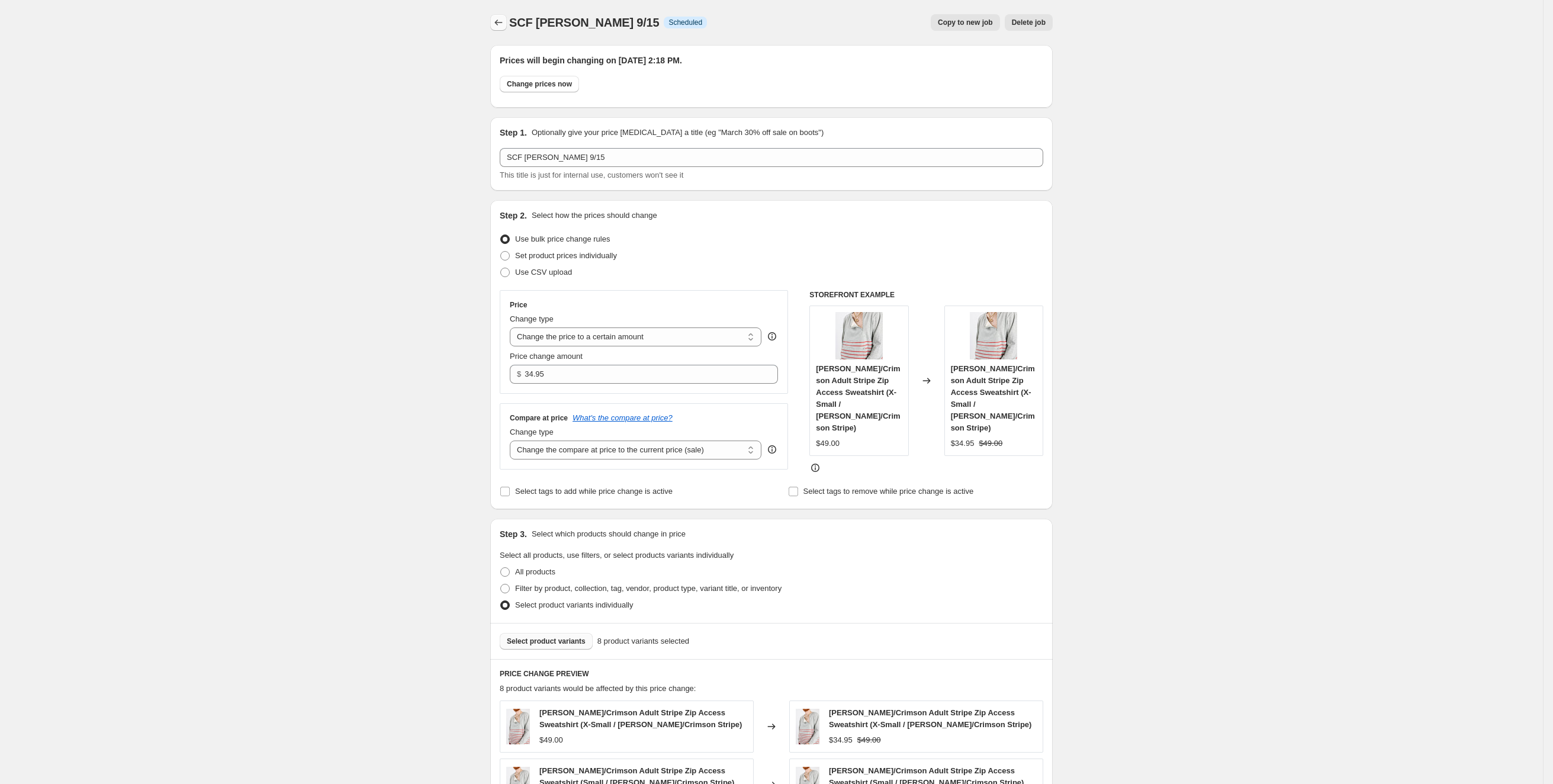
click at [503, 21] on icon "Price change jobs" at bounding box center [499, 22] width 11 height 11
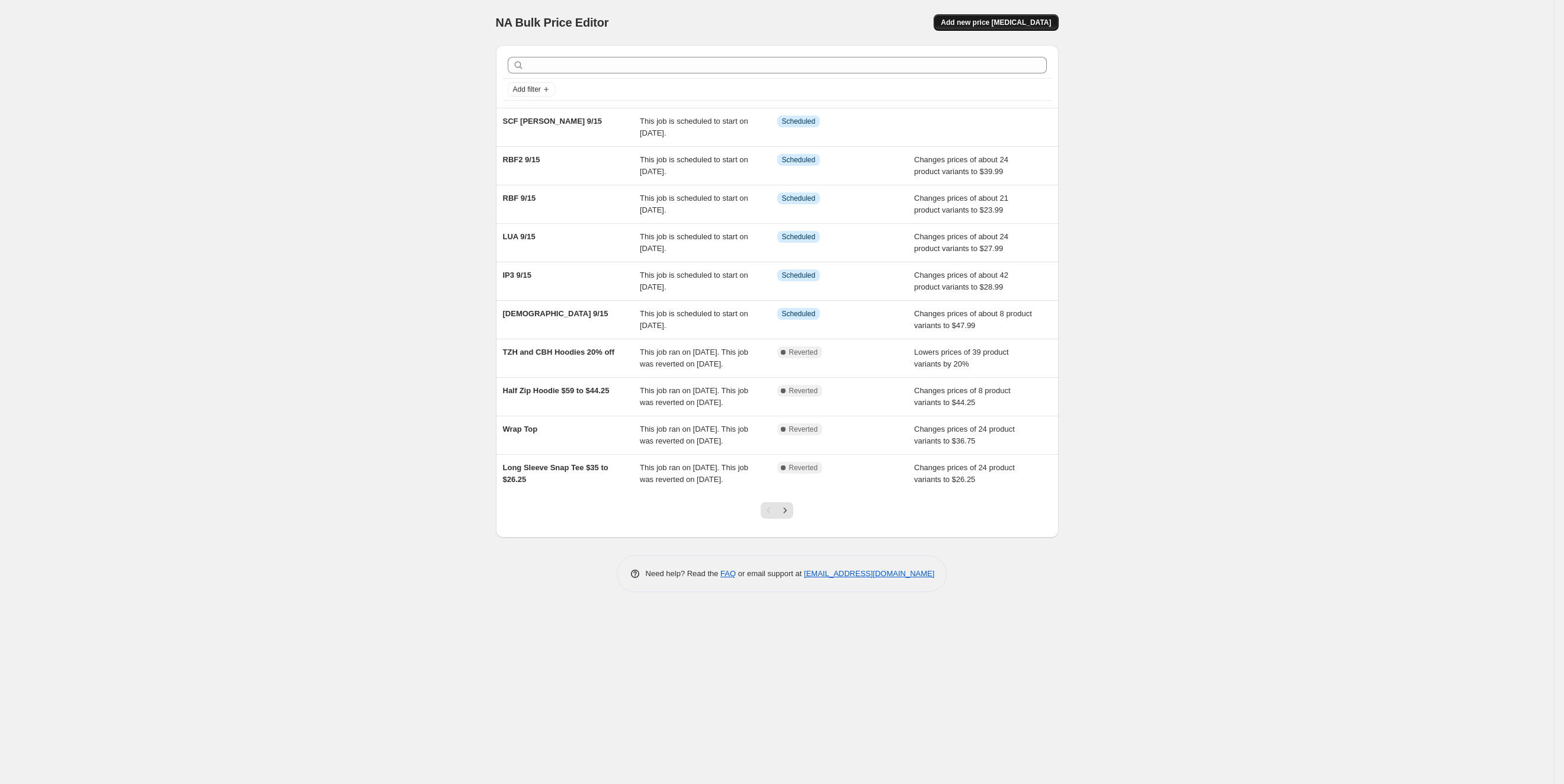
click at [1040, 14] on button "Add new price change job" at bounding box center [996, 22] width 125 height 16
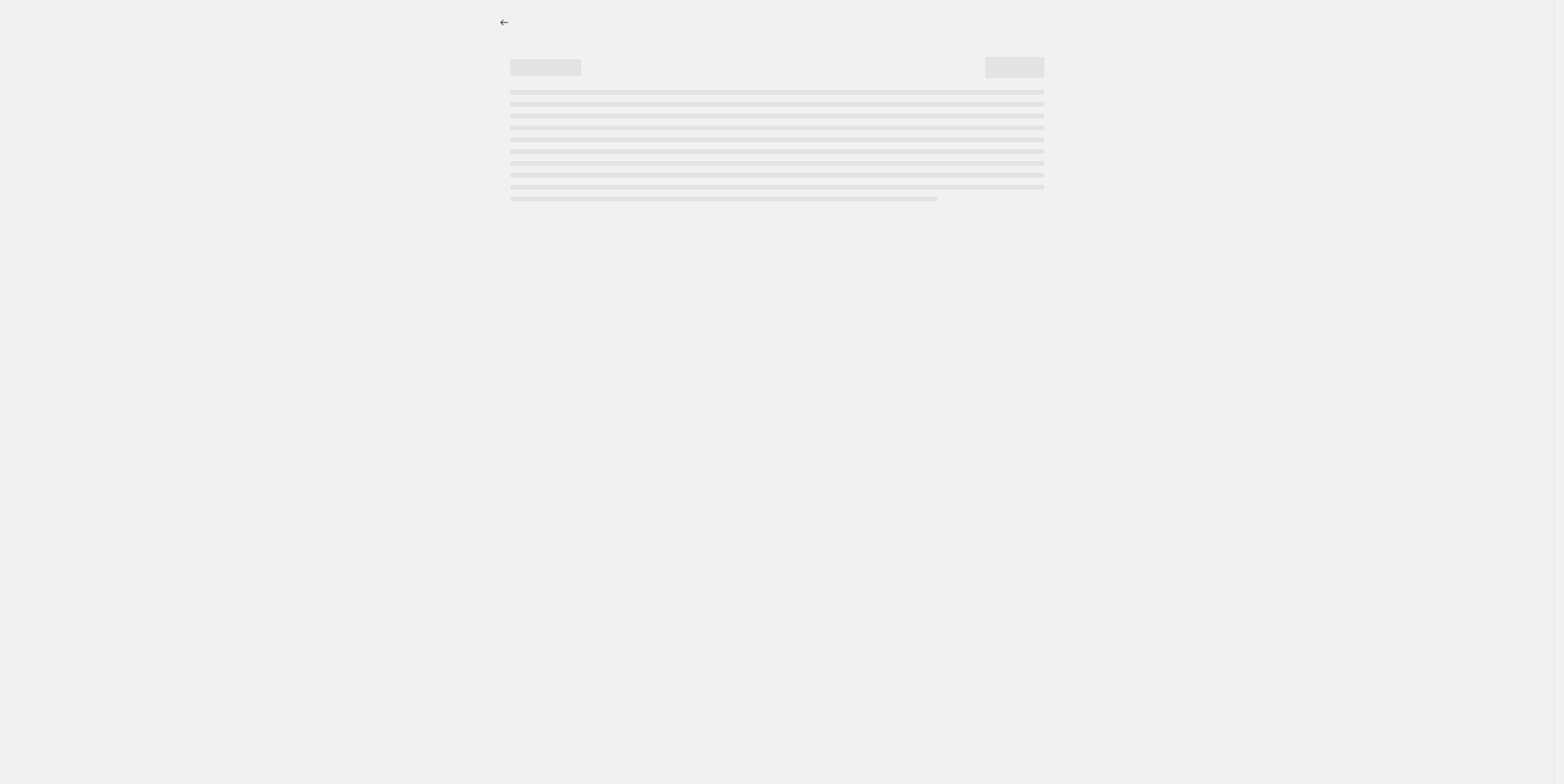
select select "percentage"
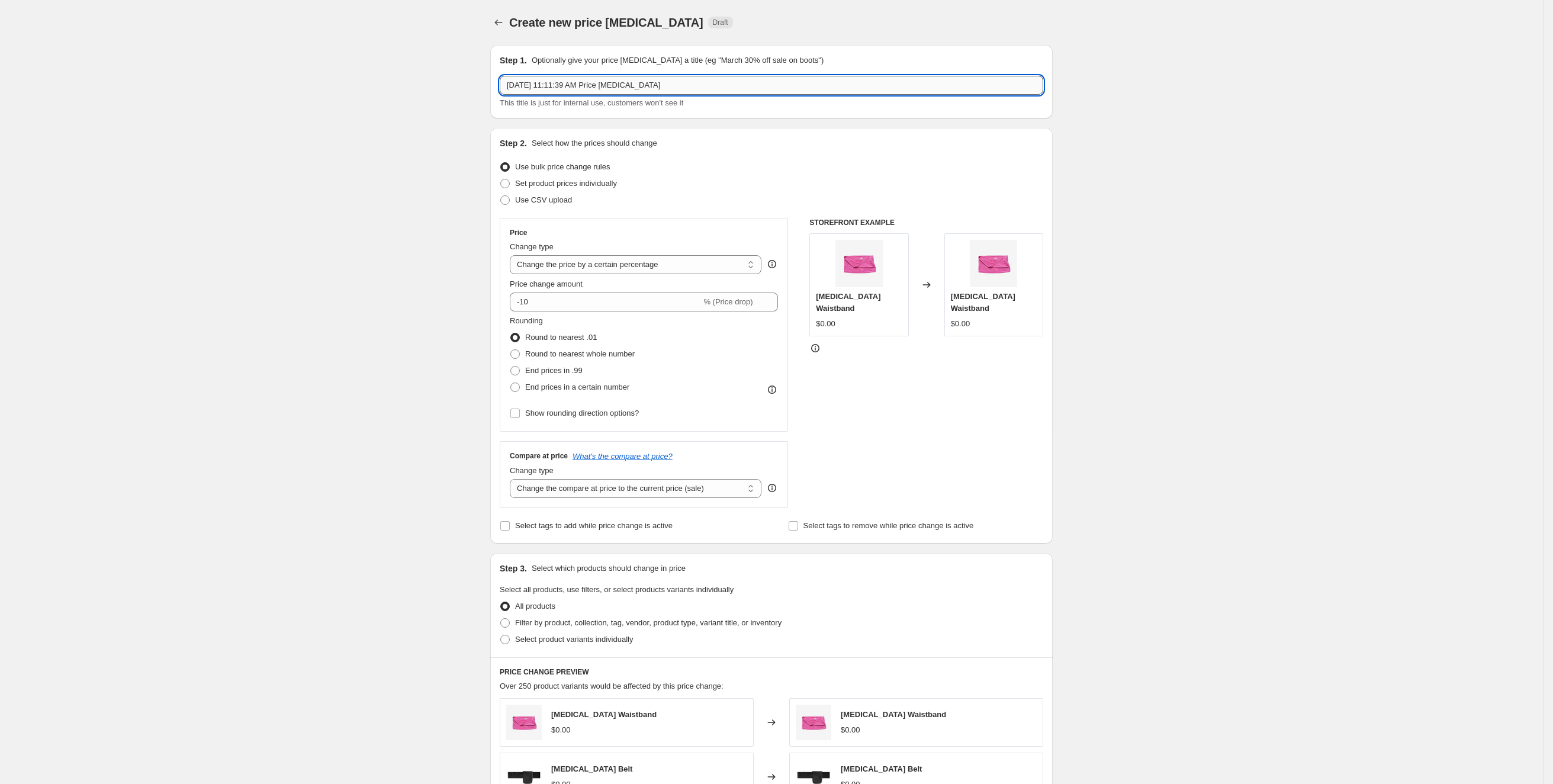
click at [615, 91] on input "Sep 15, 2025, 11:11:39 AM Price change job" at bounding box center [771, 86] width 543 height 19
click at [615, 90] on input "Sep 15, 2025, 11:11:39 AM Price change job" at bounding box center [771, 86] width 543 height 19
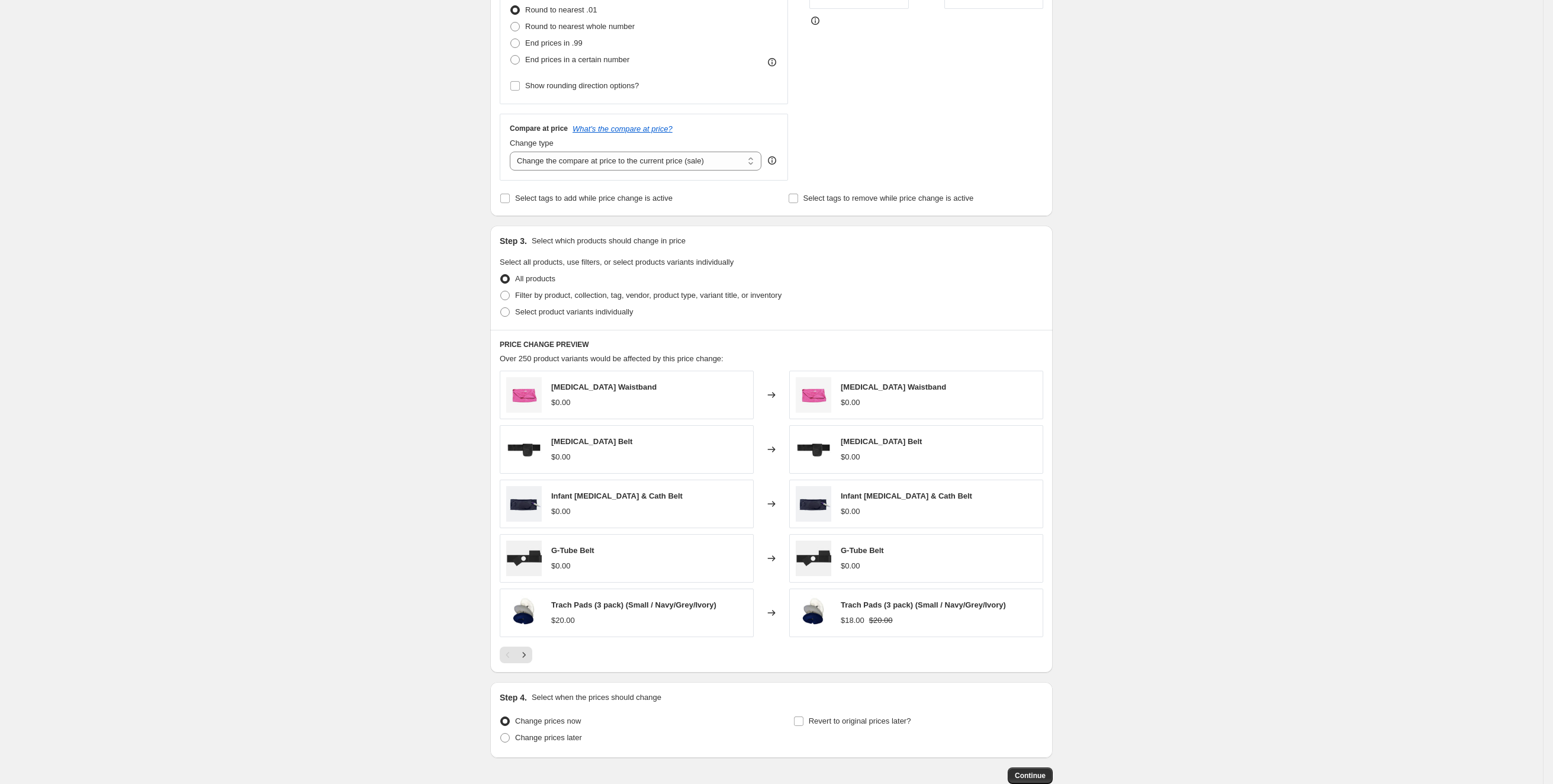
scroll to position [396, 0]
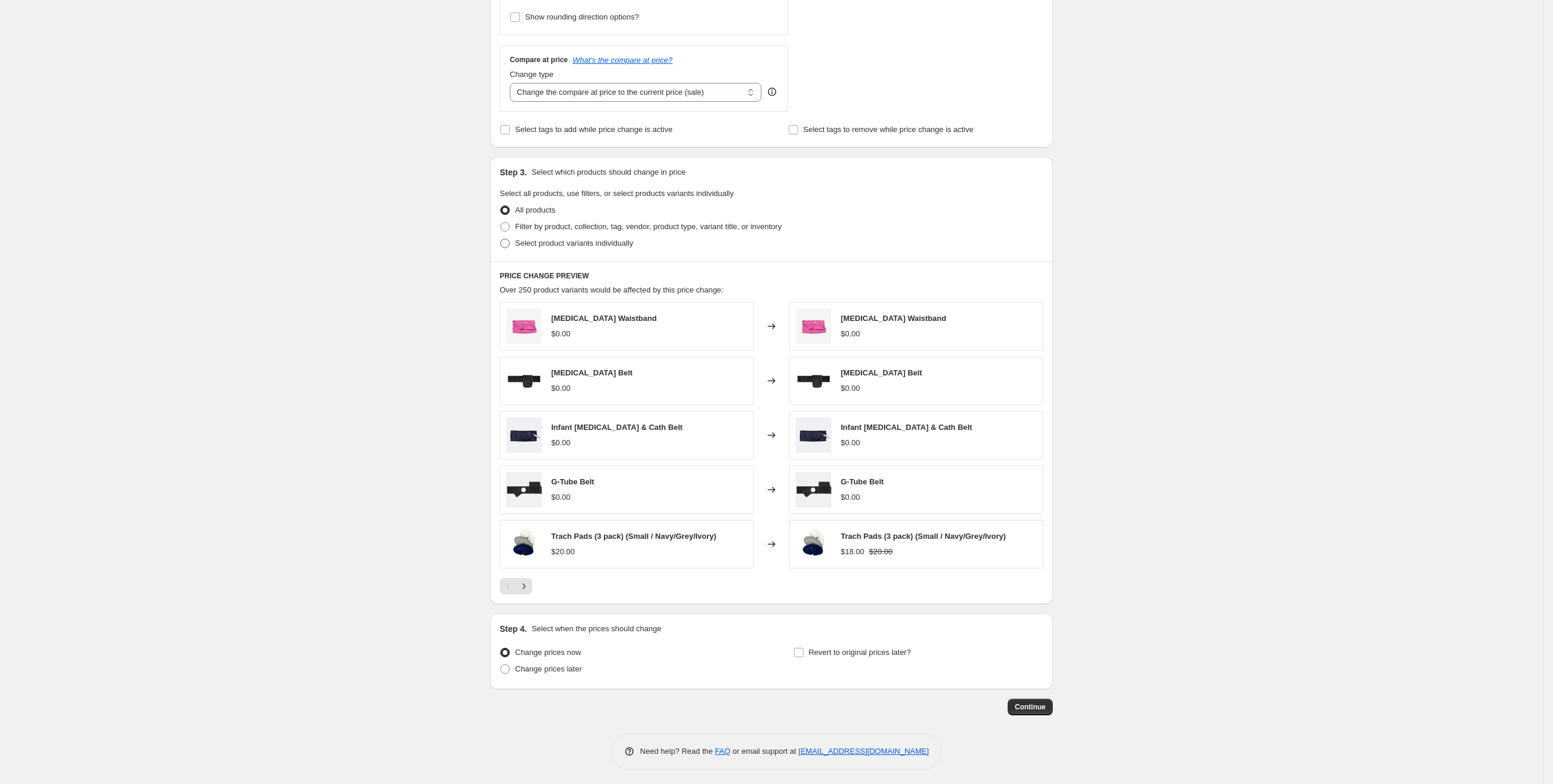
type input "TZH Teal"
click at [589, 245] on span "Select product variants individually" at bounding box center [574, 243] width 118 height 9
click at [501, 239] on input "Select product variants individually" at bounding box center [501, 239] width 1 height 1
radio input "true"
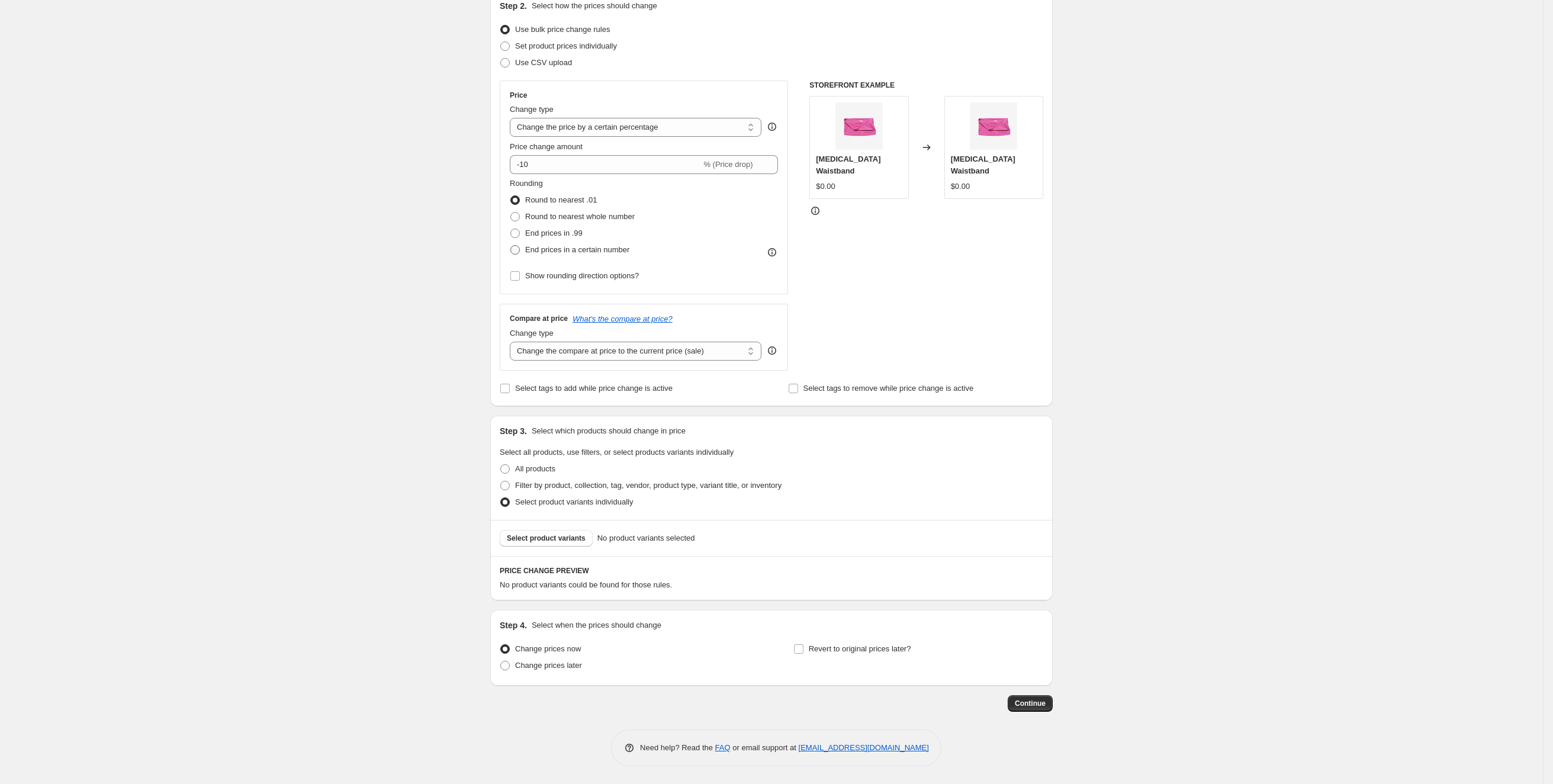
scroll to position [136, 0]
click at [552, 537] on span "Select product variants" at bounding box center [546, 540] width 79 height 10
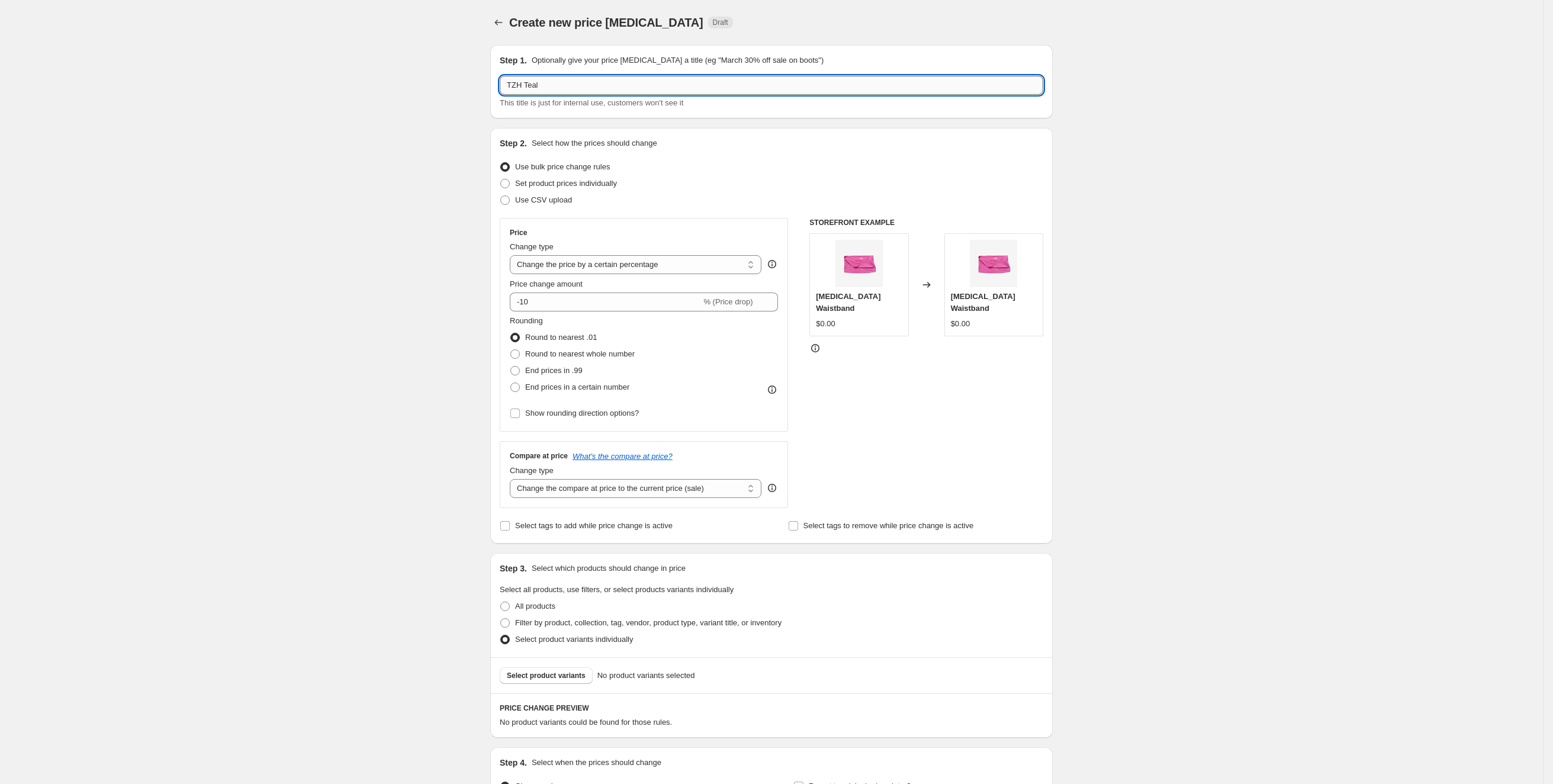
click at [563, 88] on input "TZH Teal" at bounding box center [771, 86] width 543 height 19
type input "TZP"
click at [609, 263] on select "Change the price to a certain amount Change the price by a certain amount Chang…" at bounding box center [636, 265] width 251 height 19
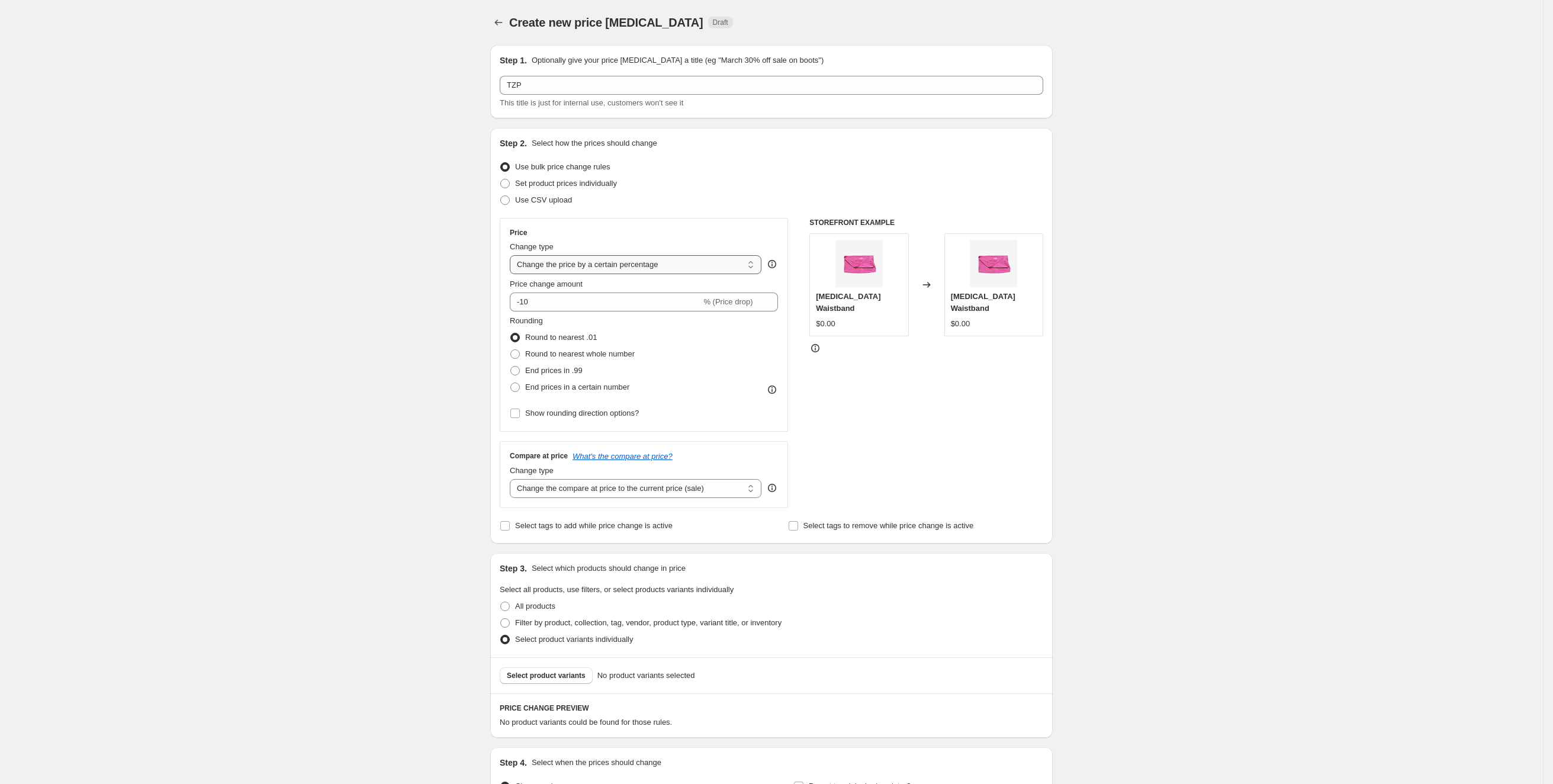
select select "to"
click at [515, 255] on select "Change the price to a certain amount Change the price by a certain amount Chang…" at bounding box center [636, 265] width 251 height 19
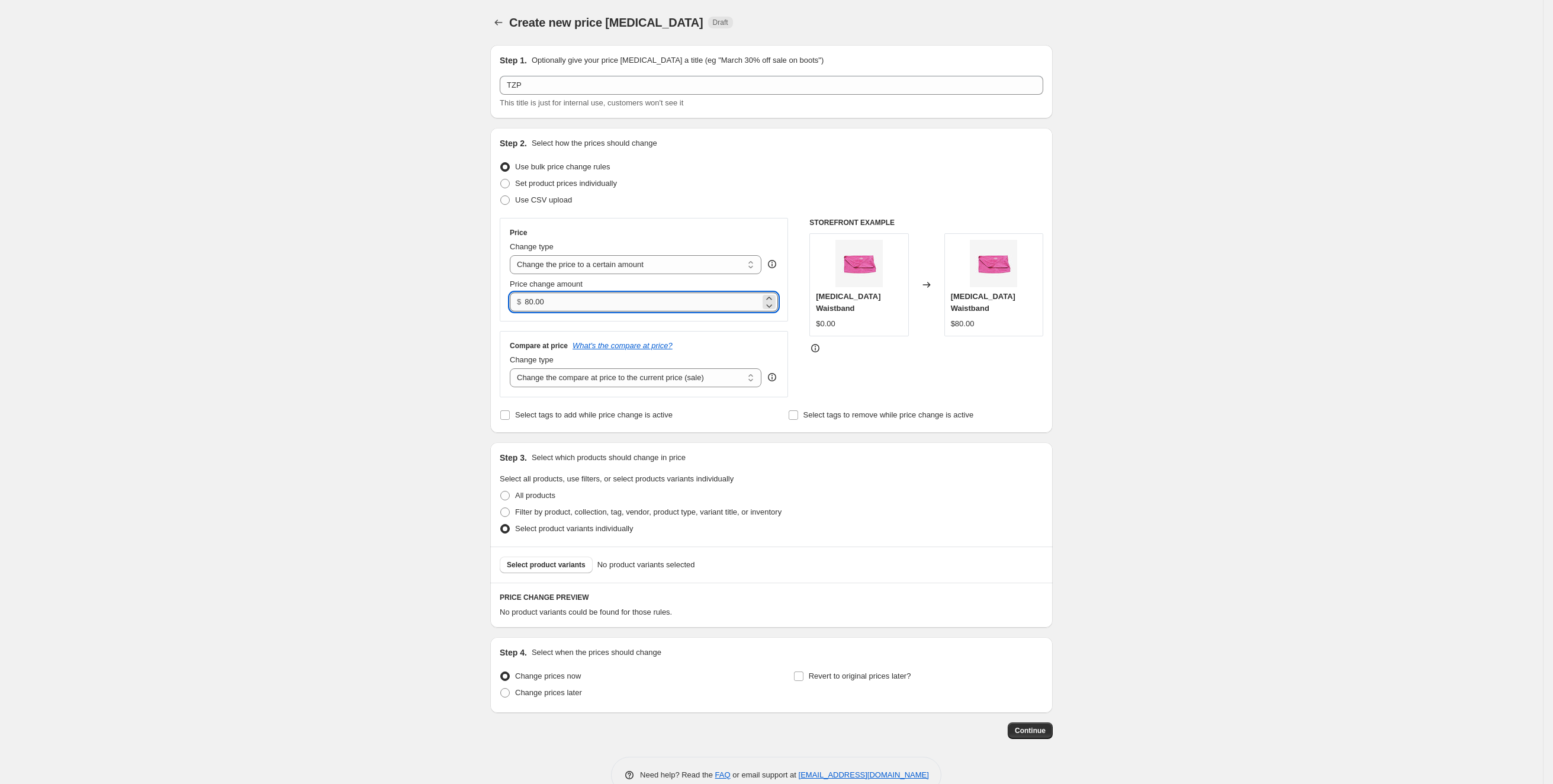
click at [602, 301] on input "80.00" at bounding box center [641, 302] width 235 height 19
type input "39.99"
click at [491, 297] on div "Step 1. Optionally give your price change job a title (eg "March 30% off sale o…" at bounding box center [766, 386] width 572 height 703
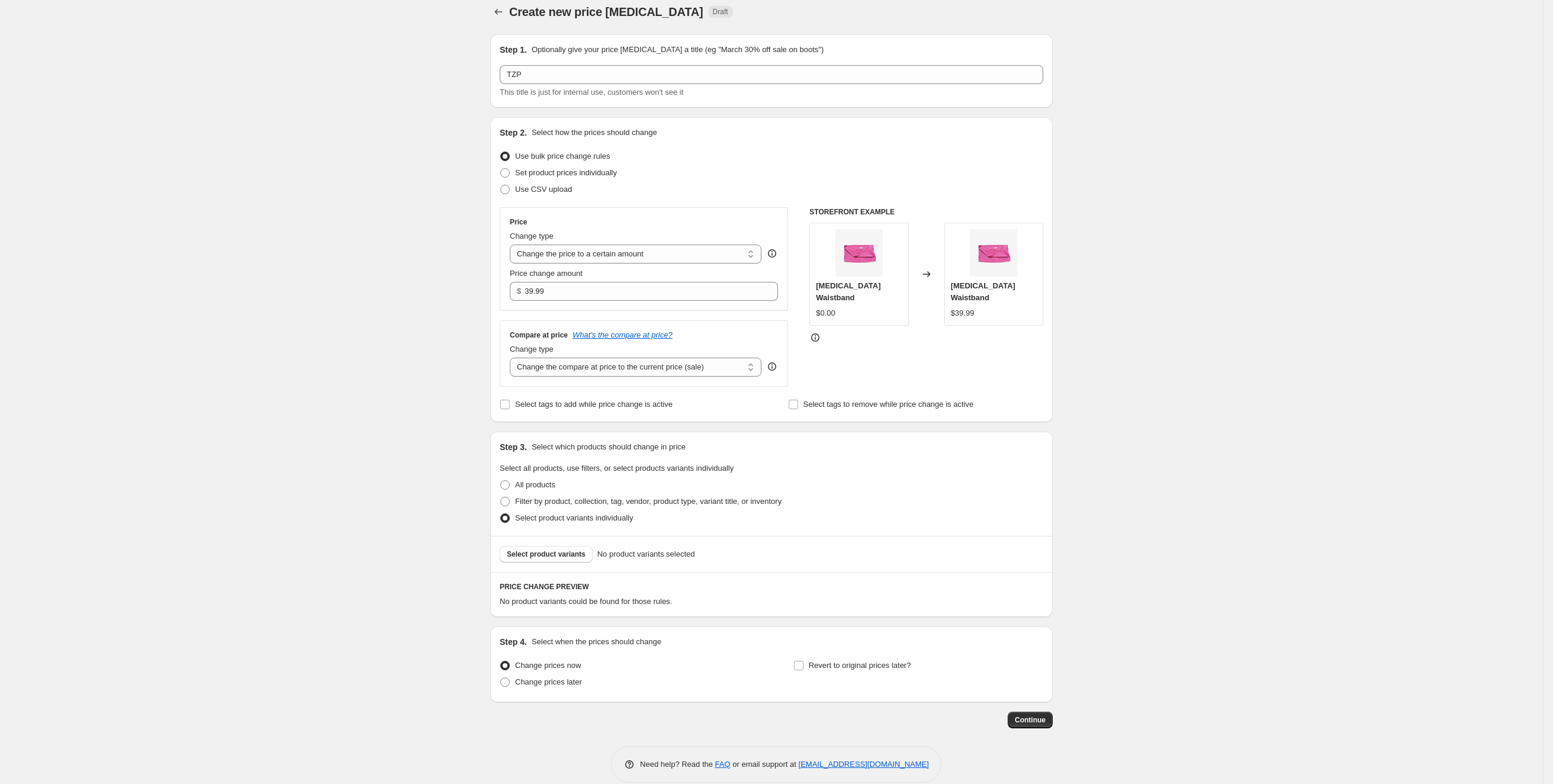
scroll to position [25, 0]
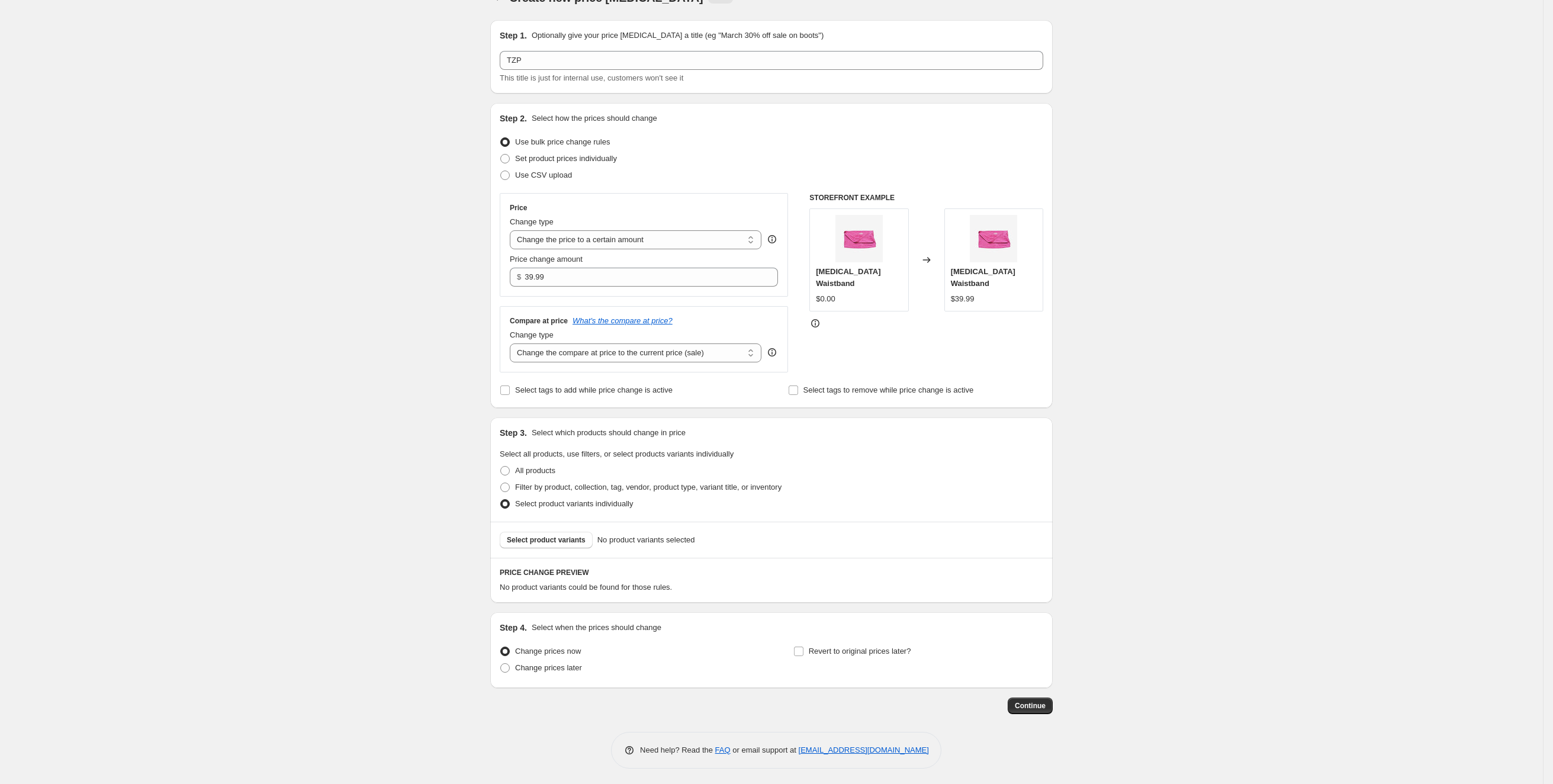
click at [565, 547] on div "Select product variants No product variants selected" at bounding box center [771, 539] width 562 height 36
click at [565, 540] on span "Select product variants" at bounding box center [546, 540] width 79 height 10
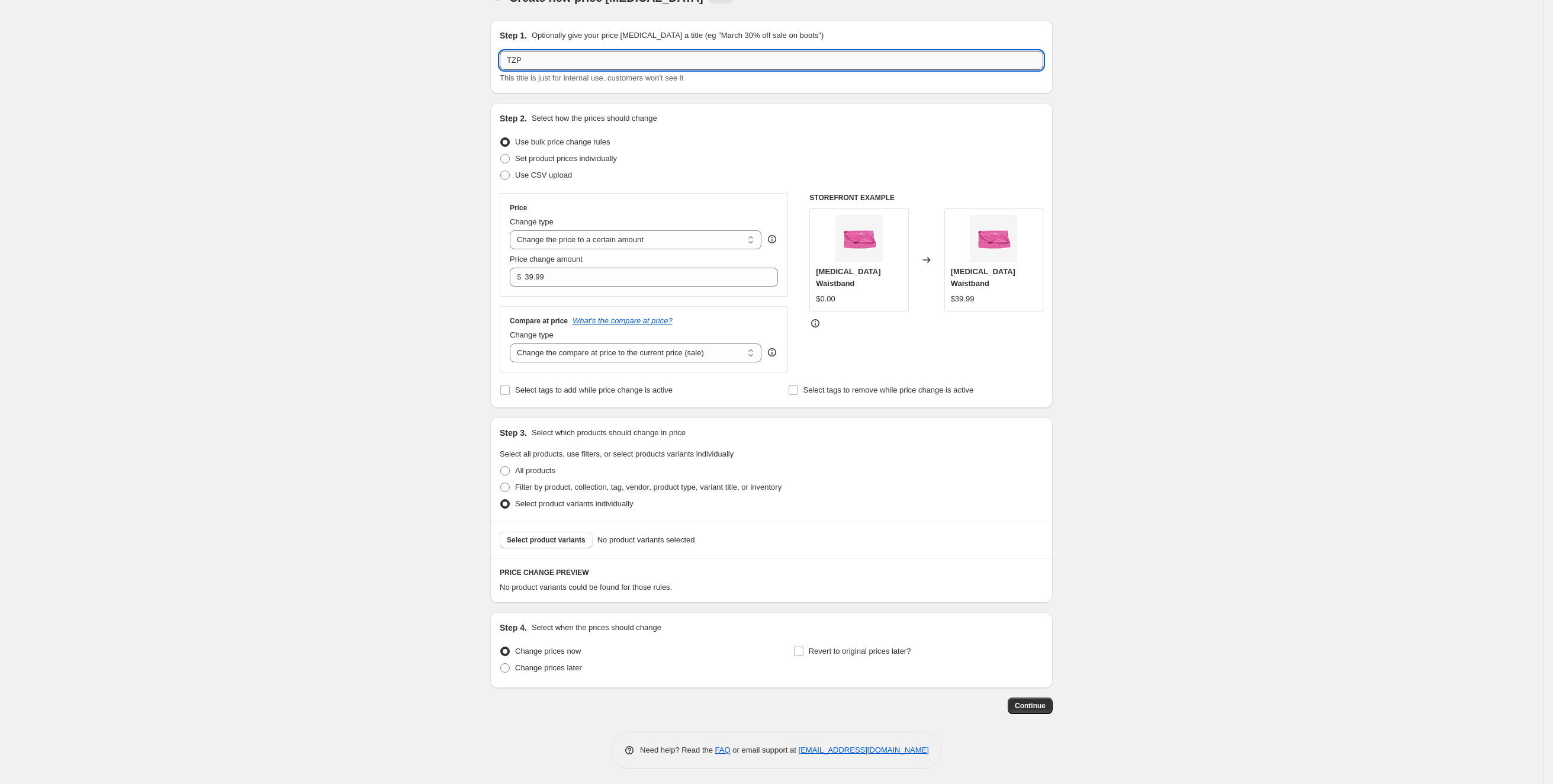
click at [640, 61] on input "TZP" at bounding box center [771, 61] width 543 height 19
type input "USL/USL2"
click at [604, 281] on input "39.99" at bounding box center [641, 277] width 235 height 19
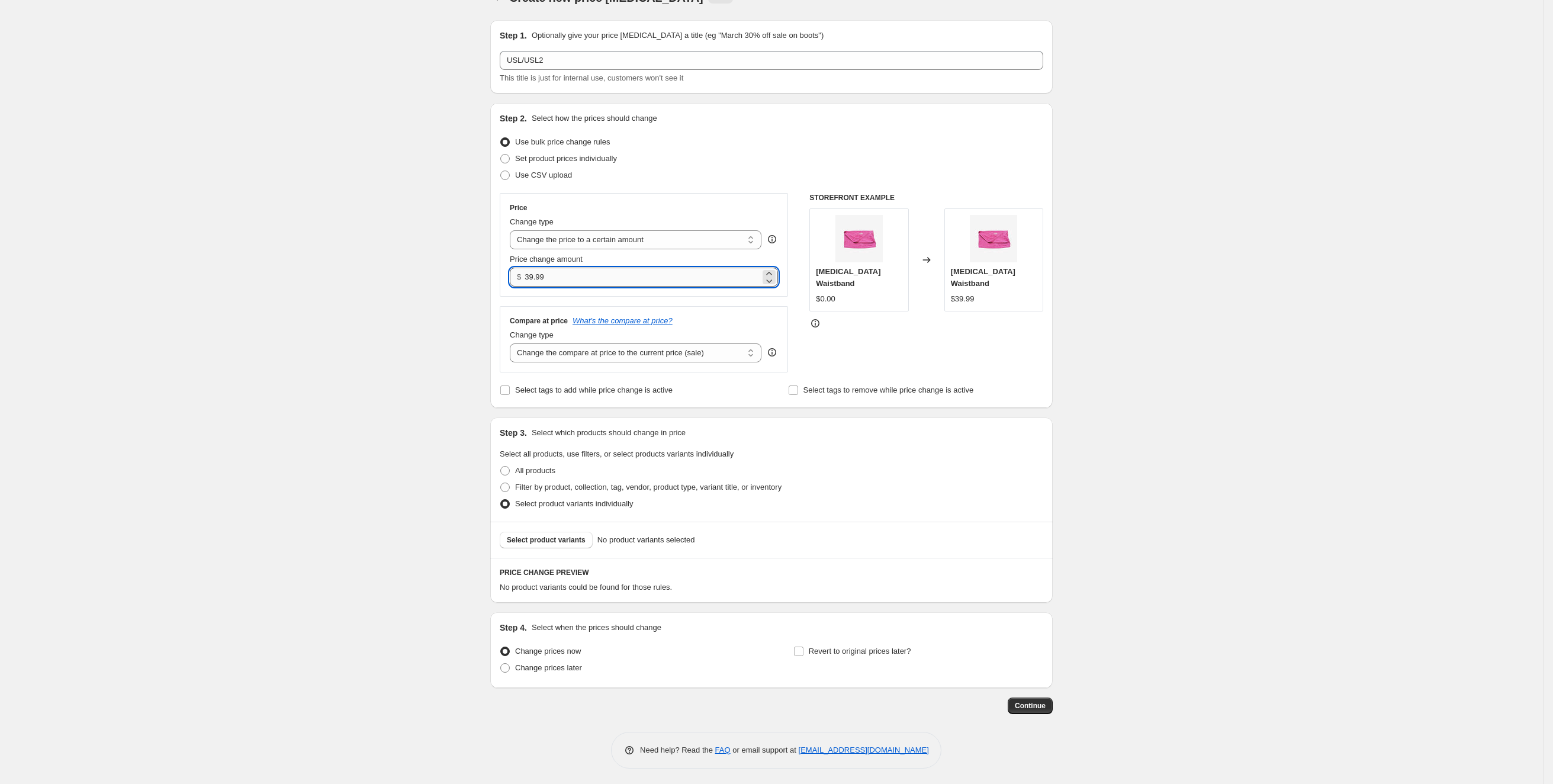
click at [604, 281] on input "39.99" at bounding box center [641, 277] width 235 height 19
type input "3"
type input "20.99"
click at [376, 304] on div "Create new price change job. This page is ready Create new price change job Dra…" at bounding box center [772, 381] width 1543 height 812
click at [616, 234] on select "Change the price to a certain amount Change the price by a certain amount Chang…" at bounding box center [636, 240] width 251 height 19
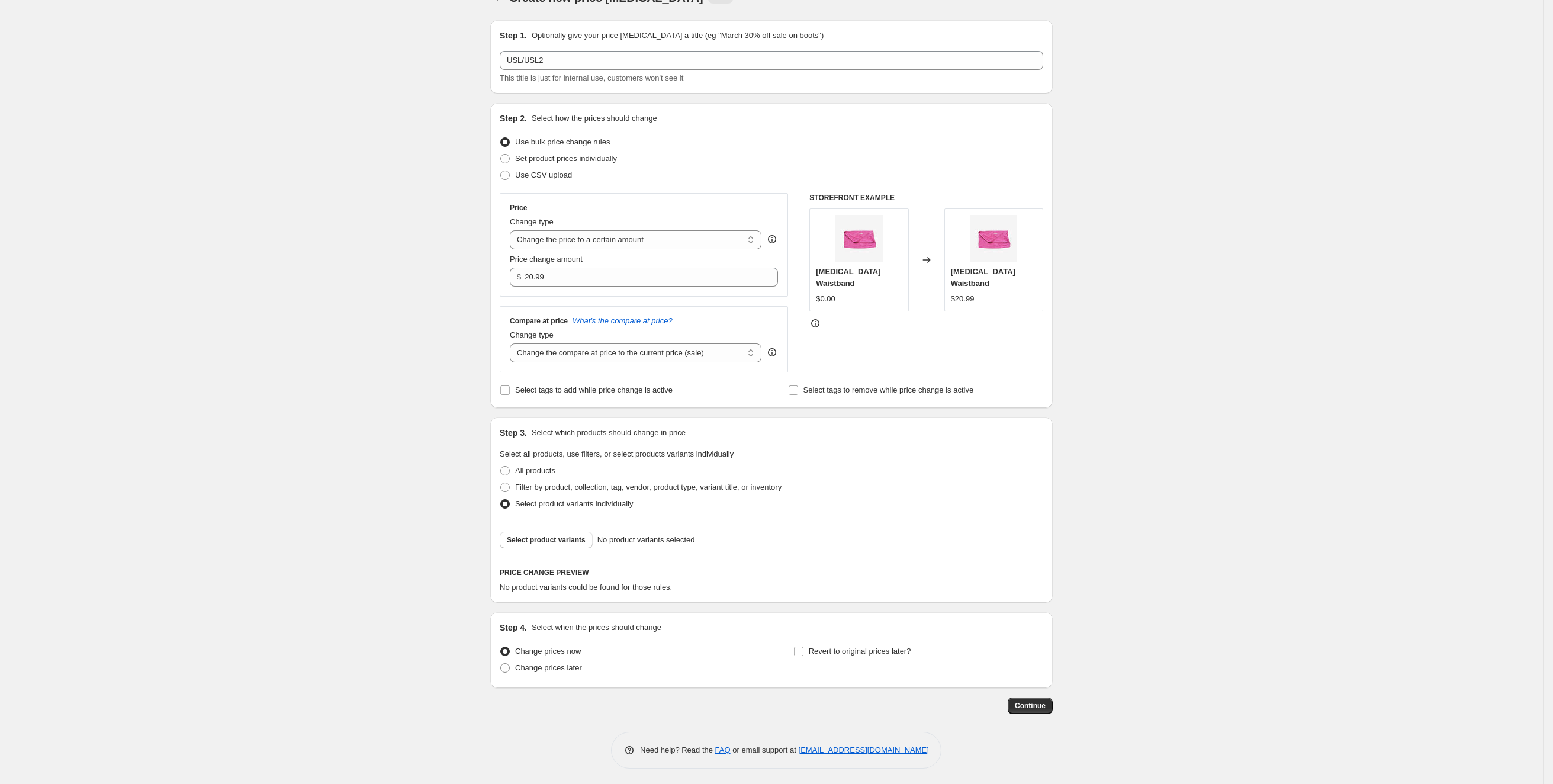
click at [550, 548] on div "Select product variants No product variants selected" at bounding box center [771, 539] width 562 height 36
click at [550, 539] on span "Select product variants" at bounding box center [546, 540] width 79 height 10
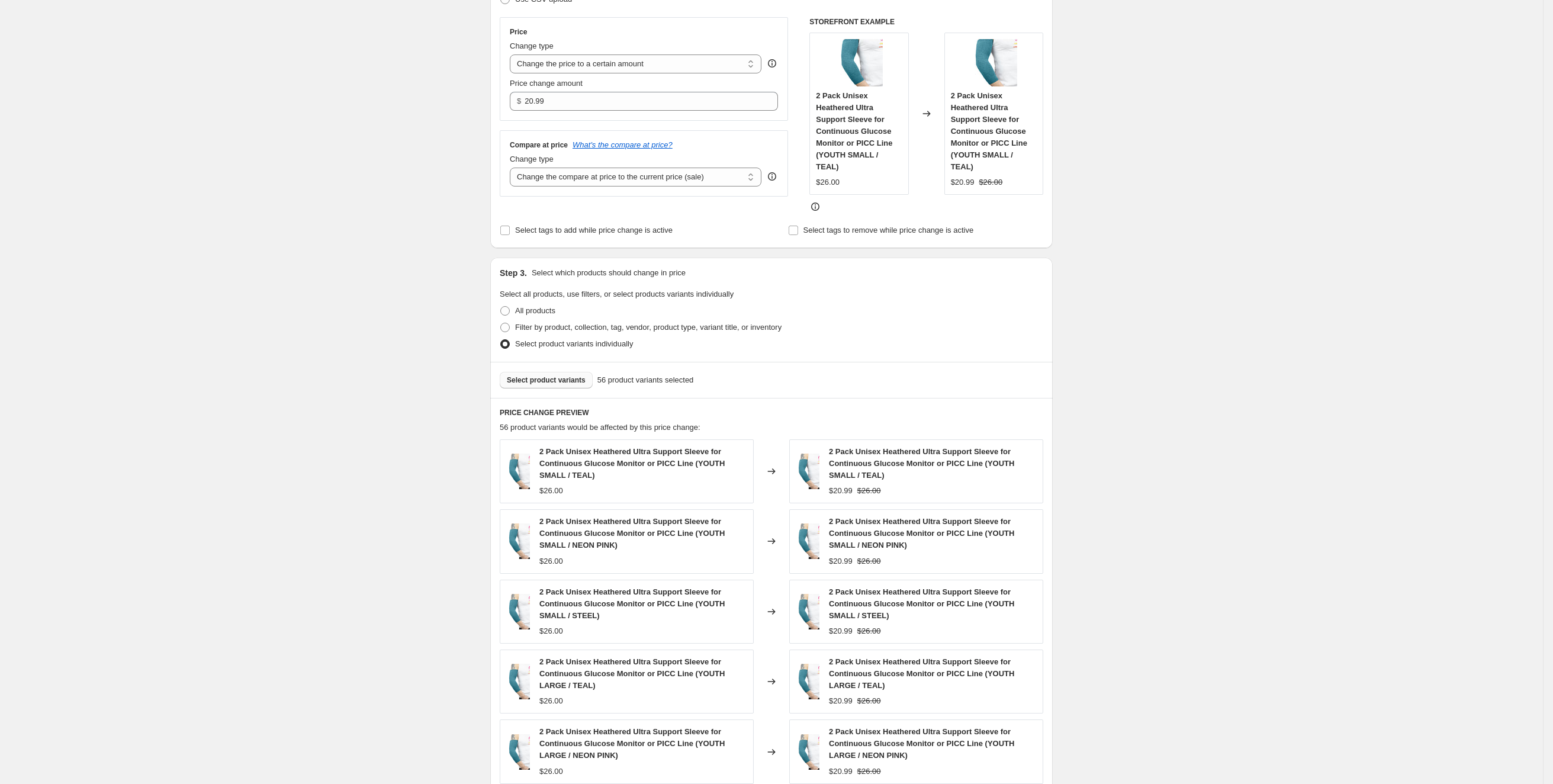
scroll to position [417, 0]
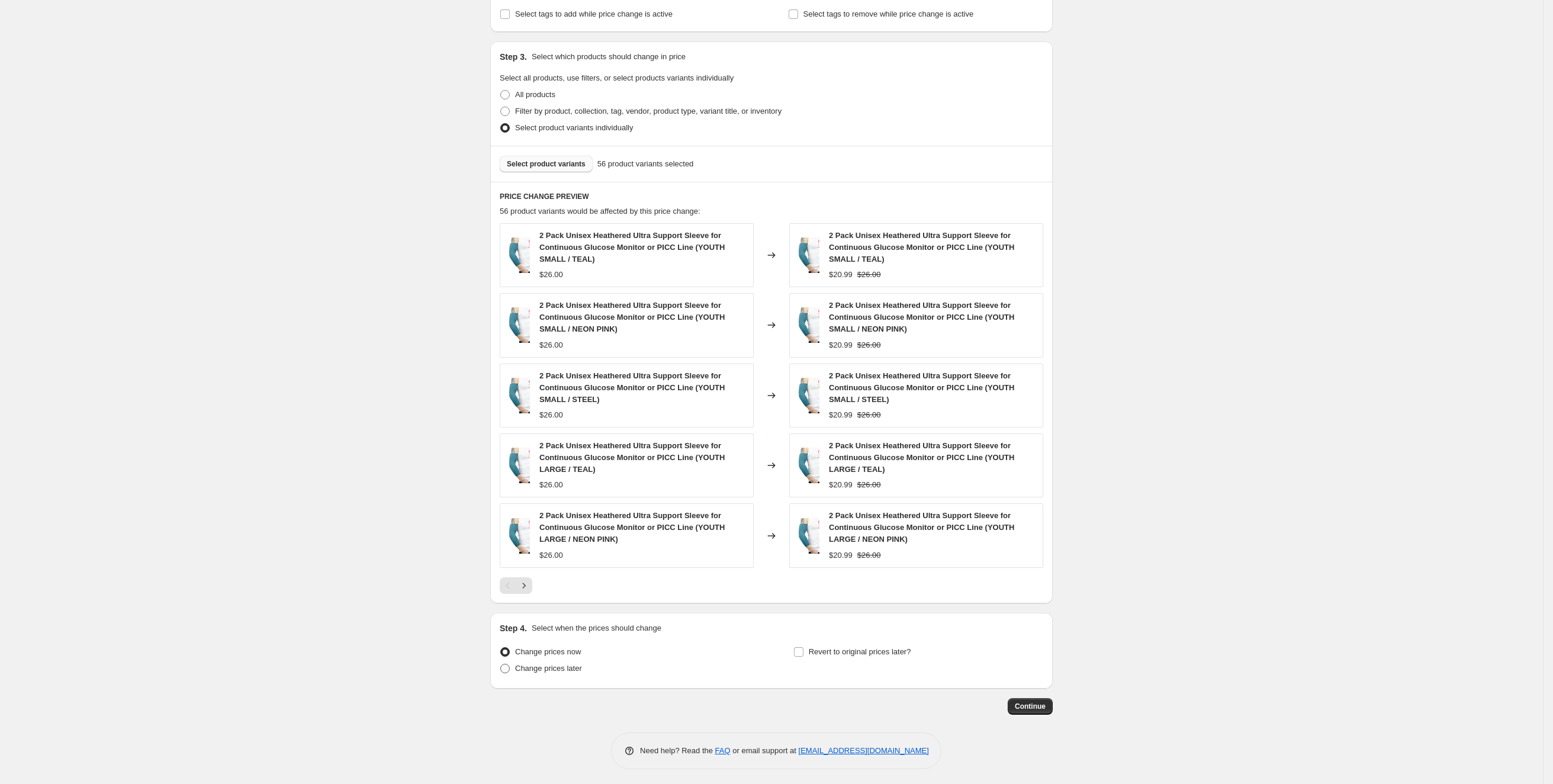
click at [566, 665] on span "Change prices later" at bounding box center [548, 668] width 67 height 9
click at [501, 664] on input "Change prices later" at bounding box center [501, 664] width 1 height 1
radio input "true"
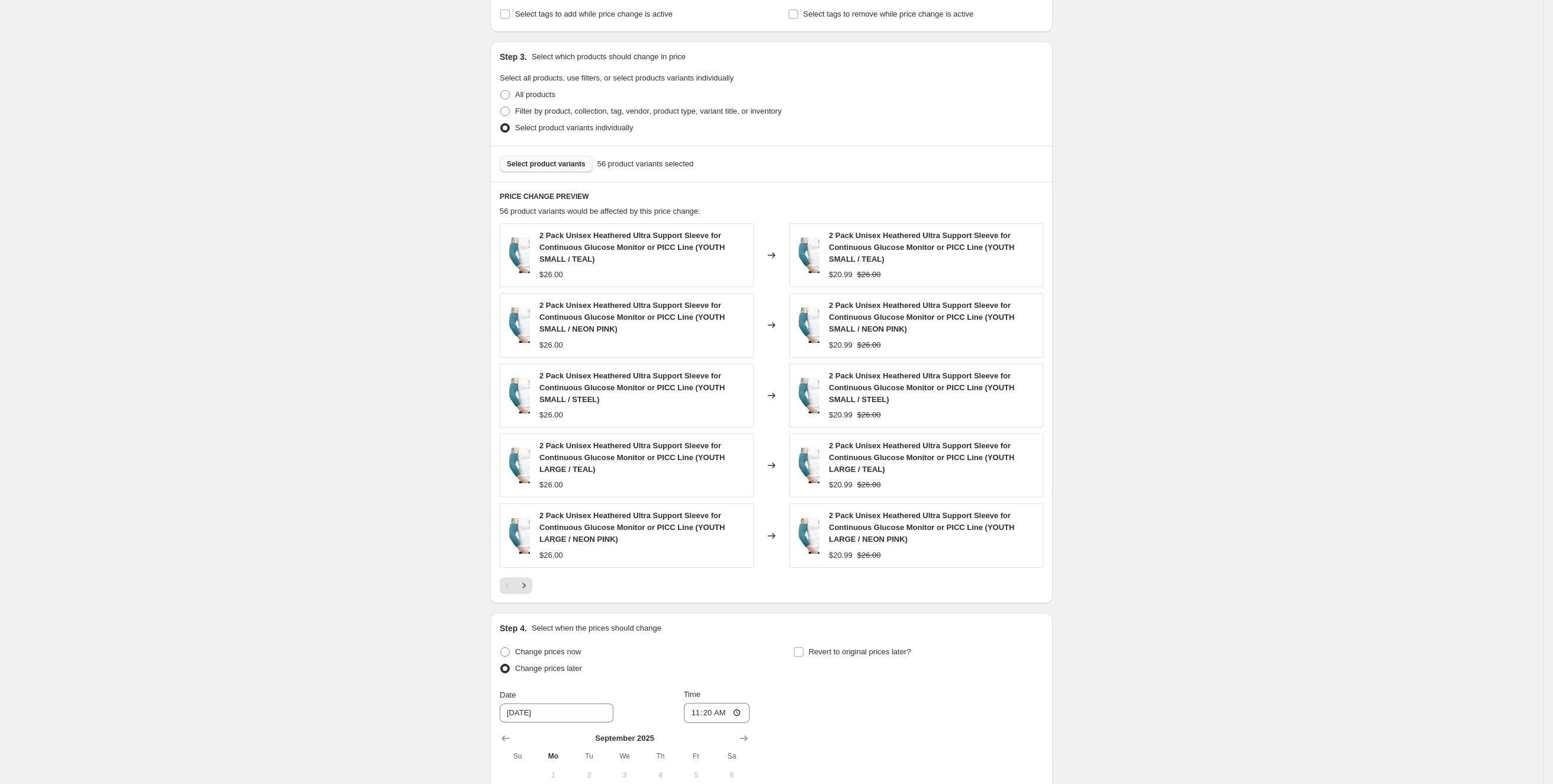
scroll to position [465, 0]
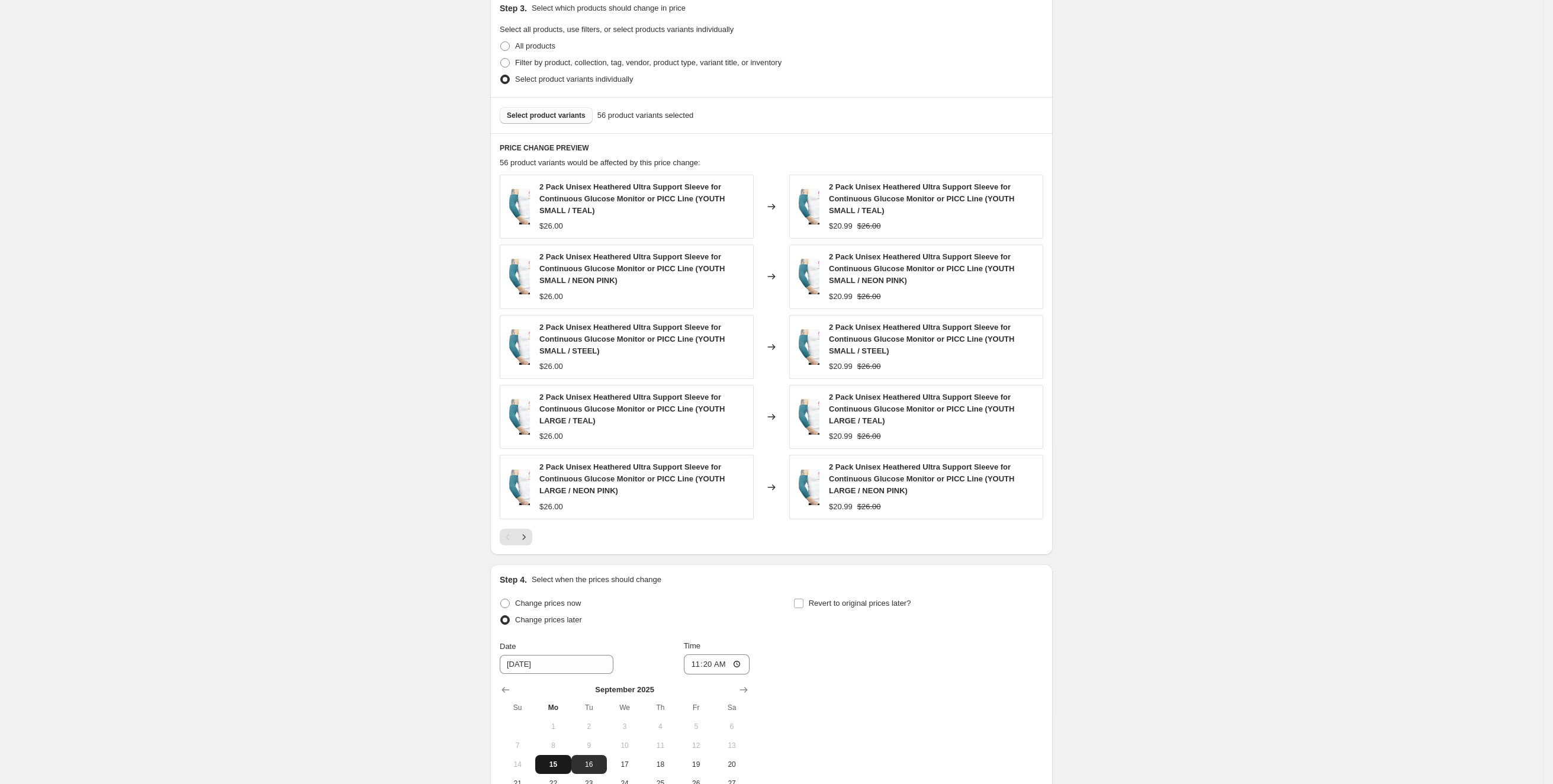
click at [560, 755] on button "15" at bounding box center [553, 764] width 35 height 19
type input "[DATE]"
click at [708, 659] on input "11:20" at bounding box center [718, 664] width 67 height 20
click at [740, 663] on input "11:20" at bounding box center [718, 664] width 67 height 20
type input "14:20"
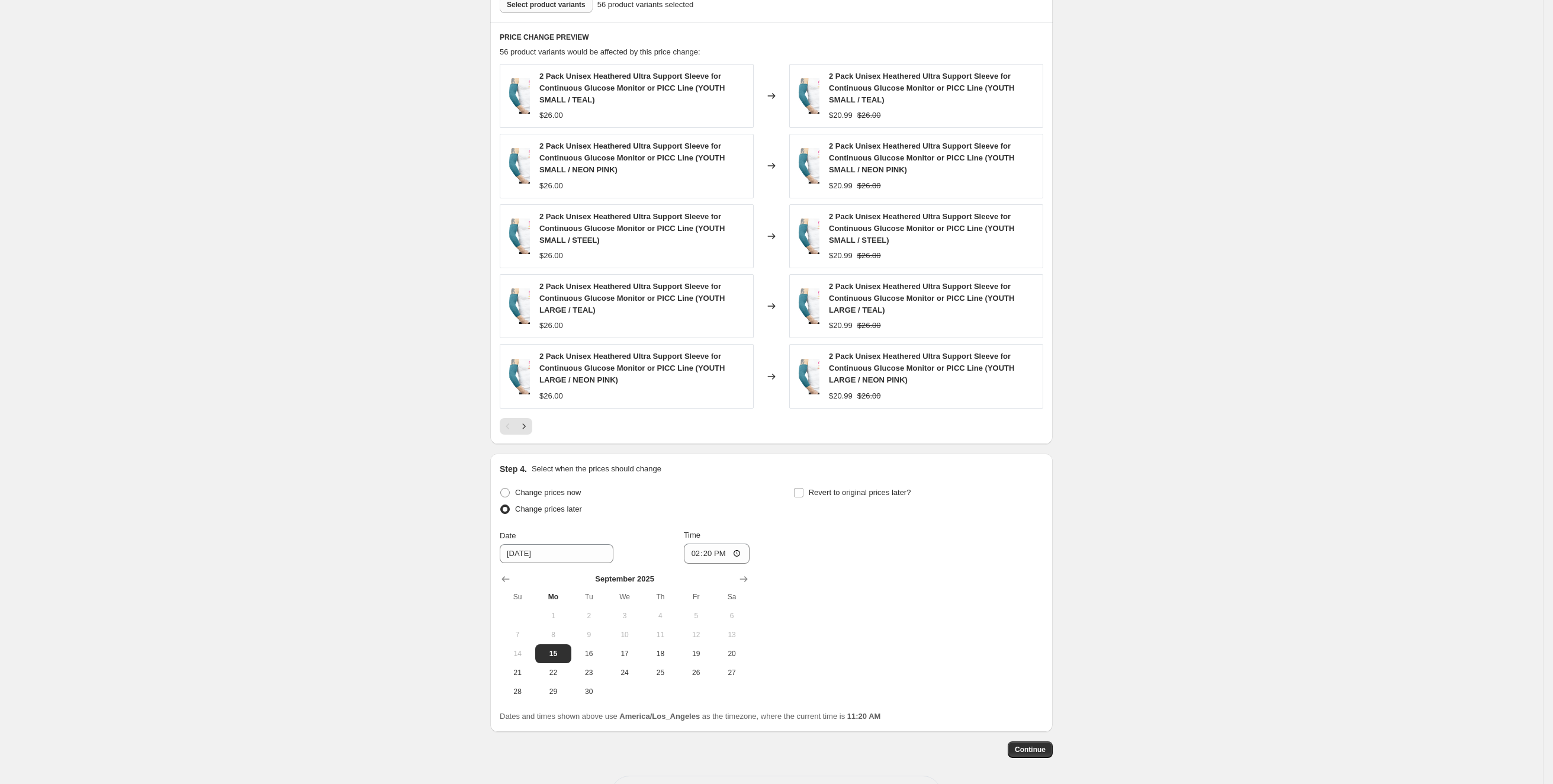
click at [863, 656] on div "Change prices now Change prices later Date 9/15/2025 Time 14:20 September 2025 …" at bounding box center [771, 603] width 543 height 238
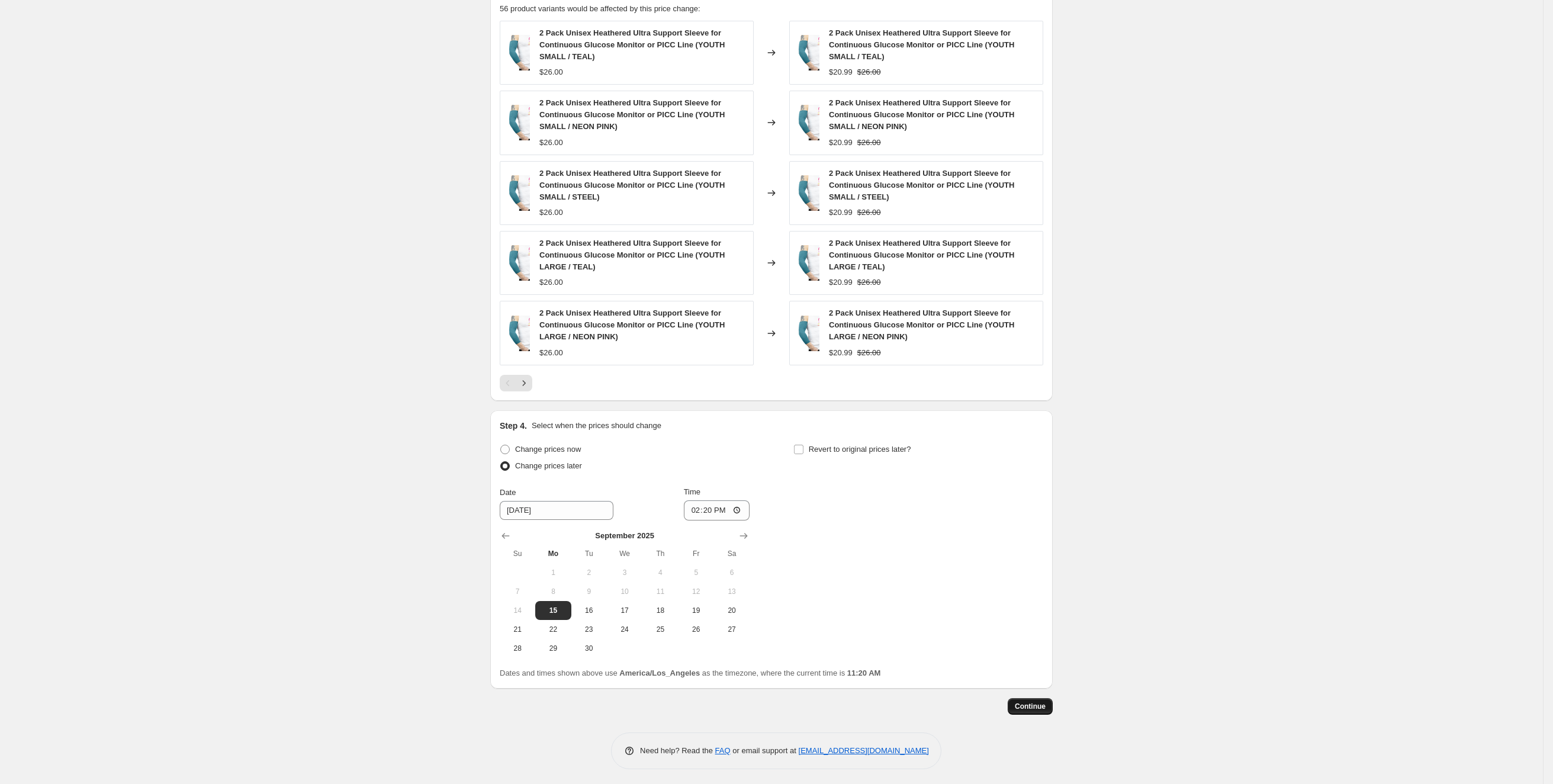
click at [1043, 703] on span "Continue" at bounding box center [1031, 706] width 30 height 10
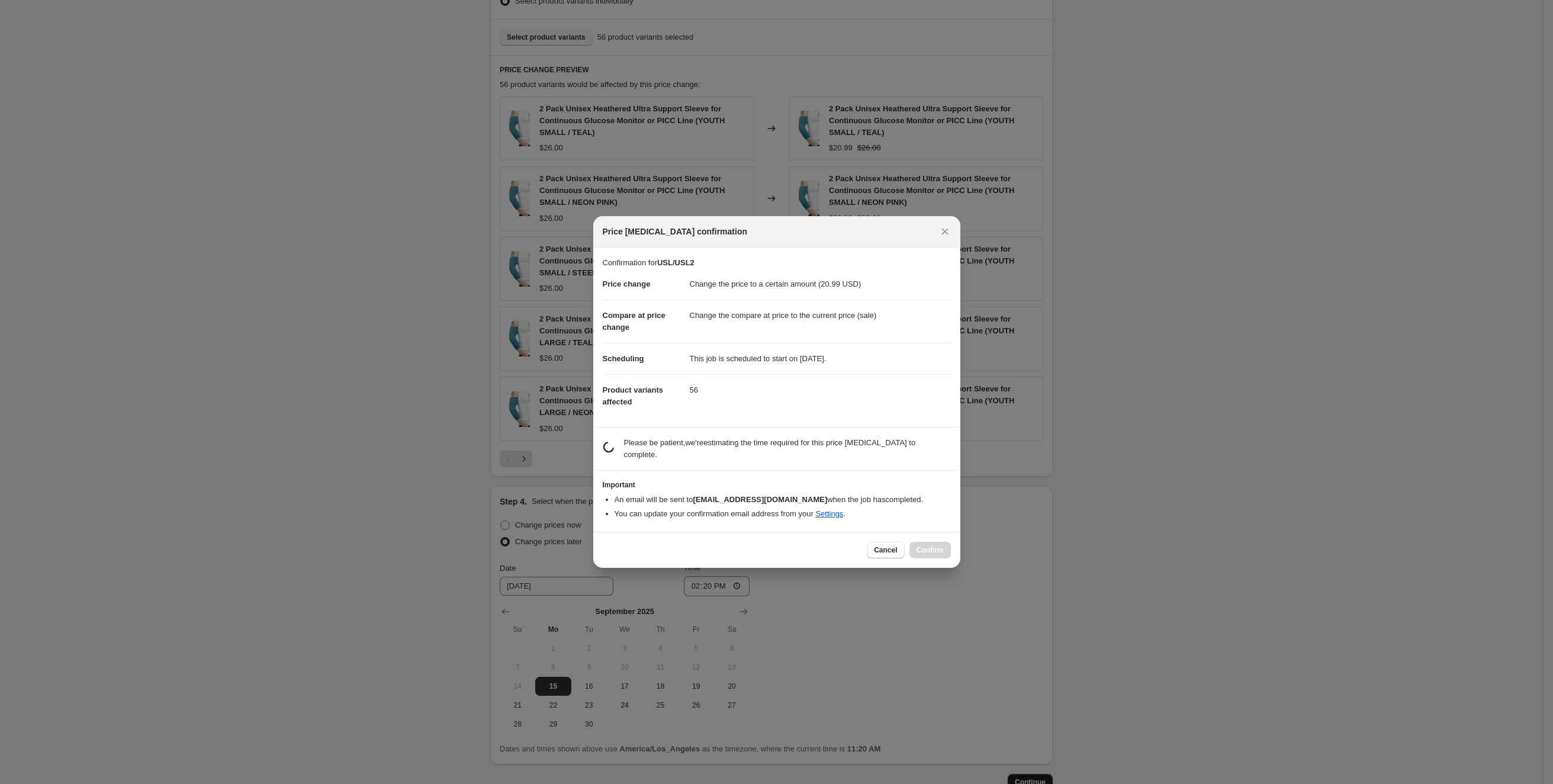
scroll to position [0, 0]
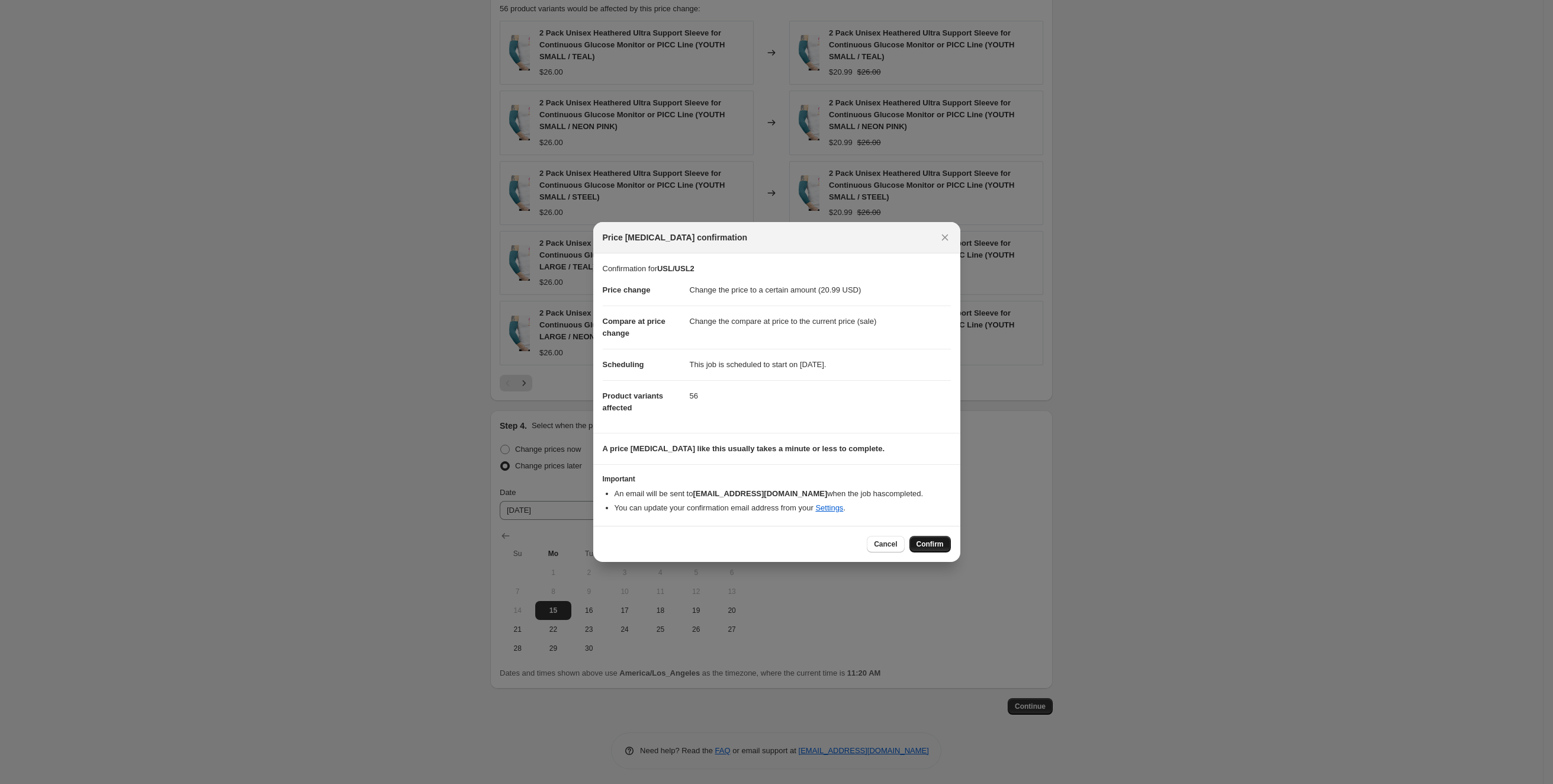
click at [931, 548] on span "Confirm" at bounding box center [930, 544] width 28 height 10
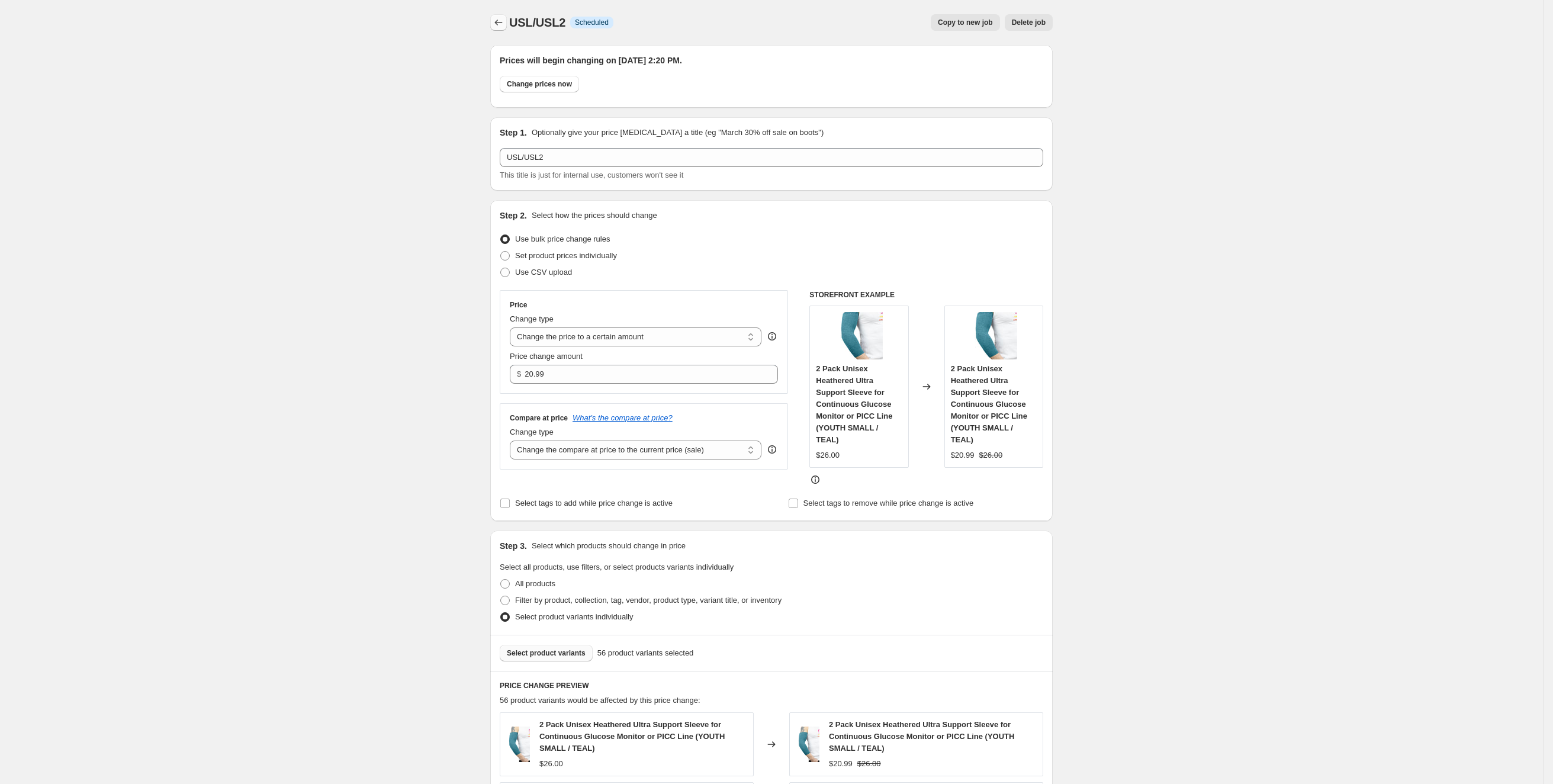
click at [499, 25] on icon "Price change jobs" at bounding box center [499, 22] width 11 height 11
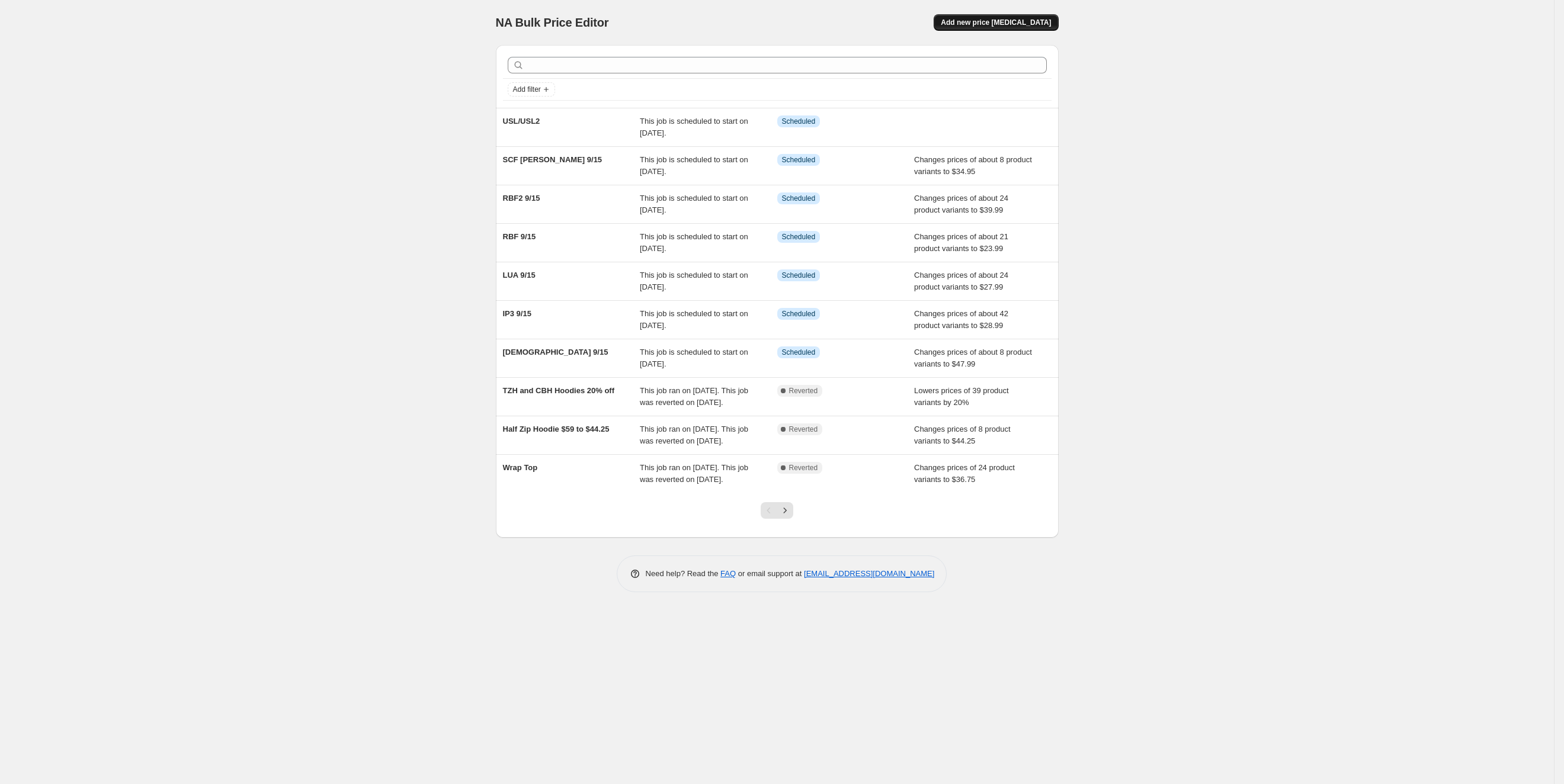
click at [1002, 17] on button "Add new price change job" at bounding box center [996, 22] width 125 height 16
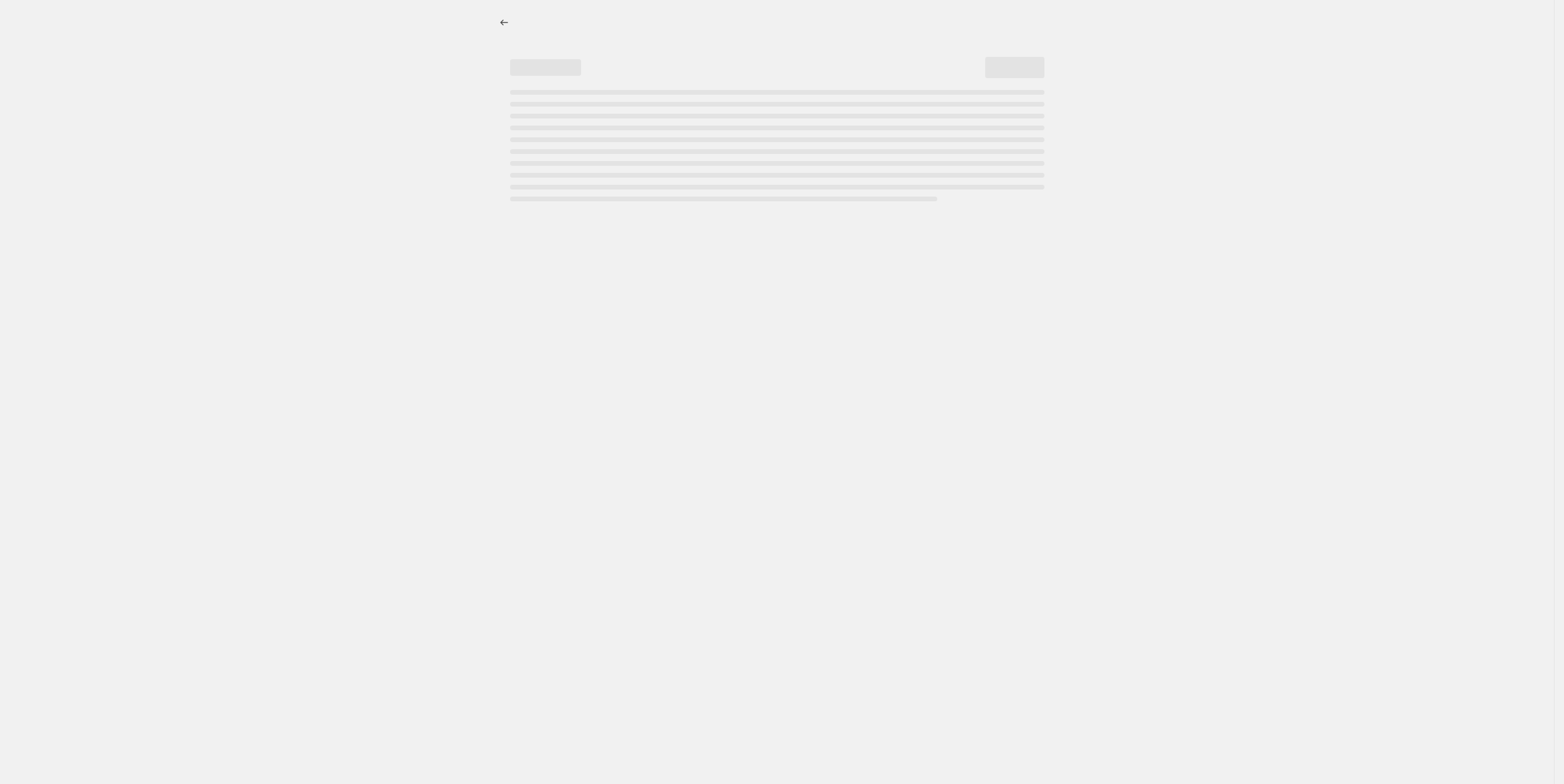
select select "percentage"
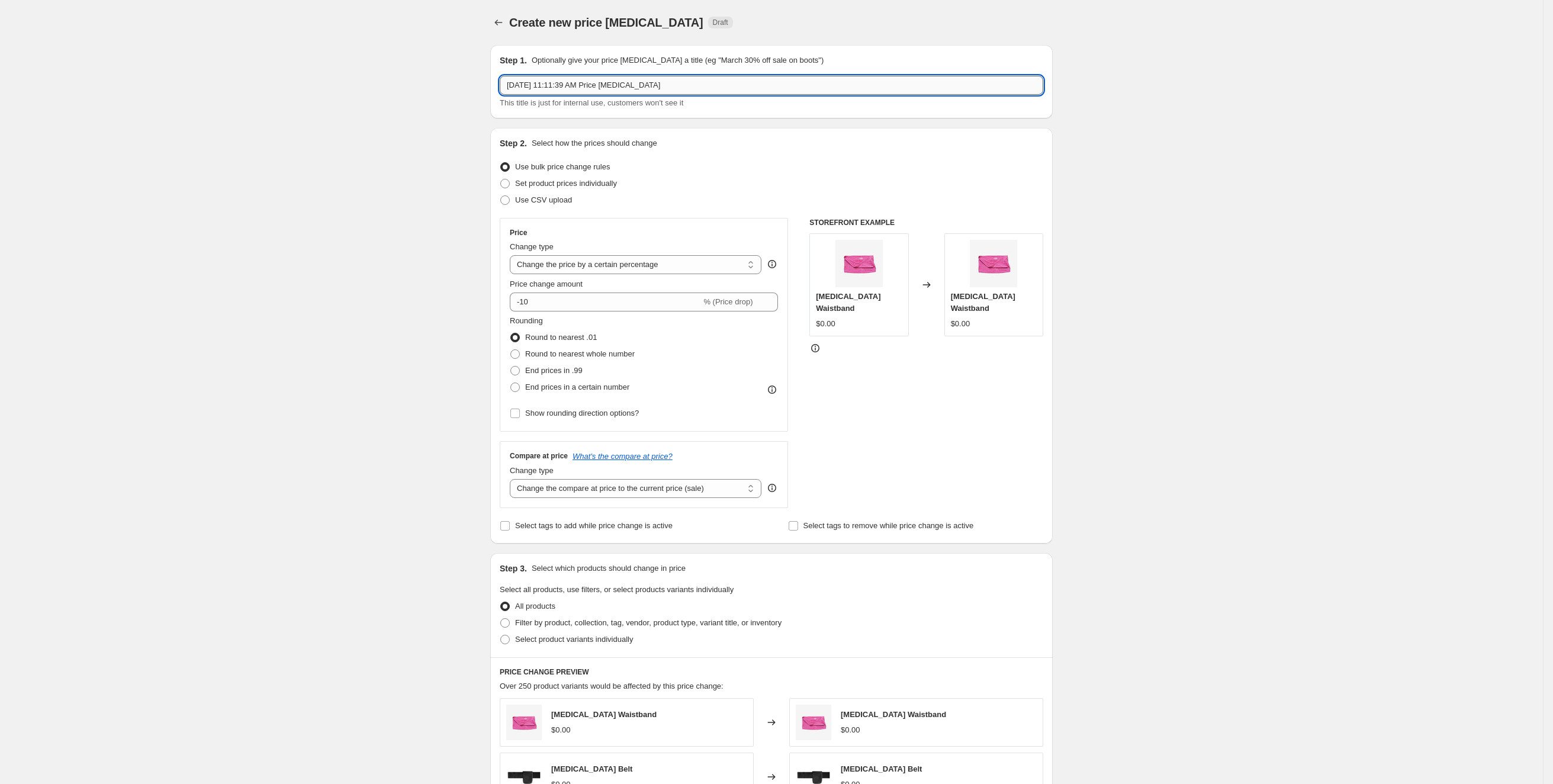
click at [855, 93] on input "Sep 15, 2025, 11:11:39 AM Price change job" at bounding box center [771, 86] width 543 height 19
type input "ZJP 9/15"
drag, startPoint x: 339, startPoint y: 362, endPoint x: 418, endPoint y: 332, distance: 84.5
click at [335, 362] on div "Create new price change job. This page is ready Create new price change job Dra…" at bounding box center [772, 592] width 1543 height 1184
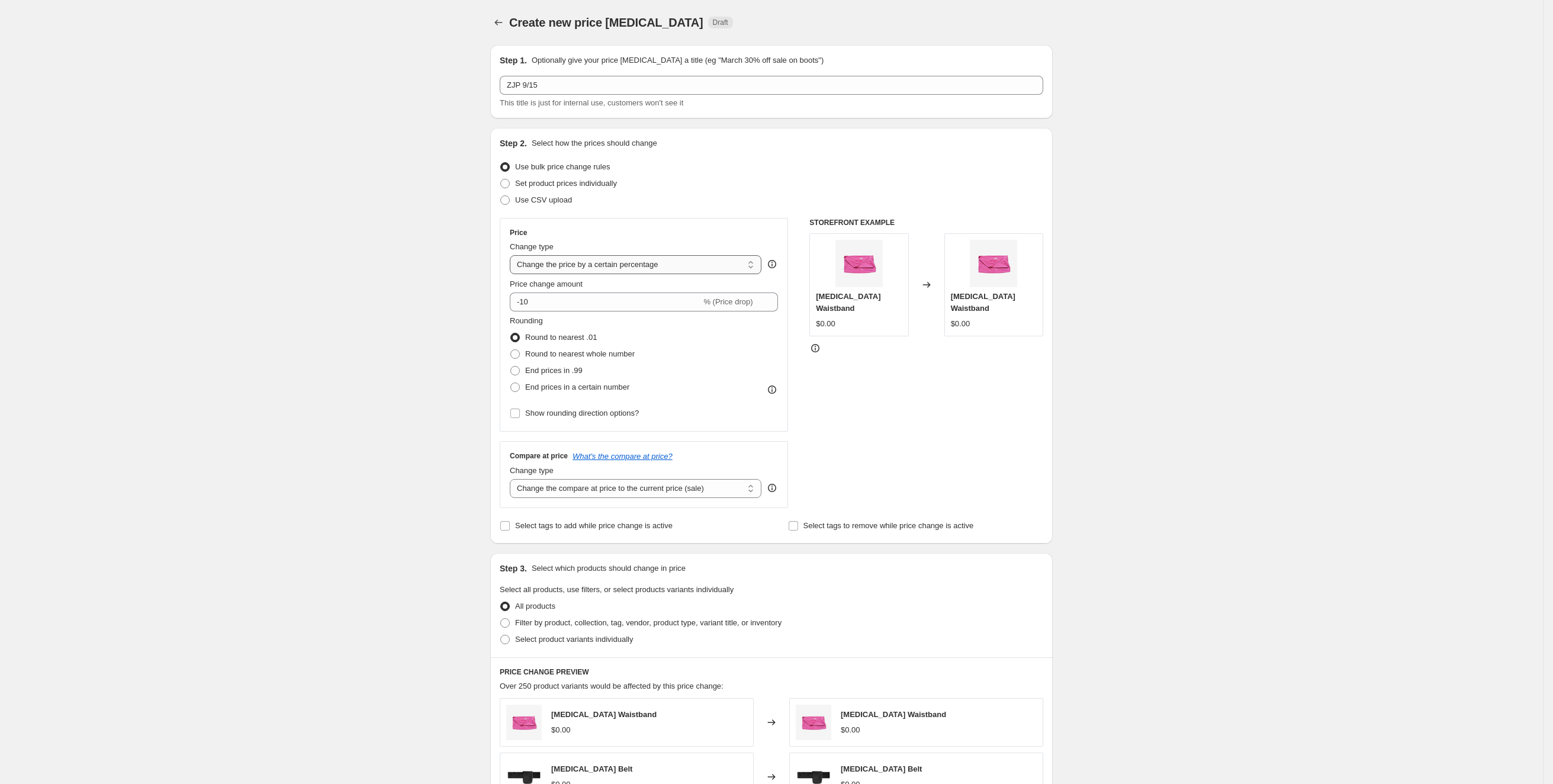
click at [744, 261] on select "Change the price to a certain amount Change the price by a certain amount Chang…" at bounding box center [636, 265] width 251 height 19
select select "to"
click at [515, 255] on select "Change the price to a certain amount Change the price by a certain amount Chang…" at bounding box center [636, 265] width 251 height 19
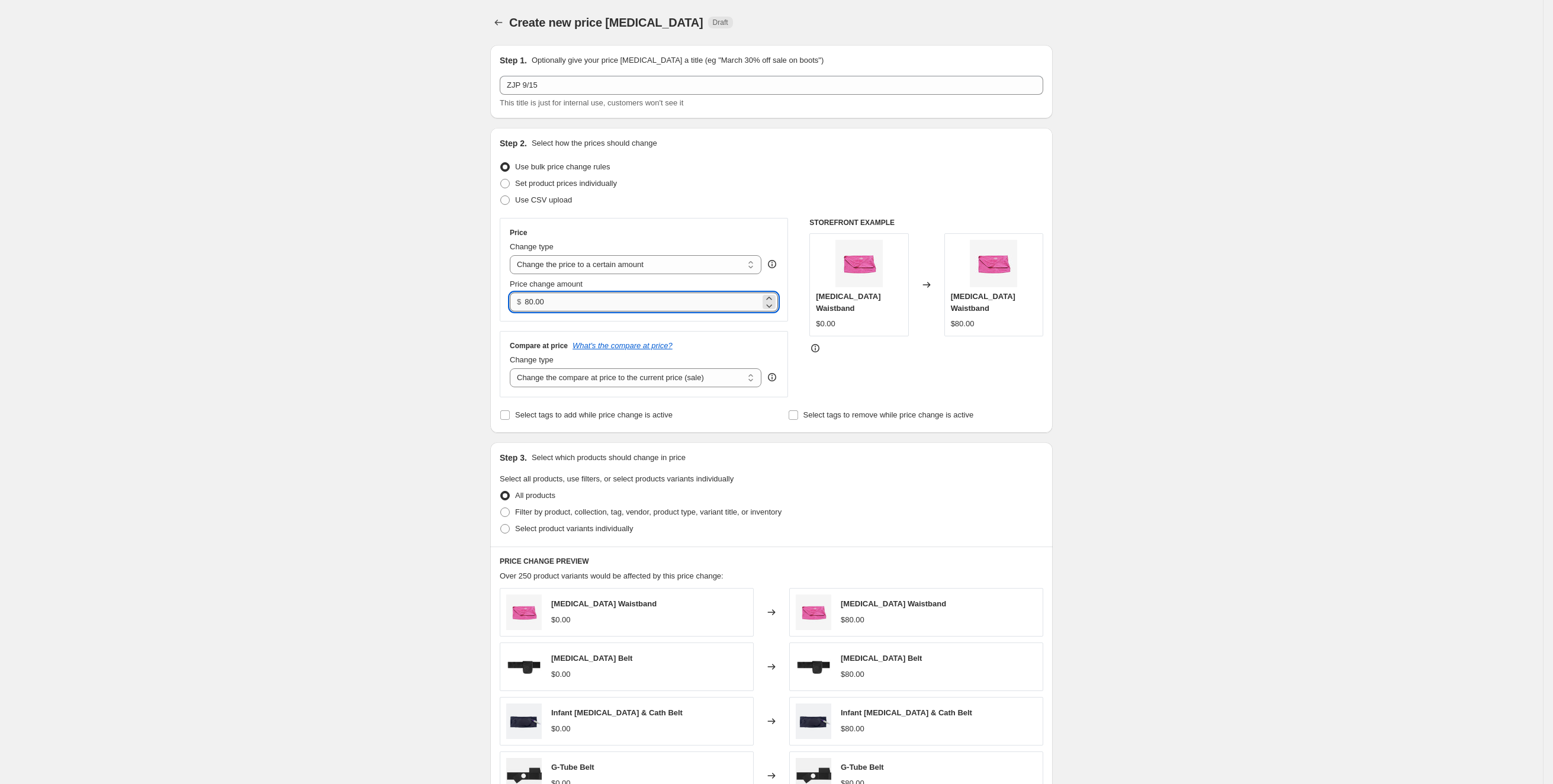
click at [572, 303] on input "80.00" at bounding box center [641, 302] width 235 height 19
click at [580, 304] on input "80.002399" at bounding box center [641, 302] width 235 height 19
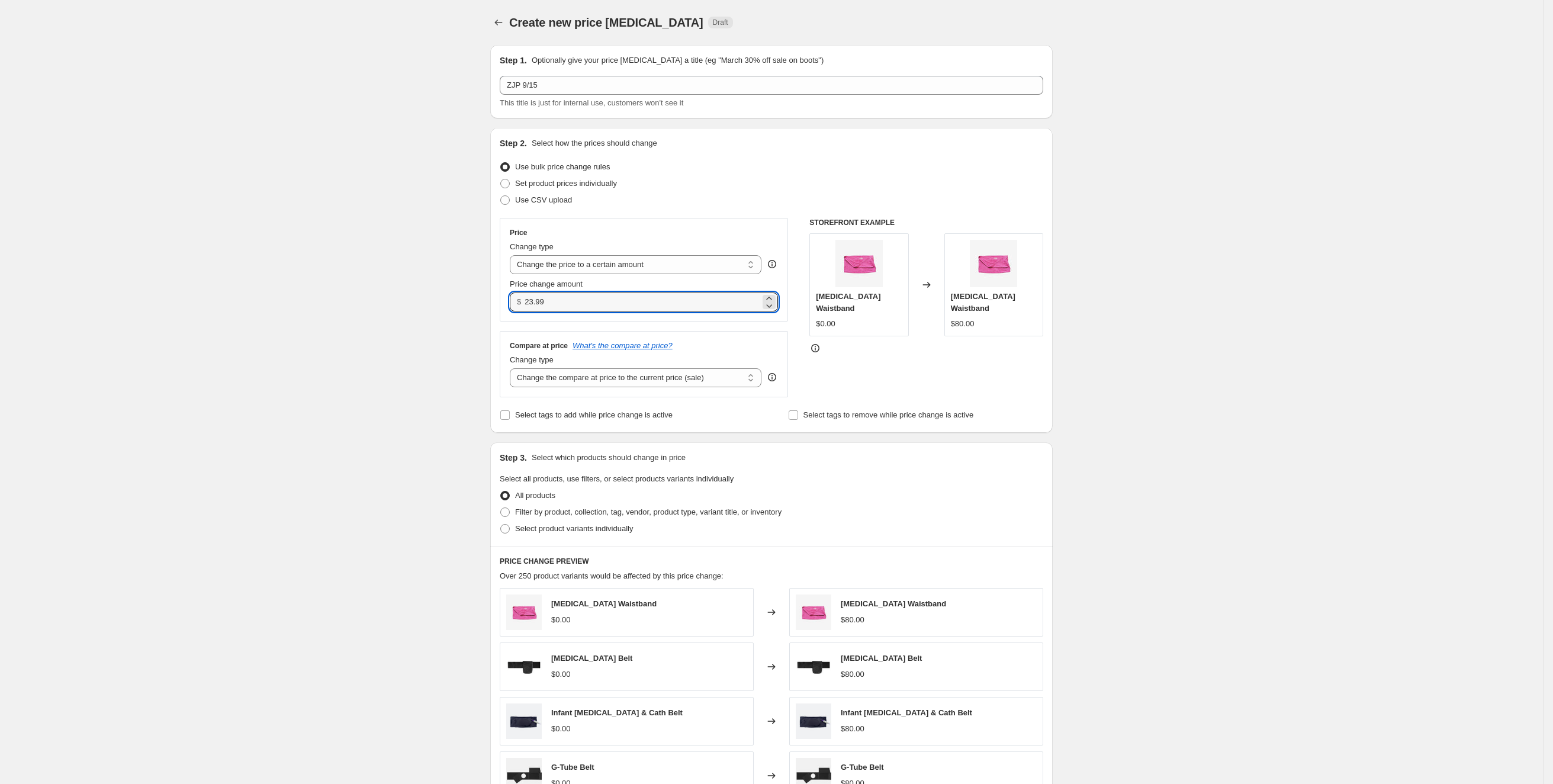
type input "23.99"
click at [390, 356] on div "Create new price change job. This page is ready Create new price change job Dra…" at bounding box center [772, 537] width 1543 height 1073
click at [576, 524] on span "Select product variants individually" at bounding box center [574, 528] width 118 height 9
click at [501, 524] on input "Select product variants individually" at bounding box center [501, 524] width 1 height 1
radio input "true"
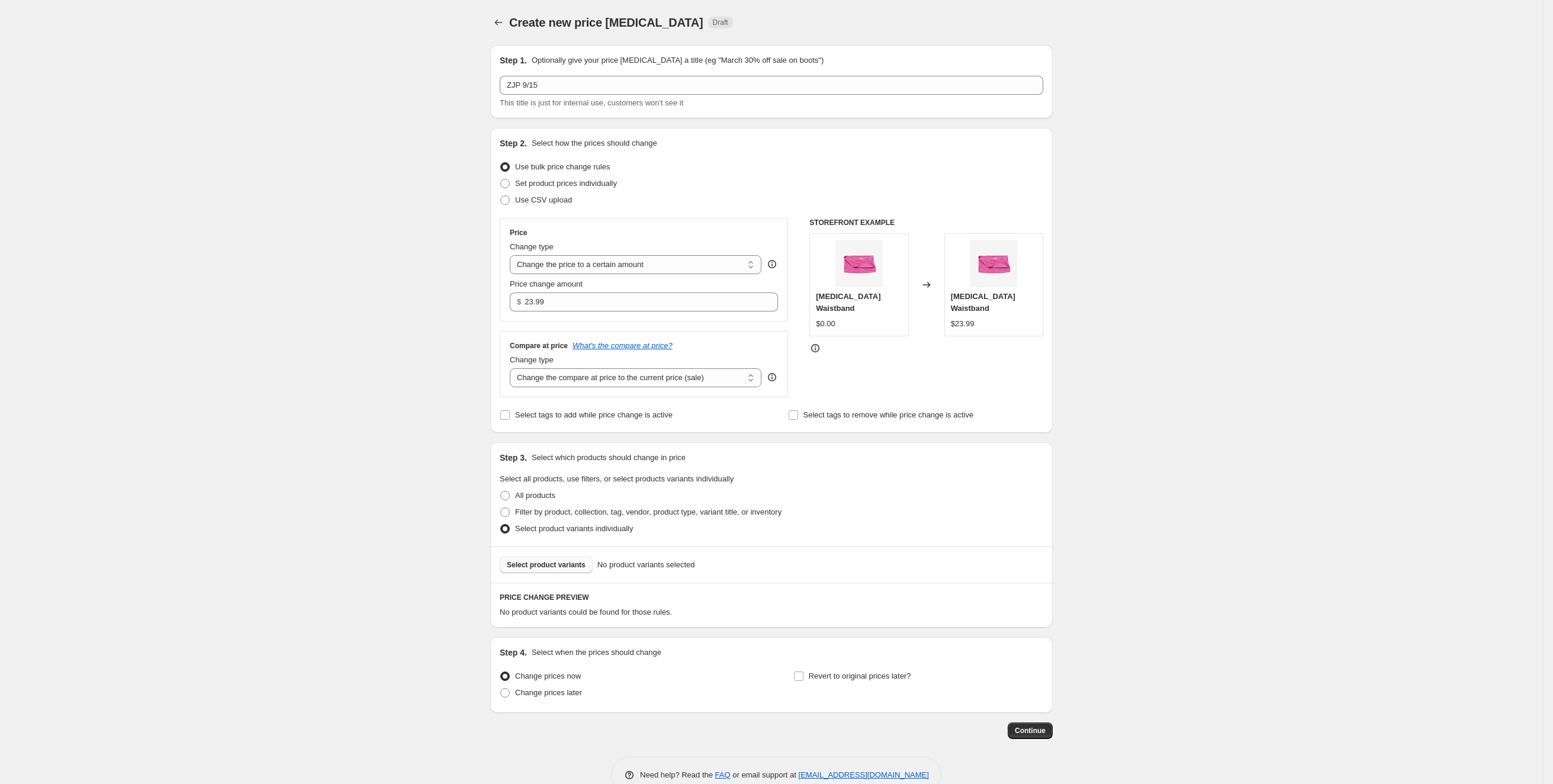
click at [568, 559] on button "Select product variants" at bounding box center [546, 564] width 93 height 16
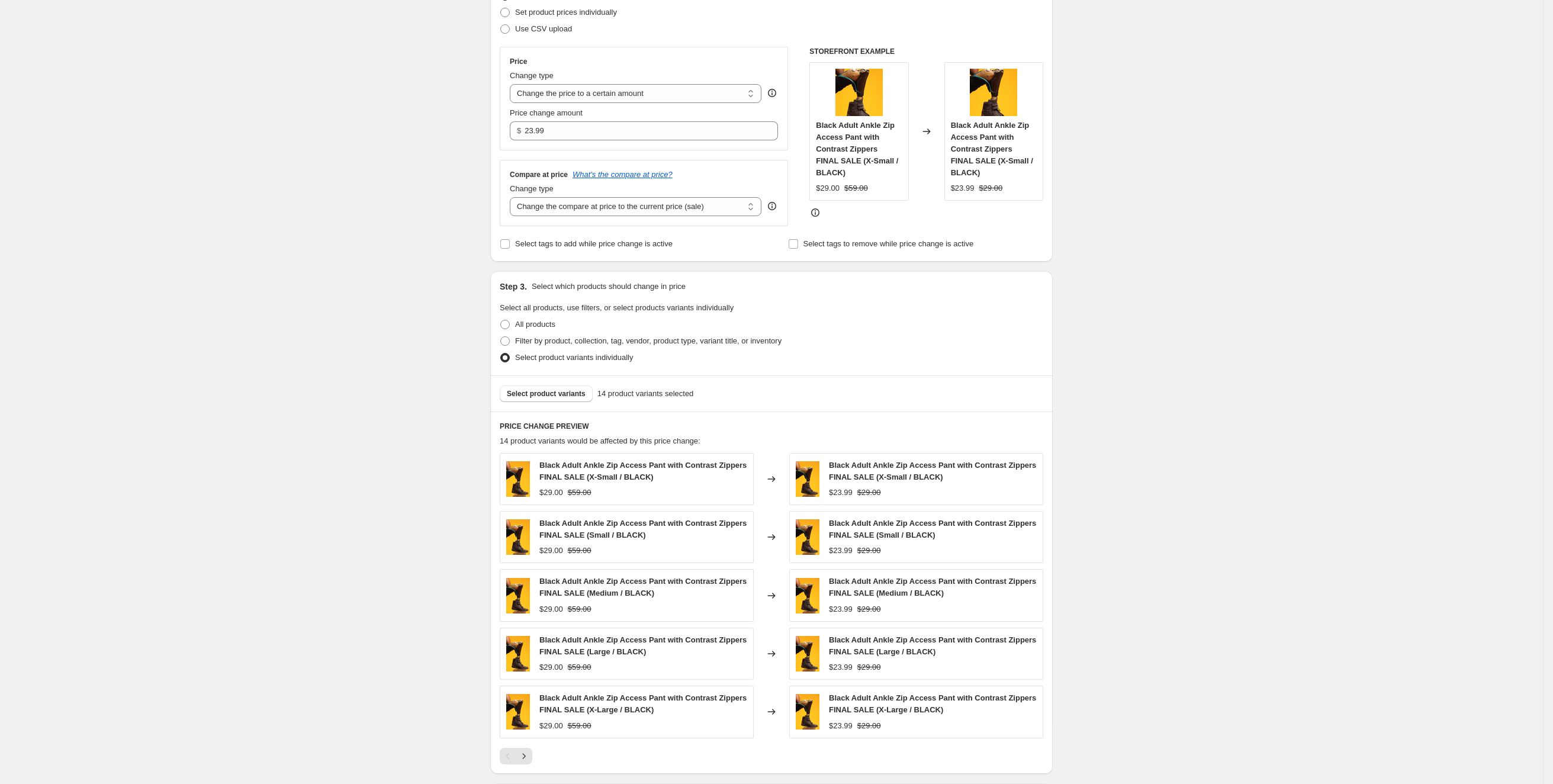
scroll to position [341, 0]
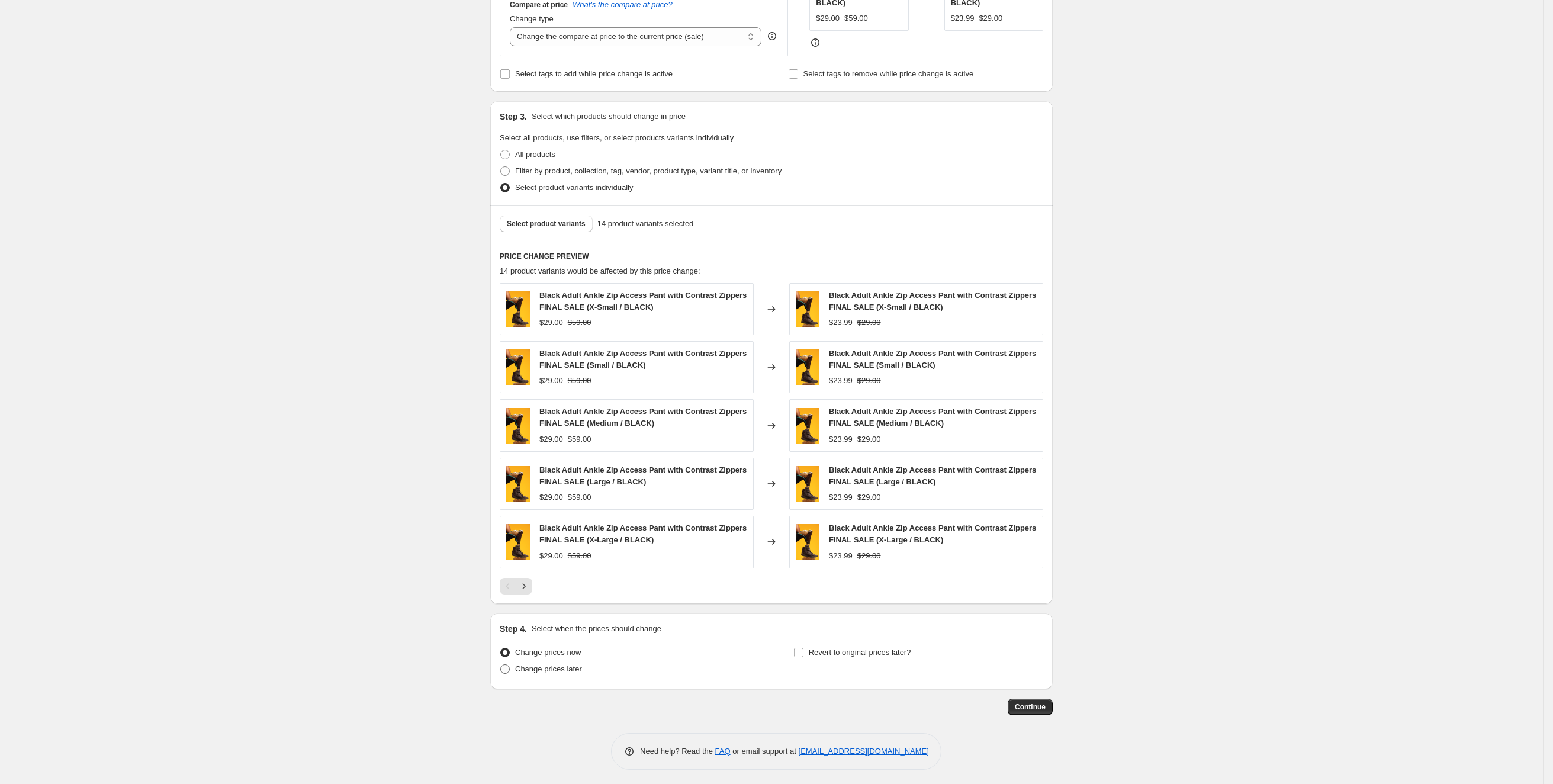
click at [575, 664] on span "Change prices later" at bounding box center [548, 668] width 67 height 9
click at [501, 664] on input "Change prices later" at bounding box center [501, 664] width 1 height 1
radio input "true"
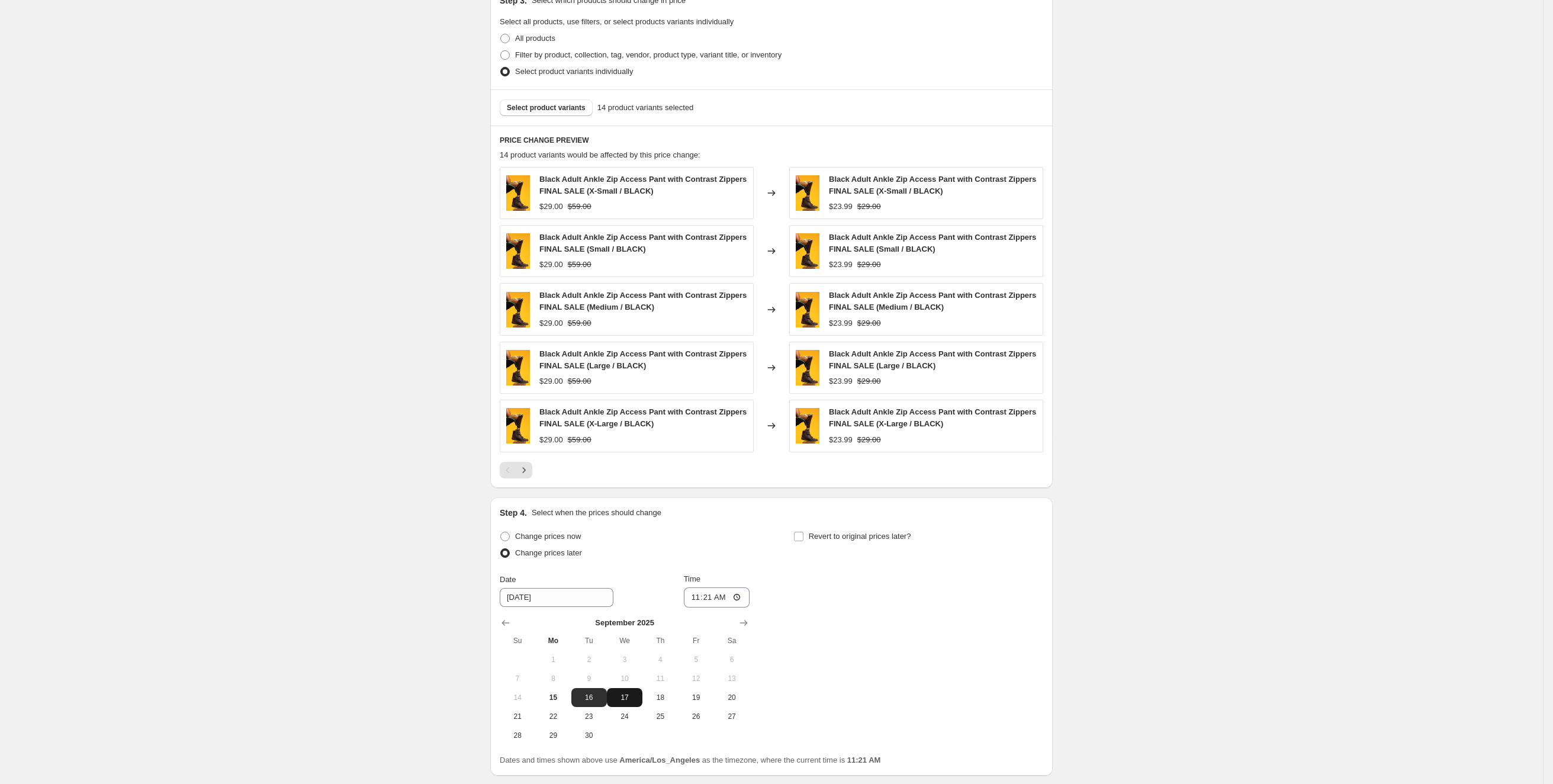
scroll to position [500, 0]
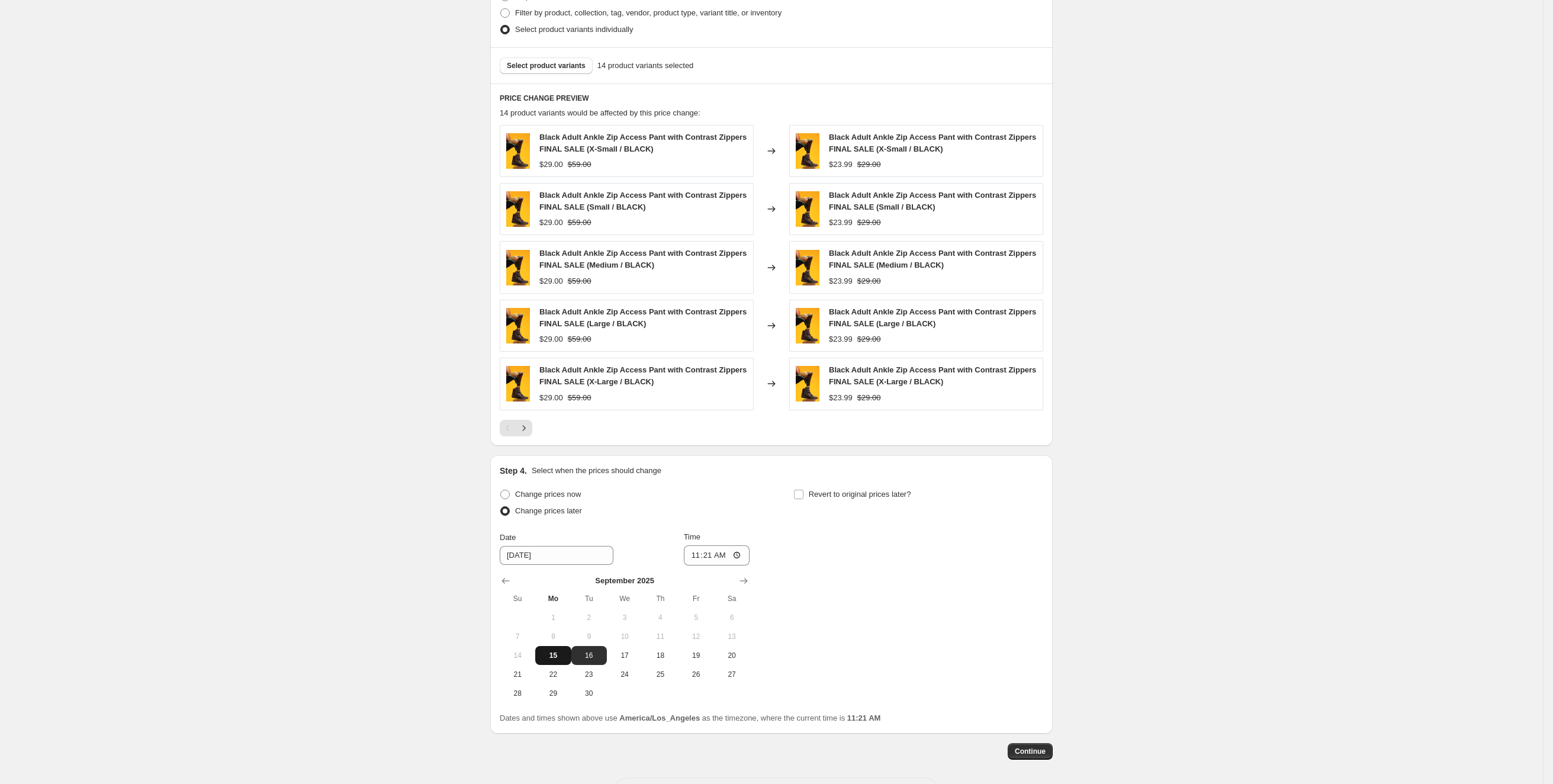
click at [554, 651] on span "15" at bounding box center [553, 656] width 26 height 10
type input "[DATE]"
click at [718, 556] on input "11:21" at bounding box center [718, 555] width 67 height 20
click at [701, 554] on input "11:21" at bounding box center [718, 555] width 67 height 20
click at [746, 551] on input "11:21" at bounding box center [718, 555] width 67 height 20
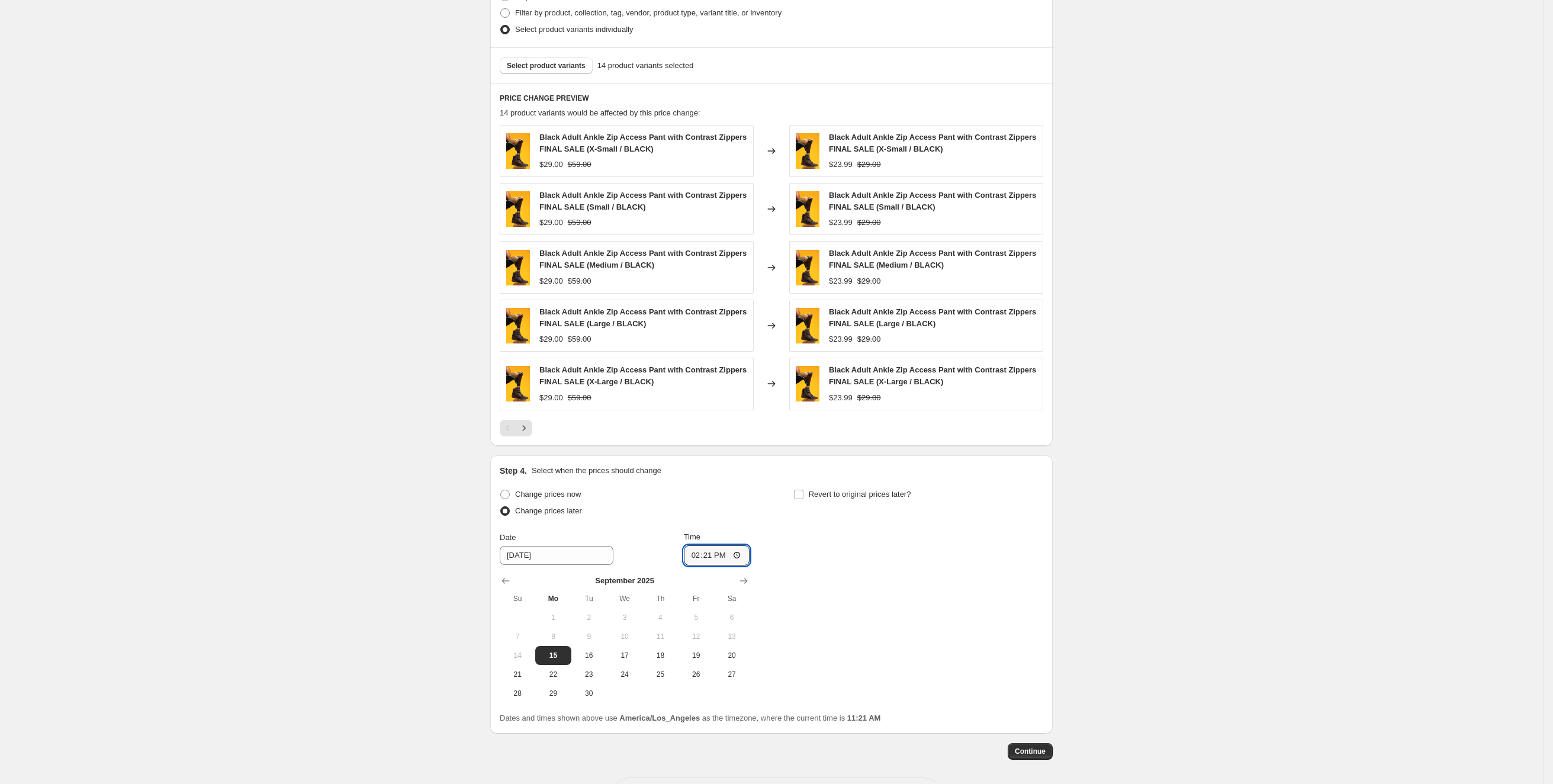
type input "14:21"
click at [897, 556] on div "Change prices now Change prices later Date 9/15/2025 Time 14:21 September 2025 …" at bounding box center [771, 595] width 543 height 217
click at [1041, 747] on span "Continue" at bounding box center [1031, 752] width 30 height 10
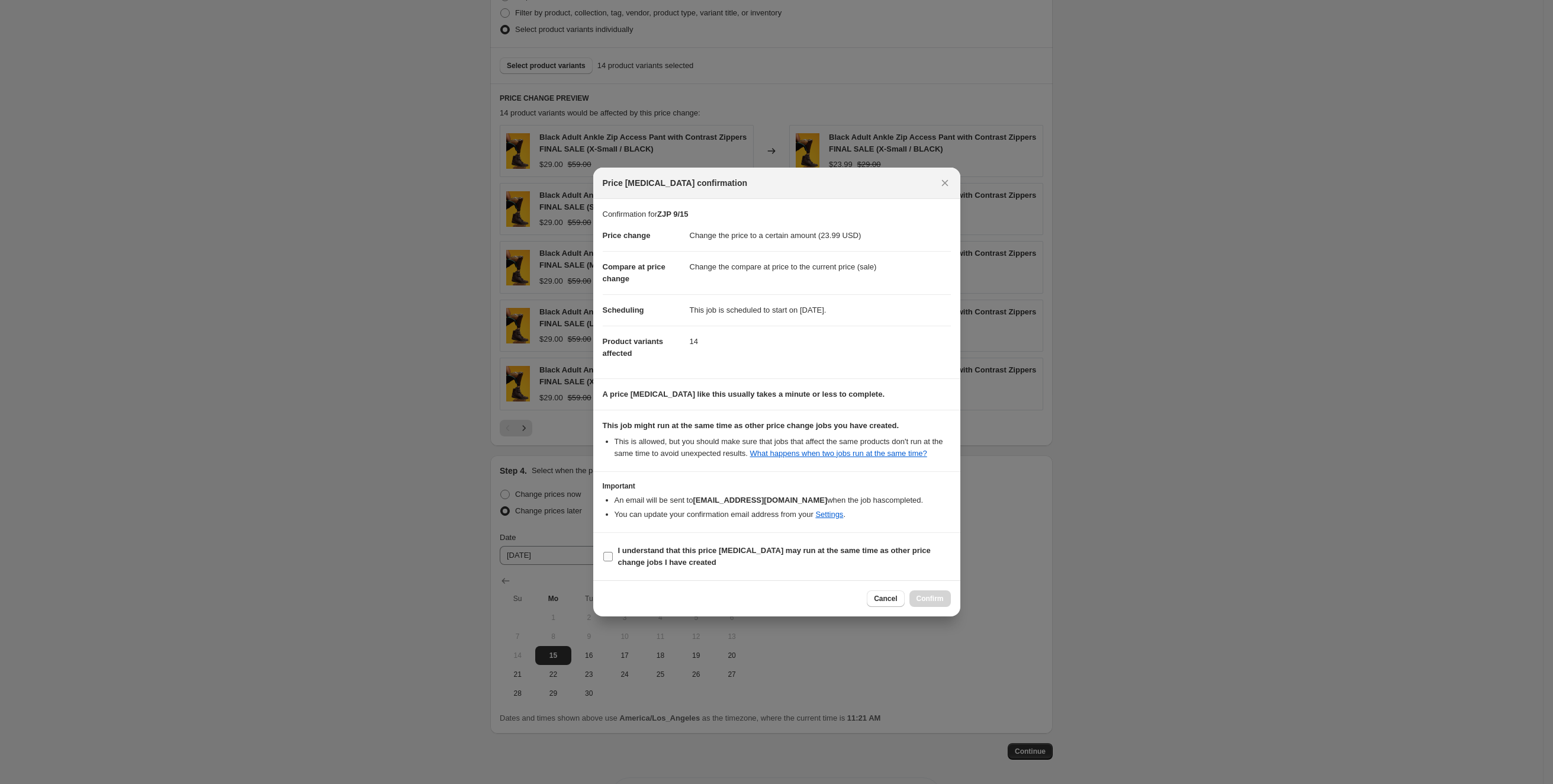
click at [761, 558] on b "I understand that this price change job may run at the same time as other price…" at bounding box center [775, 557] width 313 height 21
click at [613, 558] on input "I understand that this price change job may run at the same time as other price…" at bounding box center [608, 557] width 10 height 10
checkbox input "true"
click at [945, 602] on button "Confirm" at bounding box center [931, 598] width 42 height 16
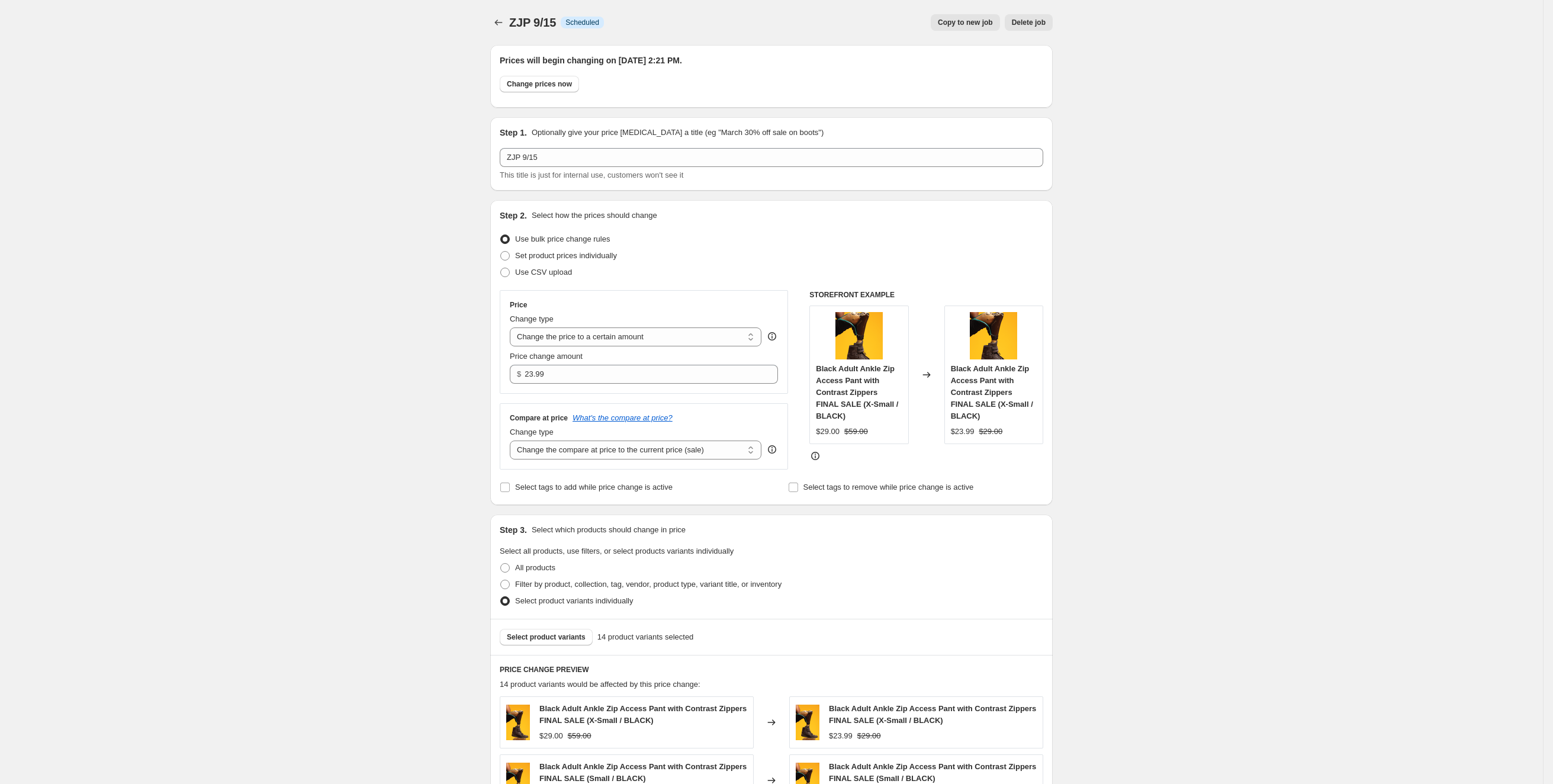
click at [490, 18] on div "ZJP 9/15. This page is ready ZJP 9/15 Info Scheduled Copy to new job Delete job…" at bounding box center [771, 701] width 591 height 1403
click at [497, 20] on button "Price change jobs" at bounding box center [498, 22] width 16 height 16
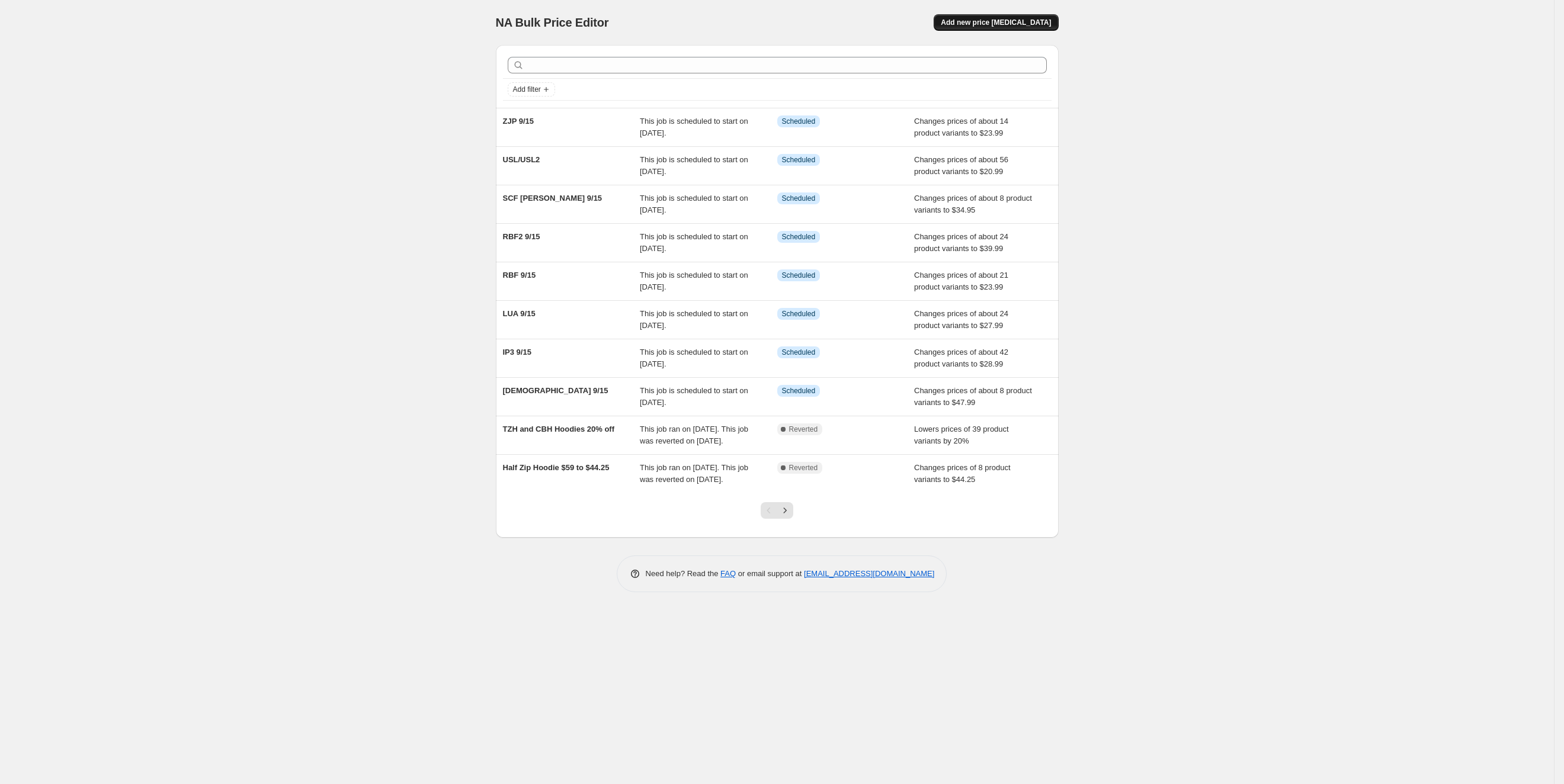
click at [984, 18] on span "Add new price change job" at bounding box center [996, 23] width 110 height 10
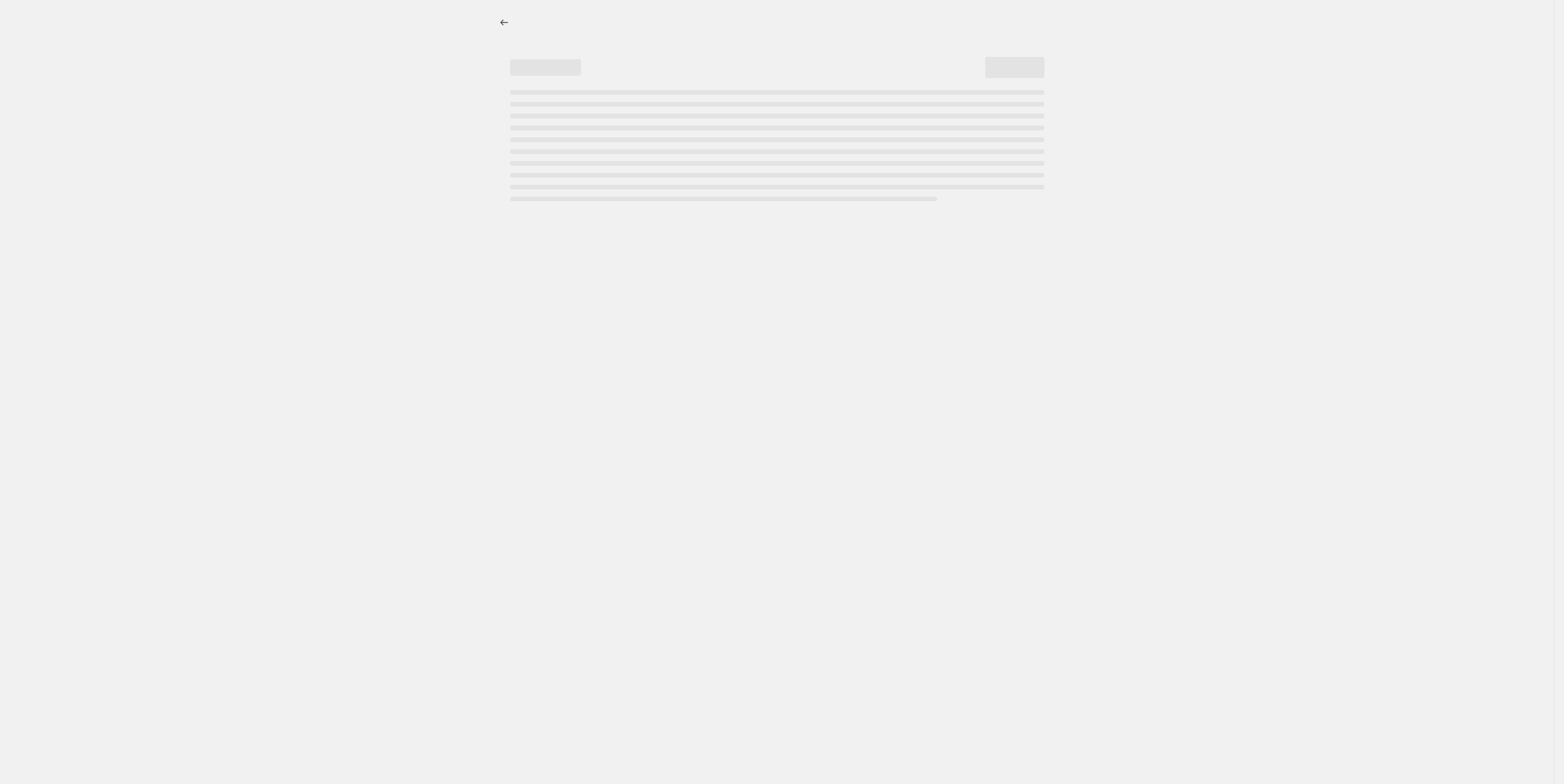
select select "percentage"
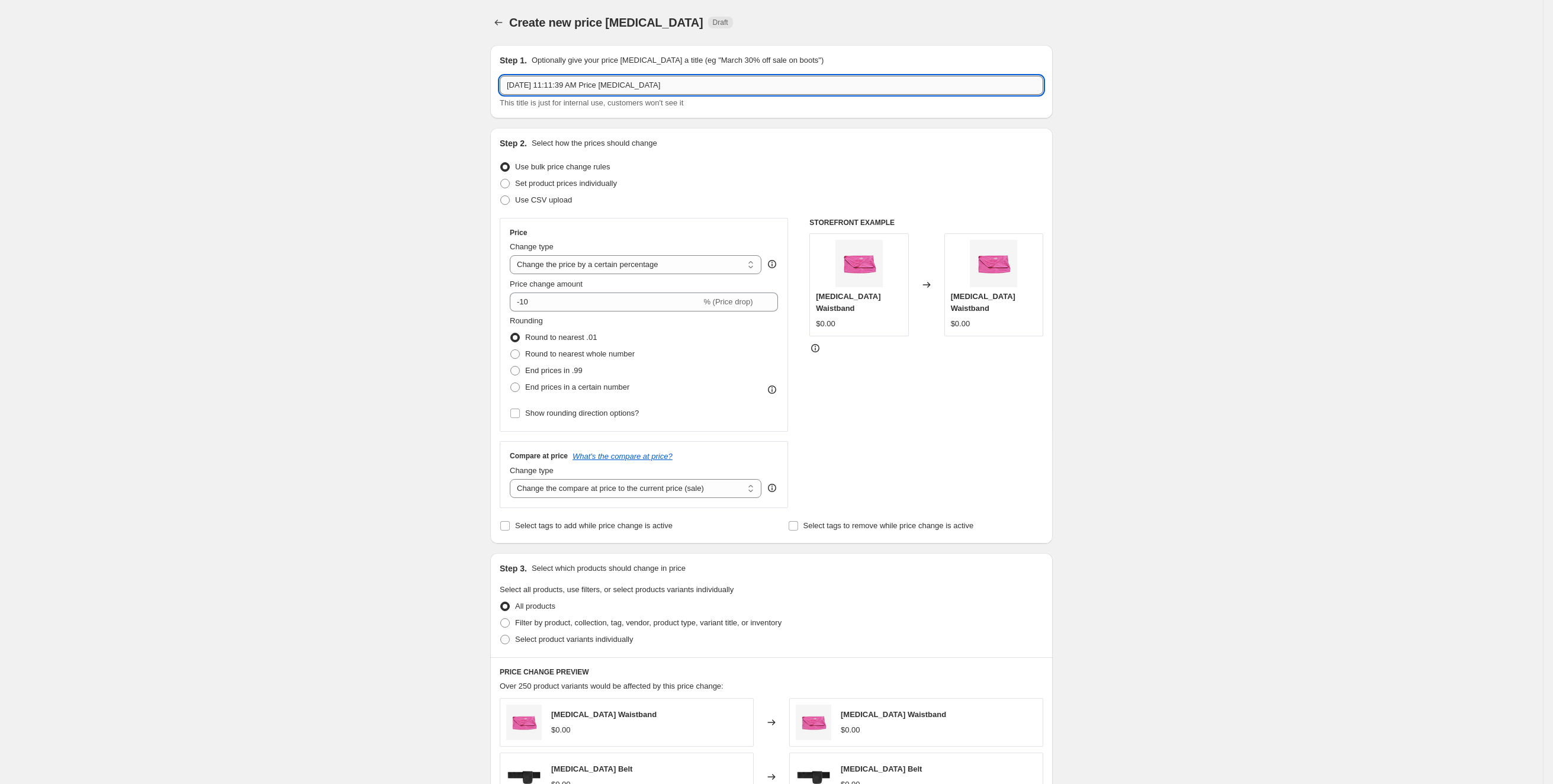
click at [946, 88] on input "Sep 15, 2025, 11:11:39 AM Price change job" at bounding box center [771, 86] width 543 height 19
type input "ZJP2 Crimson"
click at [427, 358] on div "Create new price change job. This page is ready Create new price change job Dra…" at bounding box center [772, 592] width 1543 height 1184
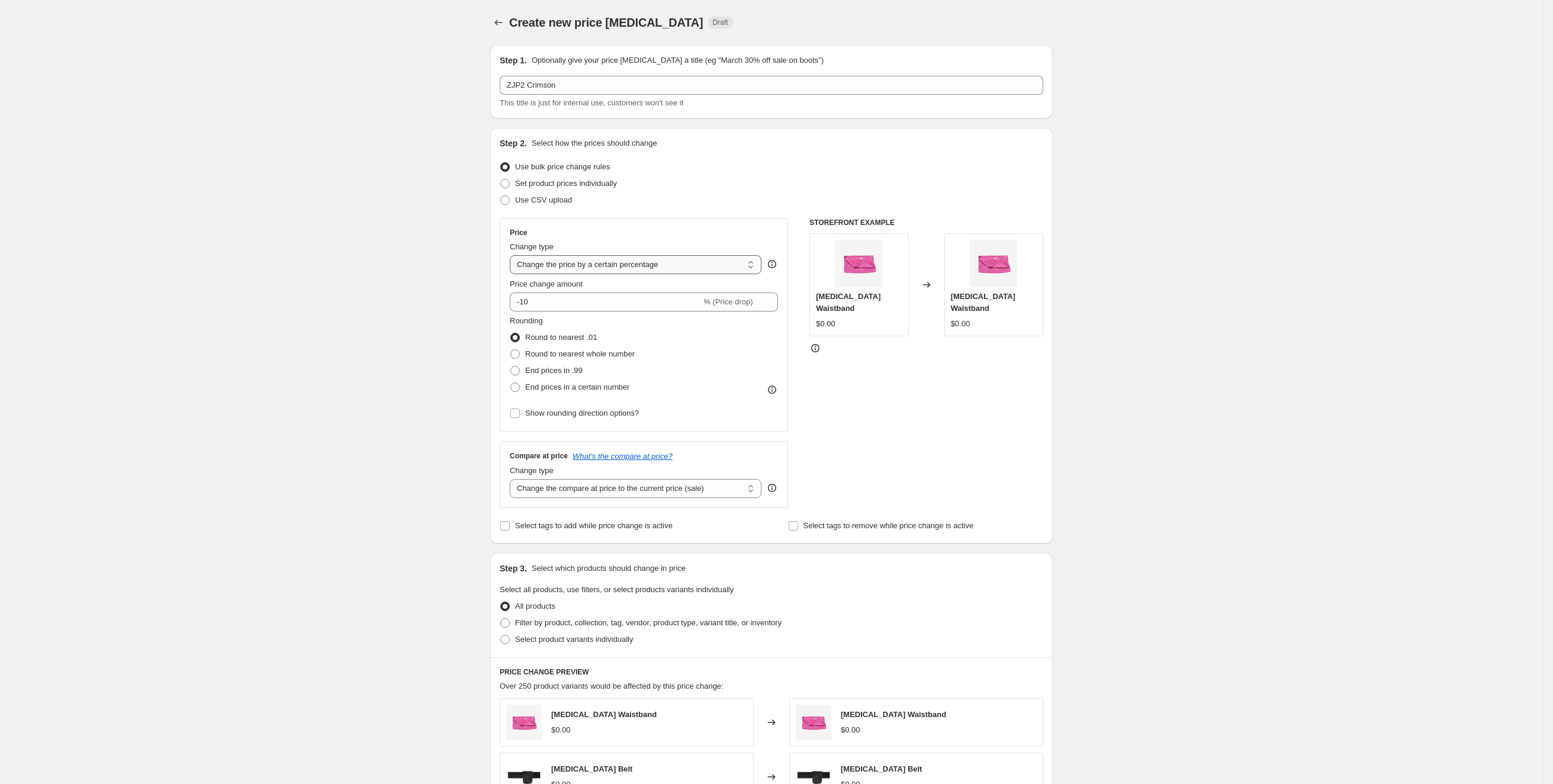
click at [599, 270] on select "Change the price to a certain amount Change the price by a certain amount Chang…" at bounding box center [636, 265] width 251 height 19
select select "to"
click at [515, 255] on select "Change the price to a certain amount Change the price by a certain amount Chang…" at bounding box center [636, 265] width 251 height 19
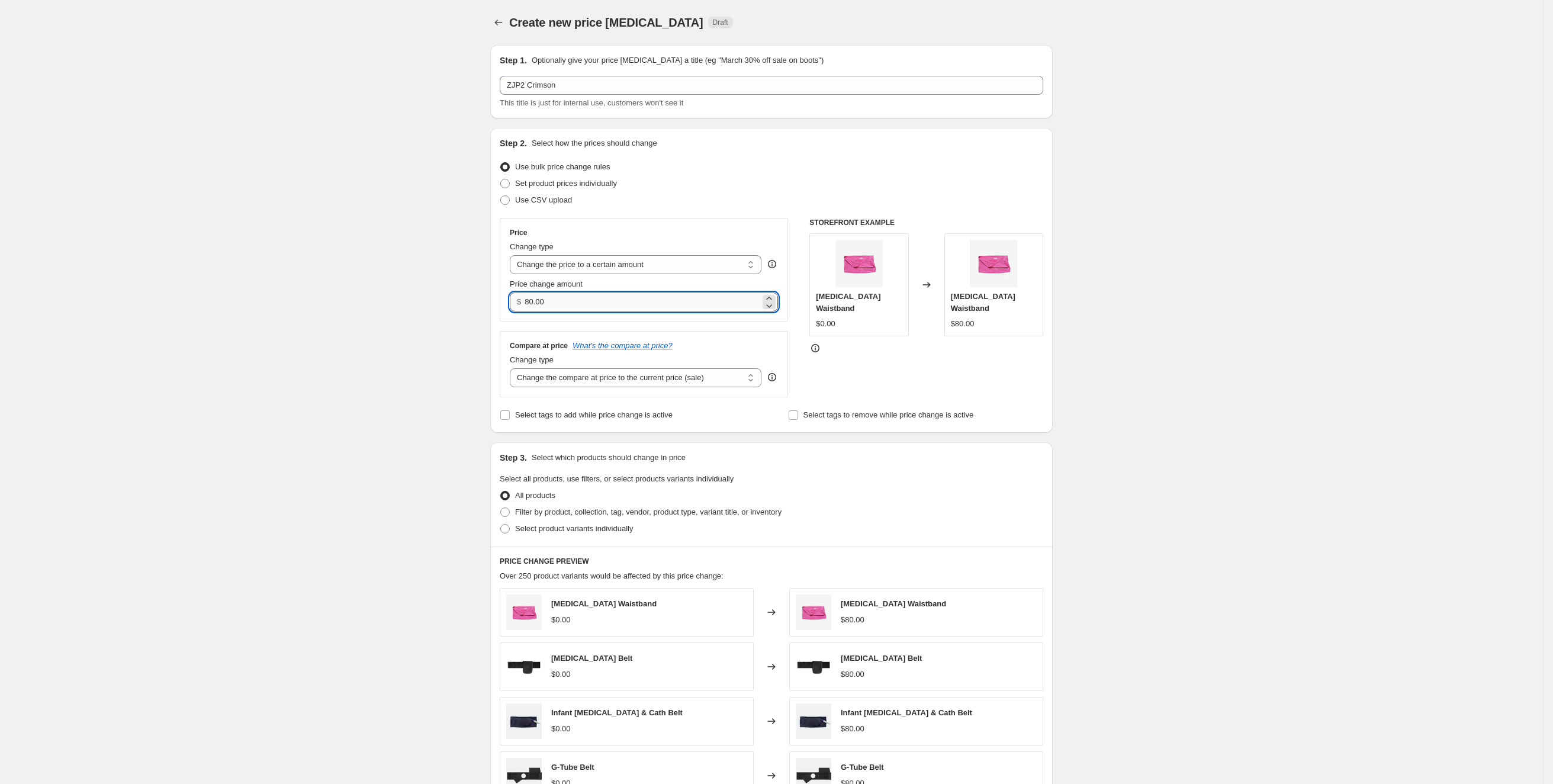
click at [586, 298] on input "80.00" at bounding box center [641, 302] width 235 height 19
click at [585, 298] on input "80.00" at bounding box center [641, 302] width 235 height 19
type input "39.99"
click at [409, 420] on div "Create new price change job. This page is ready Create new price change job Dra…" at bounding box center [772, 537] width 1543 height 1073
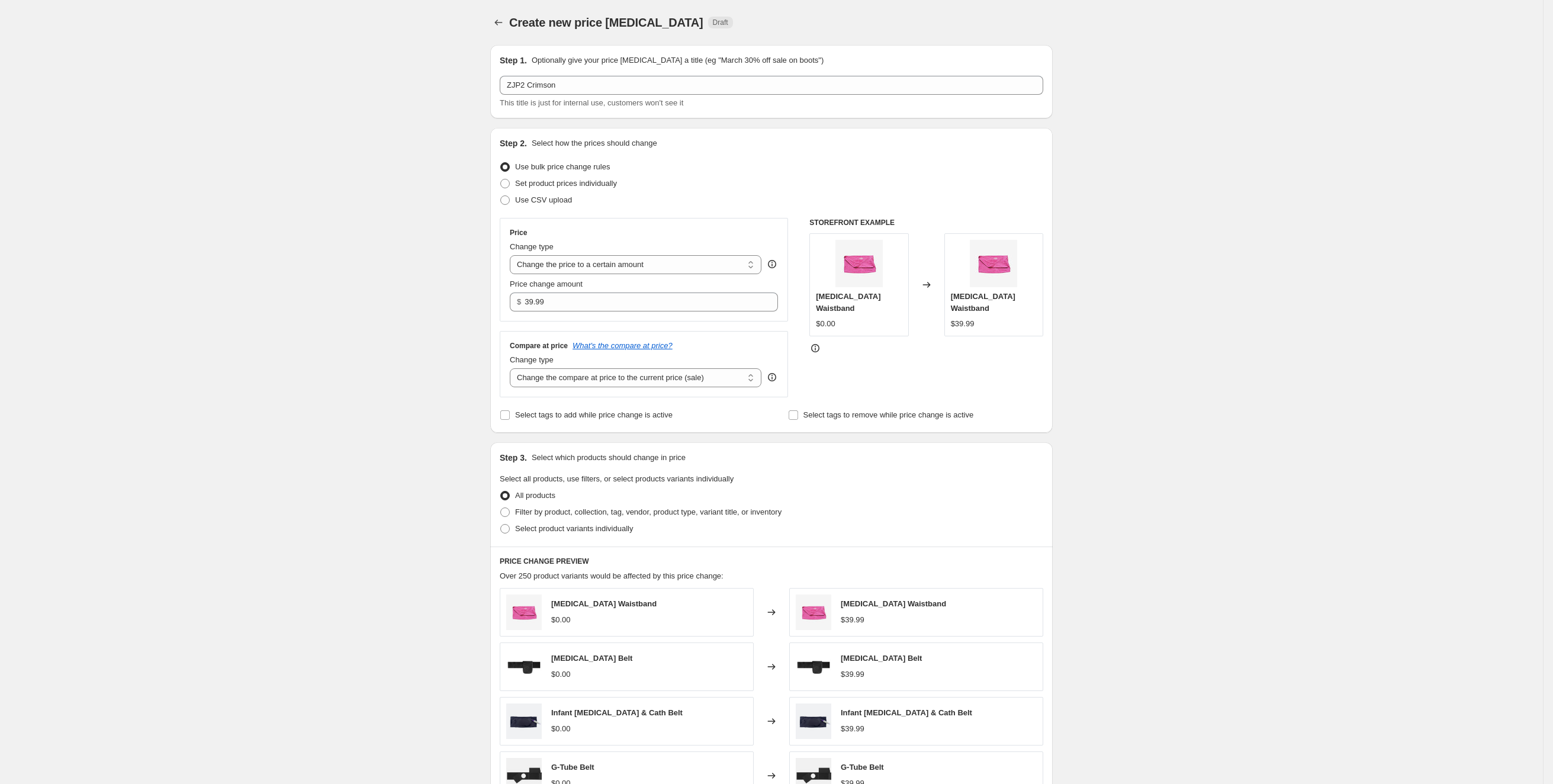
scroll to position [169, 0]
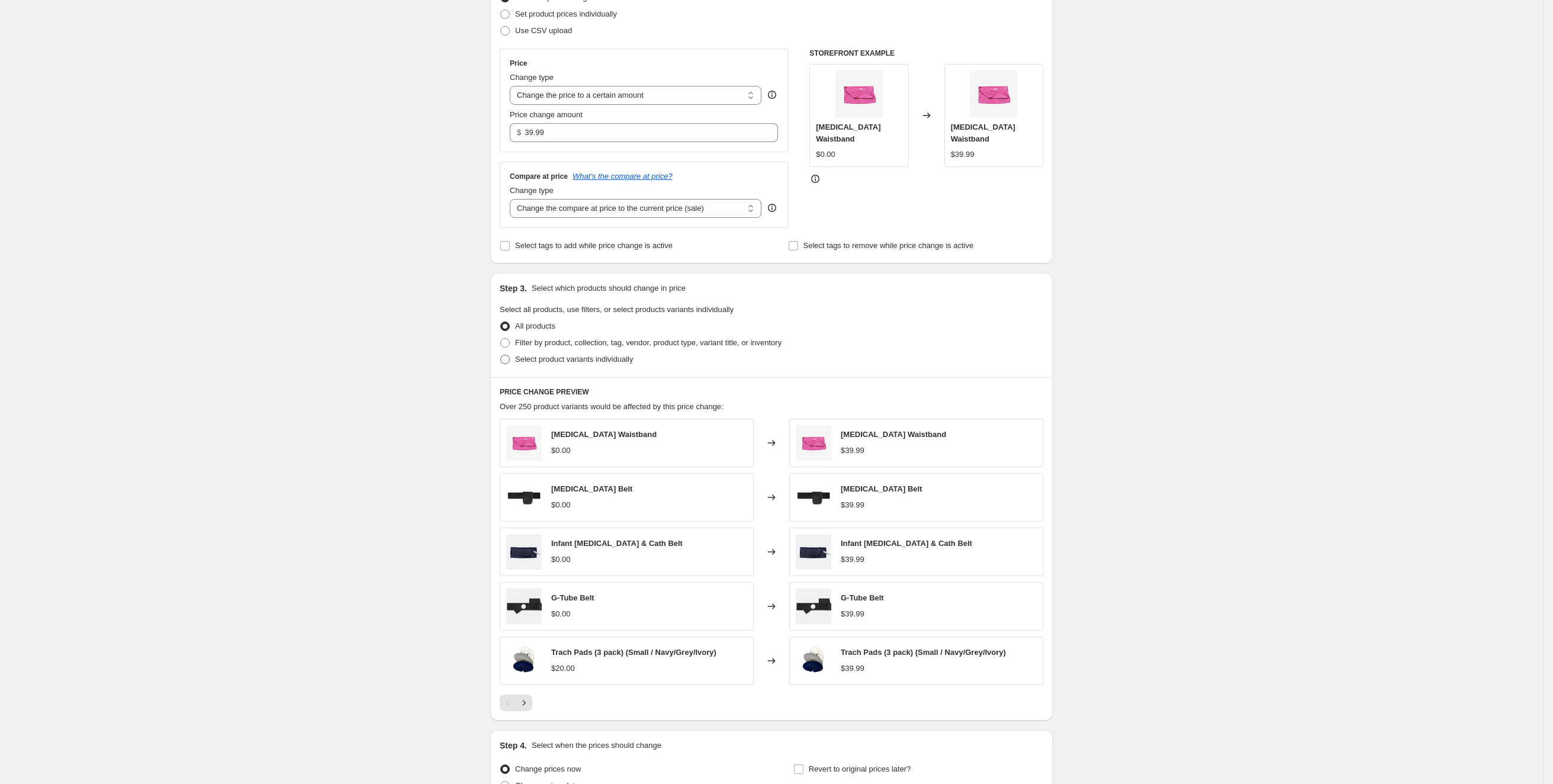
click at [590, 358] on span "Select product variants individually" at bounding box center [574, 359] width 118 height 9
click at [501, 355] on input "Select product variants individually" at bounding box center [501, 355] width 1 height 1
radio input "true"
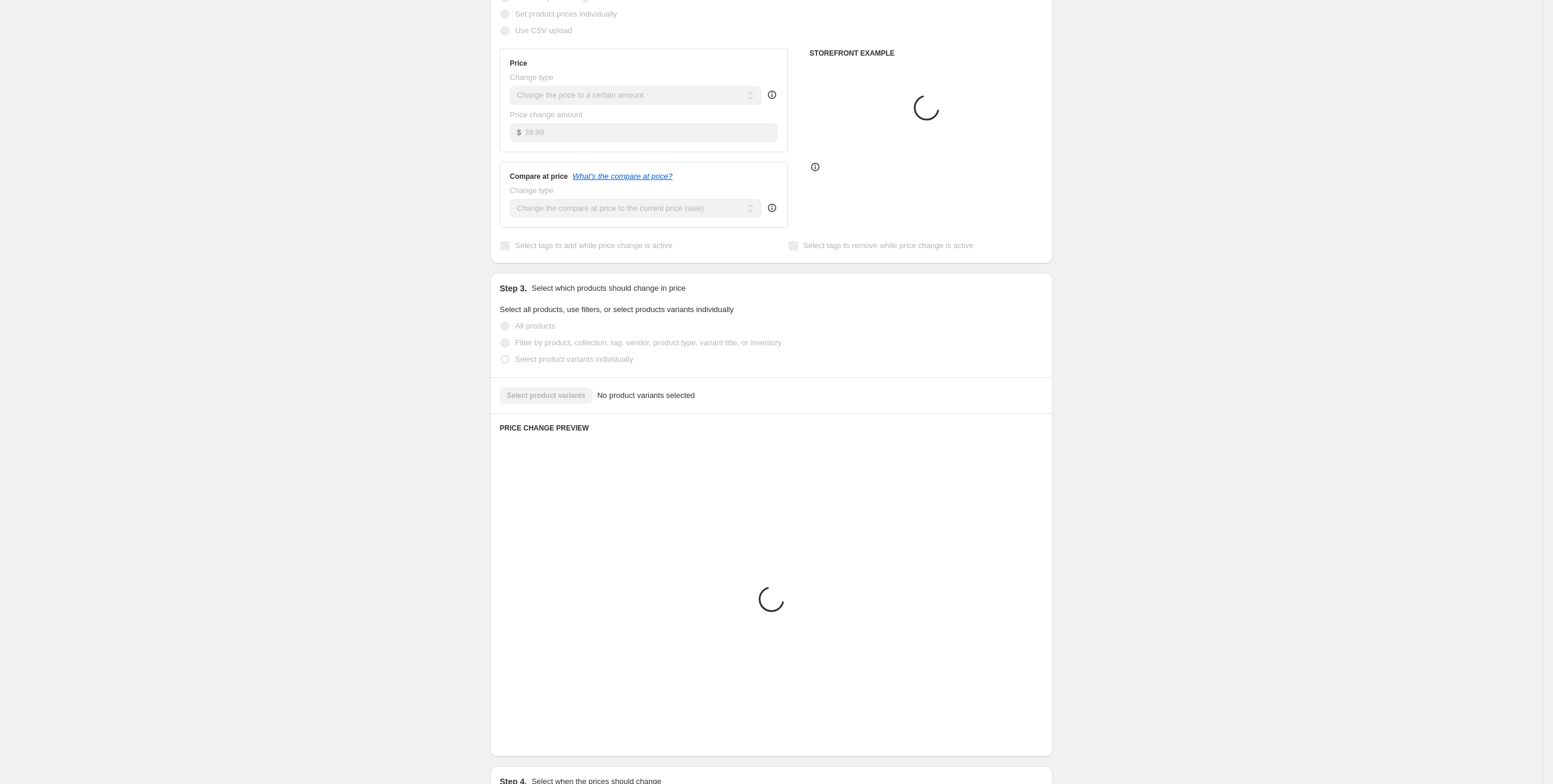
scroll to position [25, 0]
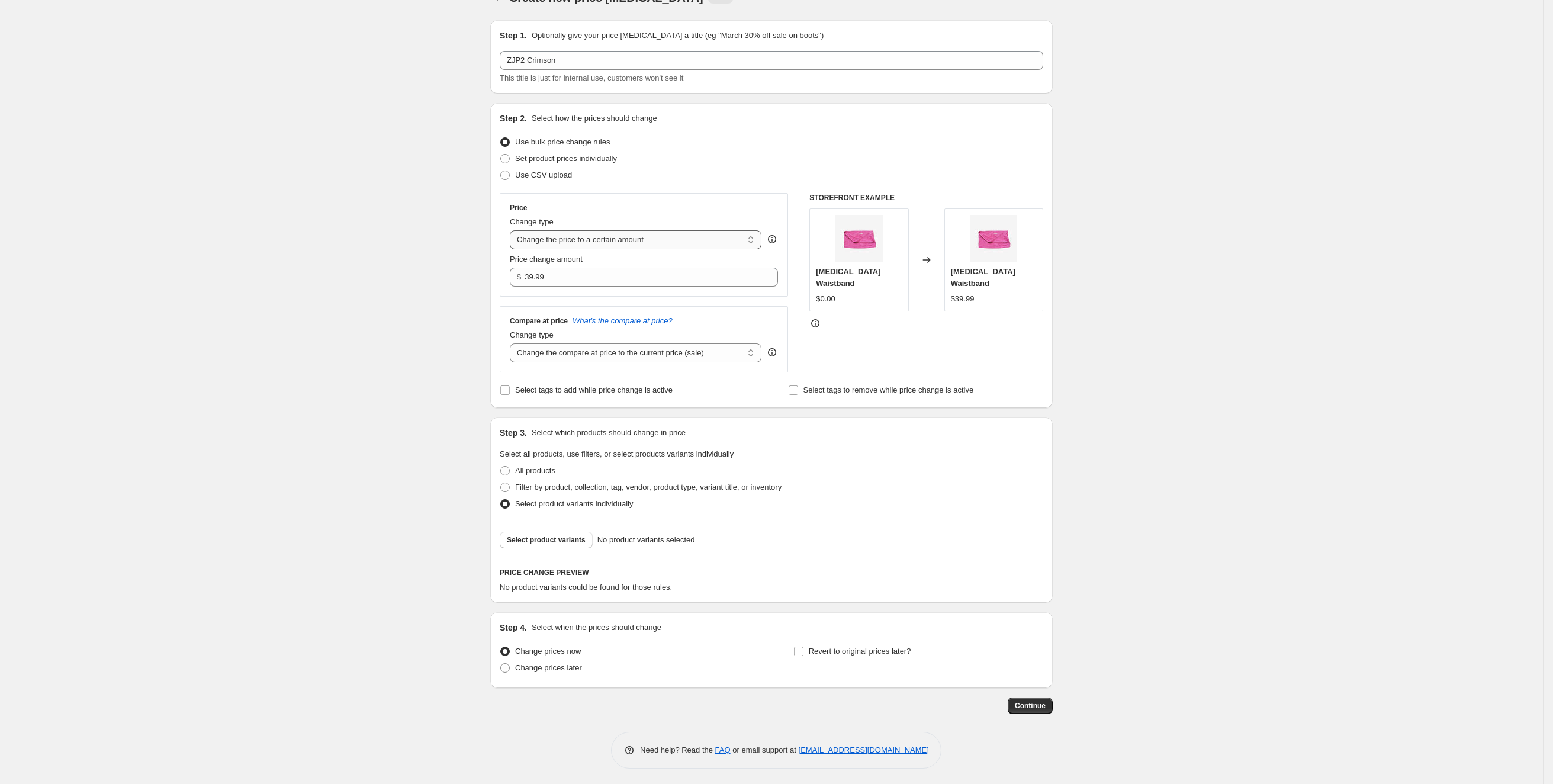
click at [601, 243] on select "Change the price to a certain amount Change the price by a certain amount Chang…" at bounding box center [636, 240] width 251 height 19
click at [515, 230] on select "Change the price to a certain amount Change the price by a certain amount Chang…" at bounding box center [636, 240] width 251 height 19
click at [597, 240] on select "Change the price to a certain amount Change the price by a certain amount Chang…" at bounding box center [636, 240] width 251 height 19
click at [515, 230] on select "Change the price to a certain amount Change the price by a certain amount Chang…" at bounding box center [636, 240] width 251 height 19
click at [532, 539] on span "Select product variants" at bounding box center [546, 540] width 79 height 10
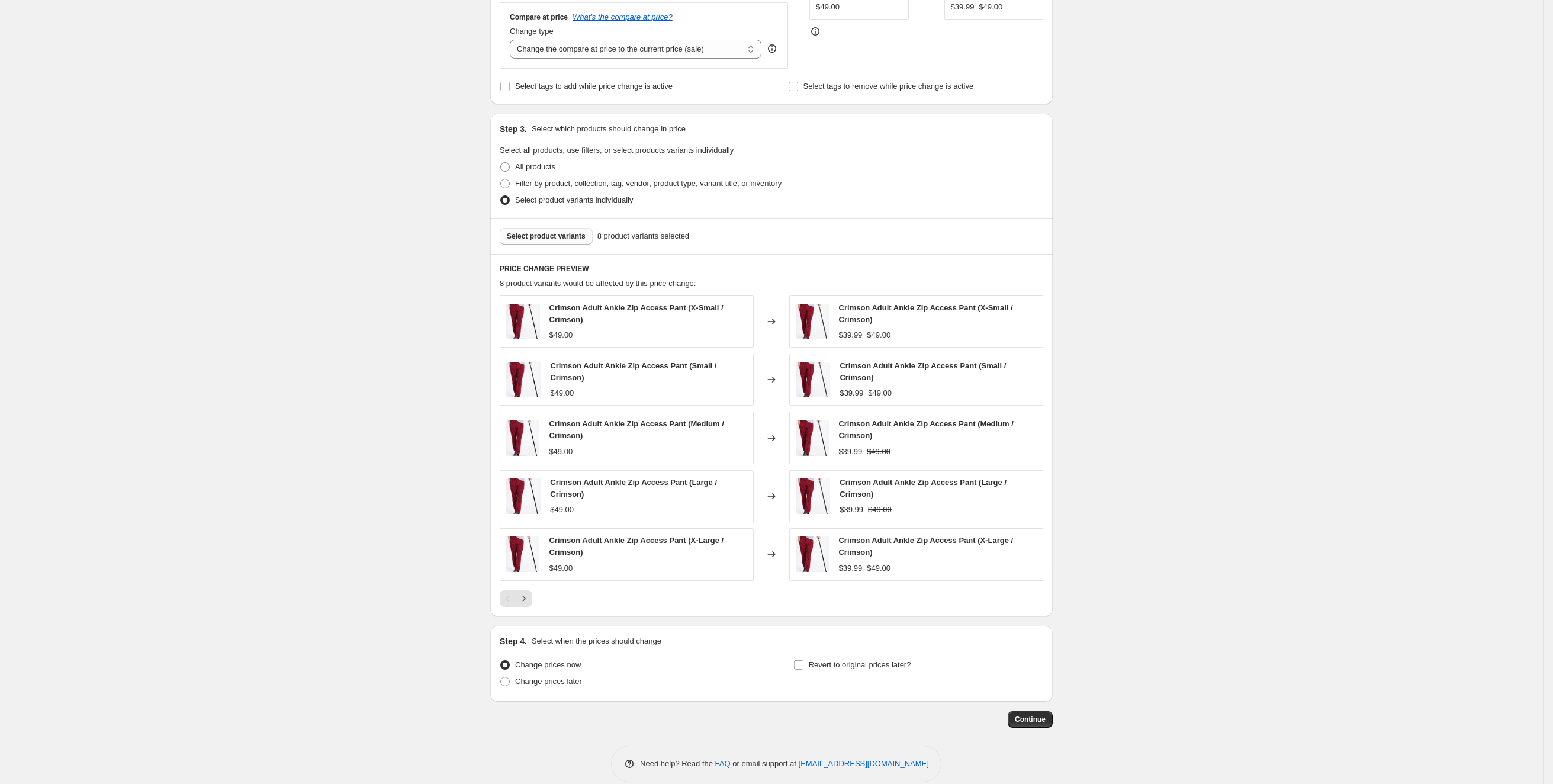
scroll to position [341, 0]
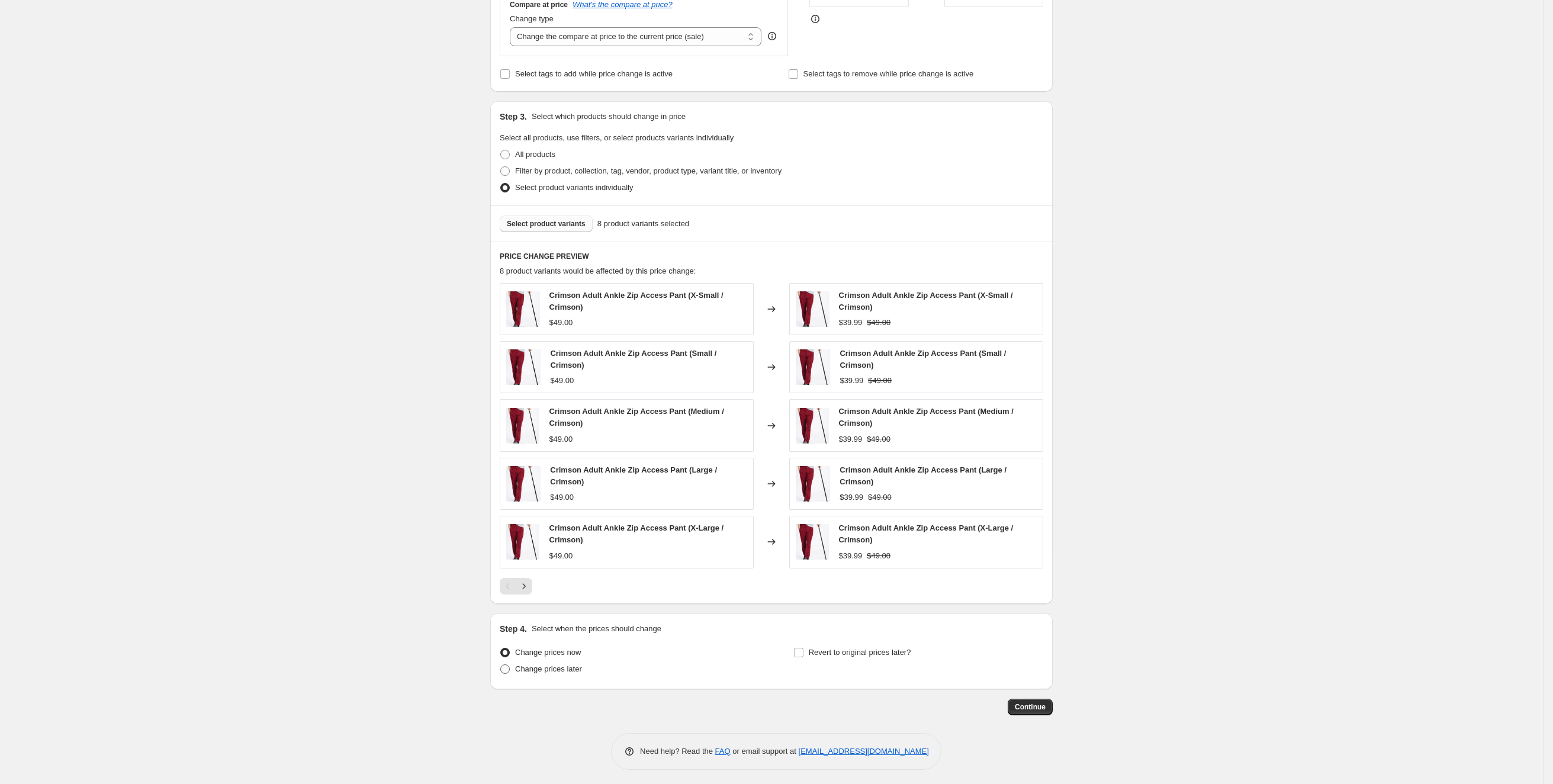
click at [547, 665] on span "Change prices later" at bounding box center [548, 668] width 67 height 9
click at [501, 665] on input "Change prices later" at bounding box center [501, 664] width 1 height 1
radio input "true"
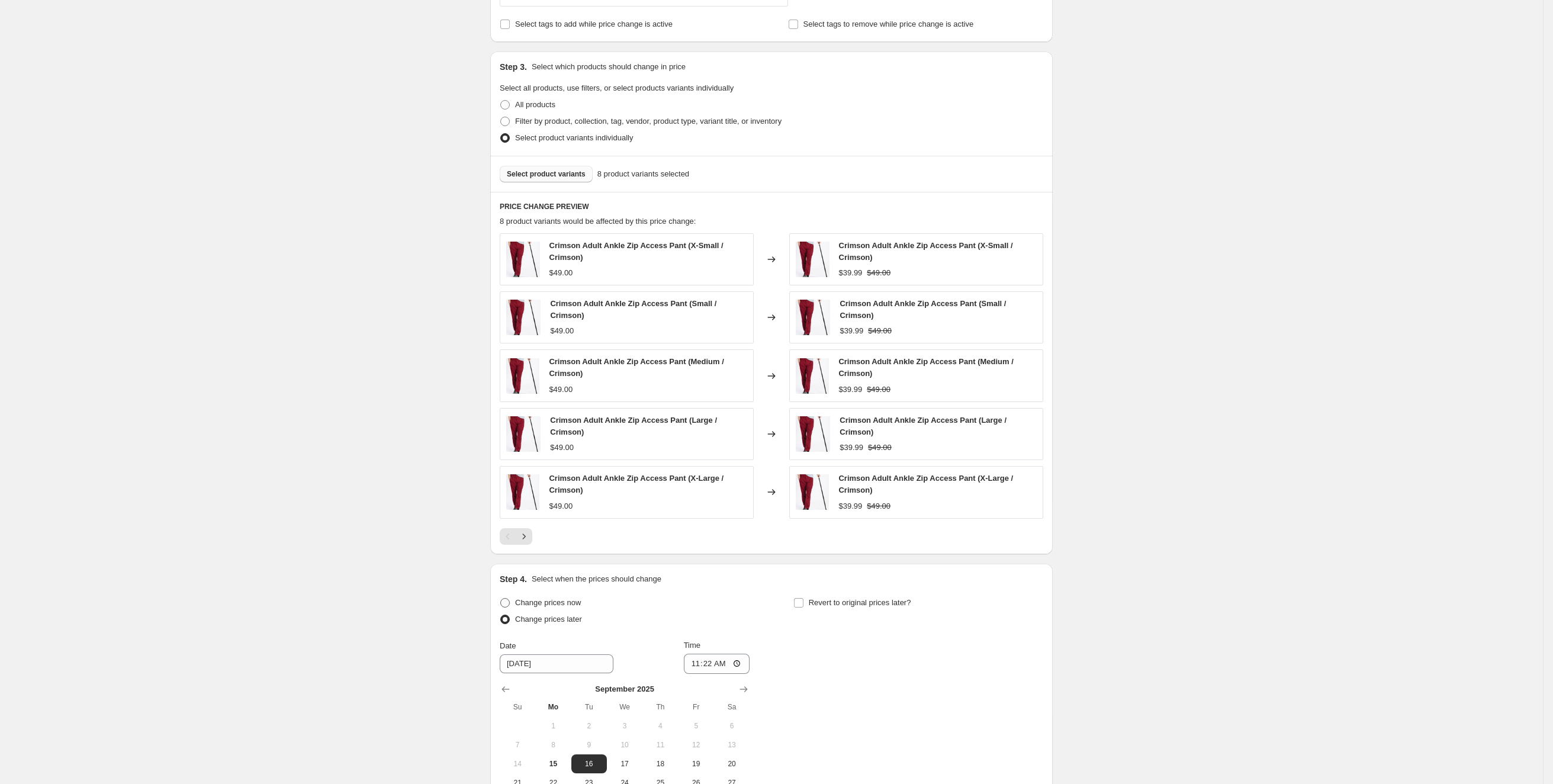
scroll to position [411, 0]
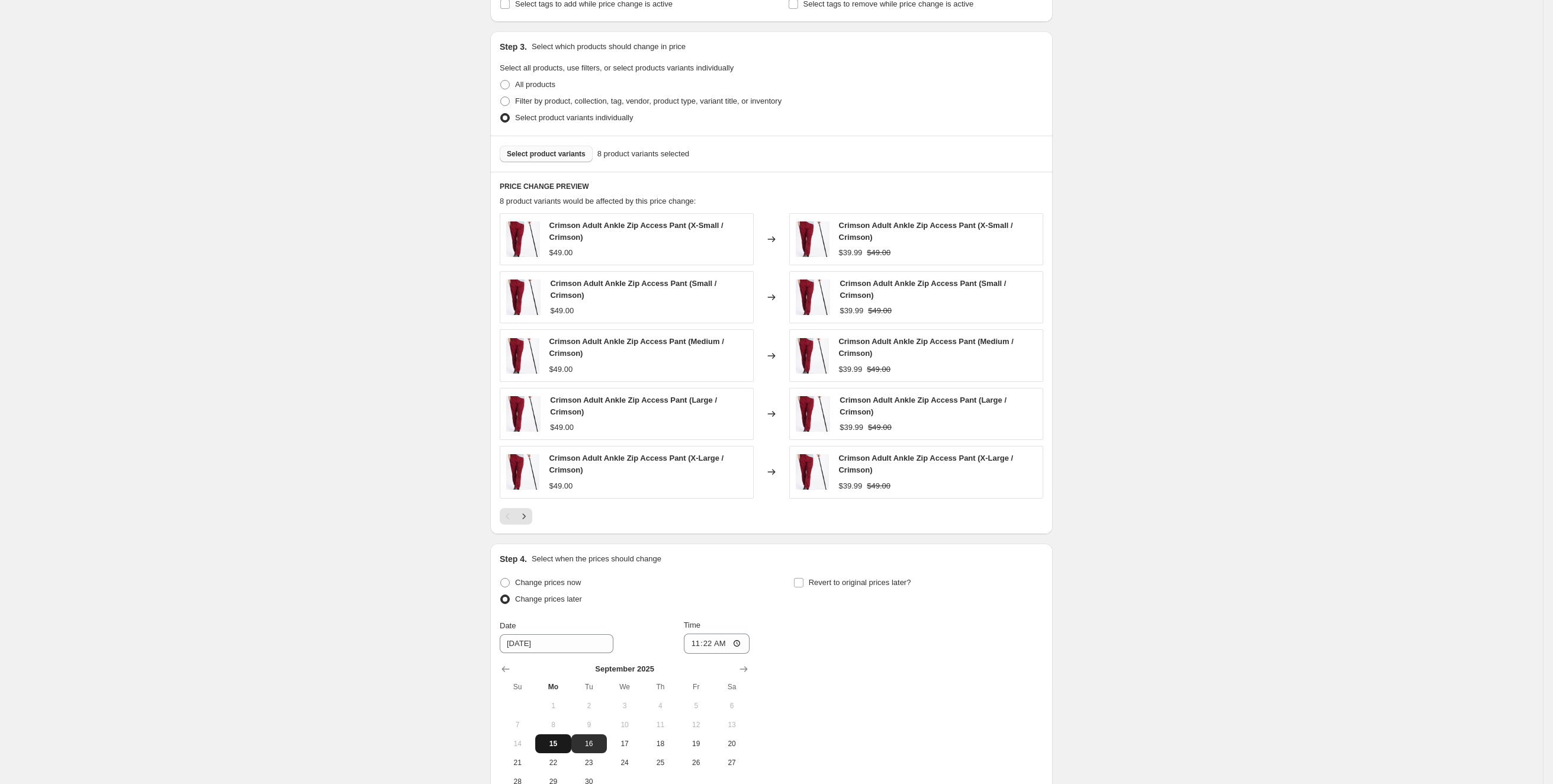
click at [556, 739] on span "15" at bounding box center [553, 744] width 26 height 10
type input "[DATE]"
click at [718, 645] on input "11:22" at bounding box center [718, 643] width 67 height 20
click at [710, 639] on input "11:22" at bounding box center [718, 643] width 67 height 20
click at [734, 640] on input "11:22" at bounding box center [718, 643] width 67 height 20
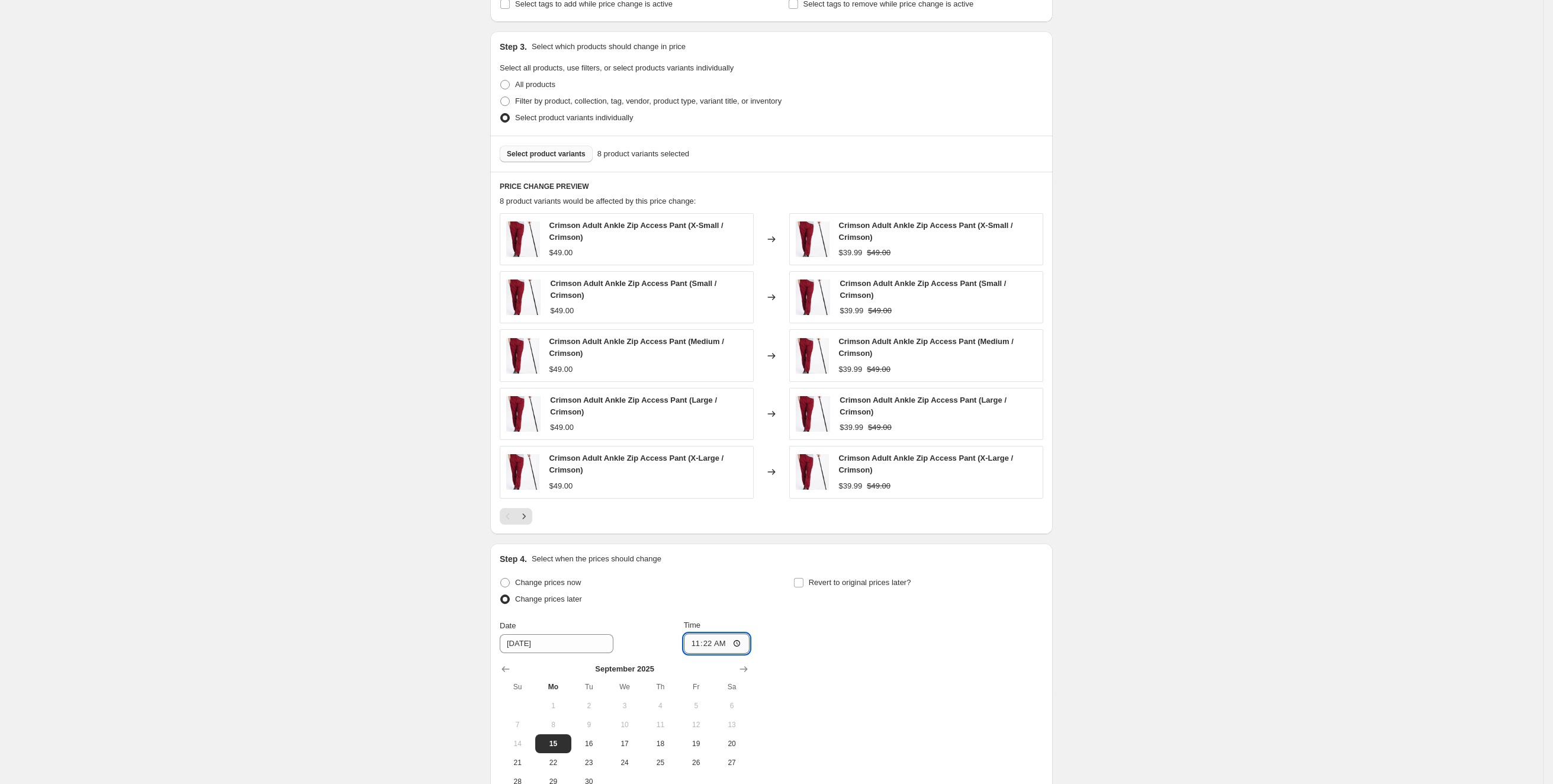
click at [743, 639] on input "11:22" at bounding box center [718, 643] width 67 height 20
type input "14:22"
click at [955, 643] on div "Change prices now Change prices later Date 9/15/2025 Time 14:22 September 2025 …" at bounding box center [771, 683] width 543 height 217
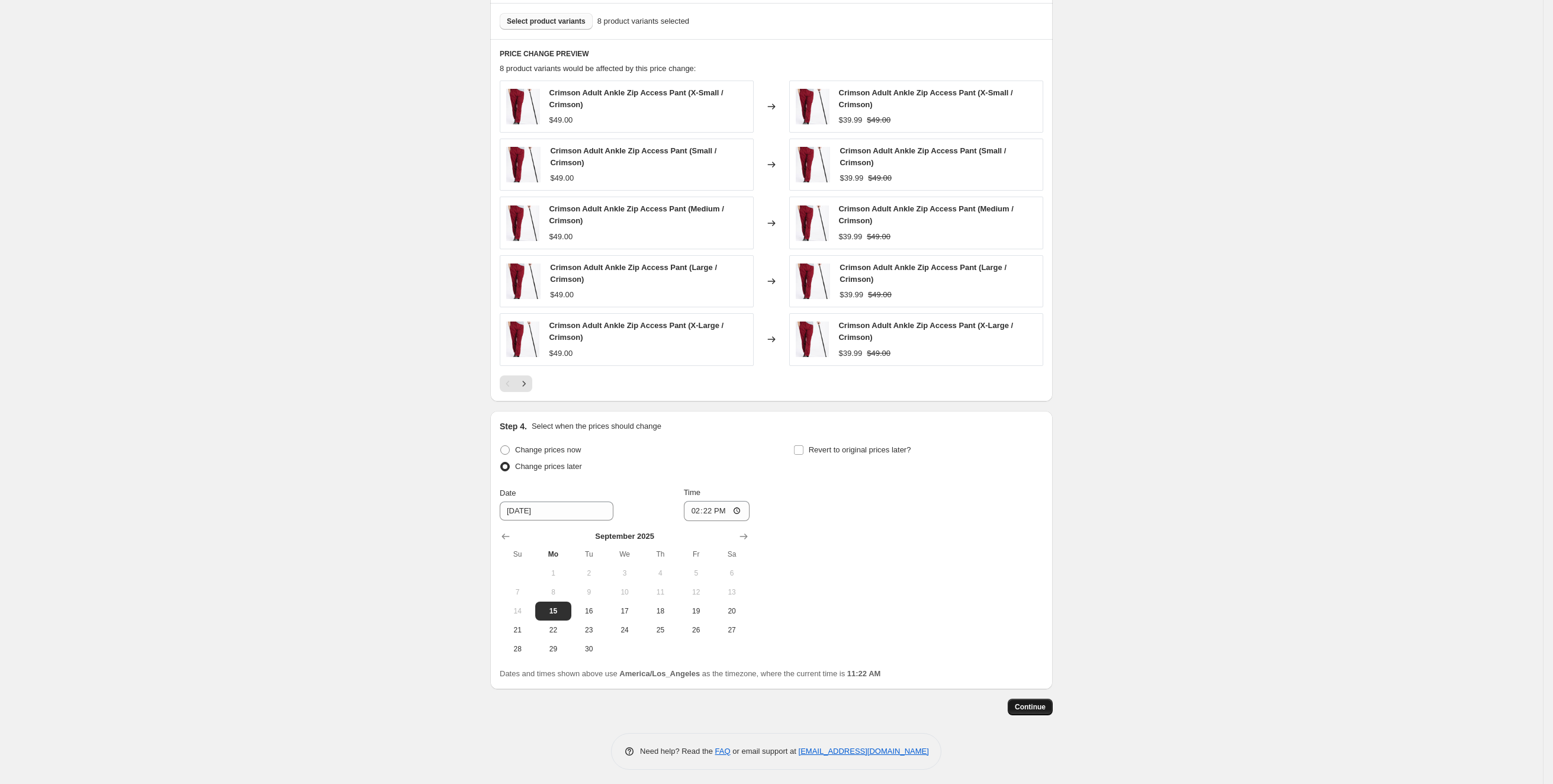
click at [1038, 708] on span "Continue" at bounding box center [1031, 707] width 30 height 10
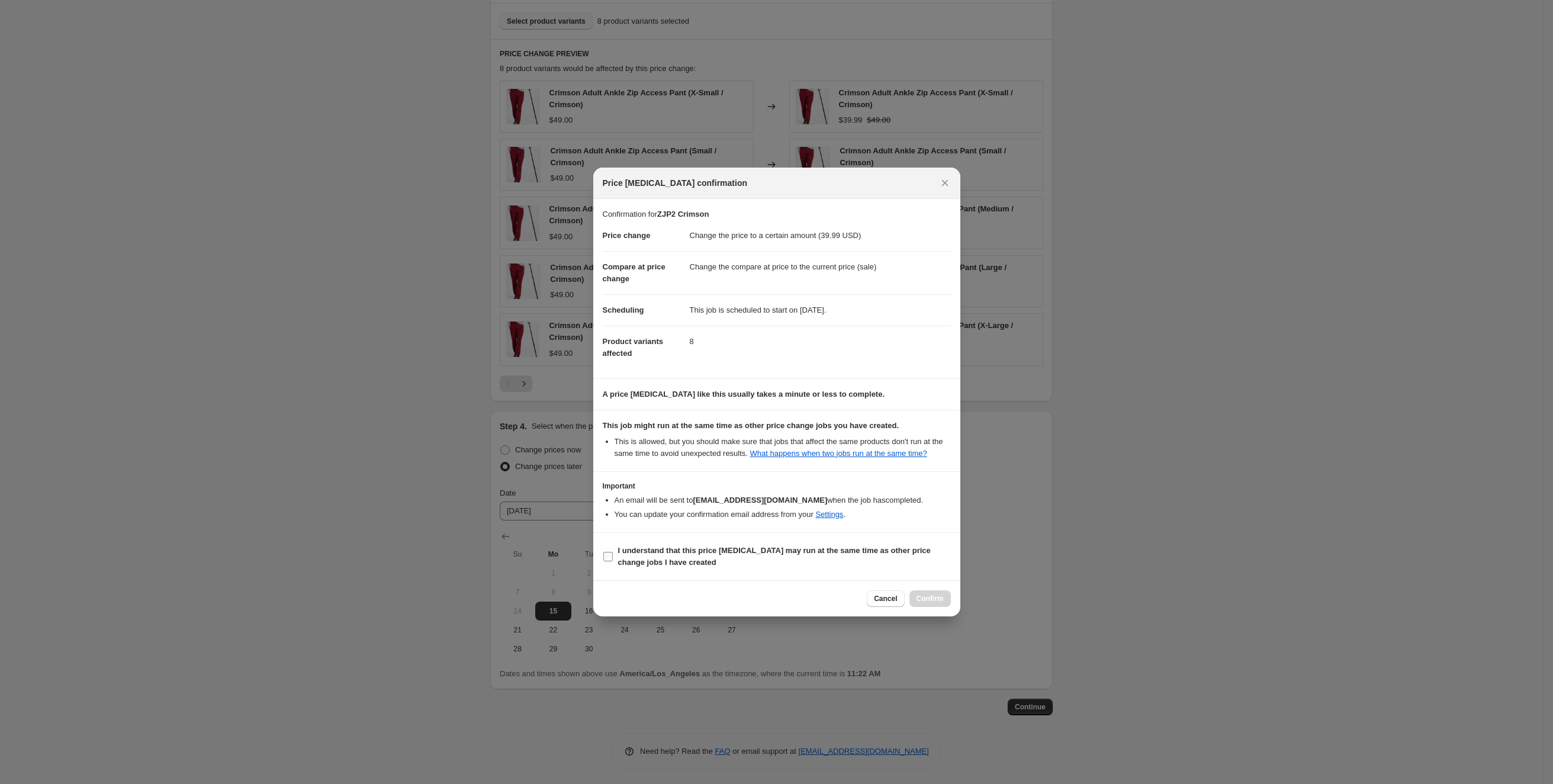
click at [796, 561] on span "I understand that this price change job may run at the same time as other price…" at bounding box center [785, 556] width 333 height 24
click at [613, 561] on input "I understand that this price change job may run at the same time as other price…" at bounding box center [608, 557] width 10 height 10
checkbox input "true"
click at [938, 601] on span "Confirm" at bounding box center [930, 598] width 28 height 10
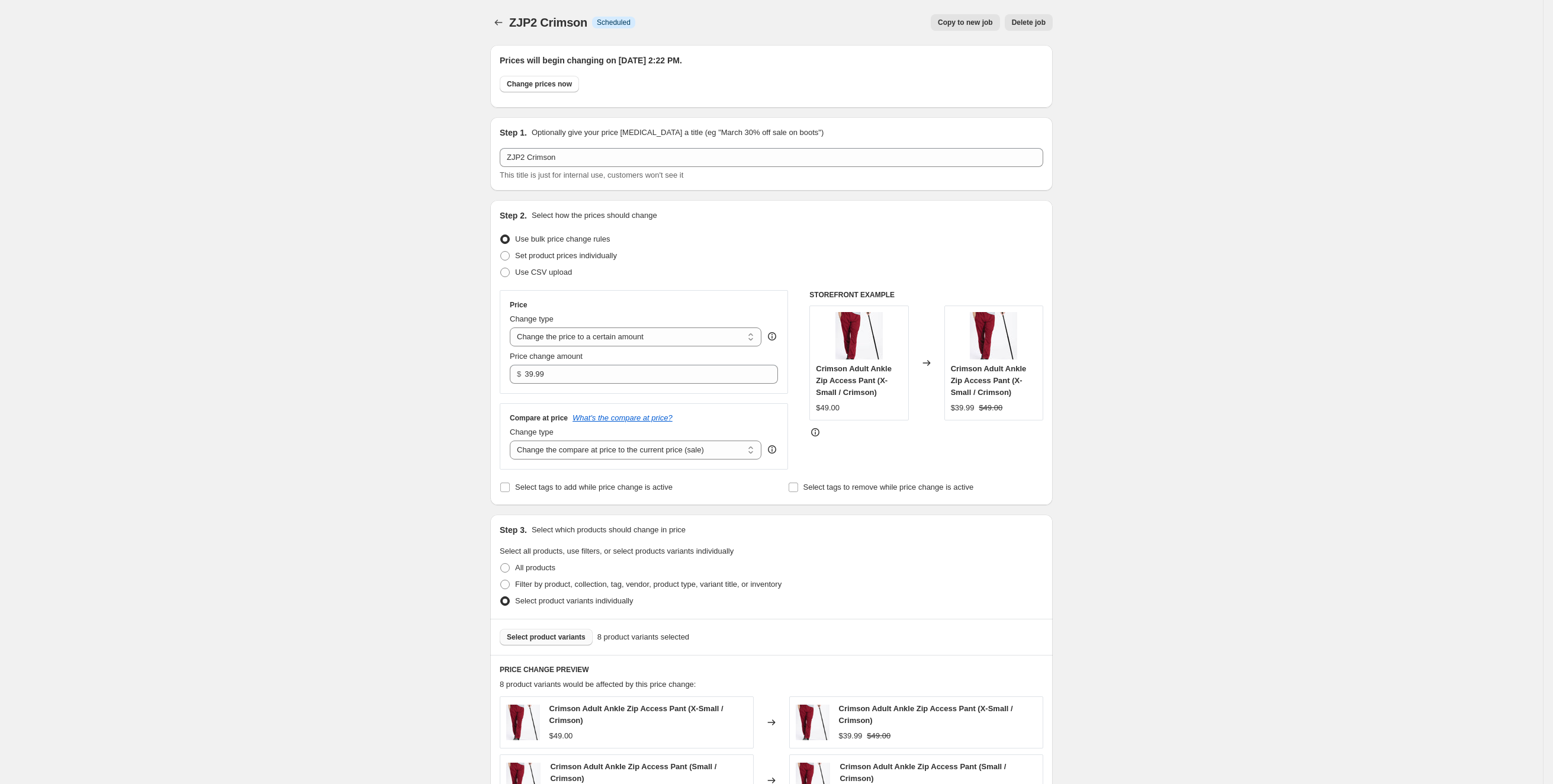
scroll to position [543, 0]
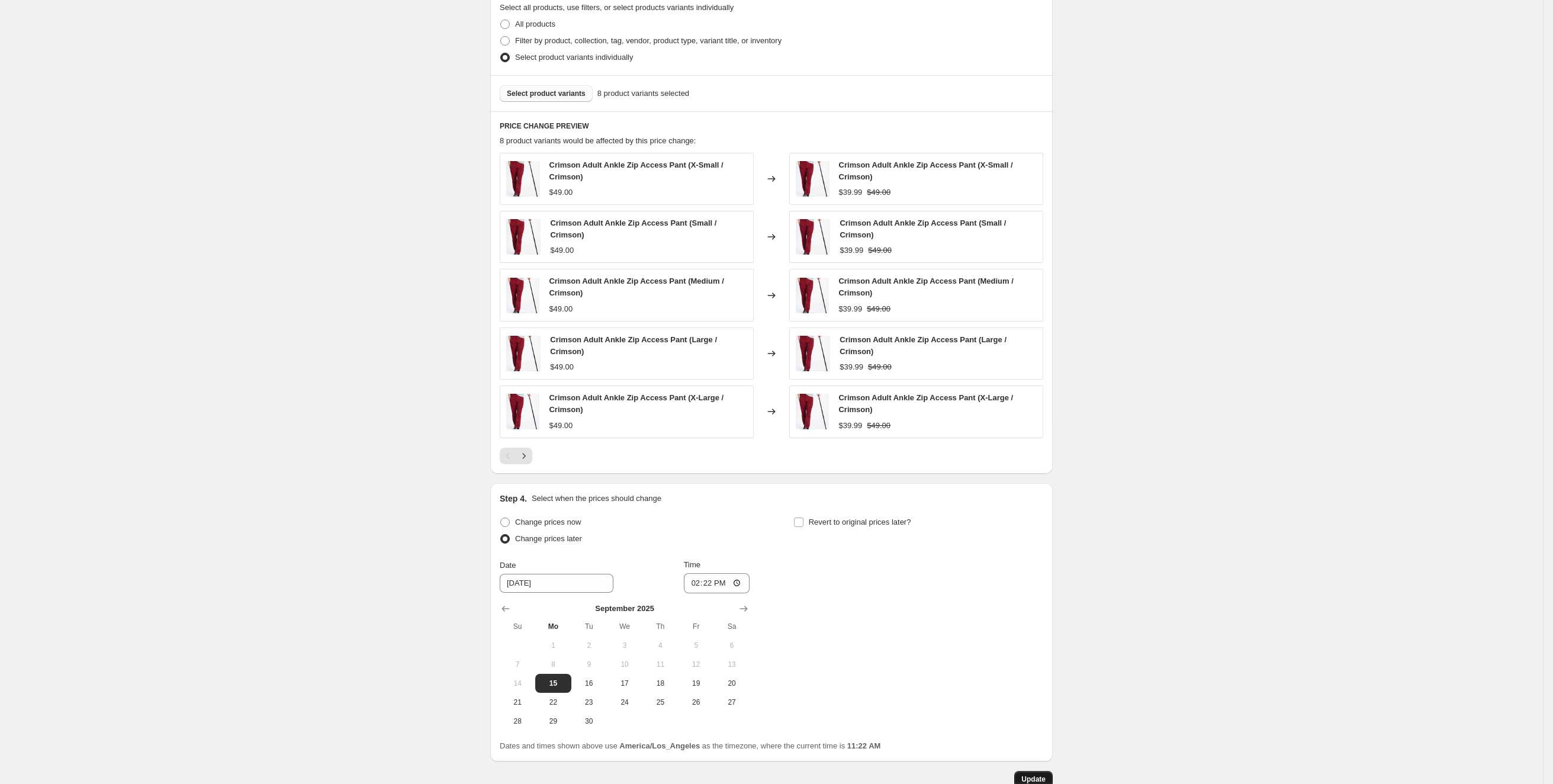
click at [1052, 774] on button "Update" at bounding box center [1033, 778] width 38 height 16
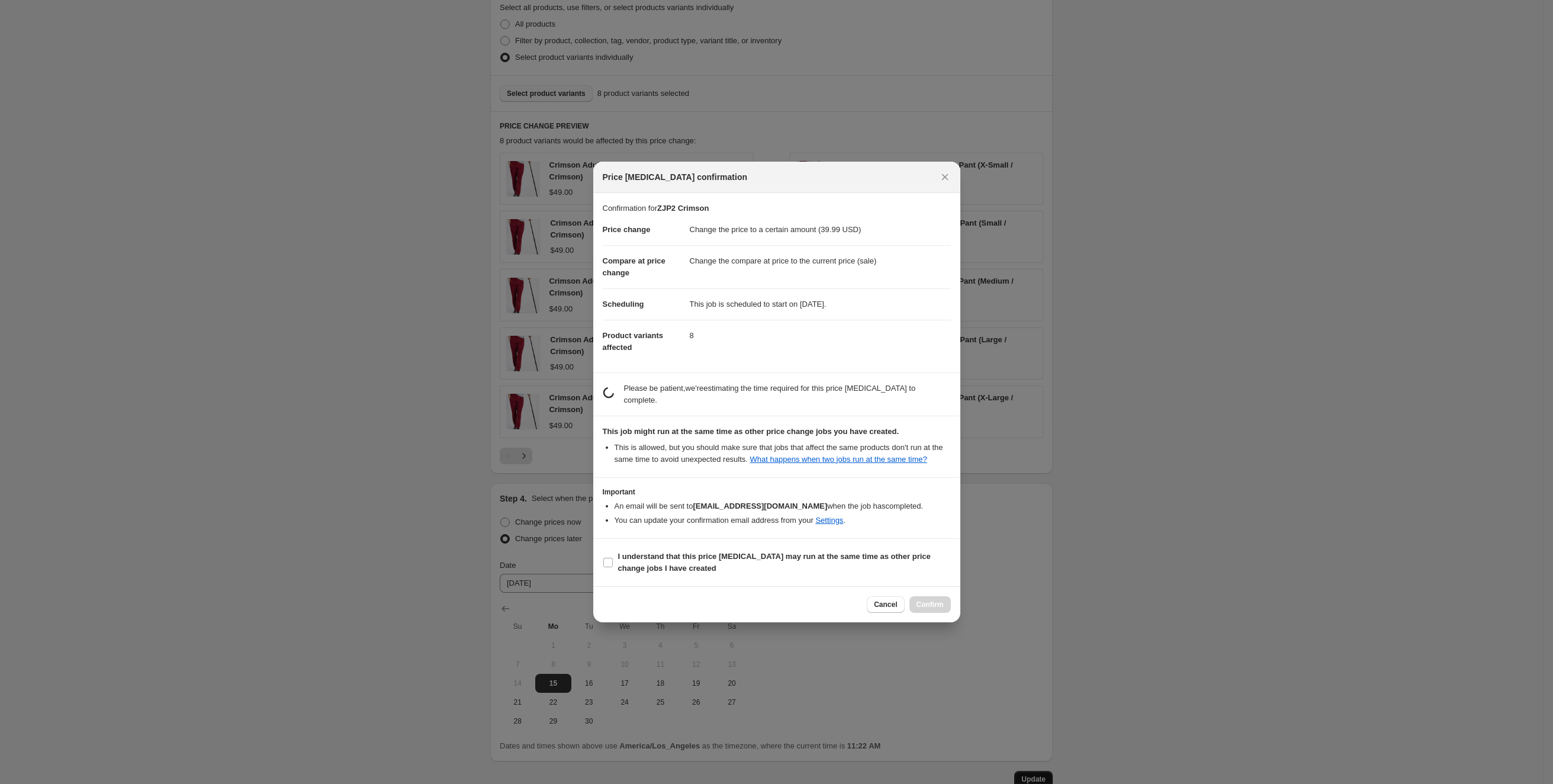
scroll to position [0, 0]
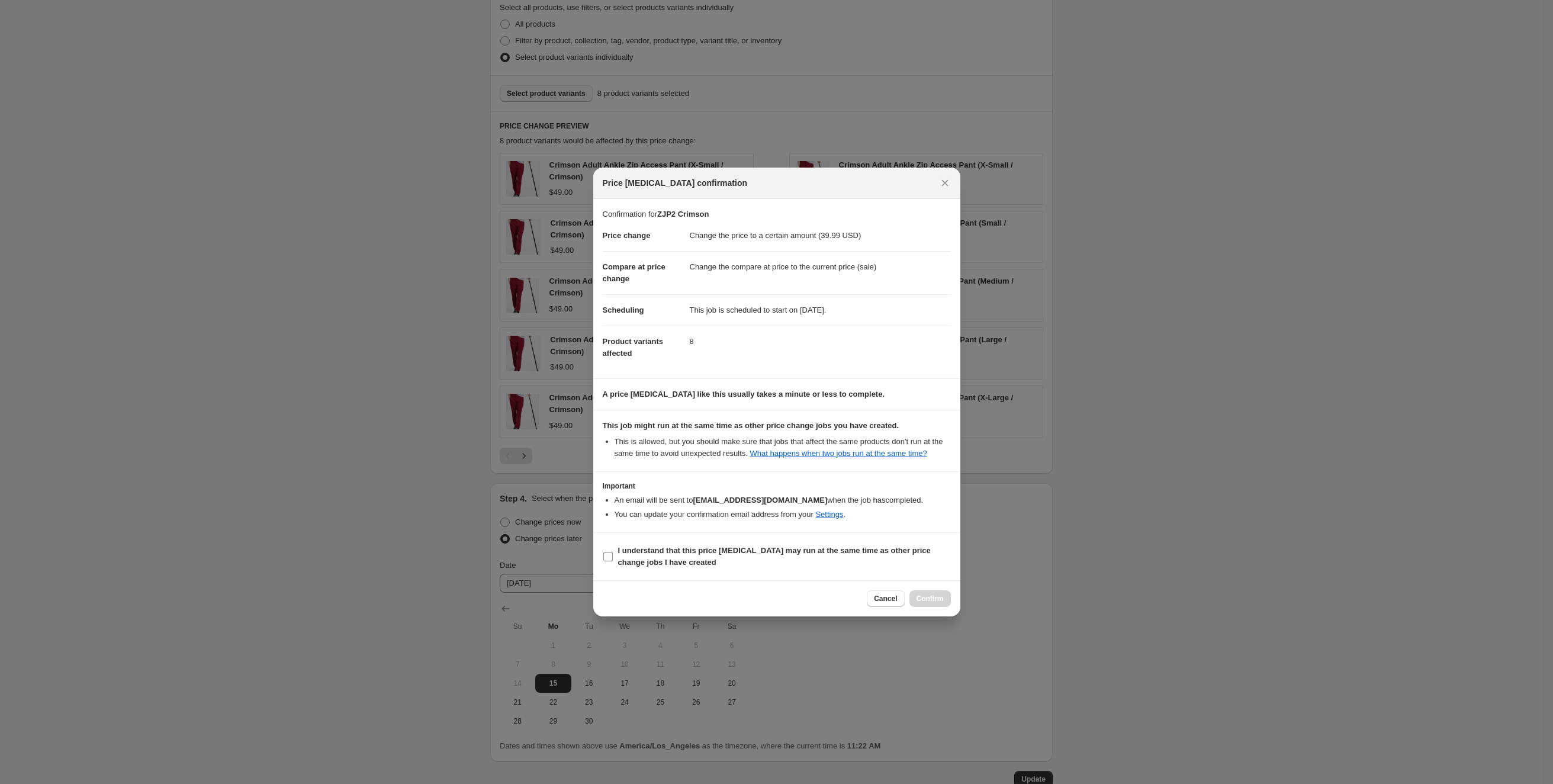
click at [651, 554] on b "I understand that this price change job may run at the same time as other price…" at bounding box center [775, 557] width 313 height 21
click at [613, 554] on input "I understand that this price change job may run at the same time as other price…" at bounding box center [608, 557] width 10 height 10
checkbox input "true"
click at [942, 600] on span "Confirm" at bounding box center [930, 598] width 28 height 10
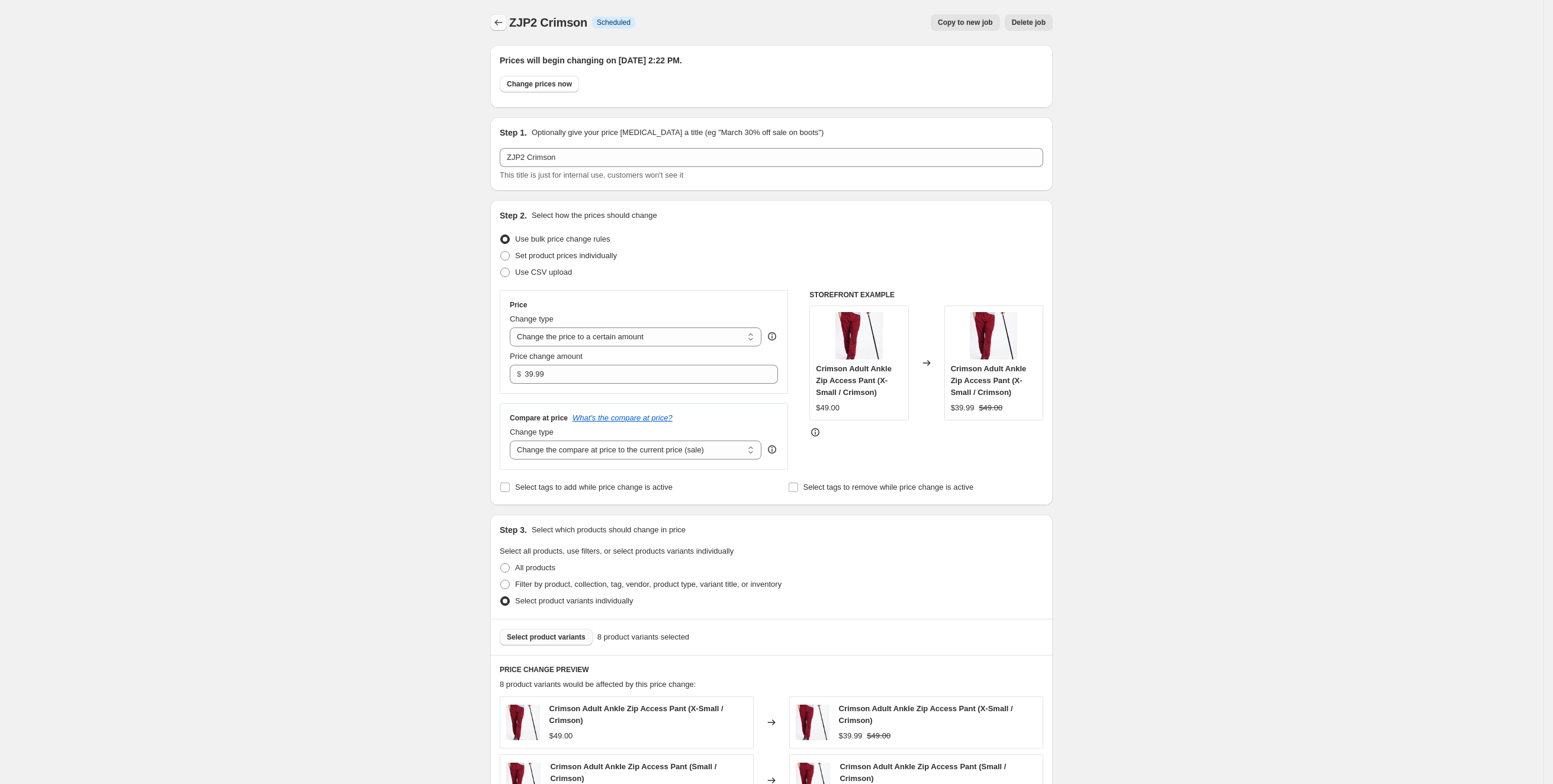
click at [501, 26] on icon "Price change jobs" at bounding box center [499, 22] width 11 height 11
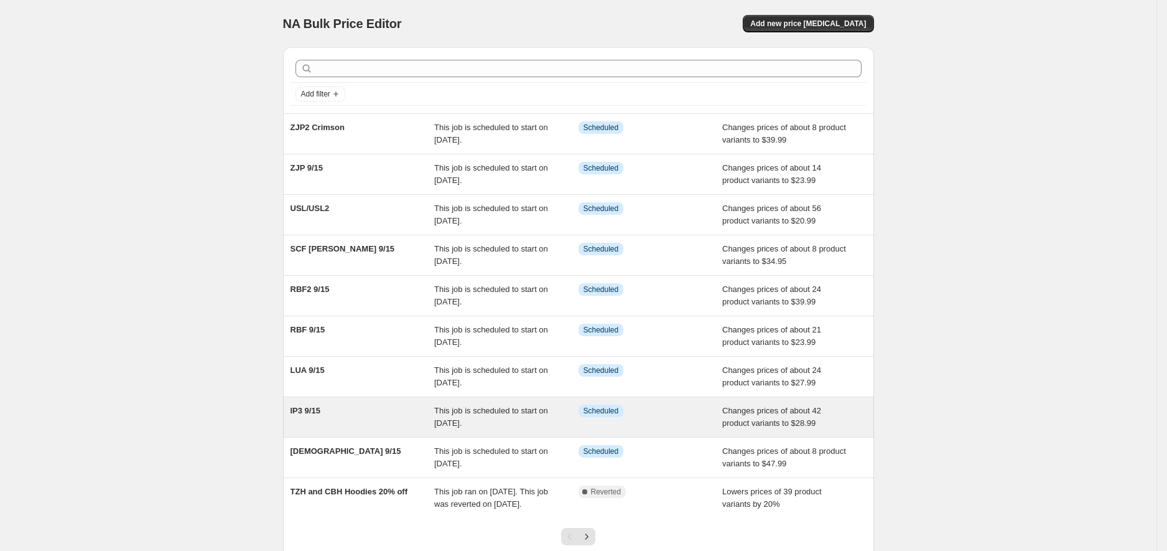
click at [349, 435] on div "IP3 9/15 This job is scheduled to start on September 15, 2025. Info Scheduled C…" at bounding box center [578, 417] width 591 height 40
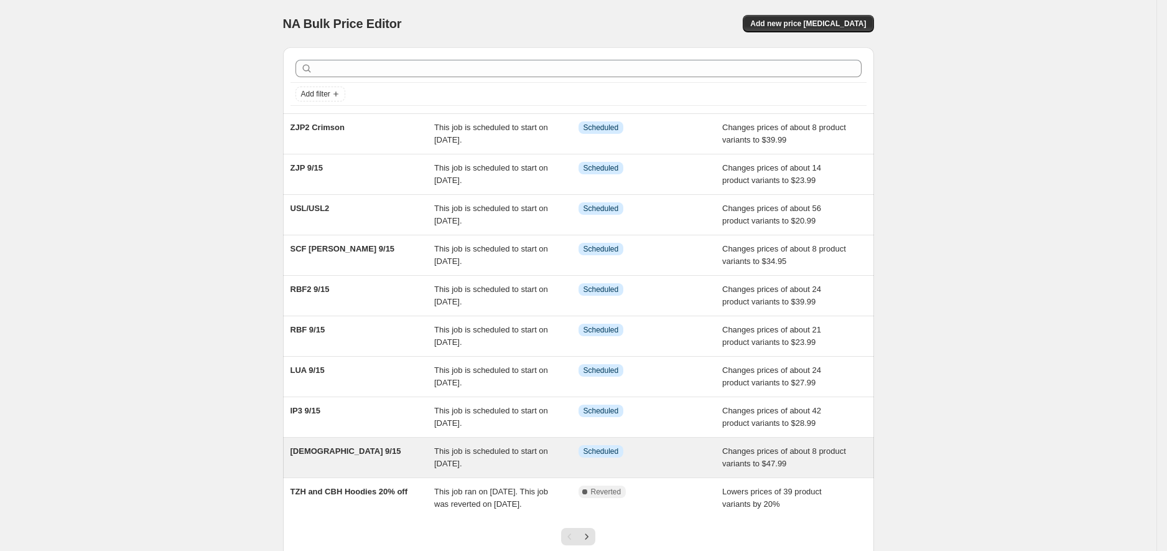
click at [347, 455] on div "[DEMOGRAPHIC_DATA] 9/15" at bounding box center [363, 457] width 144 height 25
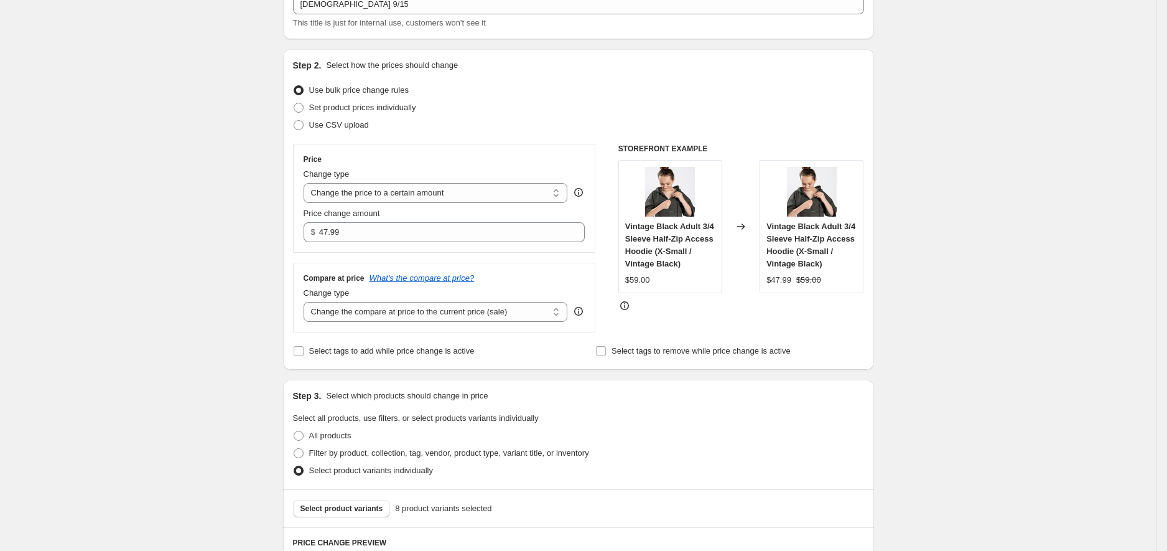
scroll to position [416, 0]
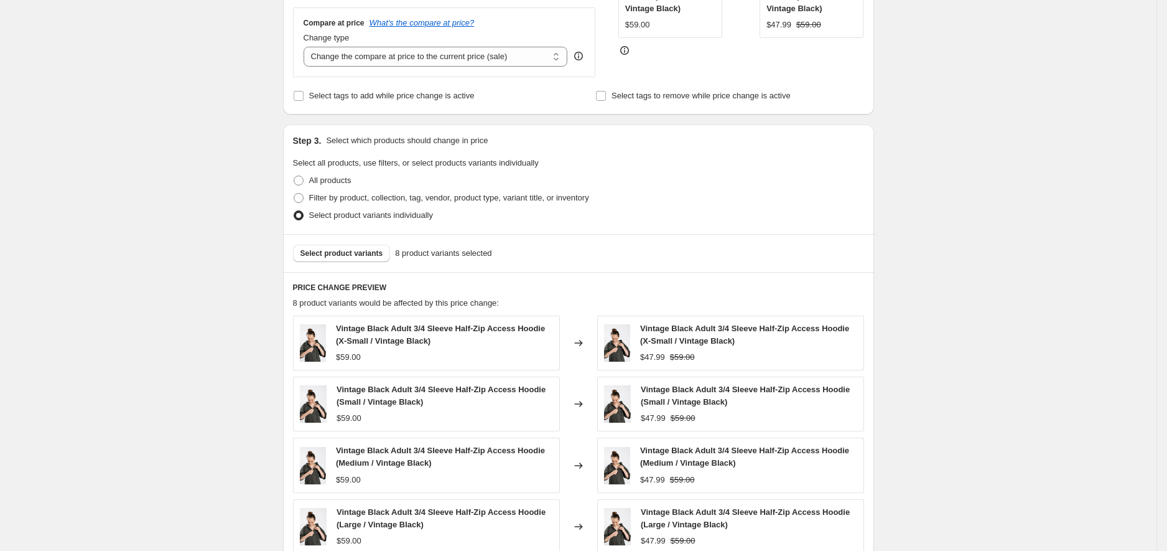
click at [365, 230] on div "Step 3. Select which products should change in price Select all products, use f…" at bounding box center [578, 179] width 591 height 110
click at [363, 246] on button "Select product variants" at bounding box center [342, 253] width 98 height 17
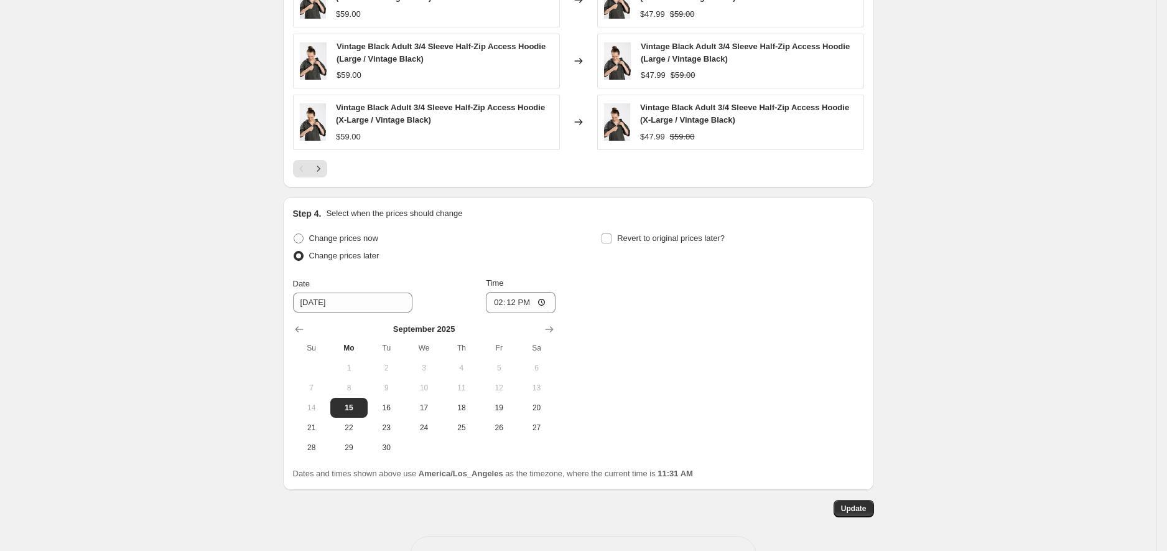
scroll to position [920, 0]
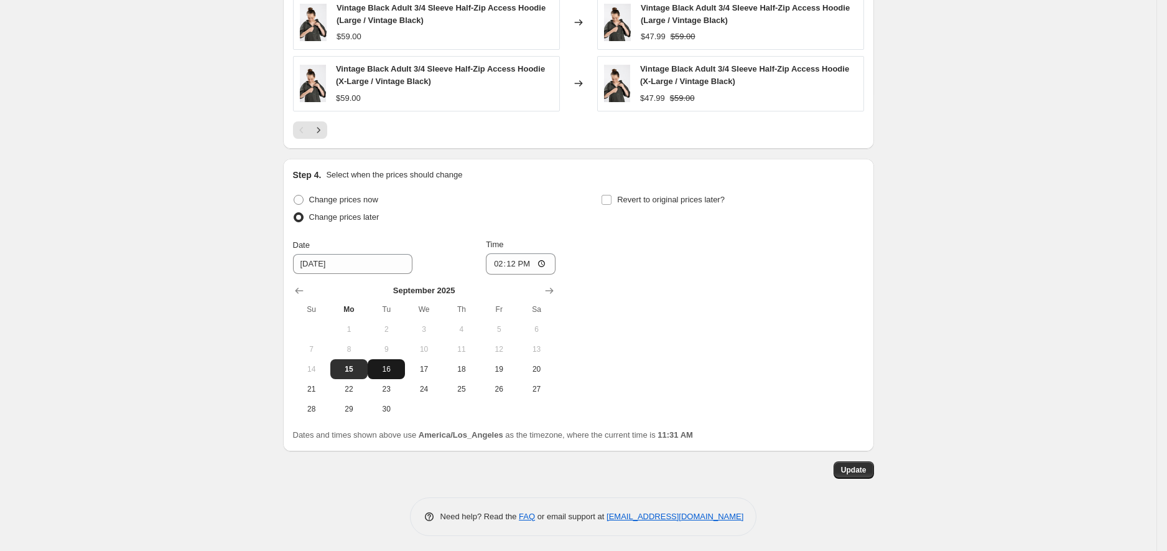
click at [387, 366] on span "16" at bounding box center [386, 369] width 27 height 10
click at [355, 367] on span "15" at bounding box center [348, 369] width 27 height 10
type input "[DATE]"
click at [713, 282] on div "Change prices now Change prices later Date [DATE] Time 14:[DATE] Mo Tu We Th Fr…" at bounding box center [578, 305] width 571 height 228
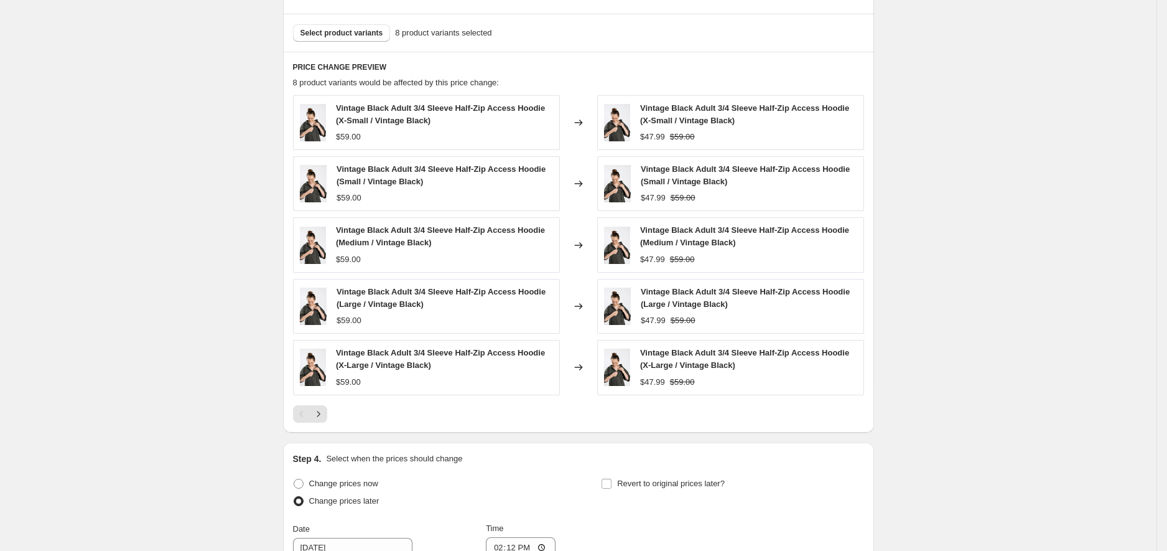
scroll to position [0, 0]
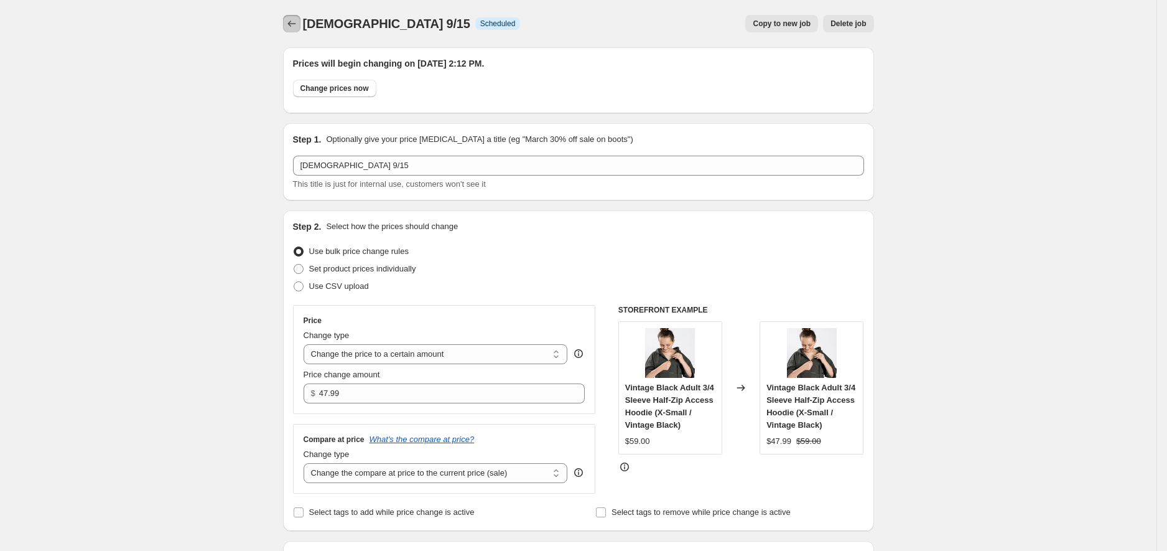
click at [291, 21] on icon "Price change jobs" at bounding box center [292, 23] width 12 height 12
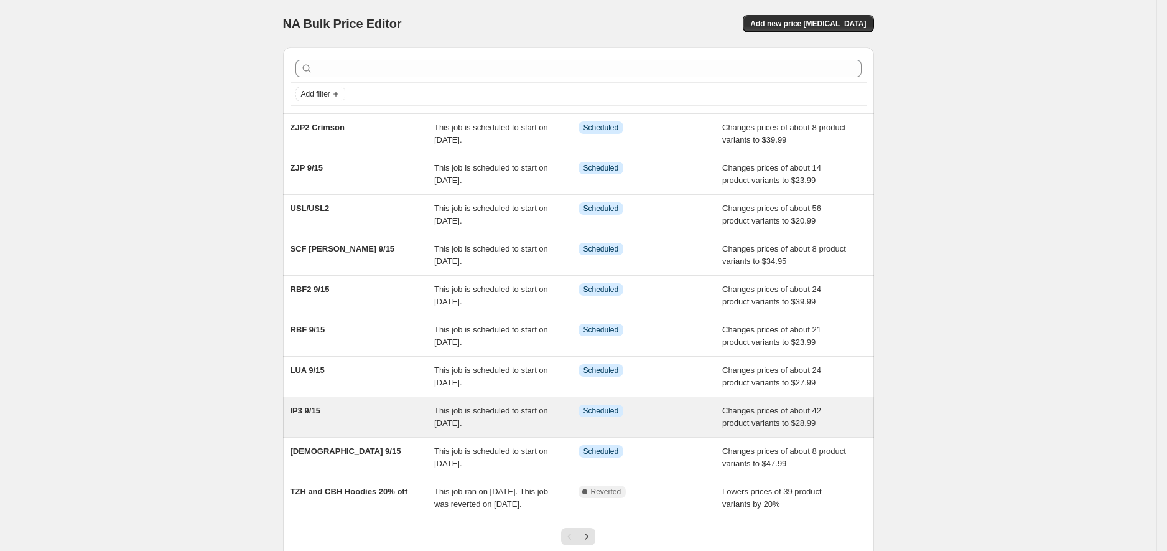
click at [371, 419] on div "IP3 9/15" at bounding box center [363, 416] width 144 height 25
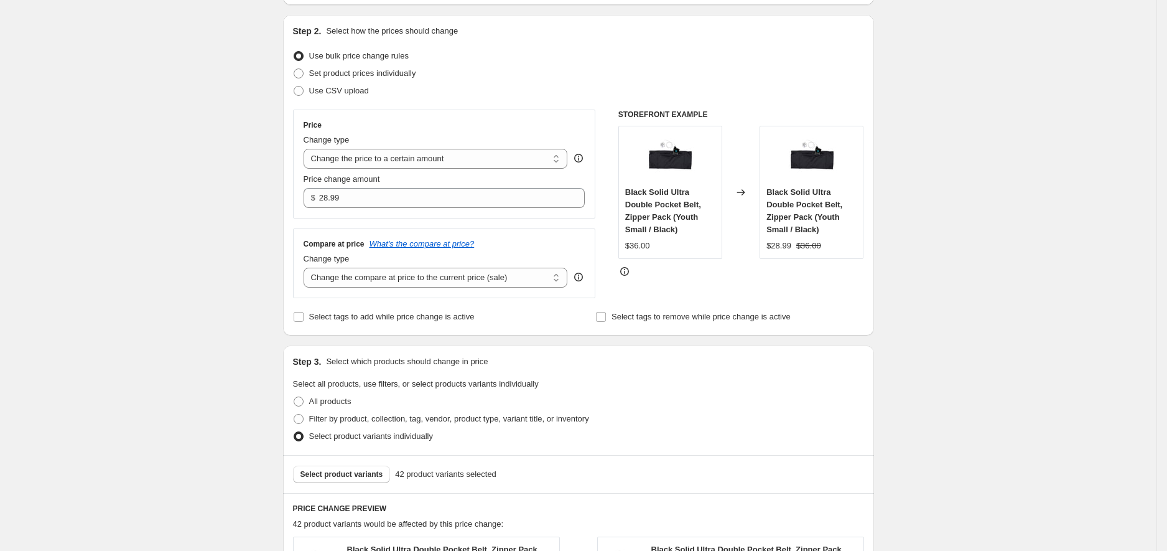
scroll to position [231, 0]
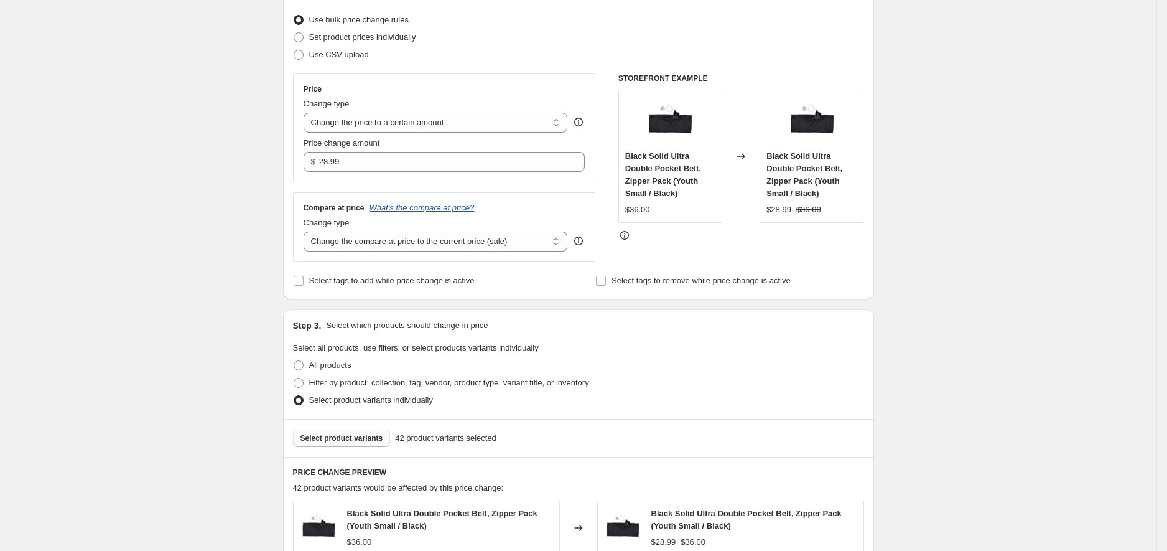
click at [383, 439] on span "Select product variants" at bounding box center [342, 438] width 83 height 10
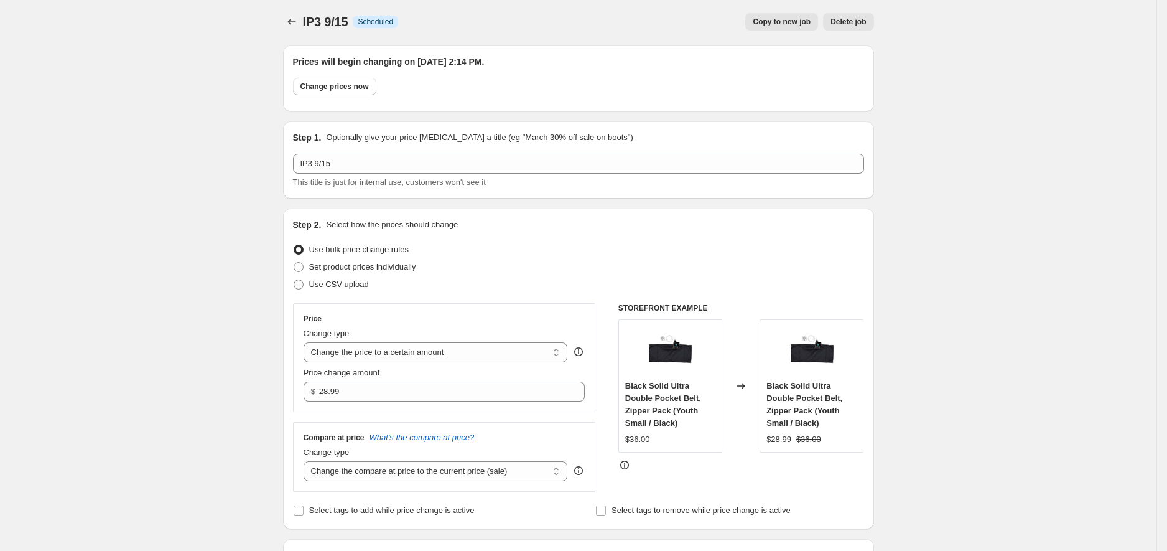
scroll to position [0, 0]
click at [292, 20] on icon "Price change jobs" at bounding box center [292, 23] width 12 height 12
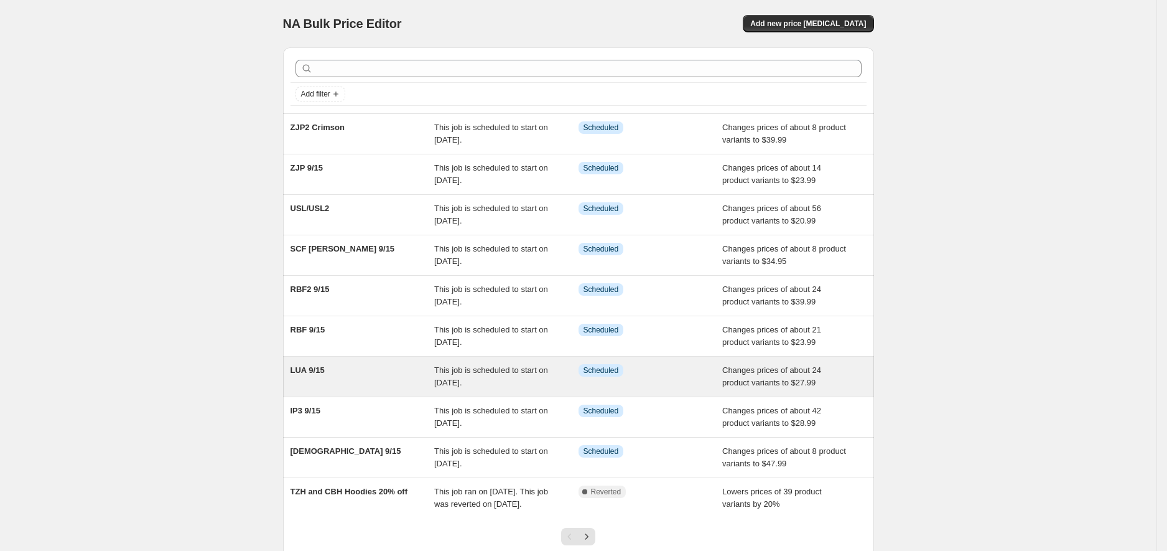
click at [373, 367] on div "LUA 9/15" at bounding box center [363, 376] width 144 height 25
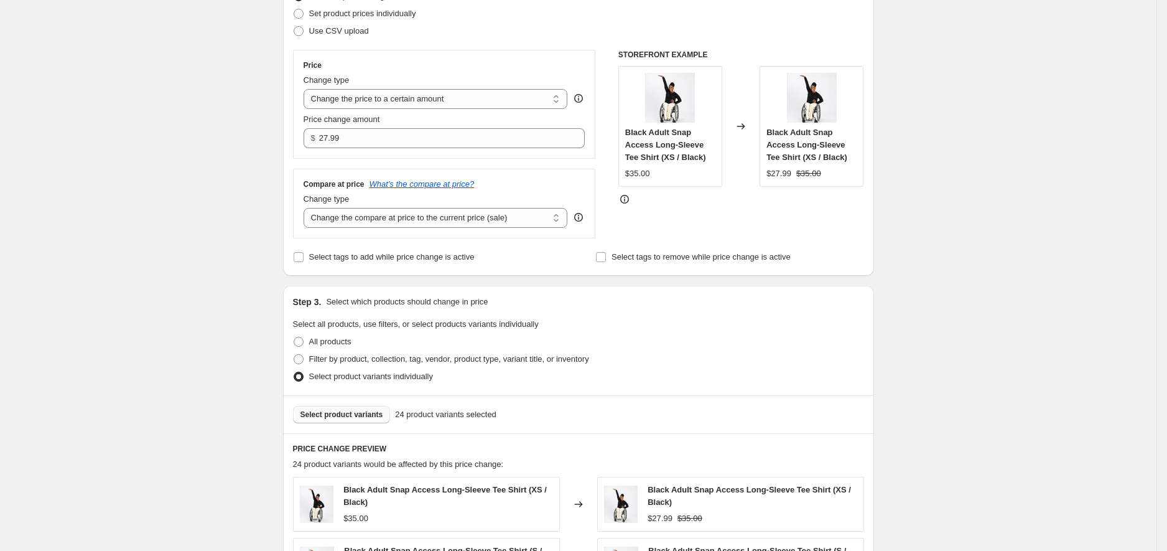
scroll to position [256, 0]
click at [328, 415] on span "Select product variants" at bounding box center [342, 414] width 83 height 10
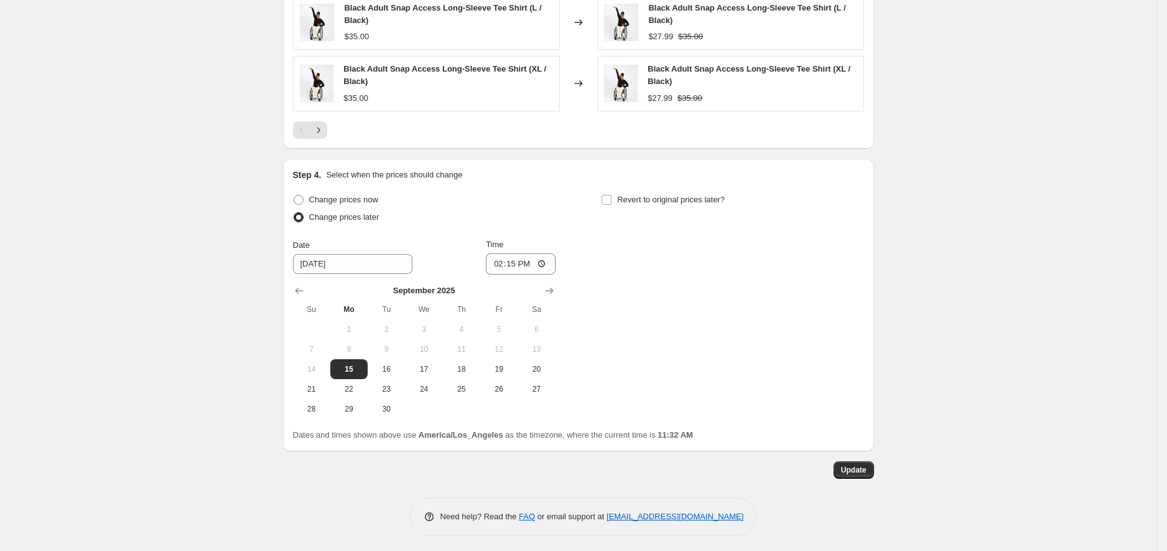
scroll to position [0, 0]
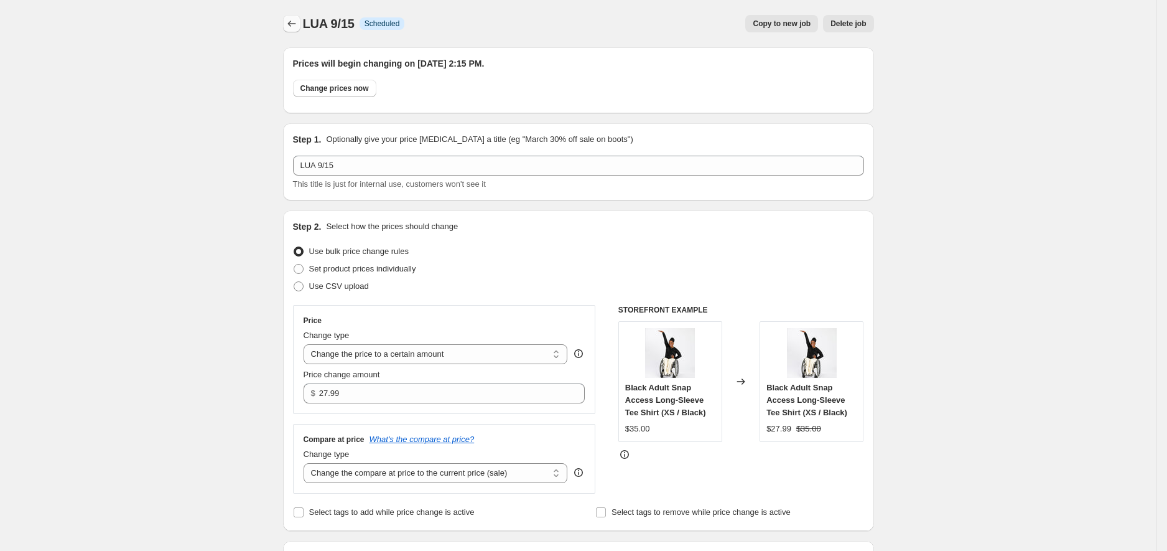
click at [297, 16] on button "Price change jobs" at bounding box center [291, 23] width 17 height 17
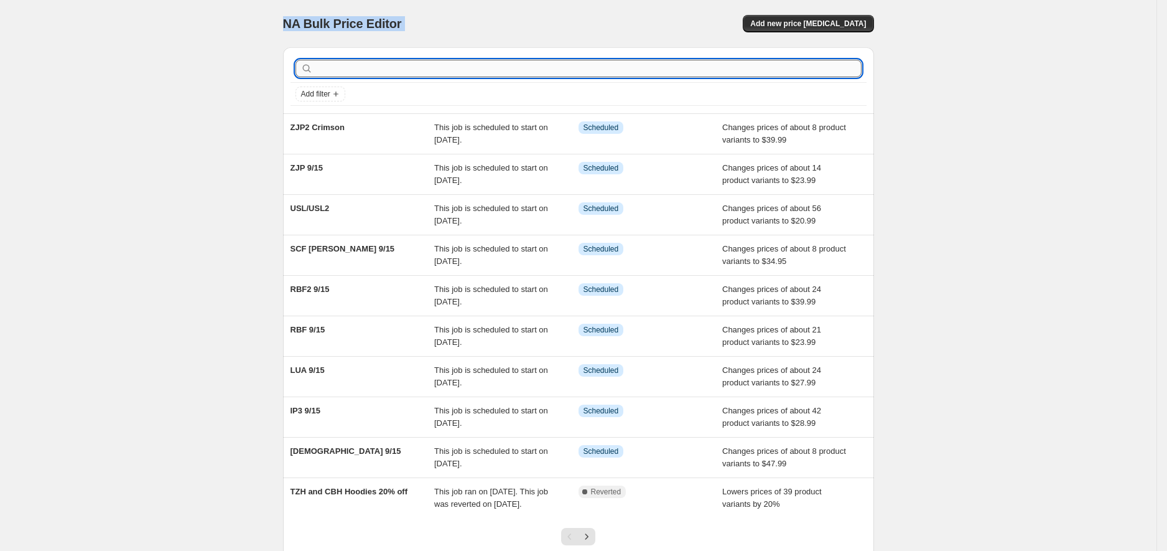
click at [394, 66] on input "text" at bounding box center [588, 68] width 546 height 17
click at [387, 69] on input "text" at bounding box center [588, 68] width 546 height 17
type input "RBF"
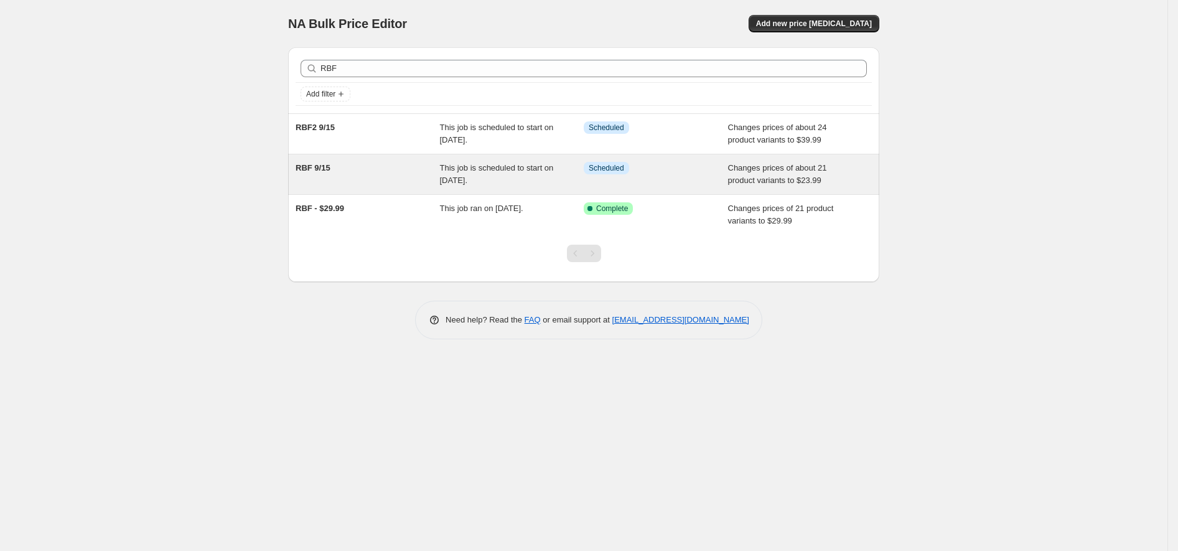
click at [348, 172] on div "RBF 9/15" at bounding box center [368, 174] width 144 height 25
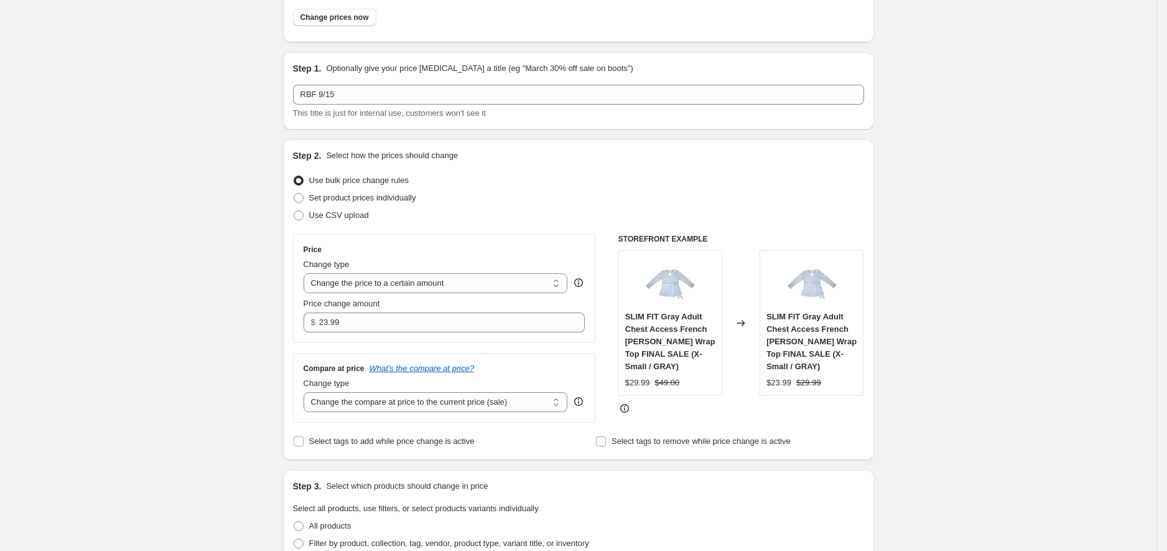
scroll to position [182, 0]
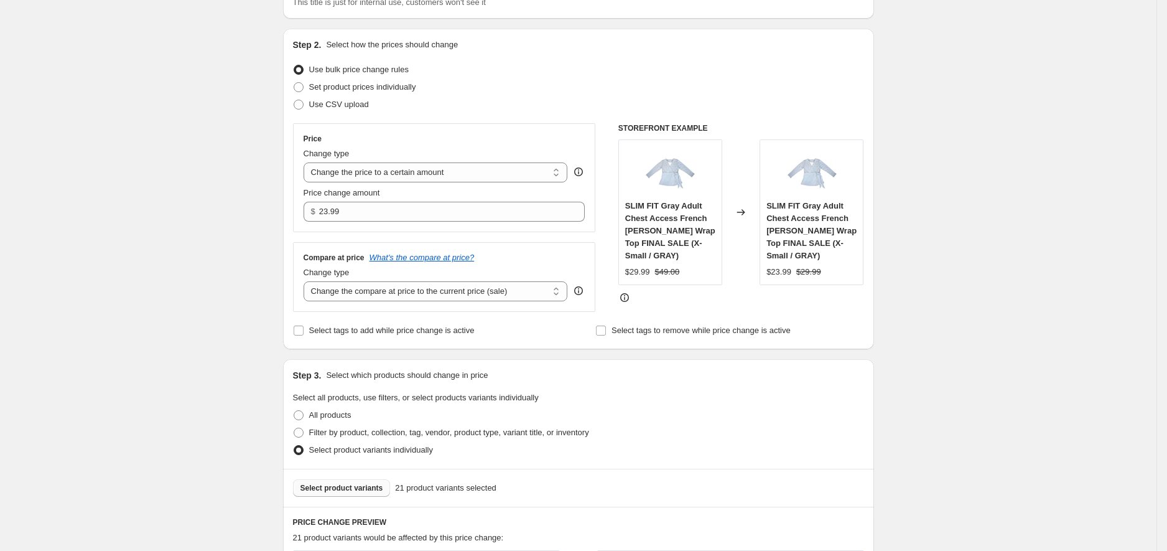
click at [383, 492] on span "Select product variants" at bounding box center [342, 488] width 83 height 10
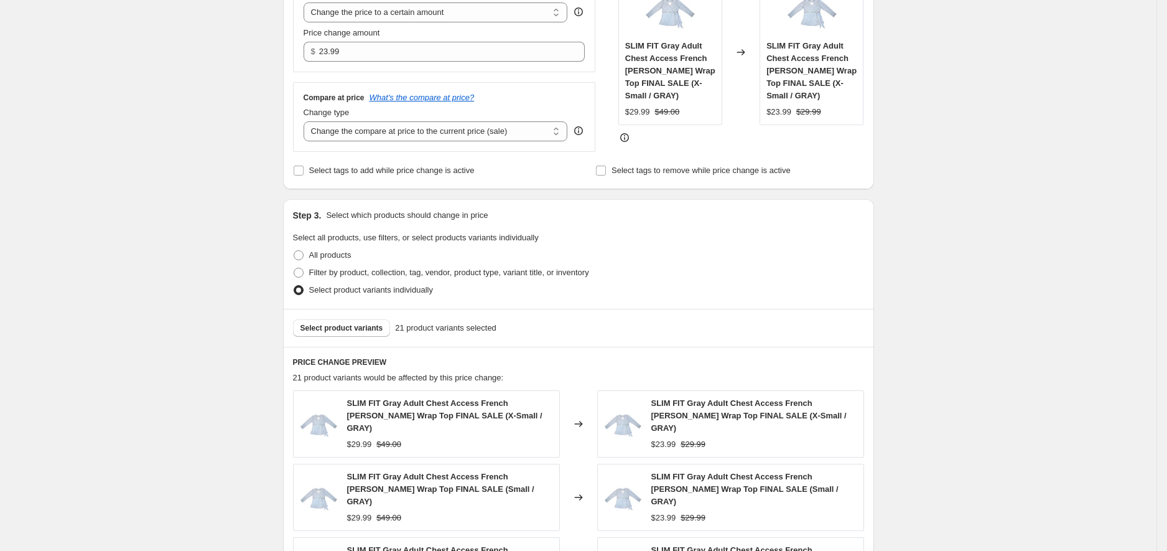
scroll to position [0, 0]
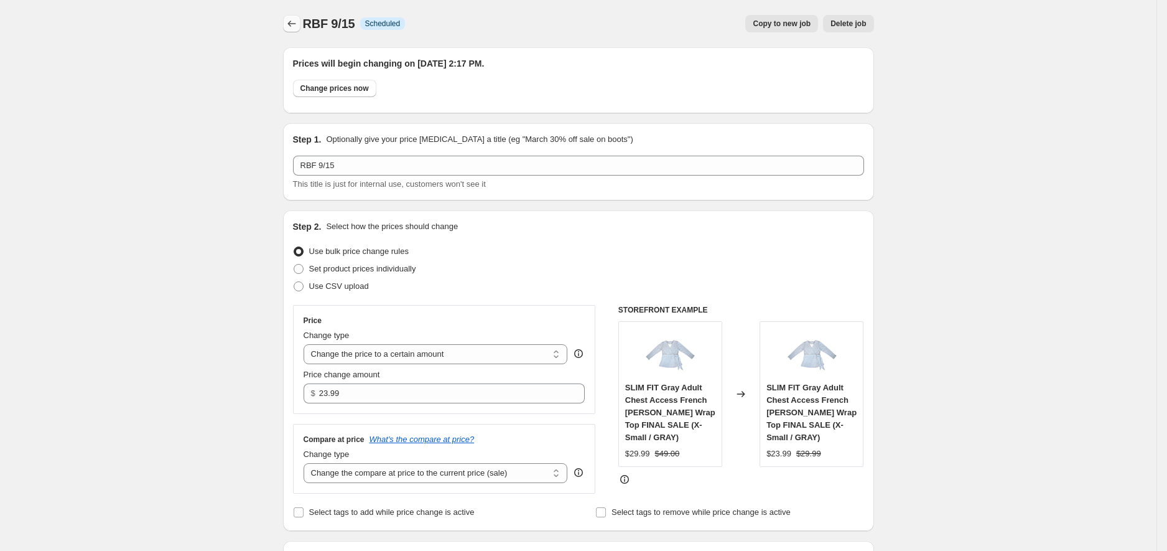
click at [298, 21] on icon "Price change jobs" at bounding box center [292, 23] width 12 height 12
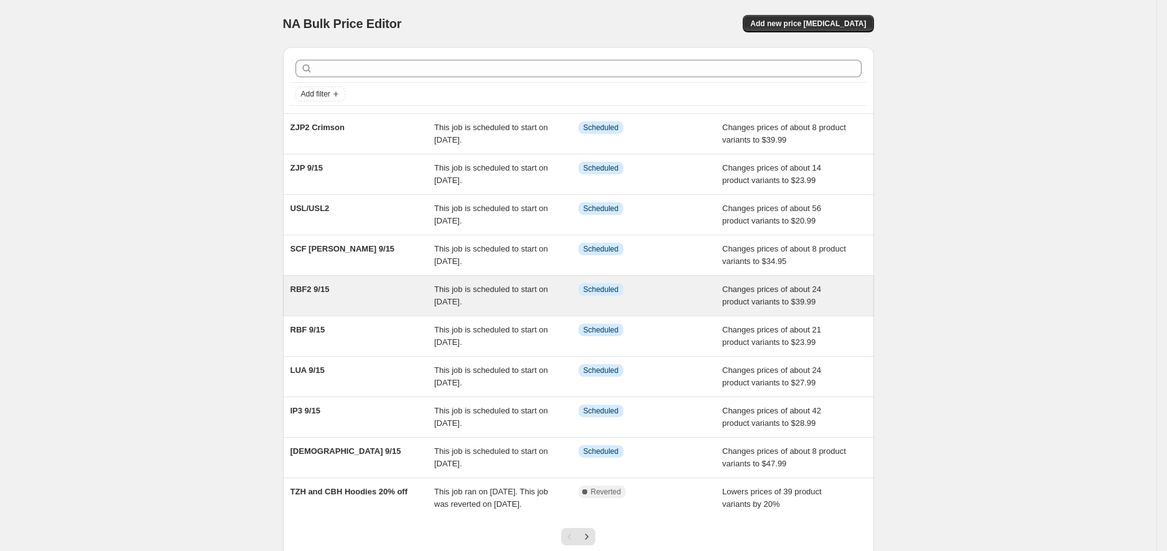
click at [385, 292] on div "RBF2 9/15" at bounding box center [363, 295] width 144 height 25
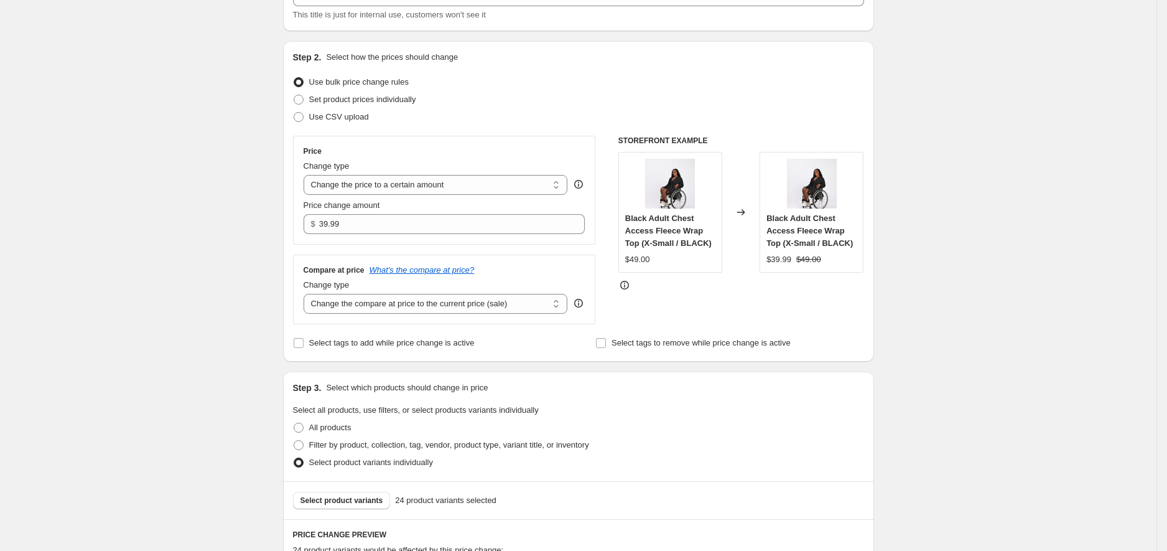
scroll to position [205, 0]
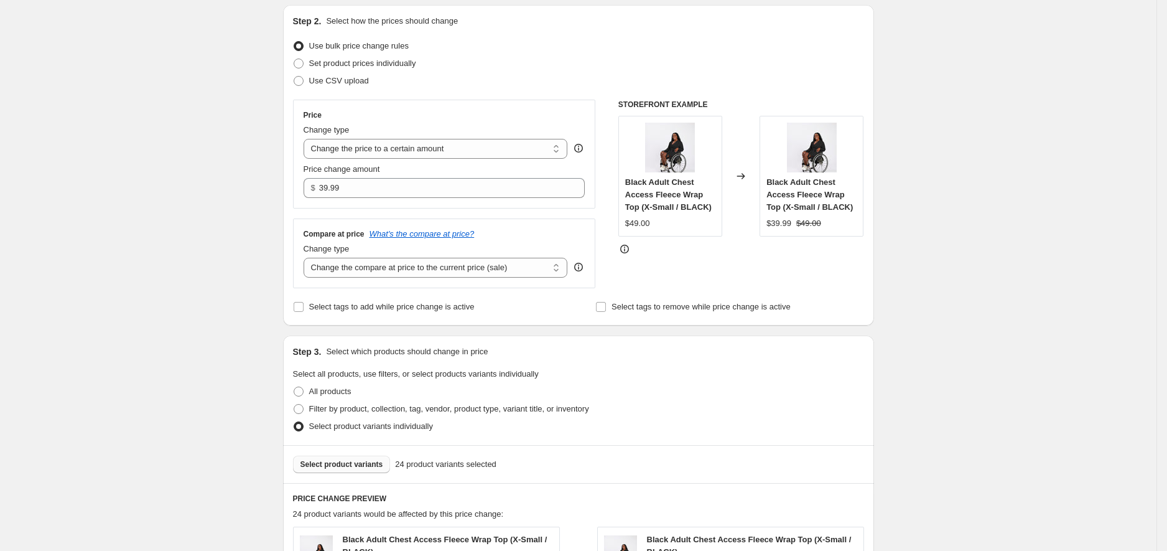
click at [361, 456] on button "Select product variants" at bounding box center [342, 464] width 98 height 17
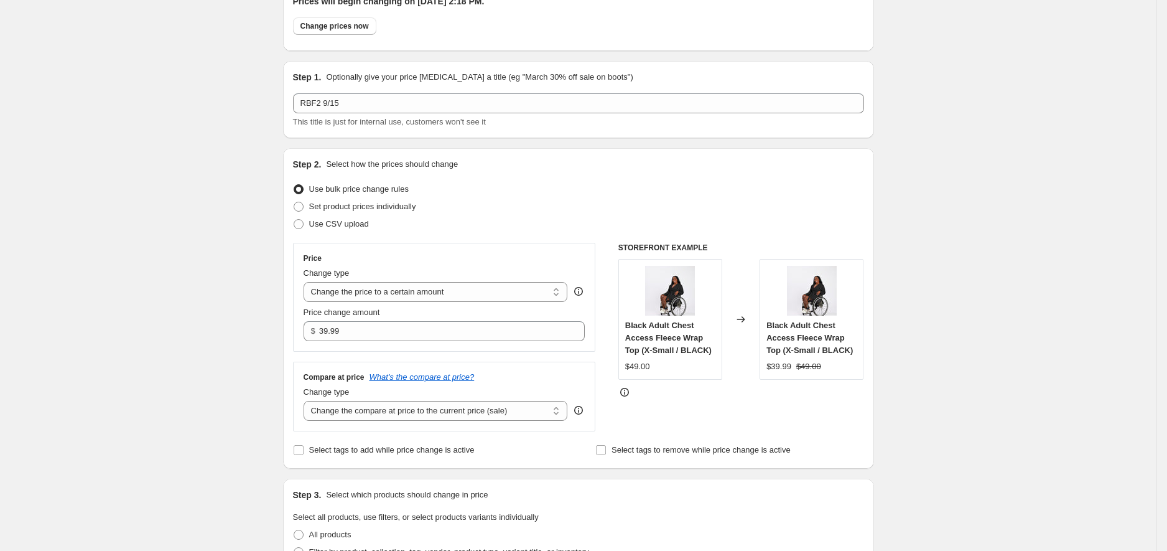
scroll to position [0, 0]
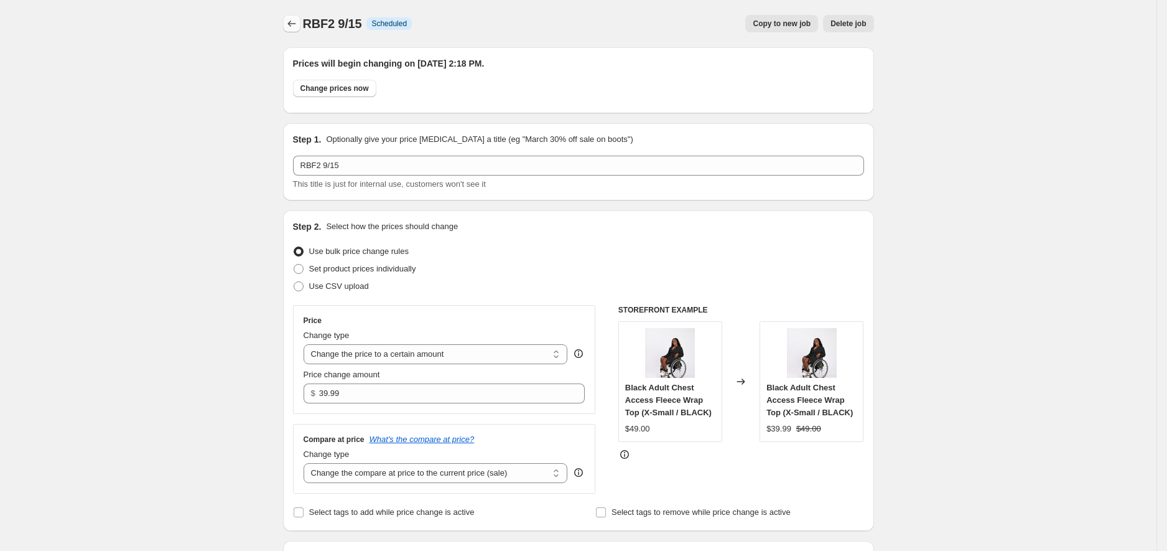
click at [297, 21] on icon "Price change jobs" at bounding box center [292, 23] width 12 height 12
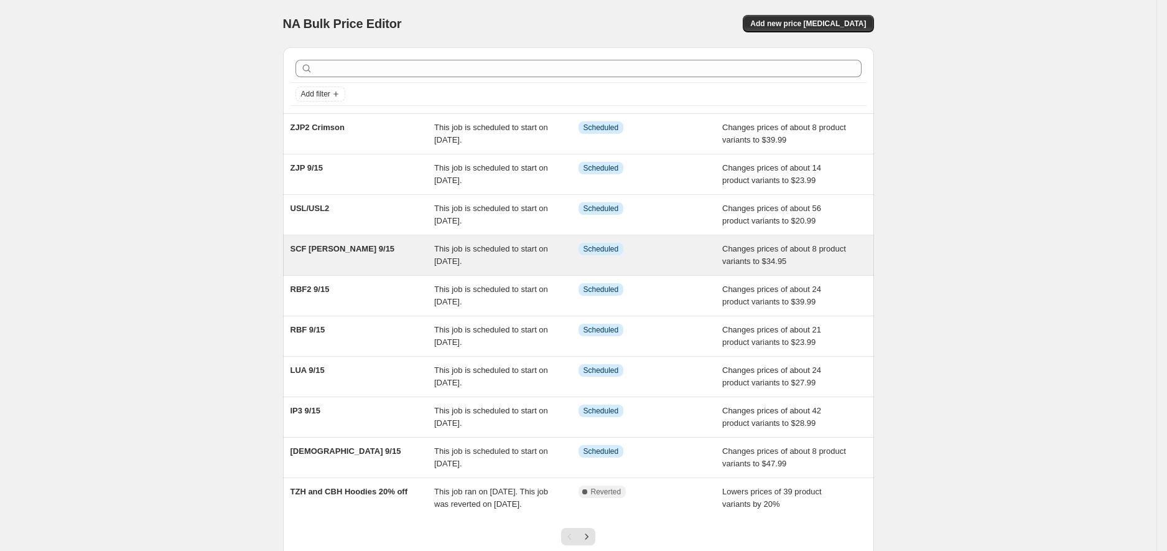
click at [334, 246] on span "SCF Heather Gray 9/15" at bounding box center [343, 248] width 105 height 9
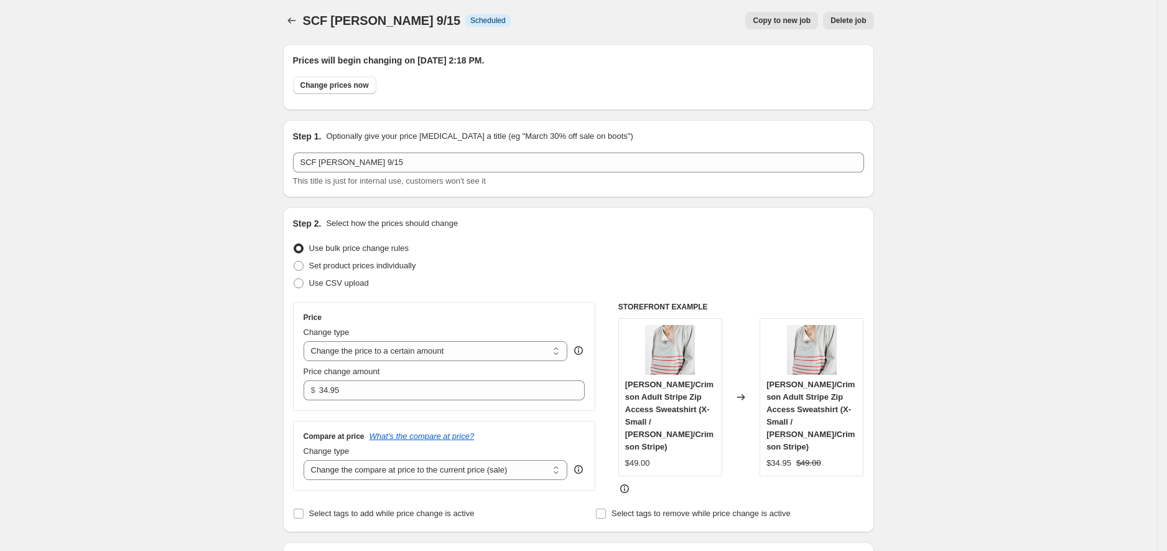
scroll to position [4, 0]
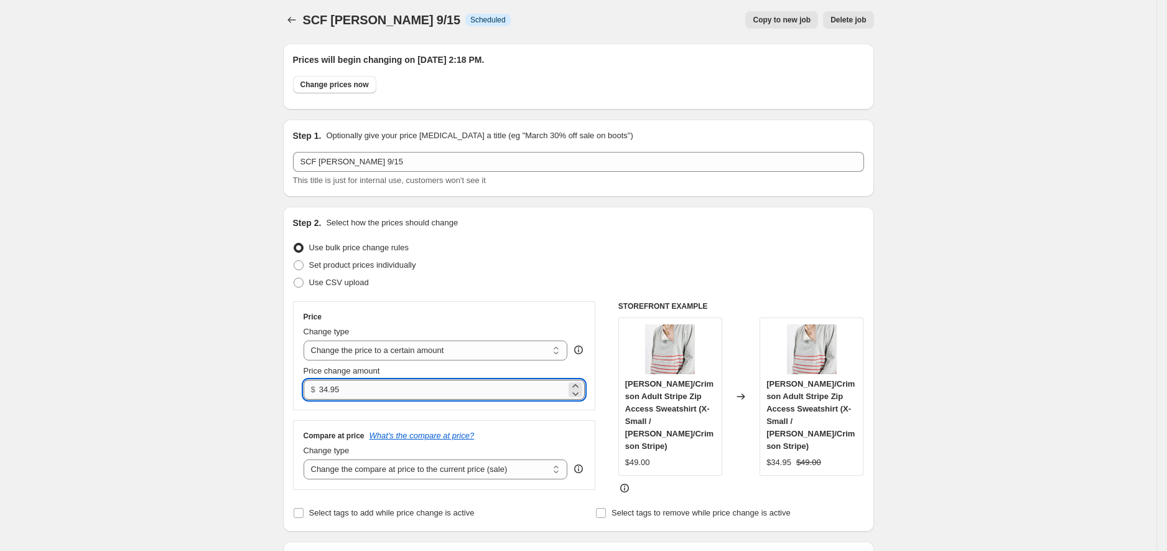
click at [393, 393] on input "34.95" at bounding box center [442, 390] width 247 height 20
type input "34.99"
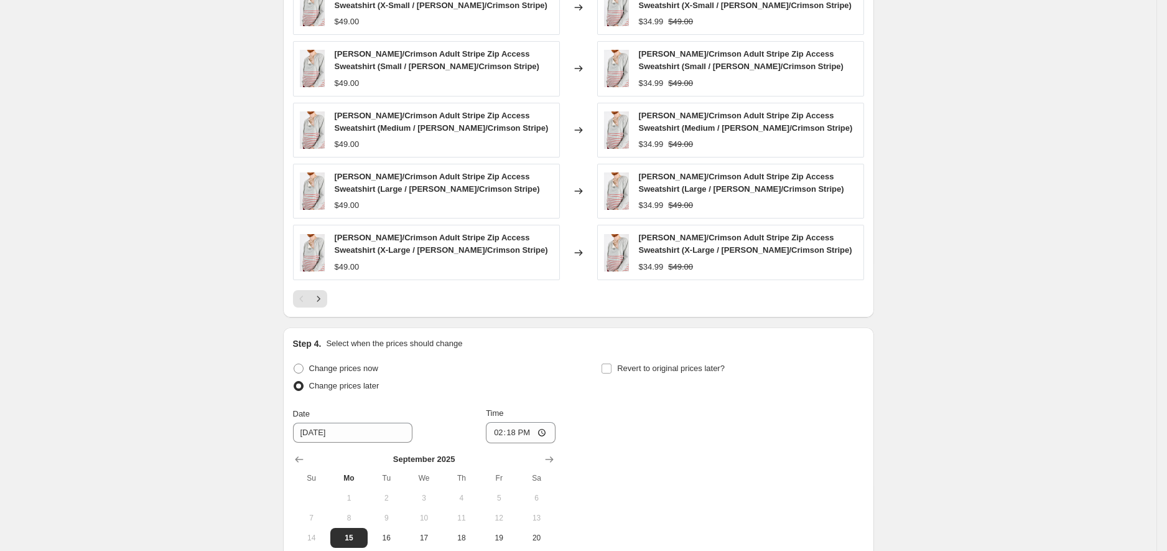
scroll to position [918, 0]
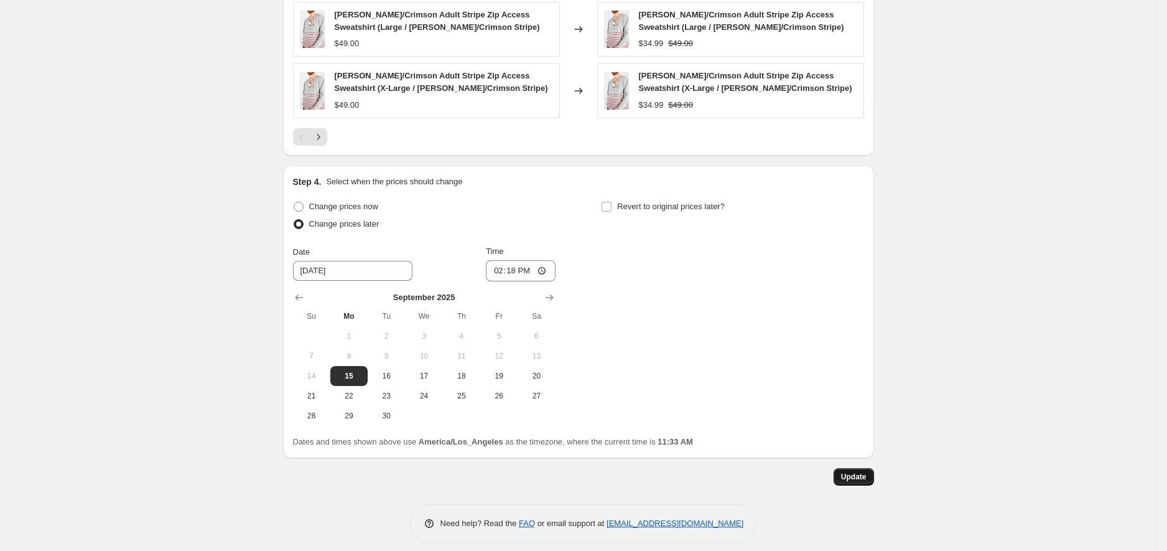
click at [874, 468] on button "Update" at bounding box center [854, 476] width 40 height 17
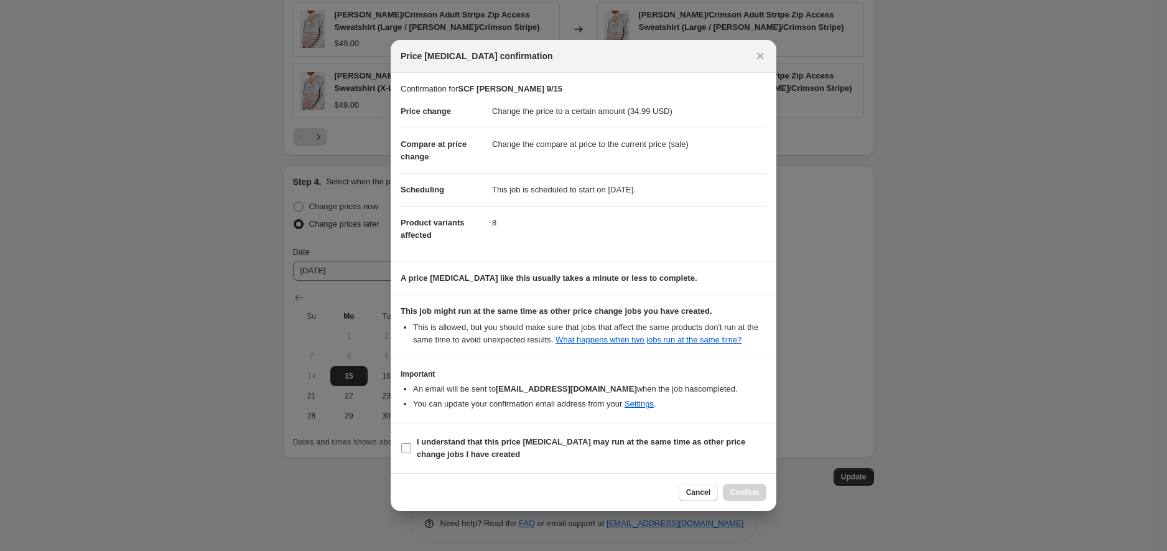
click at [589, 452] on b "I understand that this price change job may run at the same time as other price…" at bounding box center [581, 448] width 329 height 22
click at [411, 452] on input "I understand that this price change job may run at the same time as other price…" at bounding box center [406, 448] width 10 height 10
checkbox input "true"
click at [754, 492] on button "Confirm" at bounding box center [745, 492] width 44 height 17
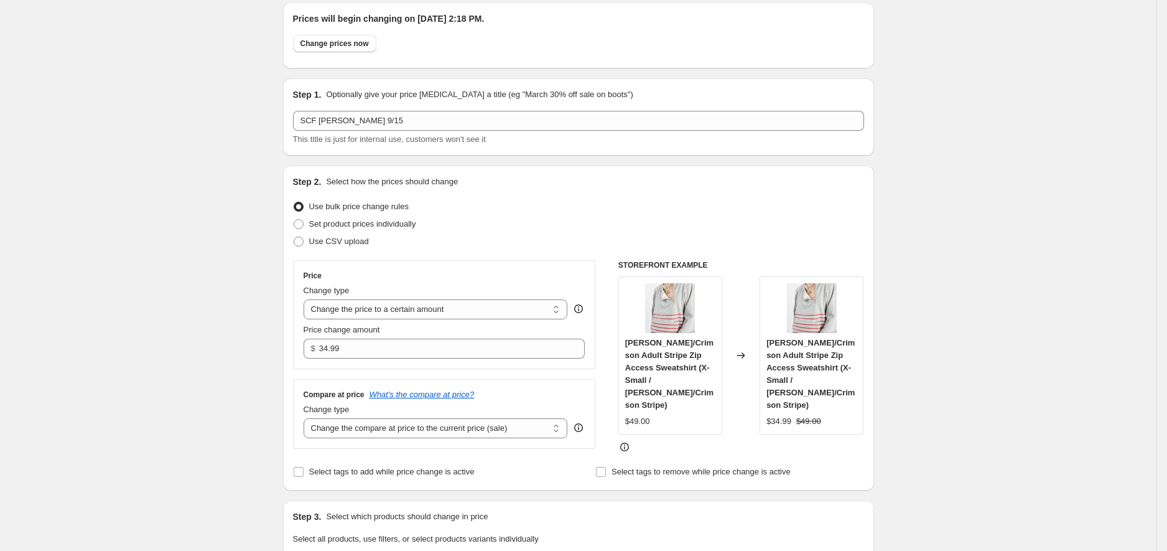
scroll to position [0, 0]
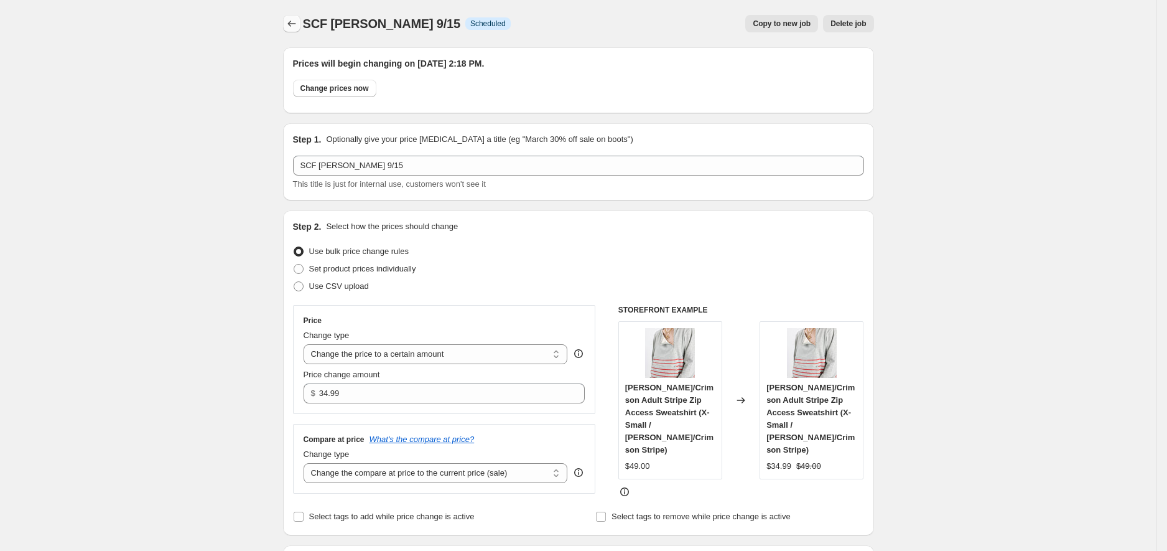
click at [297, 29] on icon "Price change jobs" at bounding box center [292, 23] width 12 height 12
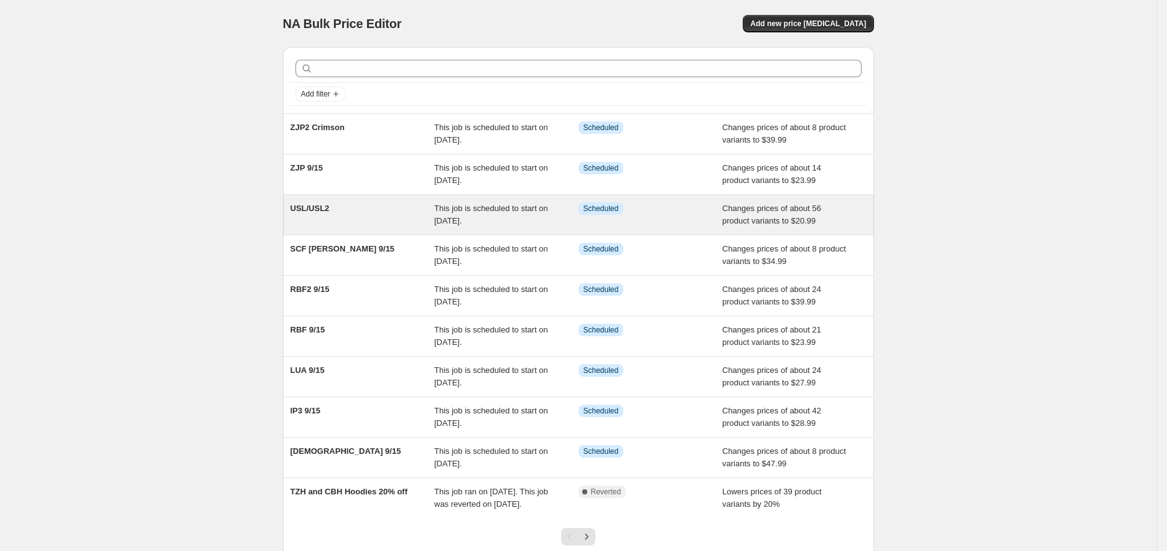
click at [406, 211] on div "USL/USL2" at bounding box center [363, 214] width 144 height 25
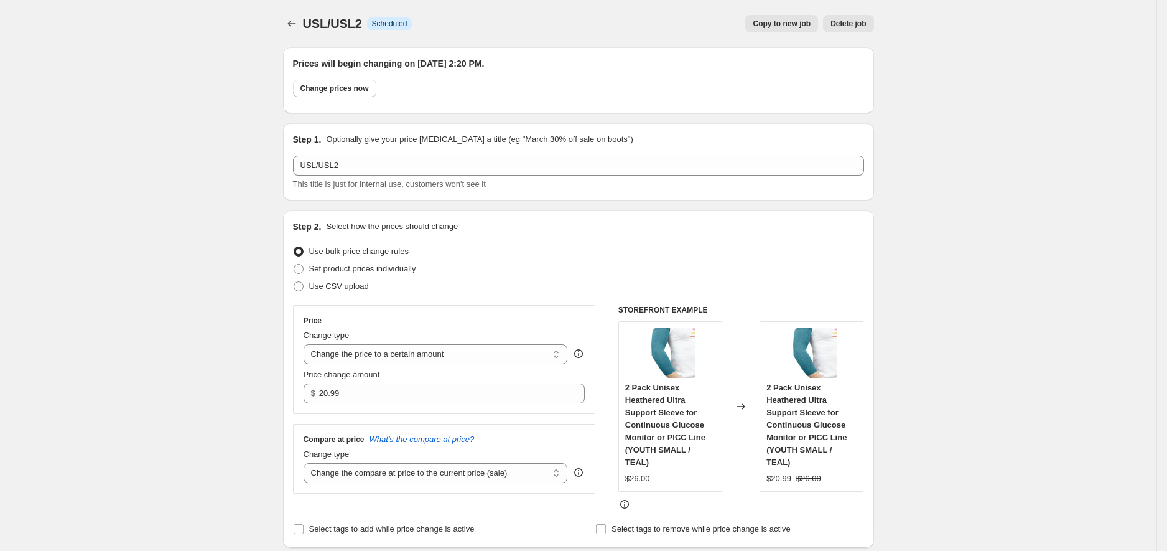
click at [302, 6] on div "USL/USL2. This page is ready USL/USL2 Info Scheduled Copy to new job Delete job…" at bounding box center [578, 23] width 591 height 47
click at [301, 12] on div "USL/USL2. This page is ready USL/USL2 Info Scheduled Copy to new job Delete job…" at bounding box center [578, 23] width 591 height 47
click at [294, 27] on icon "Price change jobs" at bounding box center [292, 23] width 12 height 12
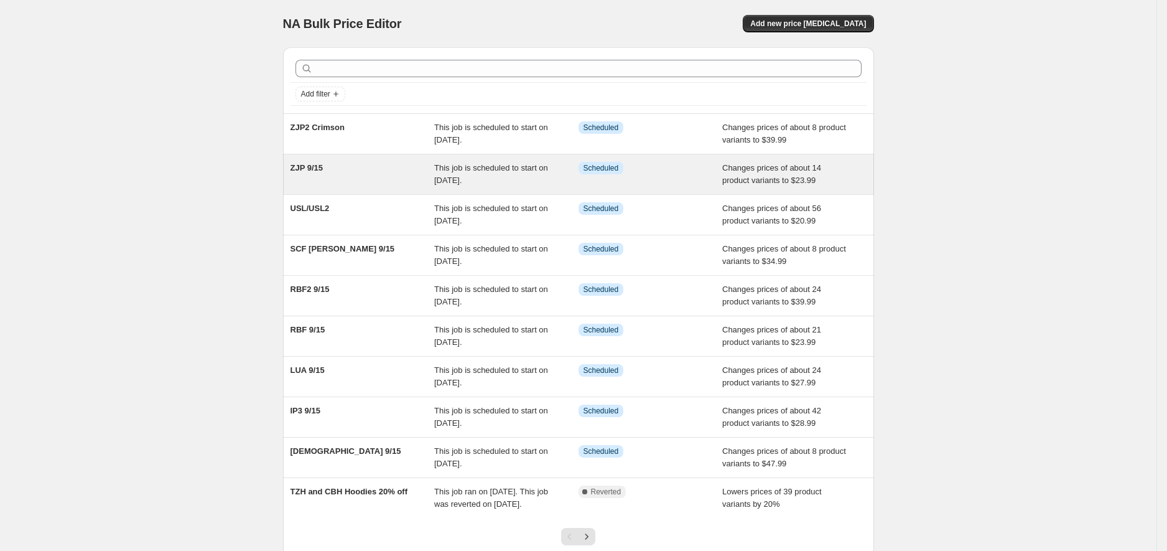
click at [464, 169] on span "This job is scheduled to start on September 15, 2025." at bounding box center [491, 174] width 114 height 22
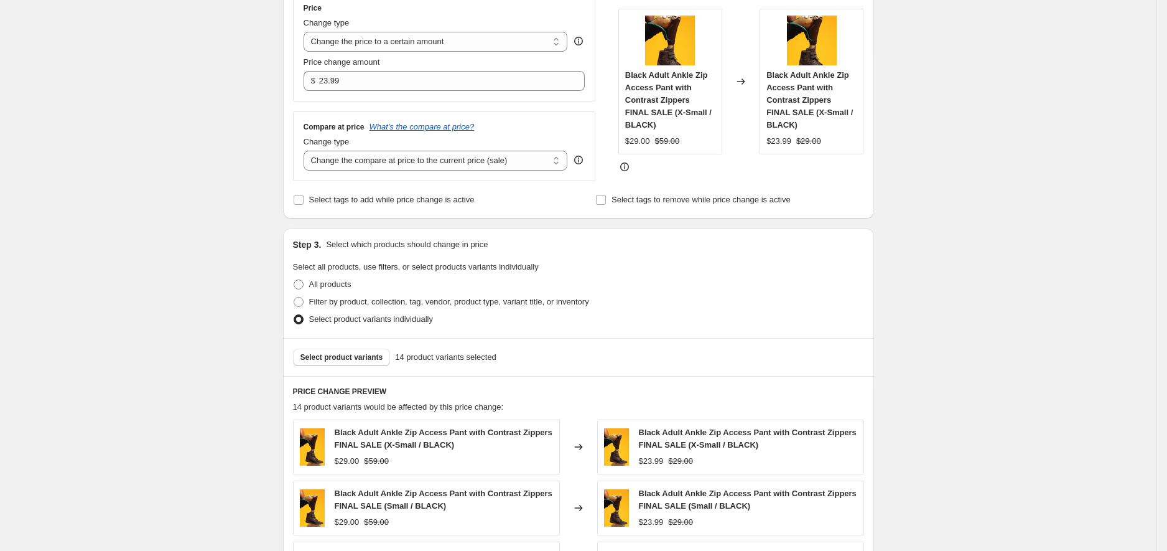
scroll to position [330, 0]
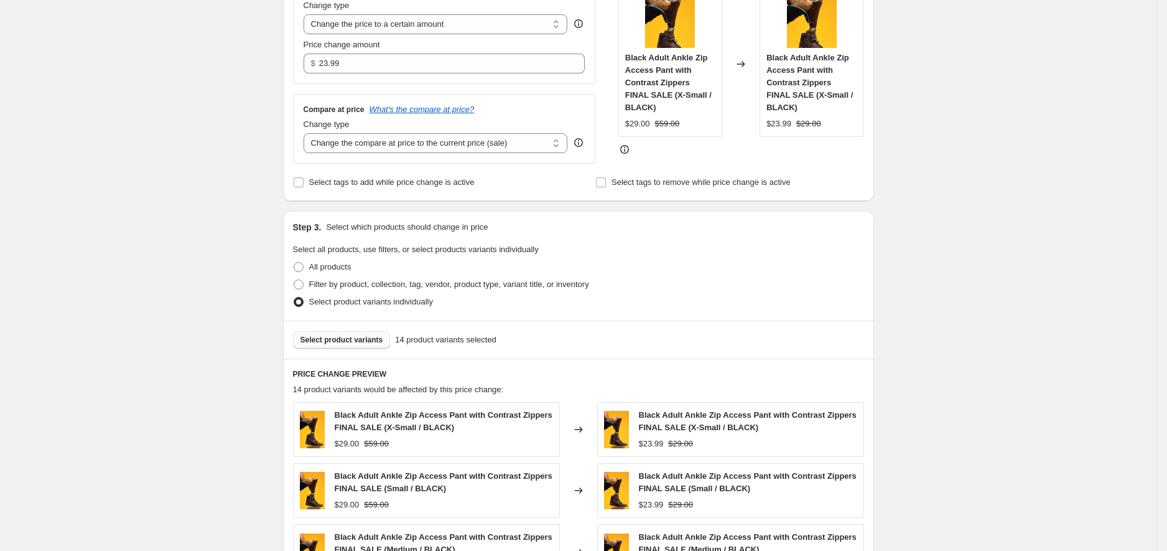
click at [383, 342] on span "Select product variants" at bounding box center [342, 340] width 83 height 10
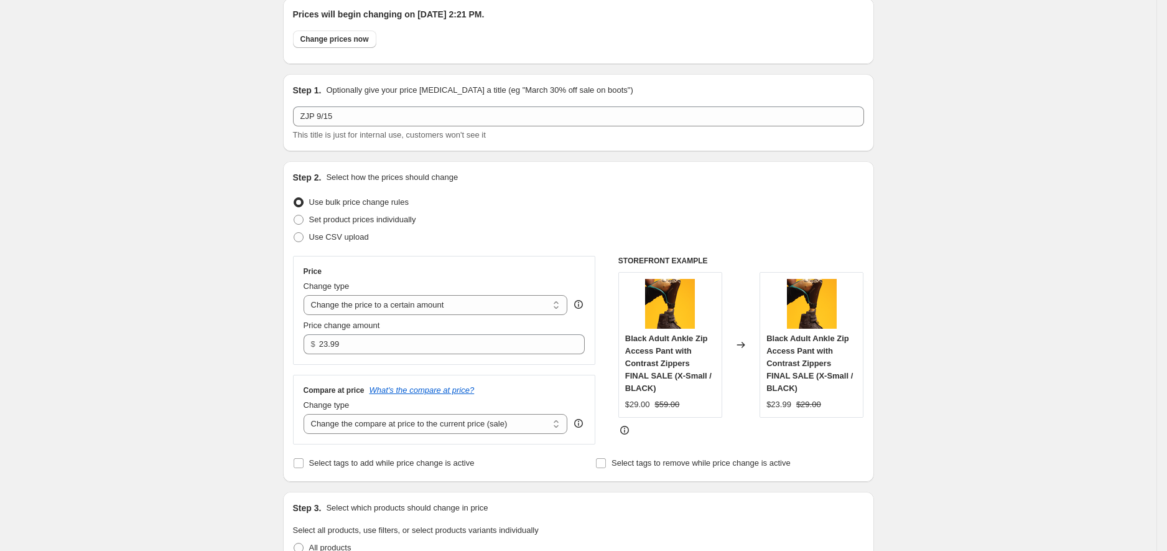
scroll to position [0, 0]
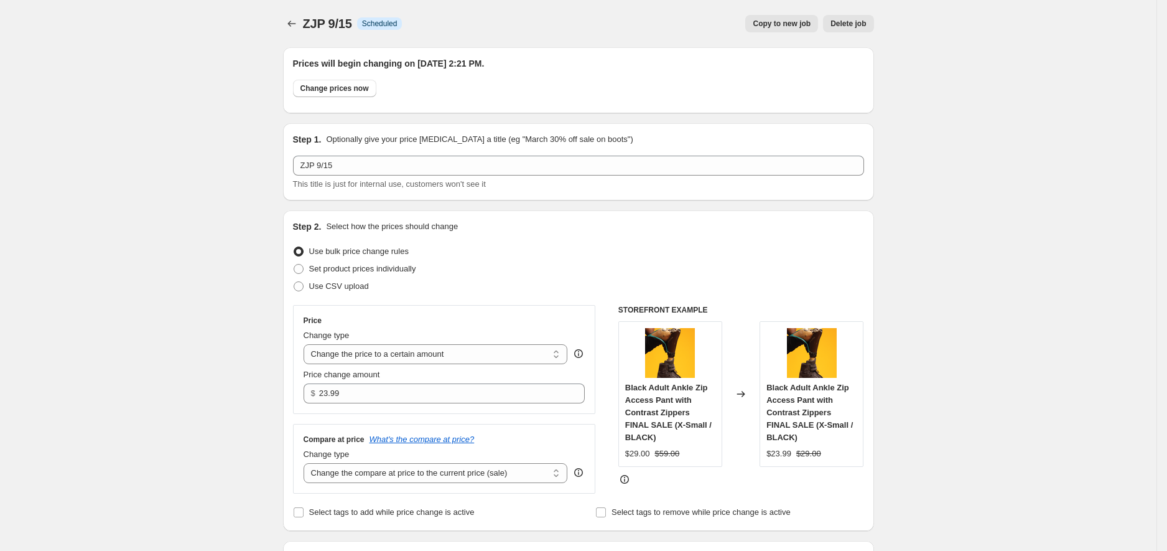
click at [290, 13] on div "ZJP 9/15. This page is ready ZJP 9/15 Info Scheduled Copy to new job Delete job…" at bounding box center [578, 23] width 591 height 47
click at [296, 21] on icon "Price change jobs" at bounding box center [292, 23] width 12 height 12
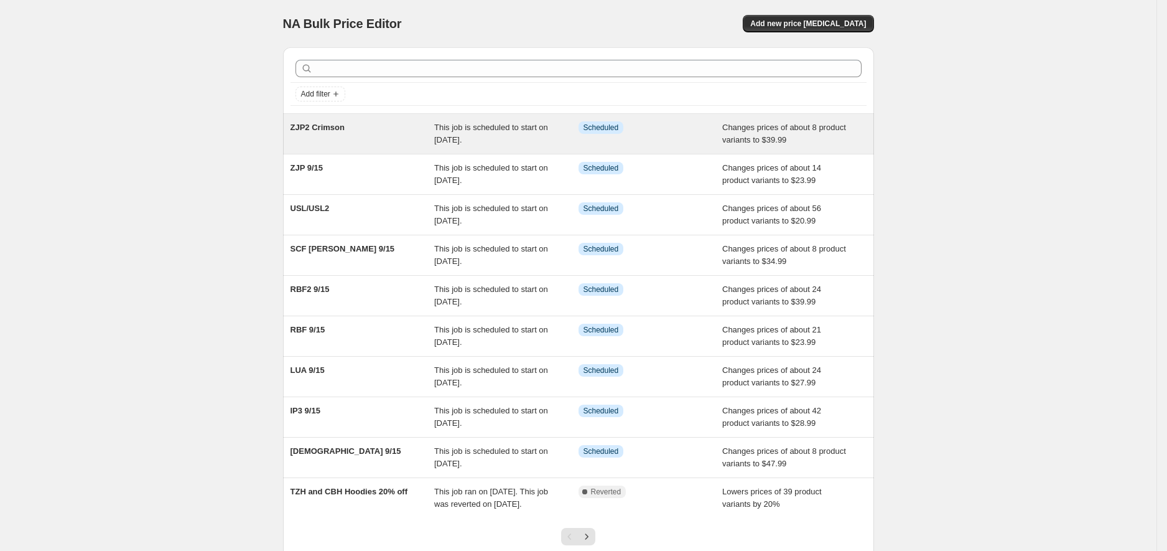
click at [368, 124] on div "ZJP2 Crimson" at bounding box center [363, 133] width 144 height 25
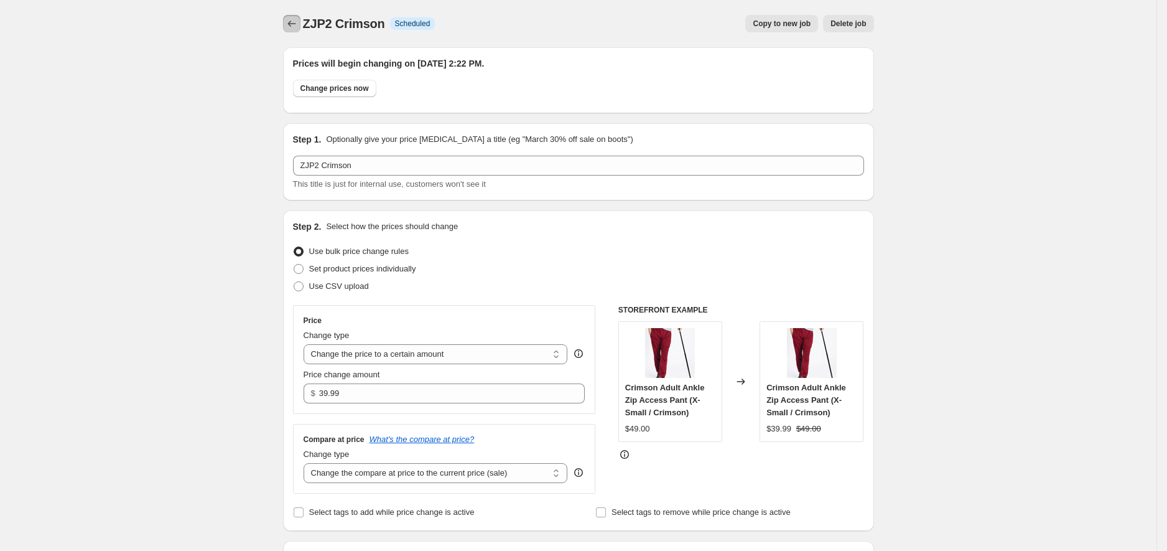
click at [296, 15] on button "Price change jobs" at bounding box center [291, 23] width 17 height 17
